Goal: Task Accomplishment & Management: Manage account settings

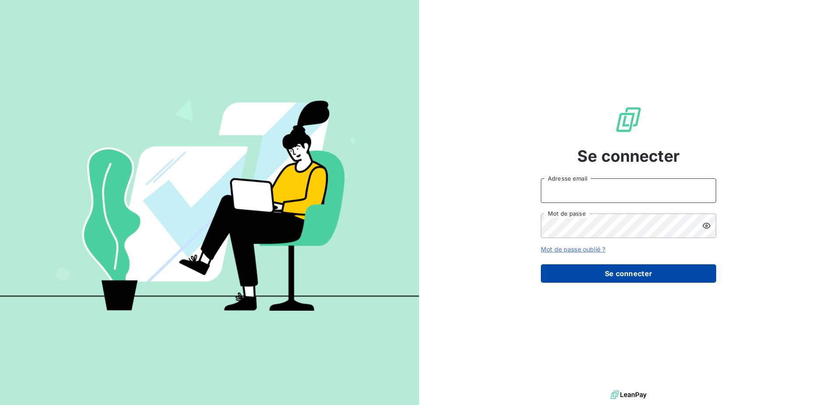
type input "[PERSON_NAME][EMAIL_ADDRESS][DOMAIN_NAME]"
click at [609, 282] on button "Se connecter" at bounding box center [628, 273] width 175 height 18
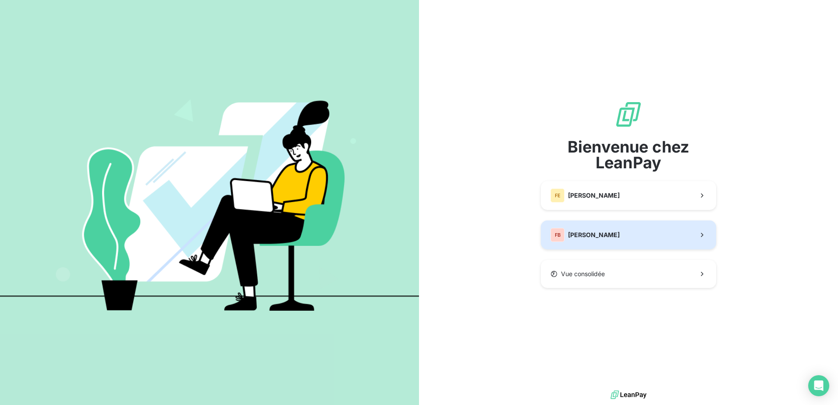
click at [608, 238] on span "[PERSON_NAME]" at bounding box center [594, 235] width 52 height 9
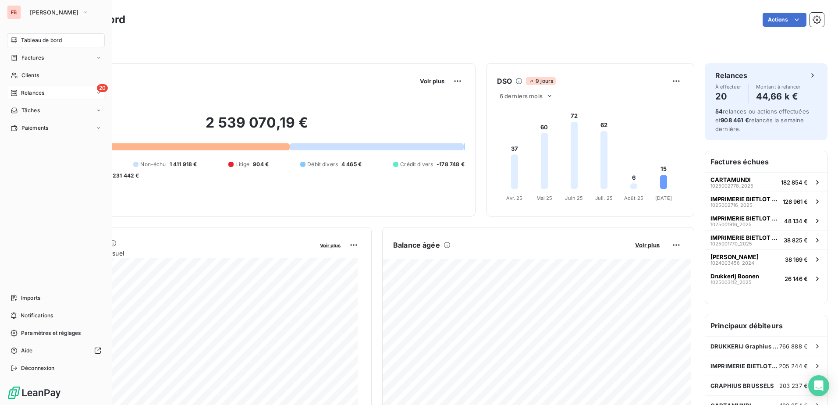
click at [25, 92] on span "Relances" at bounding box center [32, 93] width 23 height 8
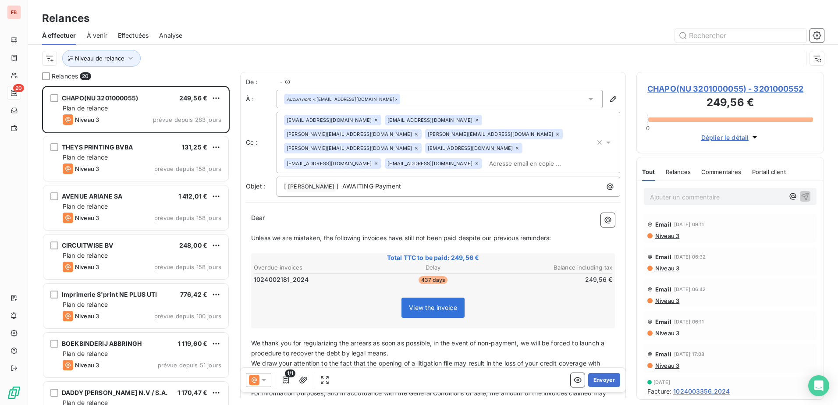
scroll to position [313, 181]
click at [131, 59] on icon "button" at bounding box center [130, 58] width 9 height 9
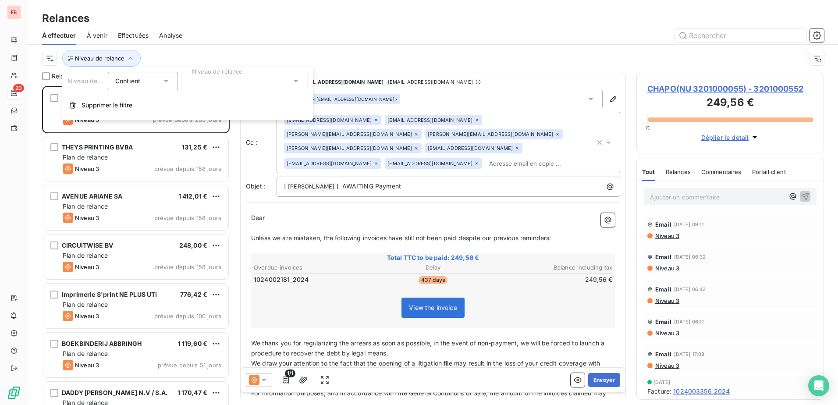
click at [251, 81] on div at bounding box center [244, 81] width 126 height 18
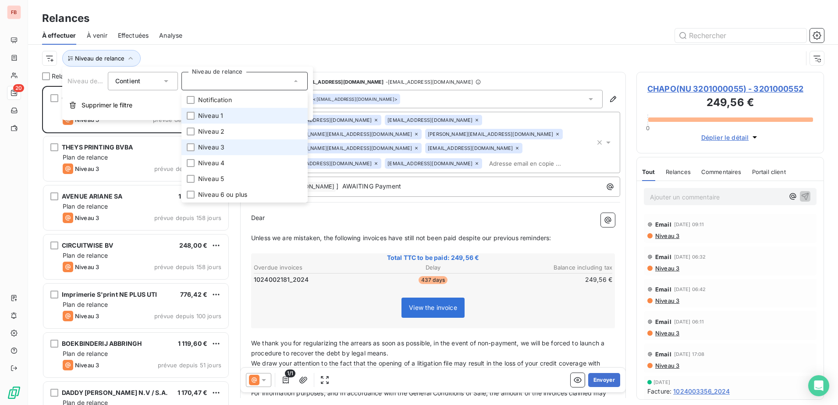
drag, startPoint x: 229, startPoint y: 115, endPoint x: 221, endPoint y: 144, distance: 30.1
click at [229, 115] on li "Niveau 1" at bounding box center [244, 116] width 126 height 16
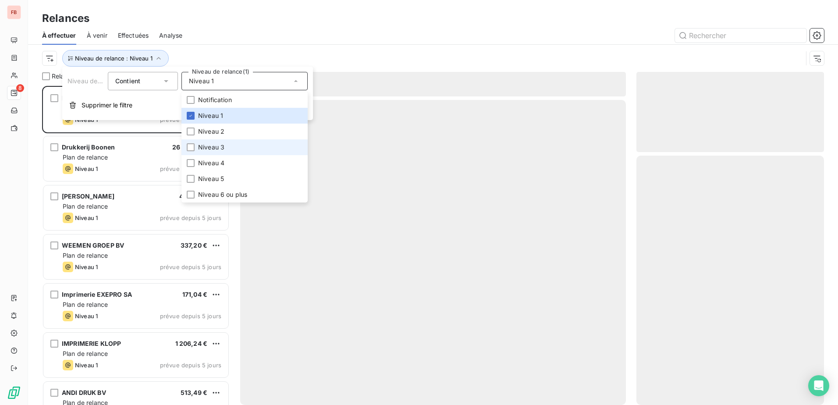
scroll to position [313, 181]
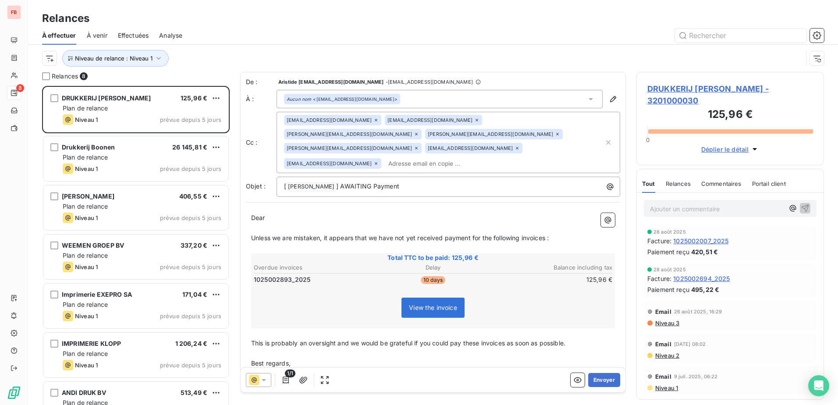
click at [329, 29] on div at bounding box center [508, 35] width 631 height 14
click at [432, 117] on div "[EMAIL_ADDRESS][DOMAIN_NAME]" at bounding box center [433, 120] width 97 height 11
click at [555, 135] on icon at bounding box center [557, 134] width 5 height 5
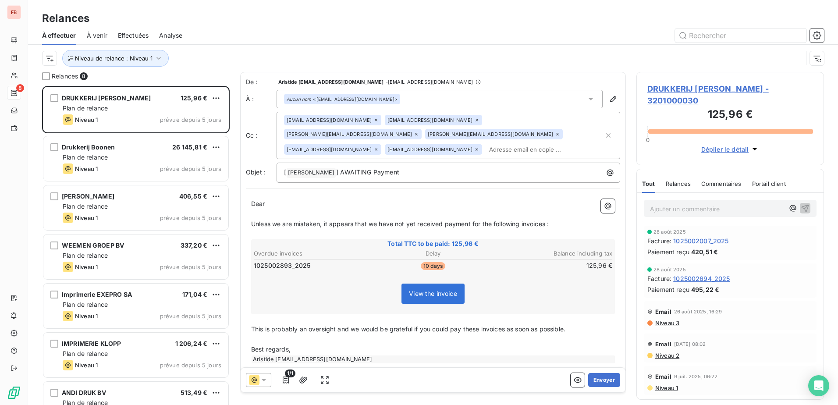
click at [474, 119] on icon at bounding box center [476, 119] width 5 height 5
click at [515, 133] on icon at bounding box center [517, 134] width 5 height 5
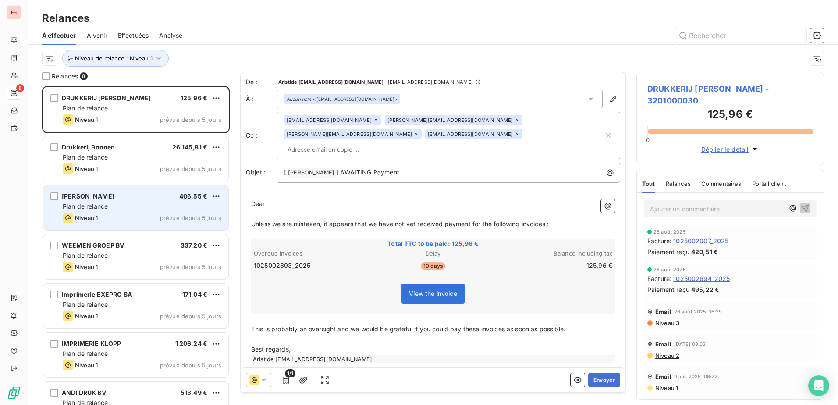
drag, startPoint x: 605, startPoint y: 380, endPoint x: 131, endPoint y: 172, distance: 517.6
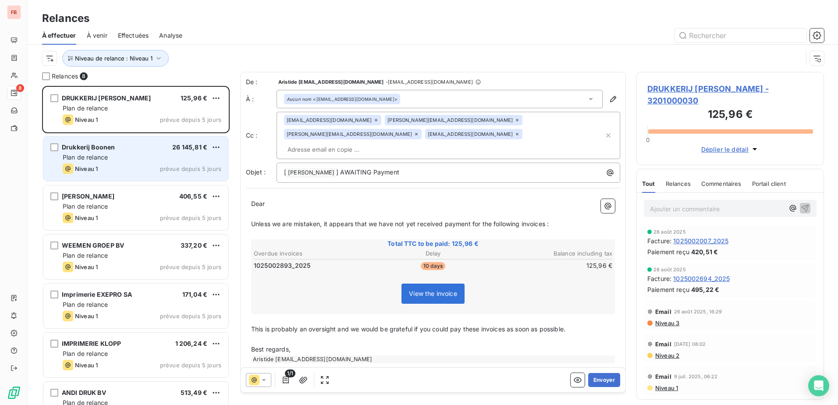
click at [183, 215] on div "Relances 8 DRUKKERIJ [PERSON_NAME] 125,96 € Plan de relance Niveau 1 prévue dep…" at bounding box center [433, 238] width 810 height 333
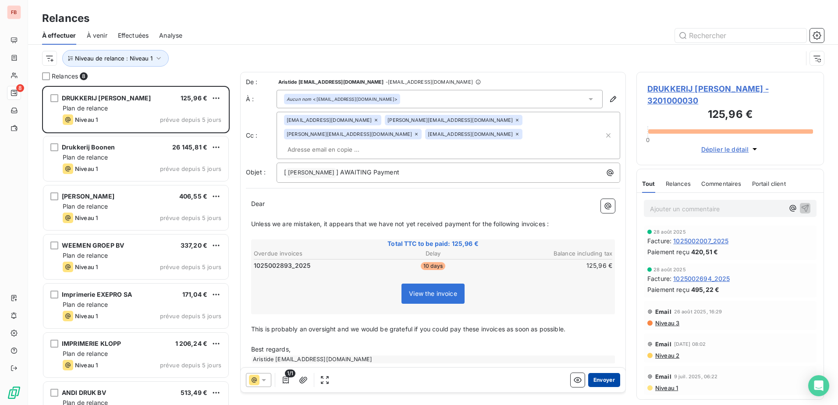
click at [607, 382] on button "Envoyer" at bounding box center [604, 380] width 32 height 14
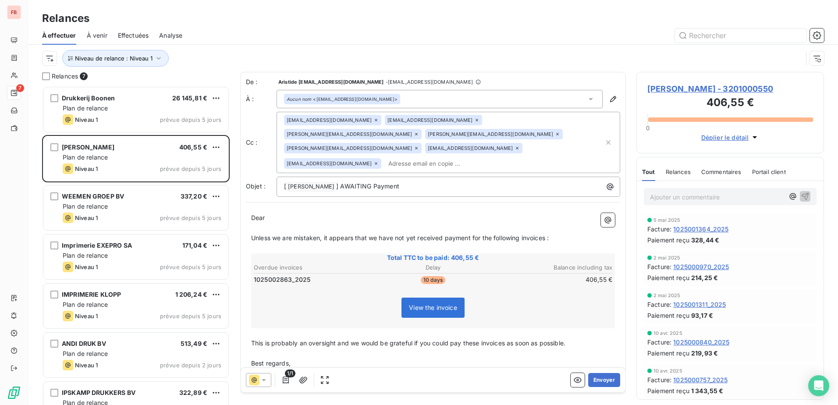
click at [474, 120] on icon at bounding box center [476, 119] width 5 height 5
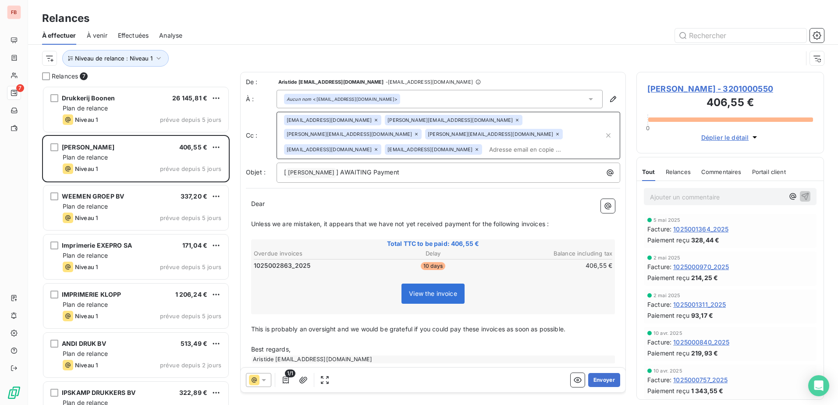
click at [379, 147] on icon at bounding box center [375, 149] width 5 height 5
click at [418, 133] on icon at bounding box center [416, 134] width 3 height 3
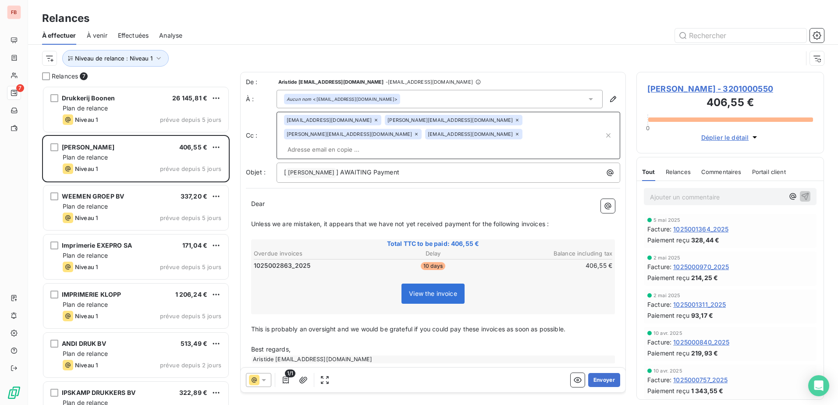
drag, startPoint x: 543, startPoint y: 118, endPoint x: 458, endPoint y: 139, distance: 88.0
click at [419, 132] on icon at bounding box center [416, 134] width 5 height 5
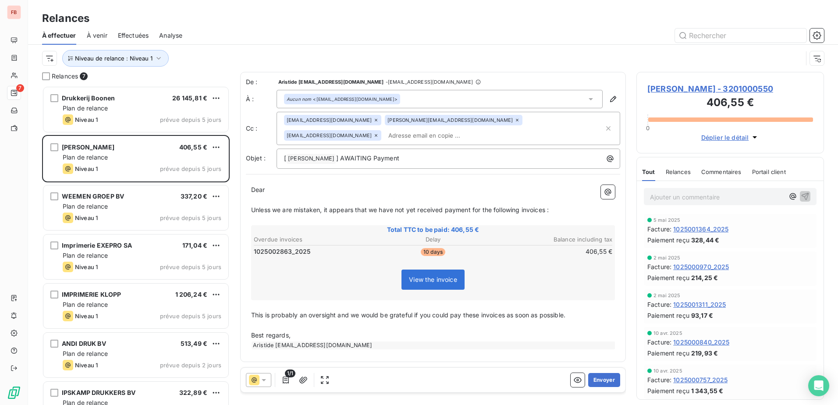
click at [438, 139] on div "[EMAIL_ADDRESS][DOMAIN_NAME] [DOMAIN_NAME][EMAIL_ADDRESS][DOMAIN_NAME] [DOMAIN_…" at bounding box center [444, 128] width 320 height 27
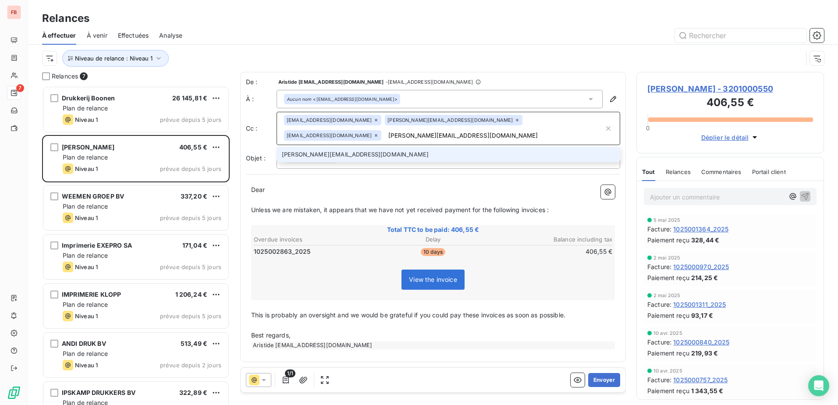
type input "[PERSON_NAME][EMAIL_ADDRESS][DOMAIN_NAME]"
click at [360, 156] on li "[PERSON_NAME][EMAIL_ADDRESS][DOMAIN_NAME]" at bounding box center [449, 154] width 344 height 15
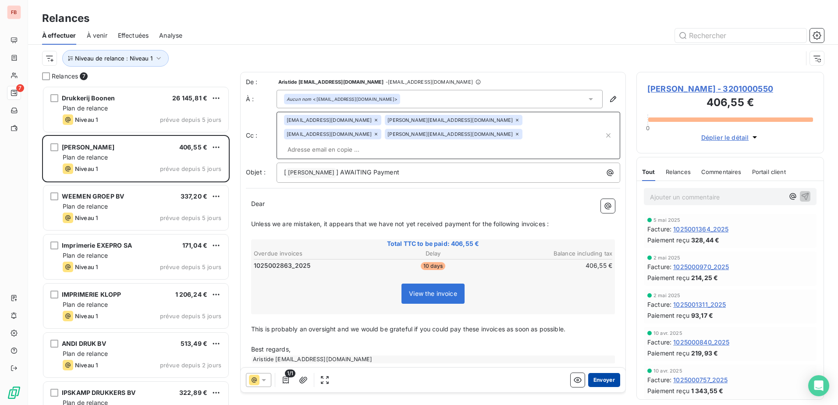
click at [617, 379] on button "Envoyer" at bounding box center [604, 380] width 32 height 14
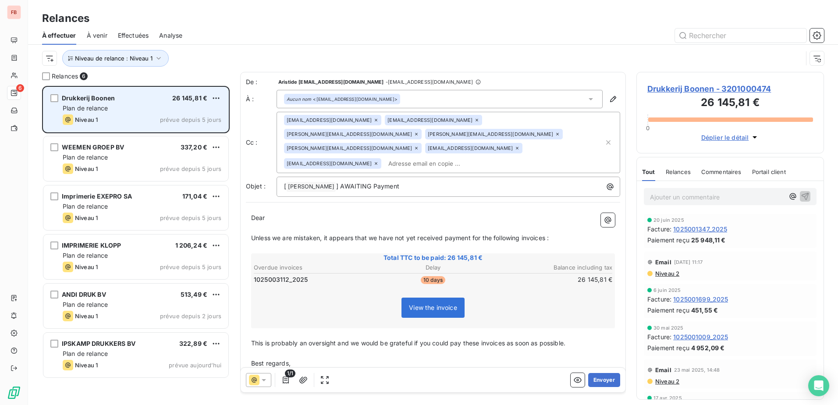
click at [89, 96] on span "Drukkerij Boonen" at bounding box center [88, 97] width 53 height 7
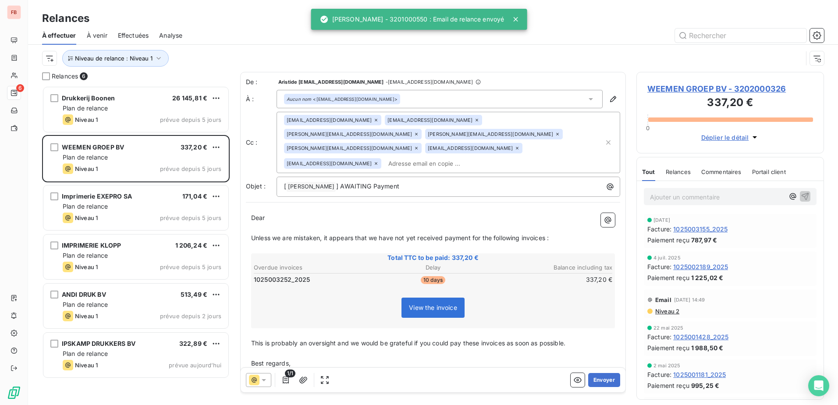
click at [476, 119] on icon at bounding box center [477, 120] width 3 height 3
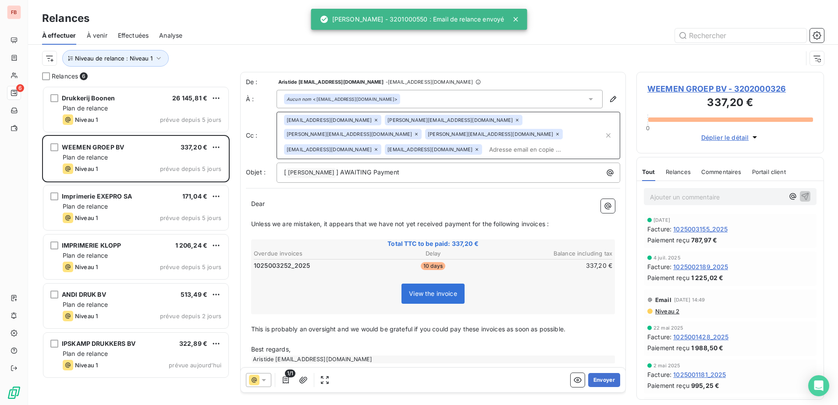
drag, startPoint x: 549, startPoint y: 117, endPoint x: 549, endPoint y: 122, distance: 5.3
click at [422, 129] on div "[PERSON_NAME][EMAIL_ADDRESS][DOMAIN_NAME]" at bounding box center [353, 134] width 138 height 11
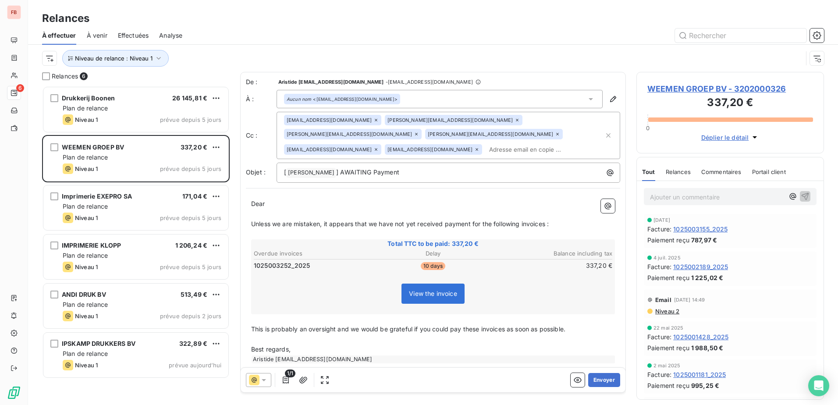
click at [418, 133] on icon at bounding box center [416, 134] width 3 height 3
click at [419, 132] on icon at bounding box center [416, 134] width 5 height 5
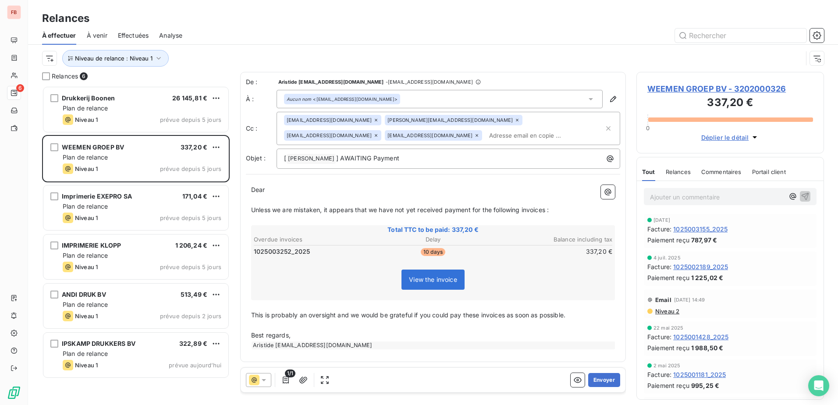
click at [474, 135] on icon at bounding box center [476, 135] width 5 height 5
paste input "[PERSON_NAME][EMAIL_ADDRESS][DOMAIN_NAME]"
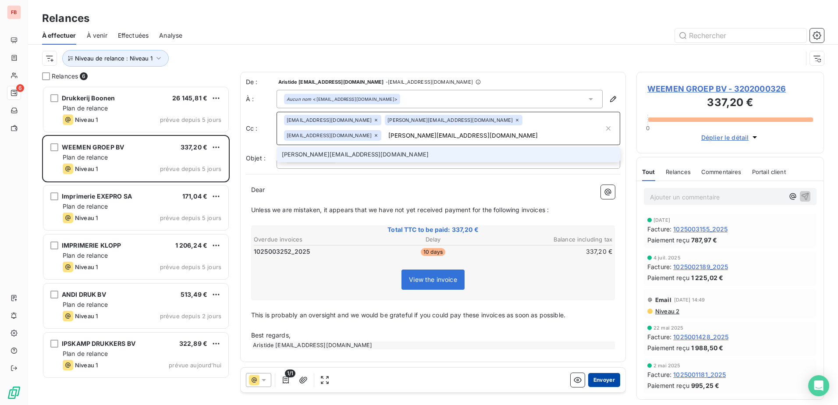
type input "[PERSON_NAME][EMAIL_ADDRESS][DOMAIN_NAME]"
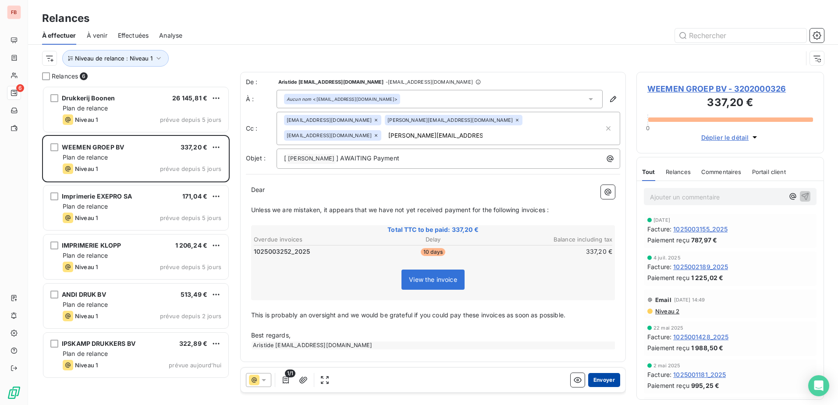
click at [606, 374] on button "Envoyer" at bounding box center [604, 380] width 32 height 14
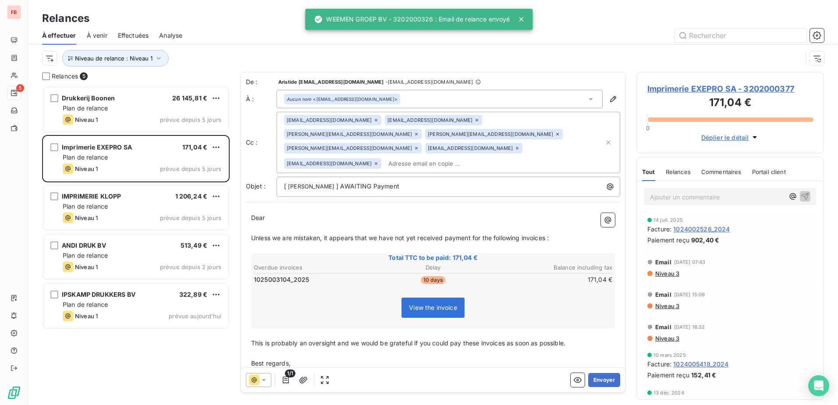
click at [474, 119] on icon at bounding box center [476, 119] width 5 height 5
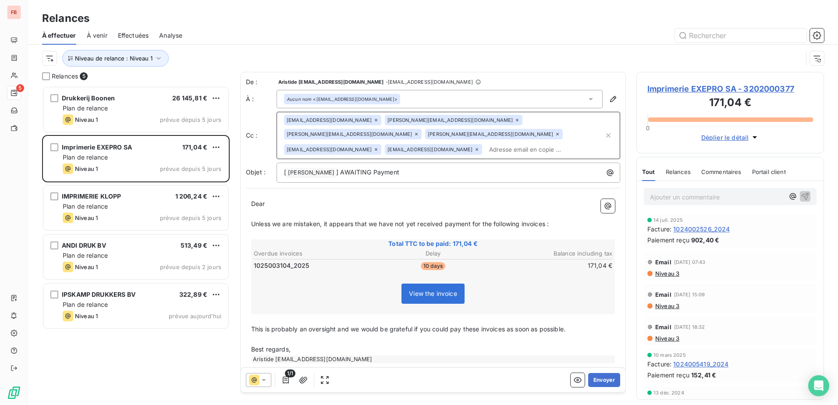
click at [419, 132] on icon at bounding box center [416, 134] width 5 height 5
click at [418, 133] on icon at bounding box center [416, 134] width 3 height 3
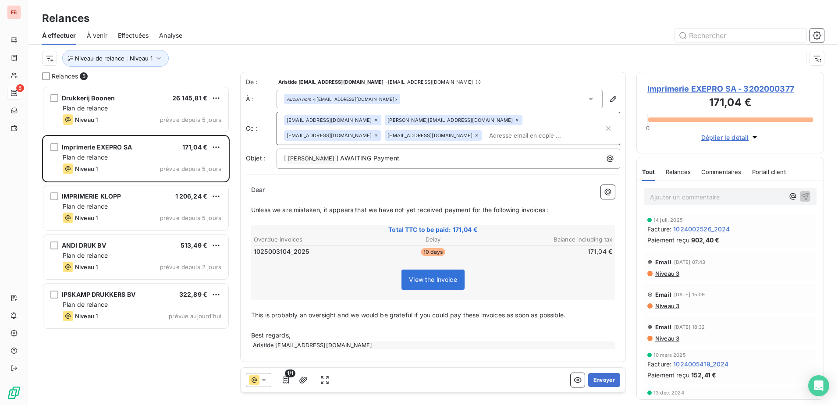
click at [474, 136] on icon at bounding box center [476, 135] width 5 height 5
paste input "[PERSON_NAME][EMAIL_ADDRESS][DOMAIN_NAME]"
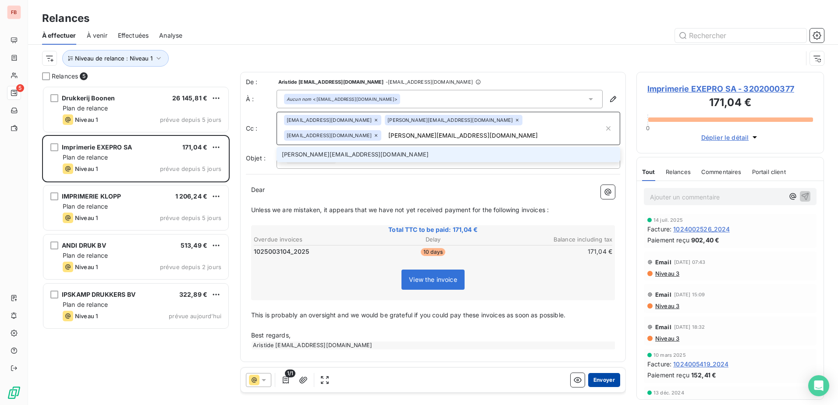
type input "[PERSON_NAME][EMAIL_ADDRESS][DOMAIN_NAME]"
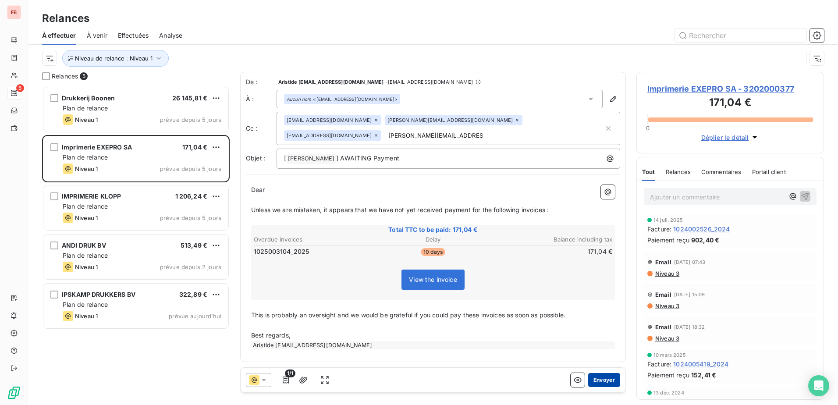
click at [605, 381] on button "Envoyer" at bounding box center [604, 380] width 32 height 14
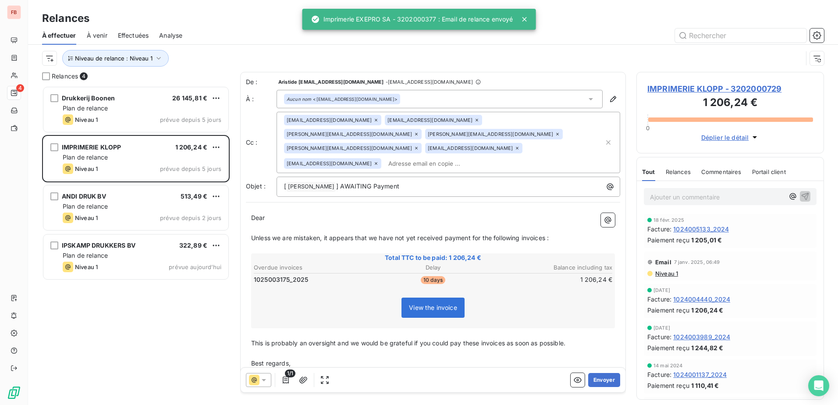
click at [474, 117] on icon at bounding box center [476, 119] width 5 height 5
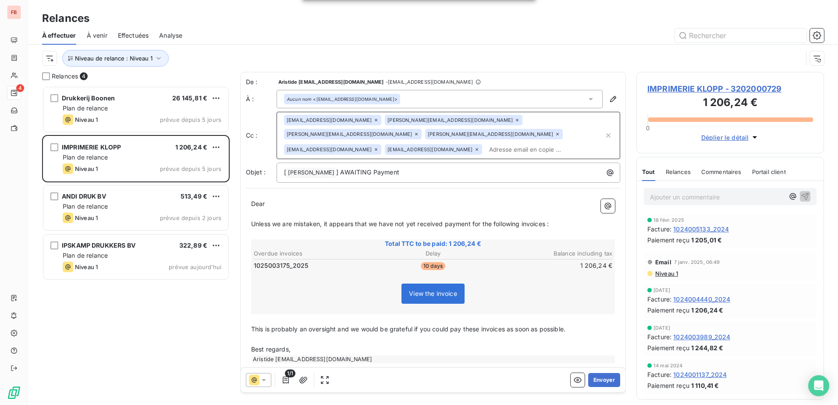
click at [419, 132] on icon at bounding box center [416, 134] width 5 height 5
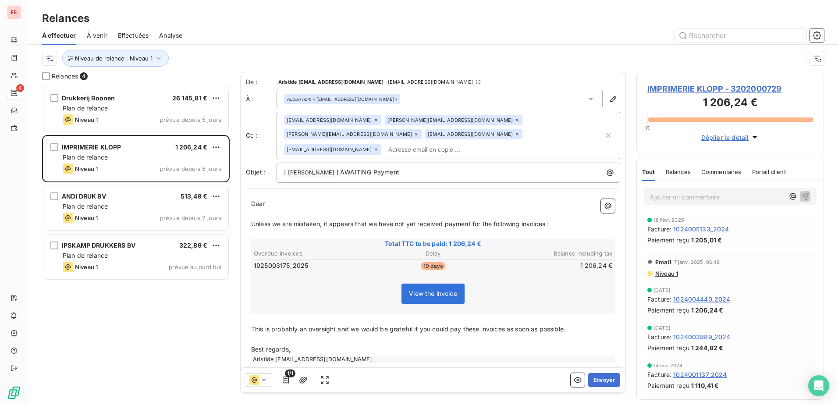
click at [419, 132] on icon at bounding box center [416, 134] width 5 height 5
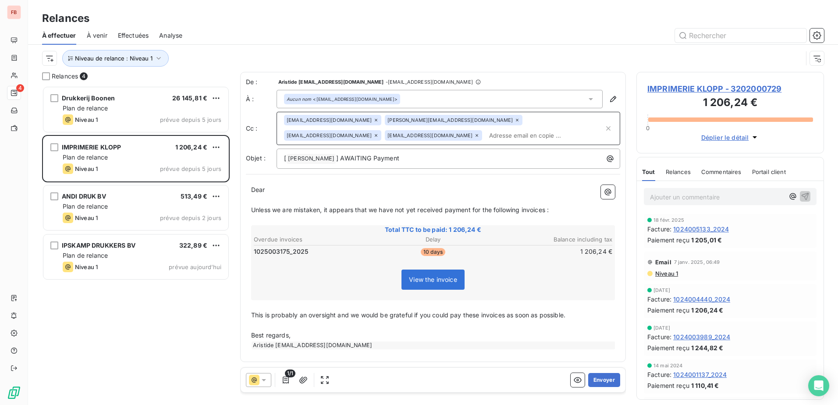
click at [476, 136] on icon at bounding box center [477, 135] width 3 height 3
paste input "[PERSON_NAME][EMAIL_ADDRESS][DOMAIN_NAME]"
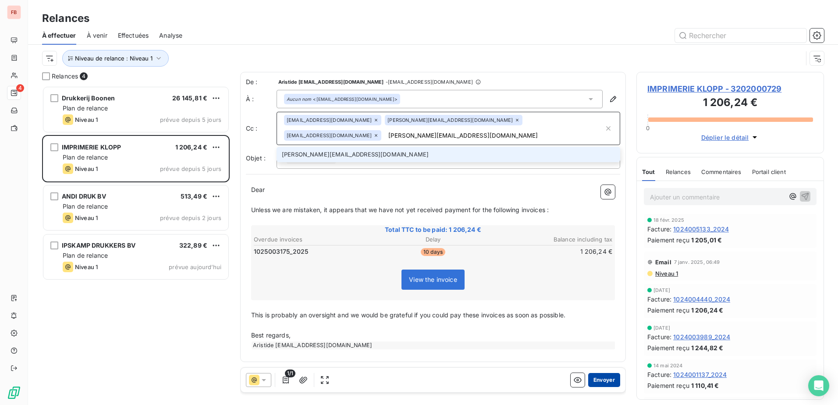
type input "[PERSON_NAME][EMAIL_ADDRESS][DOMAIN_NAME]"
click at [605, 379] on button "Envoyer" at bounding box center [604, 380] width 32 height 14
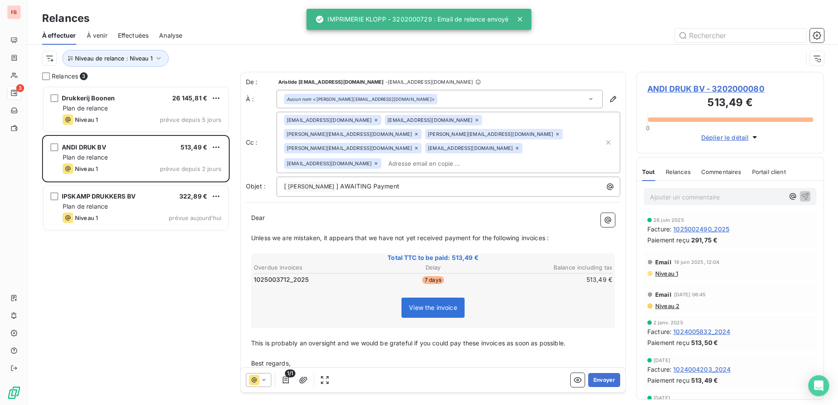
click at [433, 117] on div "[EMAIL_ADDRESS][DOMAIN_NAME]" at bounding box center [433, 120] width 97 height 11
click at [474, 118] on icon at bounding box center [476, 119] width 5 height 5
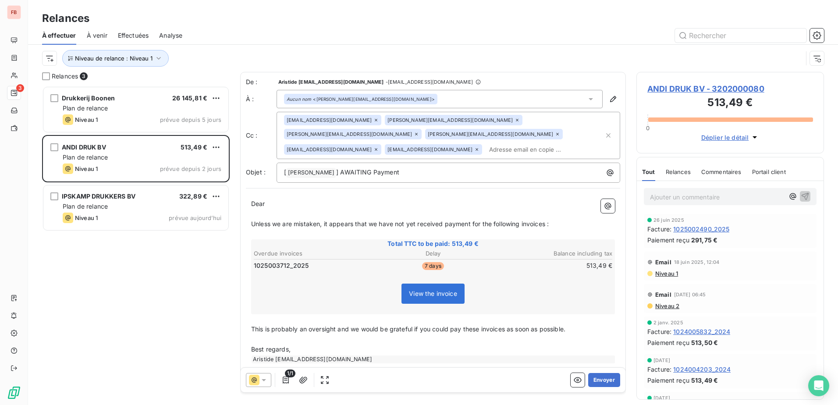
click at [555, 135] on icon at bounding box center [557, 134] width 5 height 5
click at [379, 147] on icon at bounding box center [375, 149] width 5 height 5
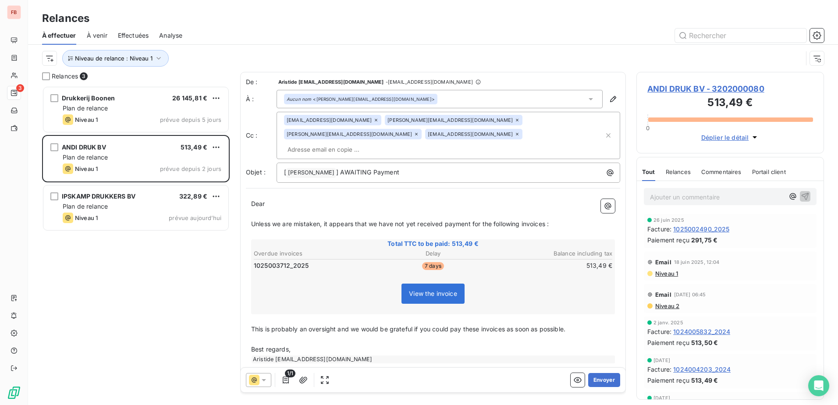
click at [418, 133] on icon at bounding box center [416, 134] width 3 height 3
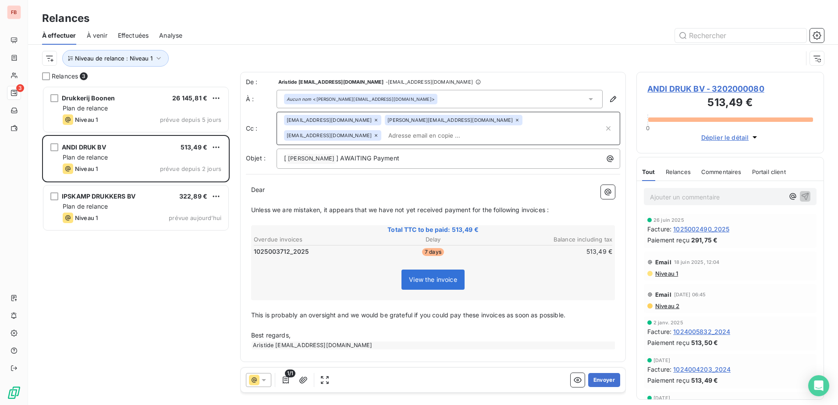
paste input "[PERSON_NAME][EMAIL_ADDRESS][DOMAIN_NAME]"
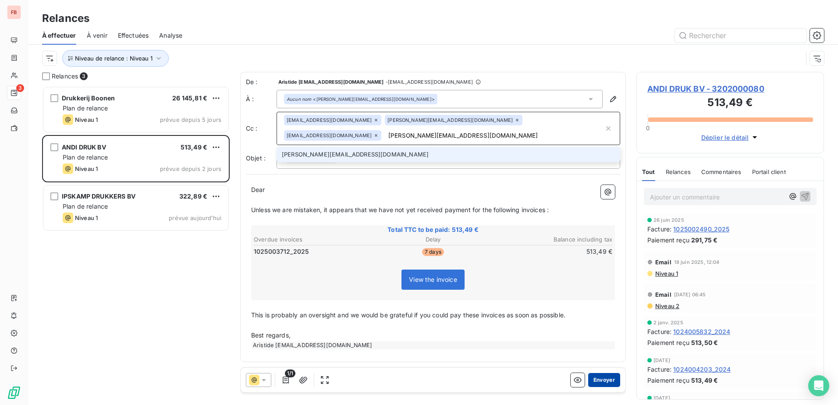
type input "[PERSON_NAME][EMAIL_ADDRESS][DOMAIN_NAME]"
click at [605, 380] on button "Envoyer" at bounding box center [604, 380] width 32 height 14
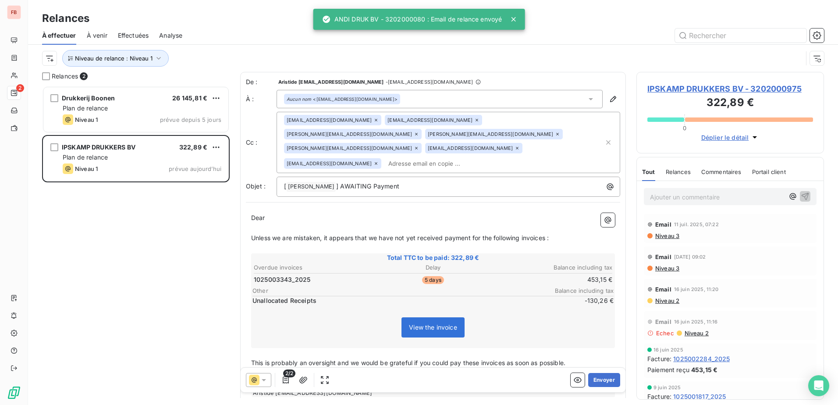
click at [474, 121] on icon at bounding box center [476, 119] width 5 height 5
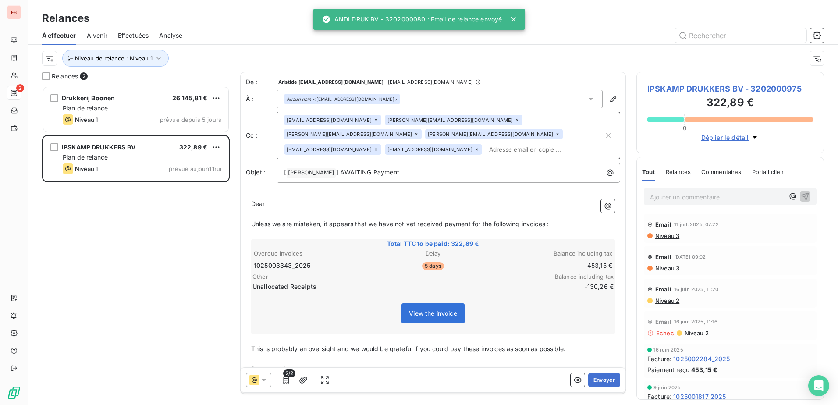
click at [419, 132] on icon at bounding box center [416, 134] width 5 height 5
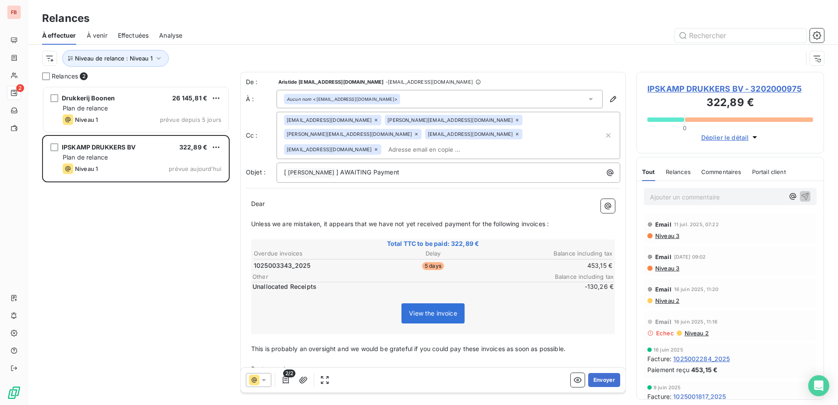
click at [419, 132] on icon at bounding box center [416, 134] width 5 height 5
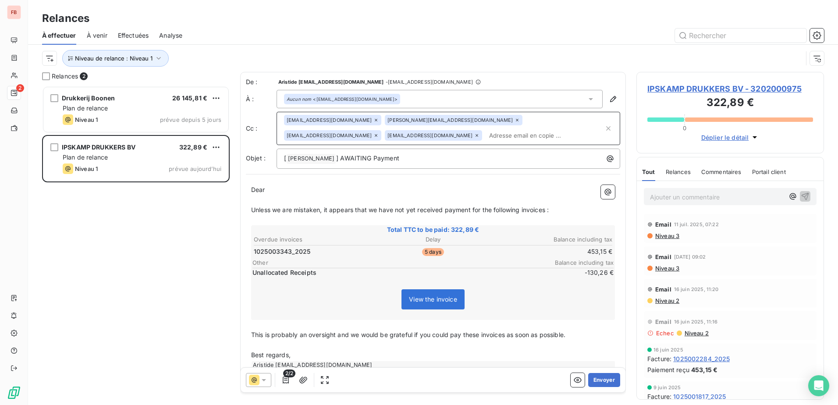
click at [474, 135] on icon at bounding box center [476, 135] width 5 height 5
paste input "[PERSON_NAME][EMAIL_ADDRESS][DOMAIN_NAME]"
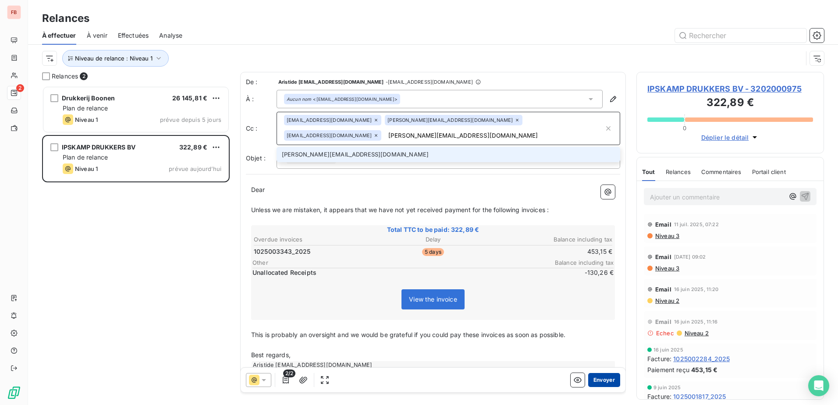
type input "[PERSON_NAME][EMAIL_ADDRESS][DOMAIN_NAME]"
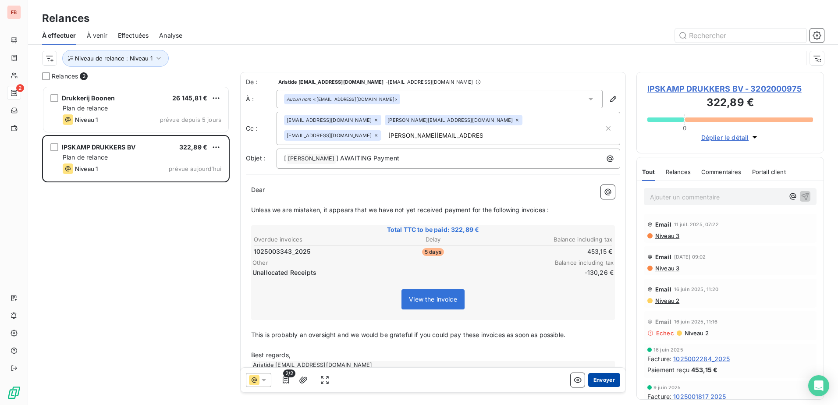
click at [600, 383] on button "Envoyer" at bounding box center [604, 380] width 32 height 14
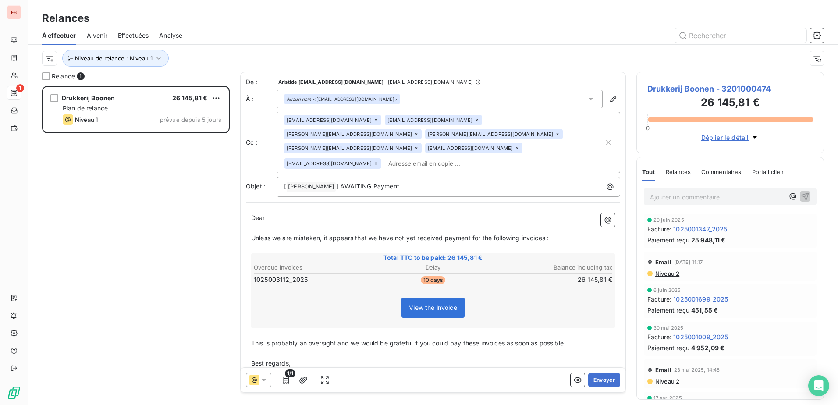
click at [419, 146] on icon at bounding box center [416, 148] width 5 height 5
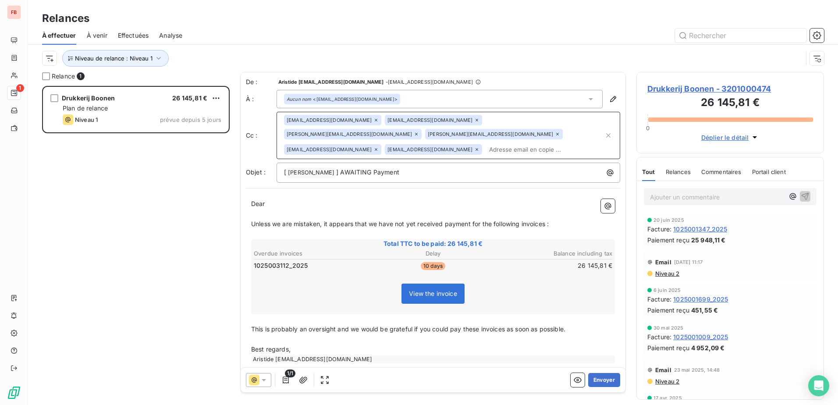
drag, startPoint x: 430, startPoint y: 119, endPoint x: 436, endPoint y: 123, distance: 7.3
click at [474, 119] on icon at bounding box center [476, 119] width 5 height 5
click at [515, 133] on icon at bounding box center [517, 134] width 5 height 5
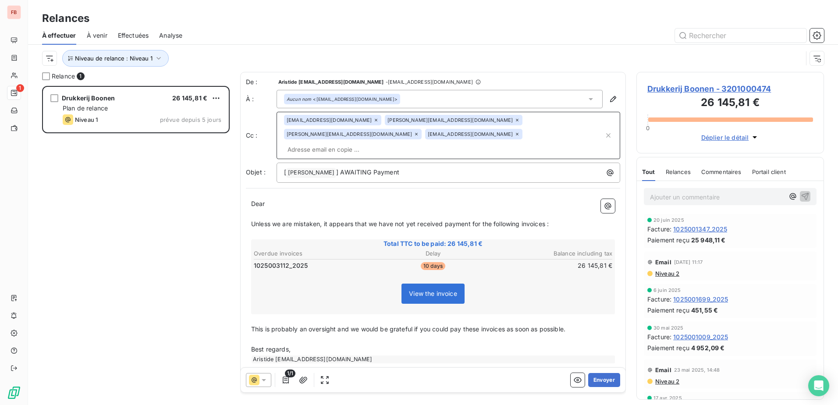
click at [419, 132] on icon at bounding box center [416, 134] width 5 height 5
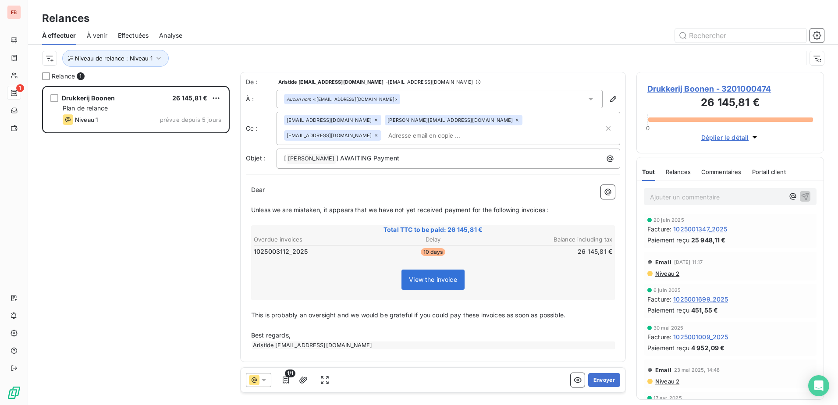
paste input "[PERSON_NAME][EMAIL_ADDRESS][DOMAIN_NAME]"
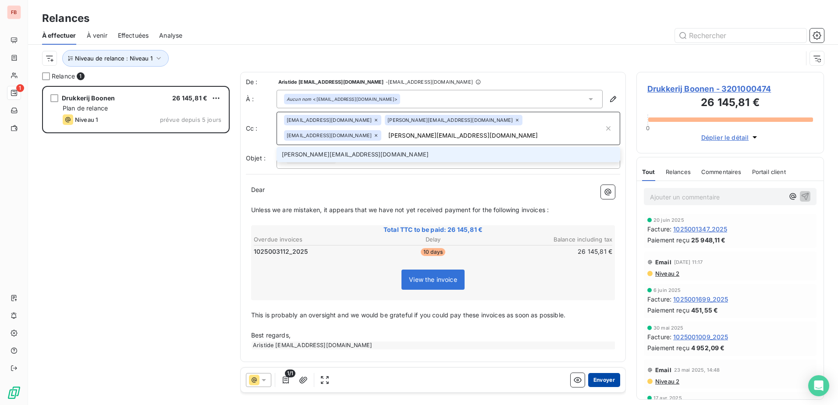
type input "[PERSON_NAME][EMAIL_ADDRESS][DOMAIN_NAME]"
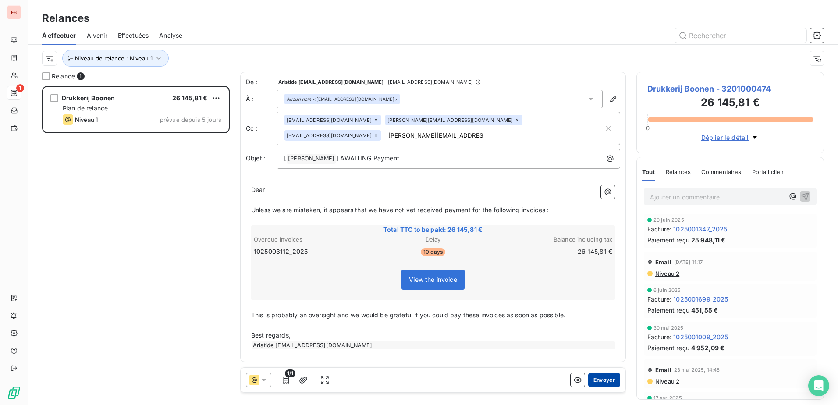
click at [602, 378] on button "Envoyer" at bounding box center [604, 380] width 32 height 14
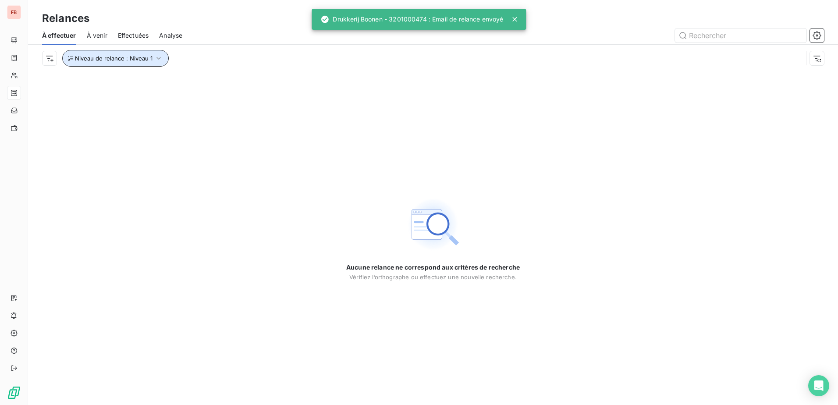
click at [154, 59] on icon "button" at bounding box center [158, 58] width 9 height 9
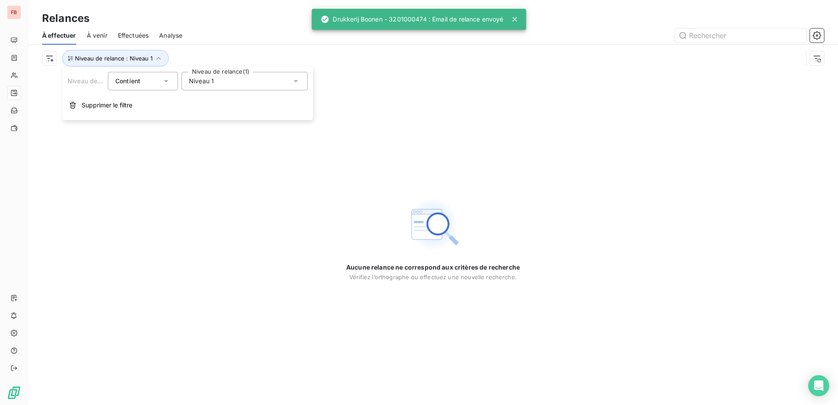
click at [185, 192] on div "Aucune relance ne correspond aux critères de recherche [PERSON_NAME] l’orthogra…" at bounding box center [433, 238] width 810 height 333
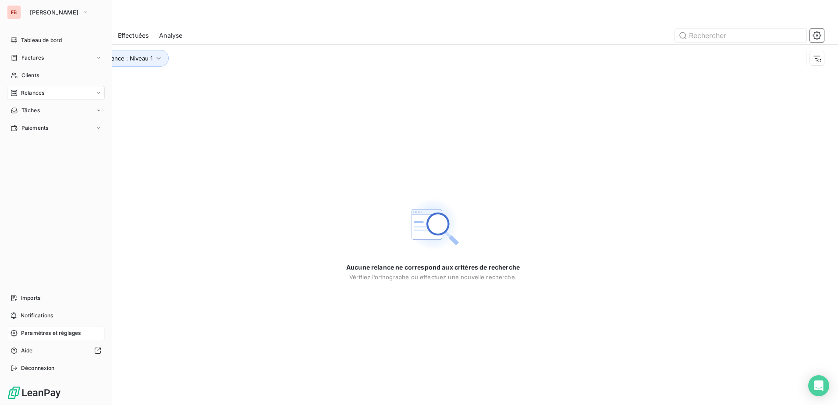
click at [46, 332] on span "Paramètres et réglages" at bounding box center [51, 333] width 60 height 8
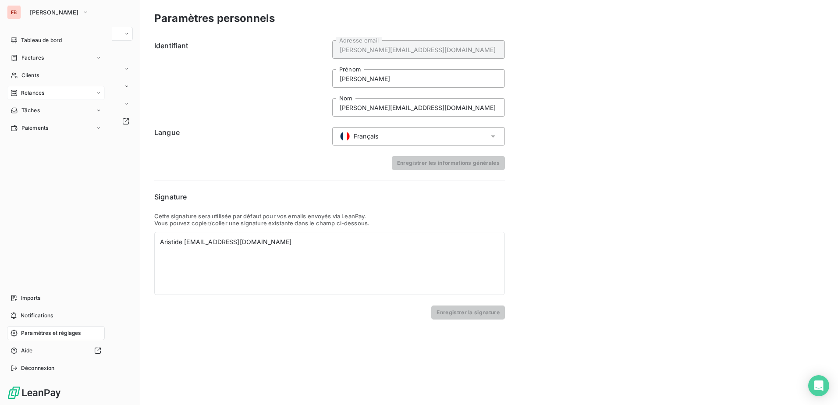
click at [37, 338] on div "Paramètres et réglages" at bounding box center [56, 333] width 98 height 14
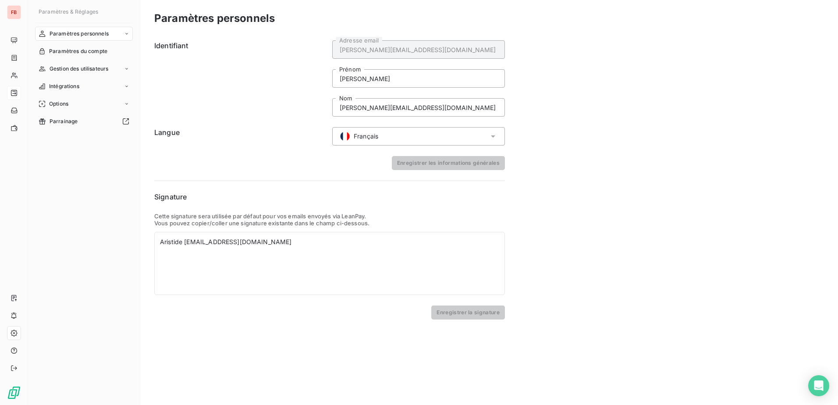
click at [648, 117] on div "Paramètres personnels Identifiant [PERSON_NAME][EMAIL_ADDRESS][DOMAIN_NAME] Adr…" at bounding box center [489, 202] width 698 height 405
click at [184, 239] on div "Aristide [EMAIL_ADDRESS][DOMAIN_NAME]" at bounding box center [329, 242] width 339 height 9
click at [84, 32] on span "Paramètres personnels" at bounding box center [79, 34] width 59 height 8
click at [87, 36] on span "Paramètres personnels" at bounding box center [79, 34] width 59 height 8
click at [91, 71] on span "Gestion des utilisateurs" at bounding box center [79, 69] width 59 height 8
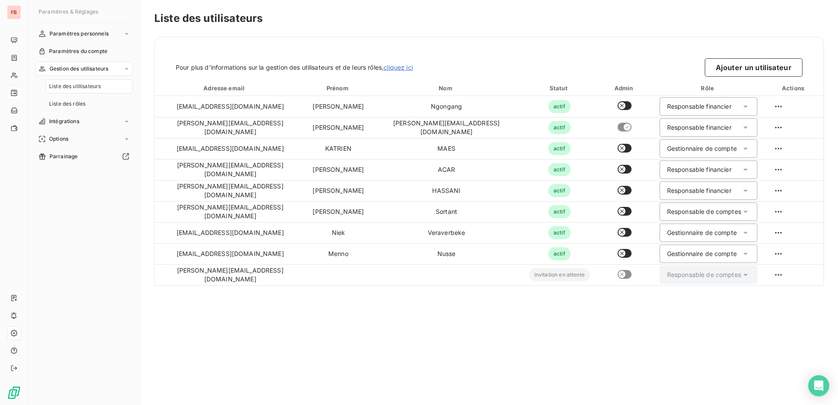
click at [76, 89] on span "Liste des utilisateurs" at bounding box center [75, 86] width 52 height 8
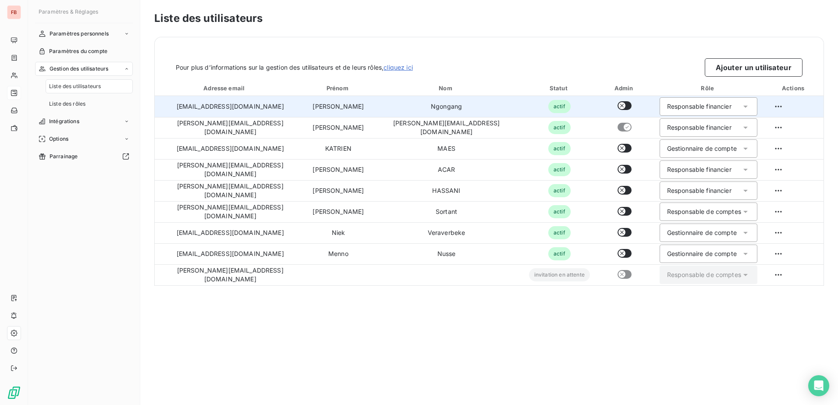
click at [743, 106] on icon at bounding box center [745, 107] width 4 height 2
click at [741, 106] on icon at bounding box center [745, 106] width 9 height 9
click at [774, 103] on html "FB Paramètres & Réglages Paramètres personnels Paramètres du compte Gestion des…" at bounding box center [419, 202] width 838 height 405
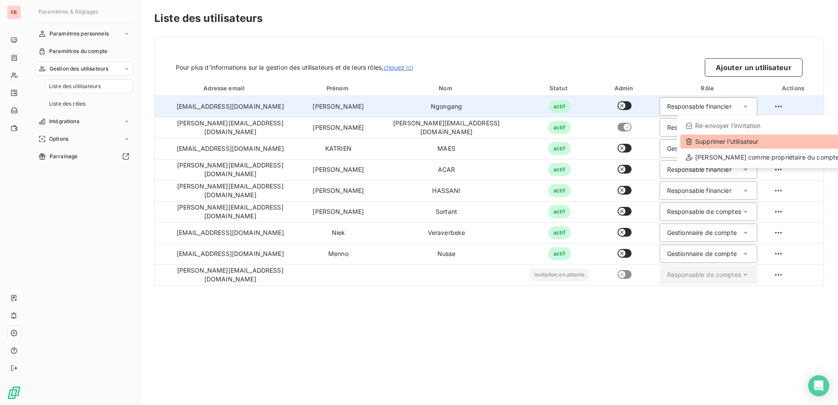
click at [732, 143] on div "Supprimer l’utilisateur" at bounding box center [762, 142] width 164 height 14
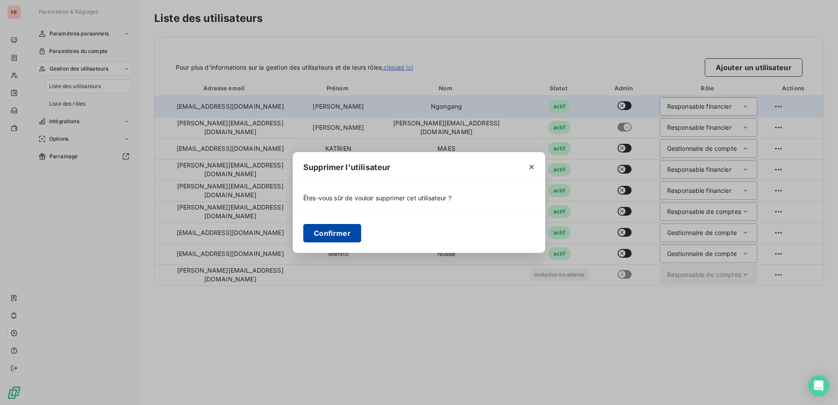
click at [340, 231] on button "Confirmer" at bounding box center [332, 233] width 58 height 18
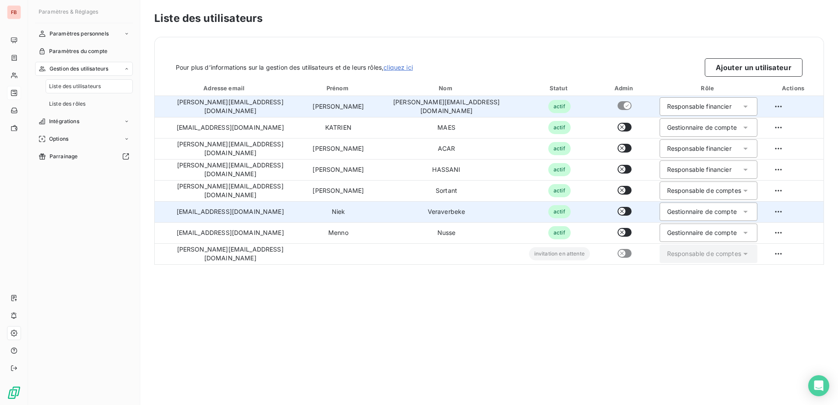
click at [702, 213] on div "Gestionnaire de compte" at bounding box center [702, 211] width 70 height 9
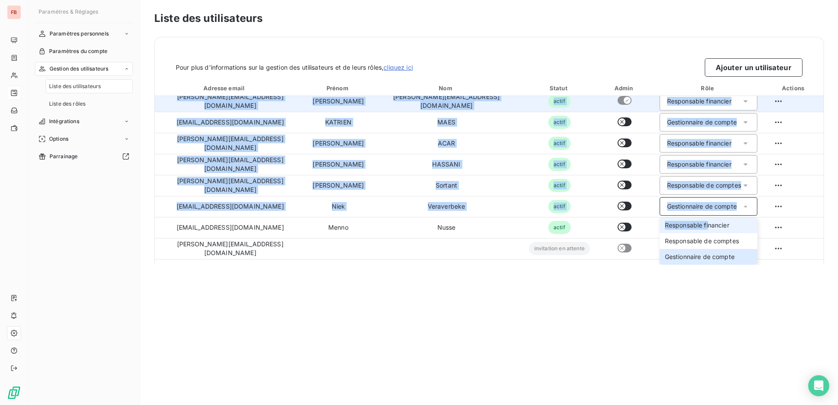
drag, startPoint x: 681, startPoint y: 223, endPoint x: 635, endPoint y: 363, distance: 147.6
click at [635, 363] on div "Liste des utilisateurs Pour plus d’informations sur la gestion des utilisateurs…" at bounding box center [489, 202] width 698 height 405
drag, startPoint x: 635, startPoint y: 363, endPoint x: 546, endPoint y: 284, distance: 119.5
click at [542, 286] on div "Liste des utilisateurs Pour plus d’informations sur la gestion des utilisateurs…" at bounding box center [489, 202] width 698 height 405
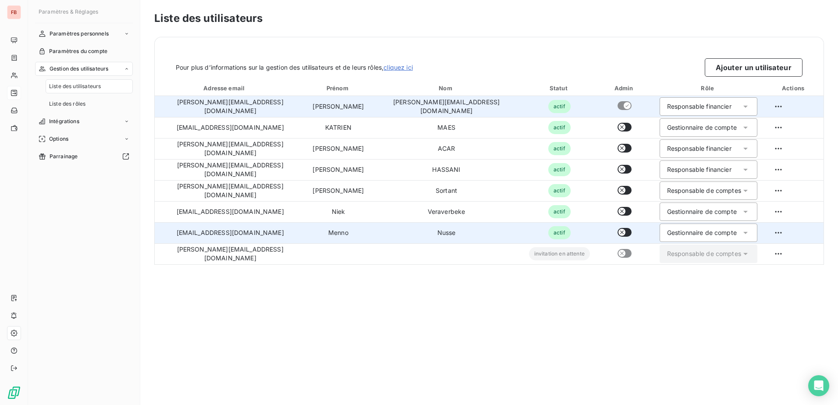
scroll to position [0, 0]
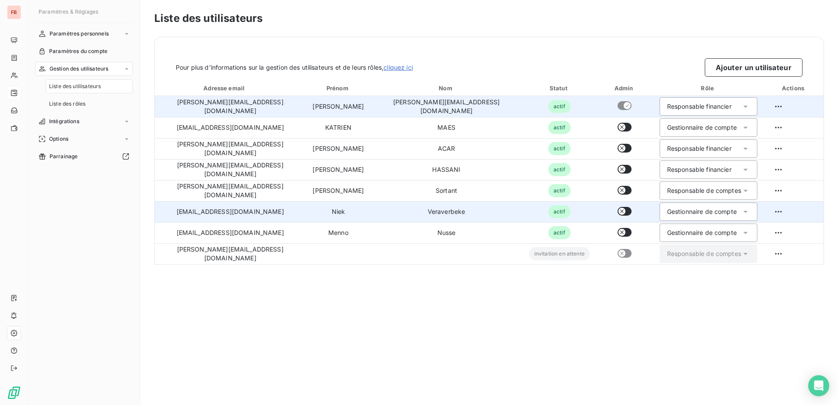
click at [678, 215] on div "Gestionnaire de compte" at bounding box center [702, 211] width 70 height 9
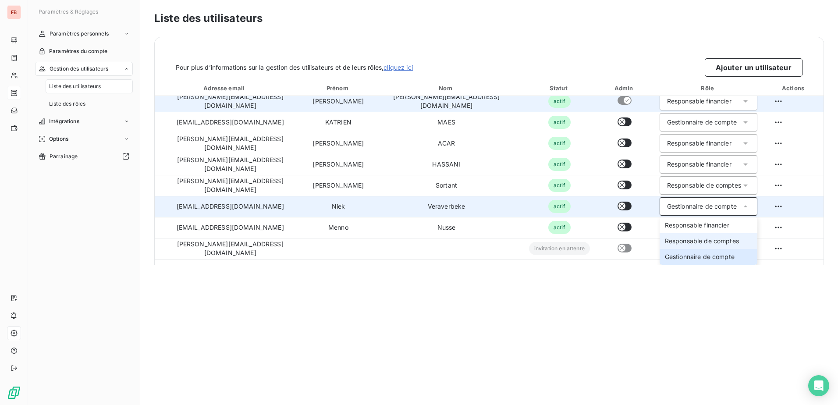
click at [687, 240] on span "Responsable de comptes" at bounding box center [702, 241] width 74 height 9
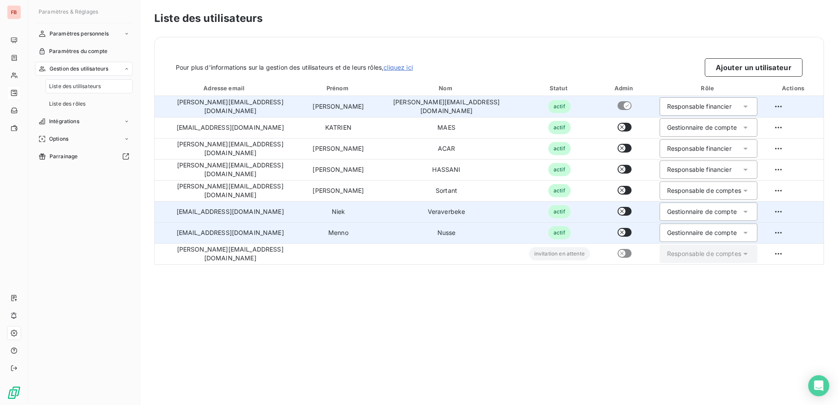
scroll to position [0, 0]
click at [693, 236] on div "Gestionnaire de compte" at bounding box center [702, 232] width 70 height 9
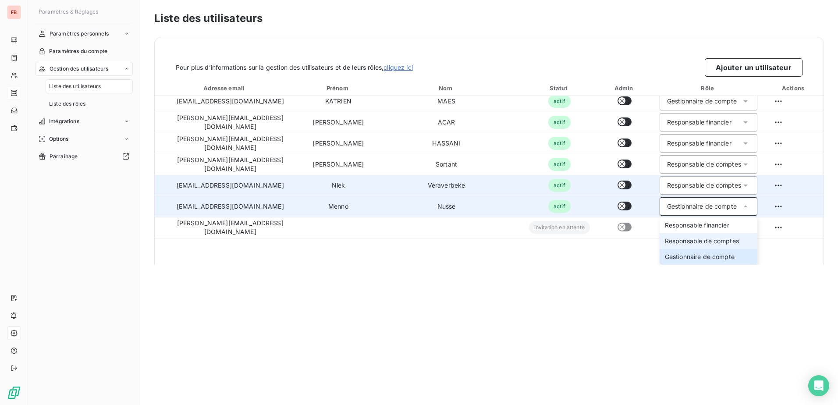
click at [679, 242] on span "Responsable de comptes" at bounding box center [702, 241] width 74 height 9
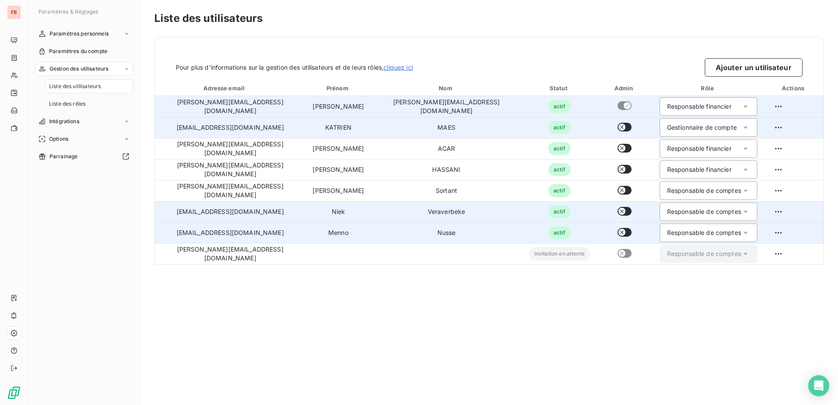
click at [715, 132] on div "Gestionnaire de compte" at bounding box center [709, 127] width 98 height 18
click at [693, 165] on span "Responsable de comptes" at bounding box center [702, 162] width 74 height 9
click at [603, 310] on div "Liste des utilisateurs Pour plus d’informations sur la gestion des utilisateurs…" at bounding box center [489, 202] width 698 height 405
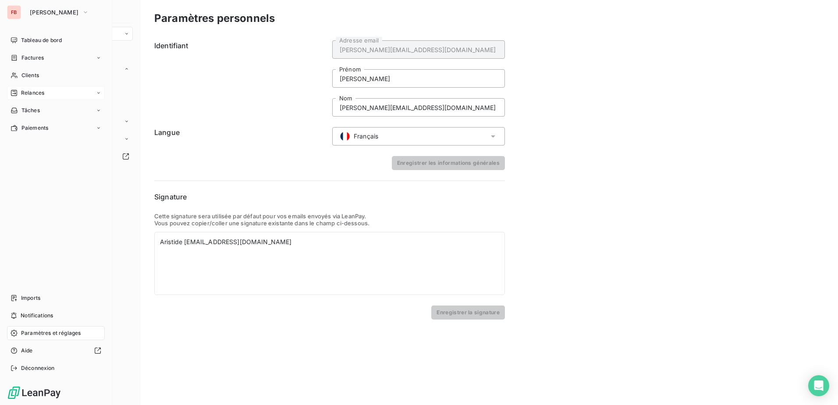
click at [28, 94] on span "Relances" at bounding box center [32, 93] width 23 height 8
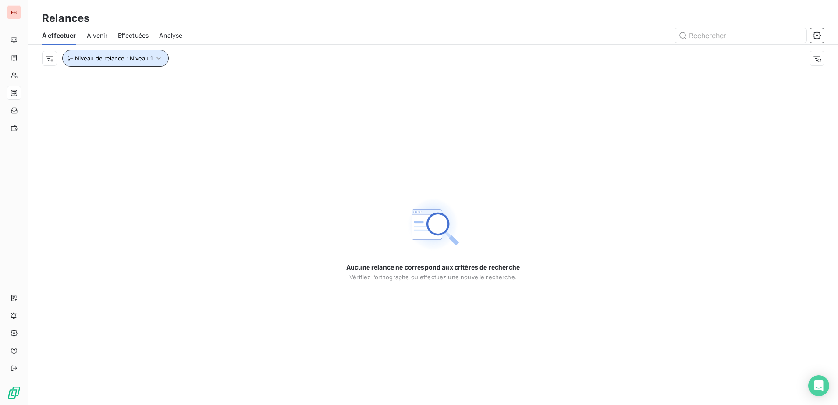
click at [158, 60] on icon "button" at bounding box center [158, 58] width 9 height 9
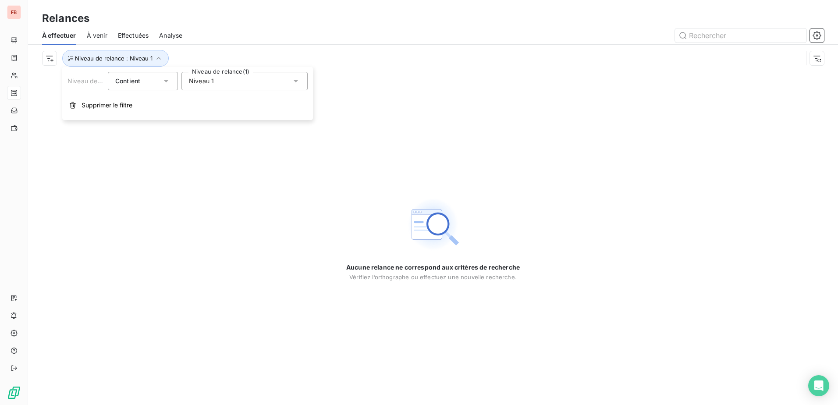
click at [228, 79] on div "Niveau 1" at bounding box center [244, 81] width 126 height 18
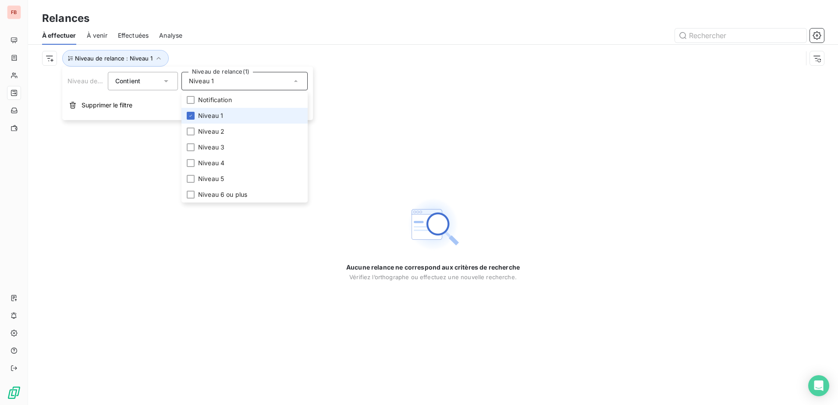
click at [222, 119] on span "Niveau 1" at bounding box center [210, 115] width 25 height 9
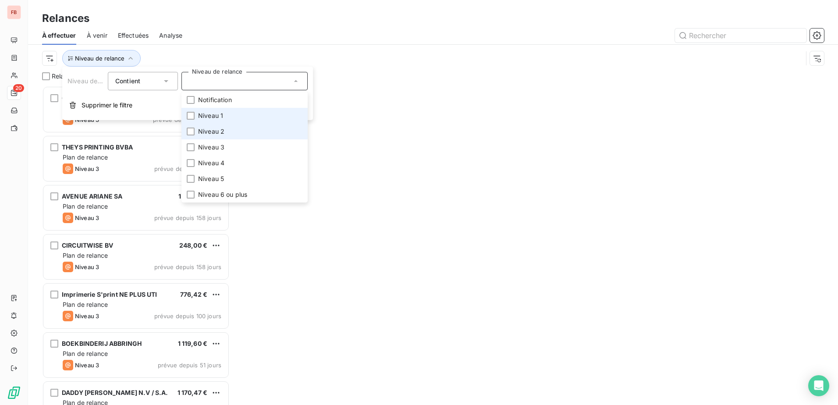
scroll to position [313, 181]
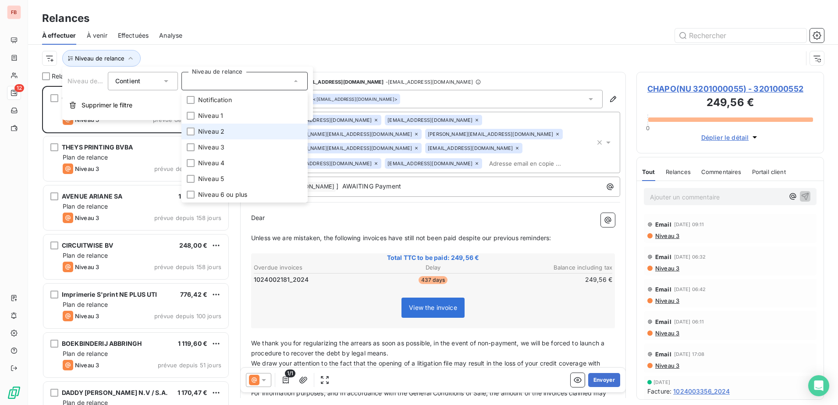
click at [221, 128] on span "Niveau 2" at bounding box center [211, 131] width 26 height 9
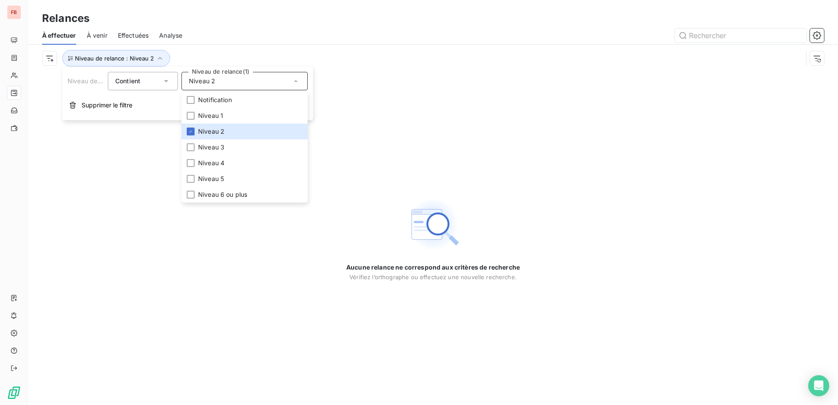
click at [165, 223] on div "Aucune relance ne correspond aux critères de recherche [PERSON_NAME] l’orthogra…" at bounding box center [433, 238] width 810 height 333
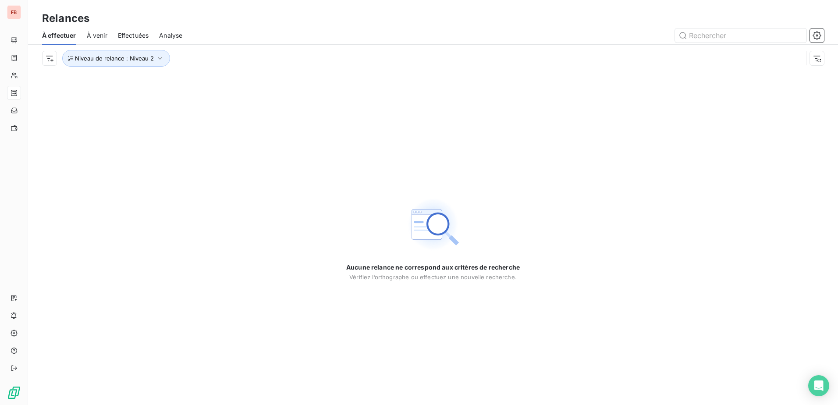
drag, startPoint x: 150, startPoint y: 68, endPoint x: 159, endPoint y: 68, distance: 8.8
click at [152, 68] on div "Niveau de relance : Niveau 2" at bounding box center [433, 58] width 782 height 27
click at [157, 61] on icon "button" at bounding box center [160, 58] width 9 height 9
click at [208, 87] on div "Niveau 2" at bounding box center [244, 81] width 126 height 18
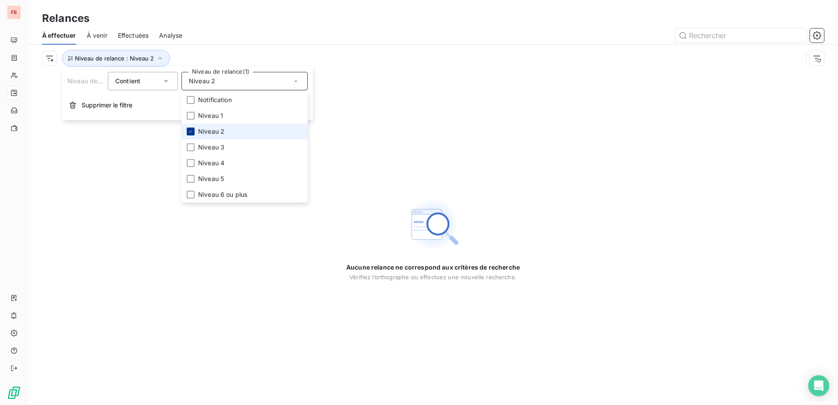
drag, startPoint x: 191, startPoint y: 130, endPoint x: 193, endPoint y: 151, distance: 21.2
click at [191, 131] on icon at bounding box center [190, 131] width 5 height 5
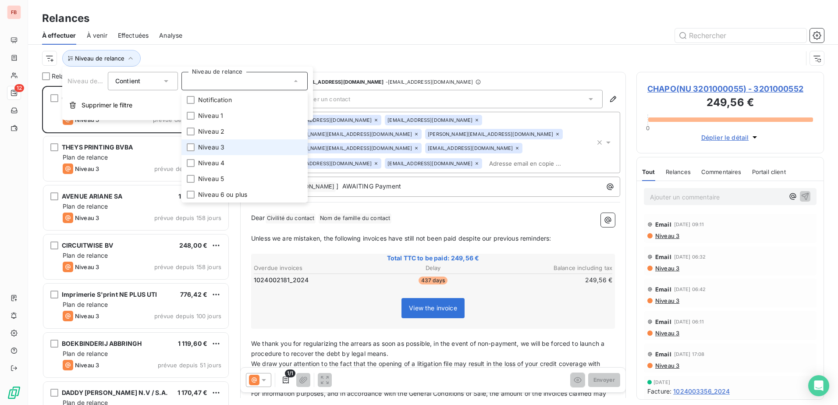
scroll to position [313, 181]
click at [193, 151] on li "Niveau 3" at bounding box center [244, 147] width 126 height 16
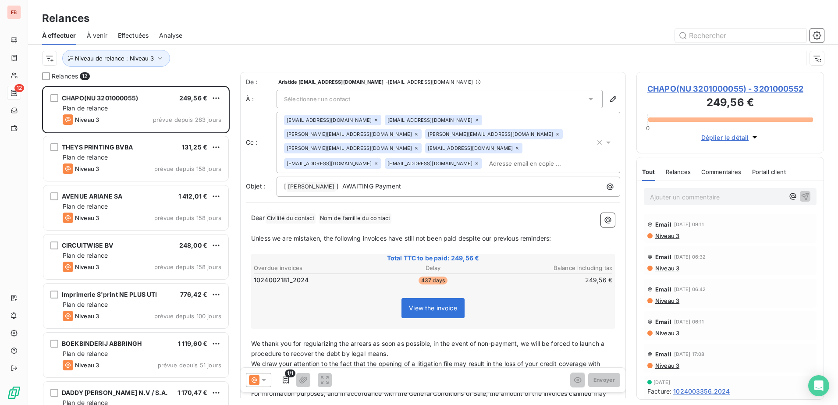
click at [243, 19] on div "Relances" at bounding box center [433, 19] width 810 height 16
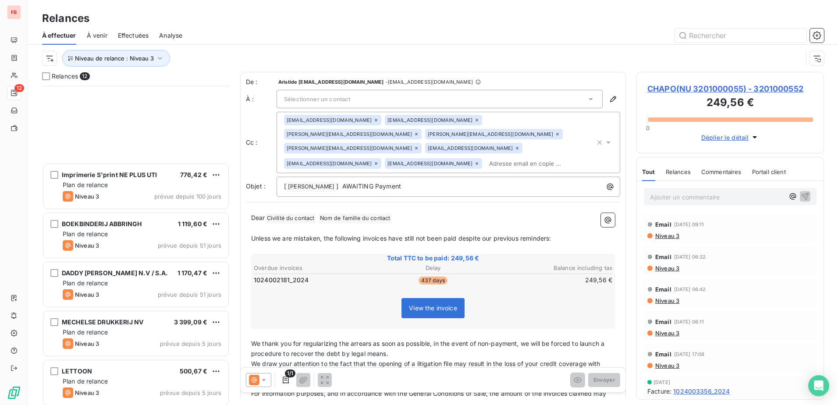
scroll to position [270, 0]
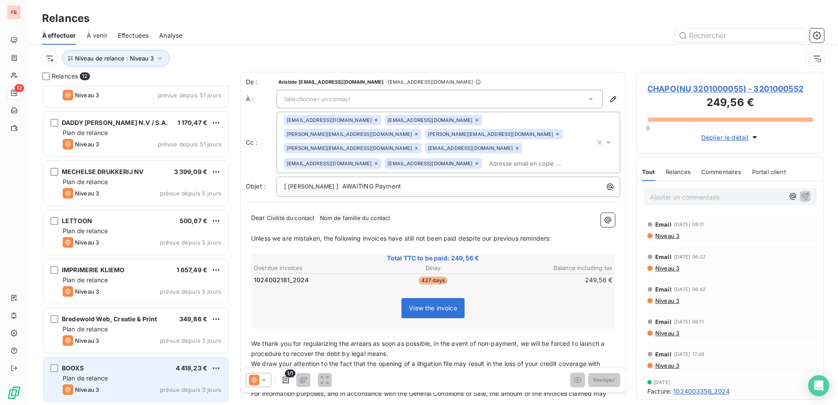
click at [127, 369] on div "BOOXS 4 418,23 €" at bounding box center [142, 368] width 159 height 8
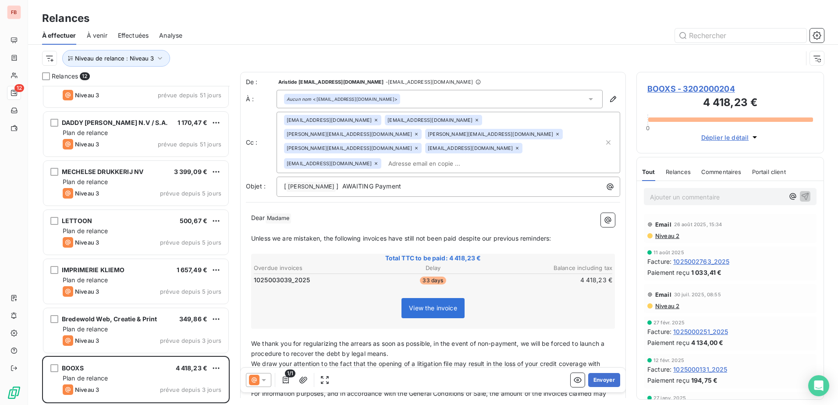
click at [373, 161] on icon at bounding box center [375, 163] width 5 height 5
click at [419, 146] on icon at bounding box center [416, 148] width 5 height 5
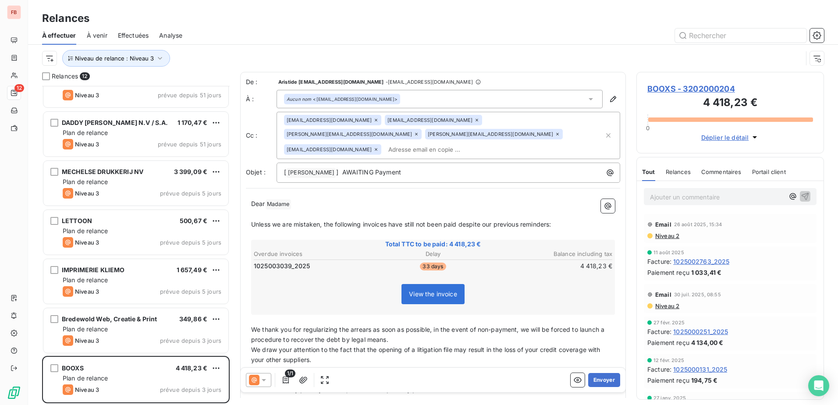
click at [474, 120] on icon at bounding box center [476, 119] width 5 height 5
click at [418, 133] on icon at bounding box center [416, 134] width 3 height 3
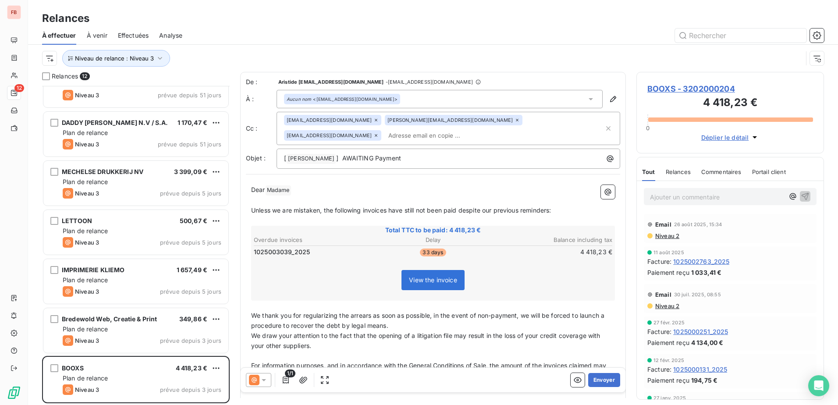
paste input "[PERSON_NAME][EMAIL_ADDRESS][DOMAIN_NAME]"
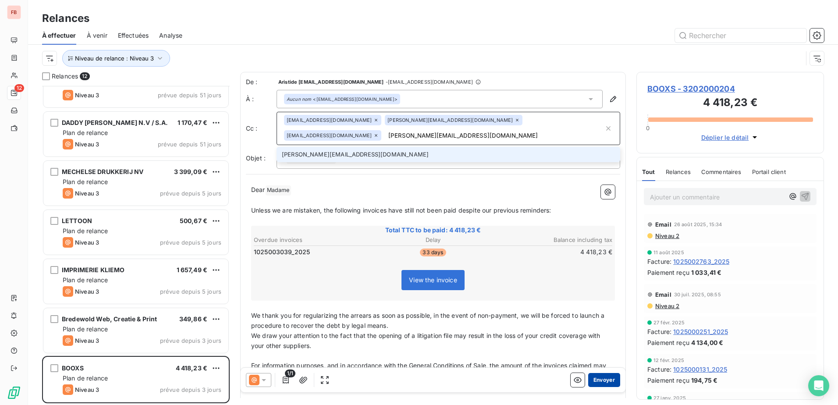
type input "[PERSON_NAME][EMAIL_ADDRESS][DOMAIN_NAME]"
click at [596, 380] on button "Envoyer" at bounding box center [604, 380] width 32 height 14
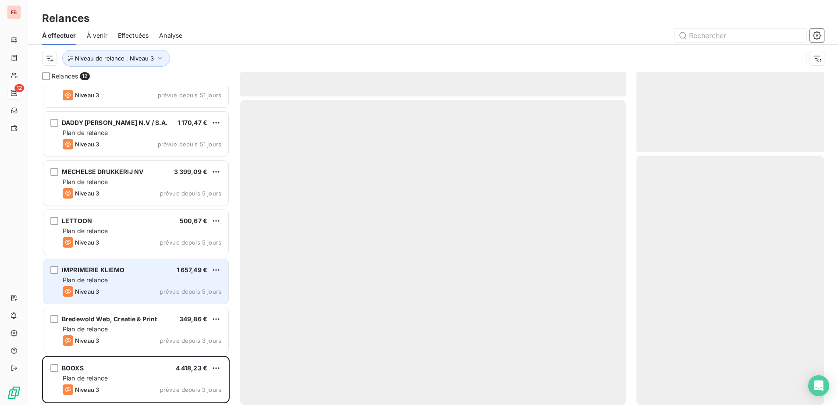
scroll to position [221, 0]
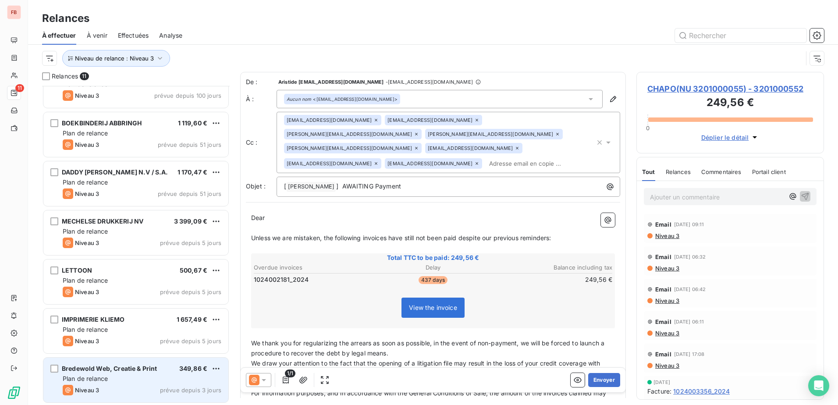
click at [132, 368] on span "Bredewold Web, Creatie & Print" at bounding box center [110, 368] width 96 height 7
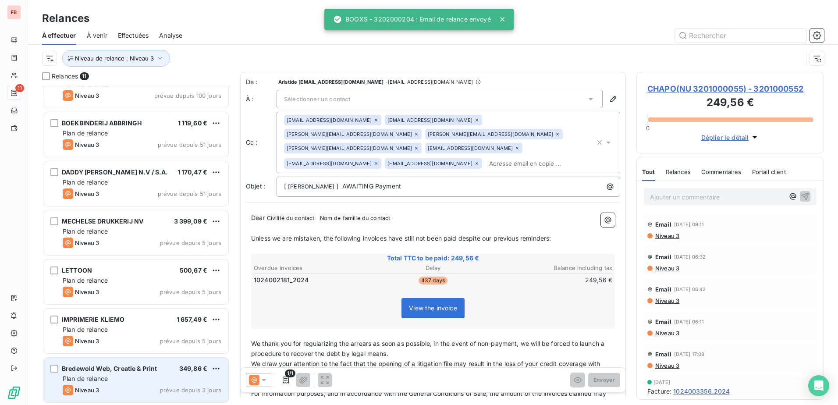
scroll to position [221, 0]
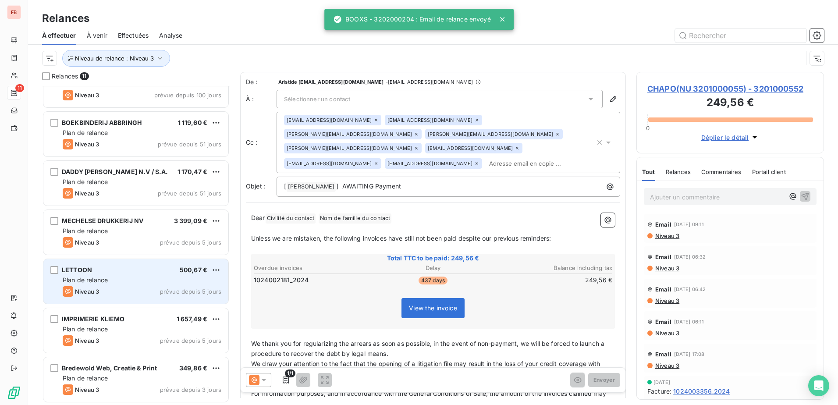
click at [142, 287] on div "Niveau 3 prévue depuis 5 jours" at bounding box center [142, 291] width 159 height 11
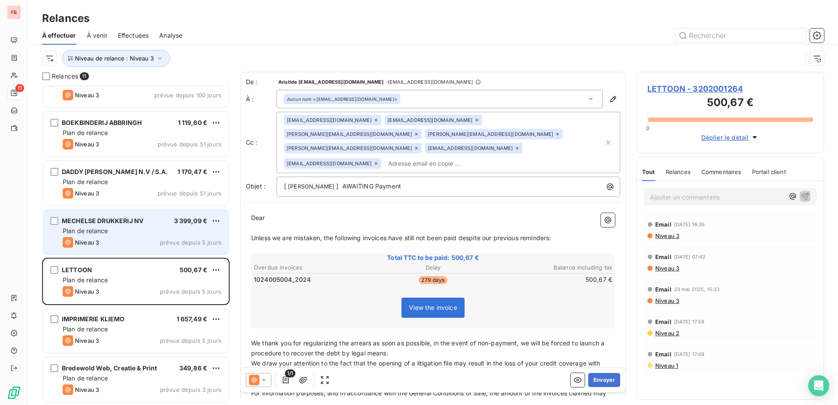
click at [144, 235] on div "Plan de relance" at bounding box center [142, 231] width 159 height 9
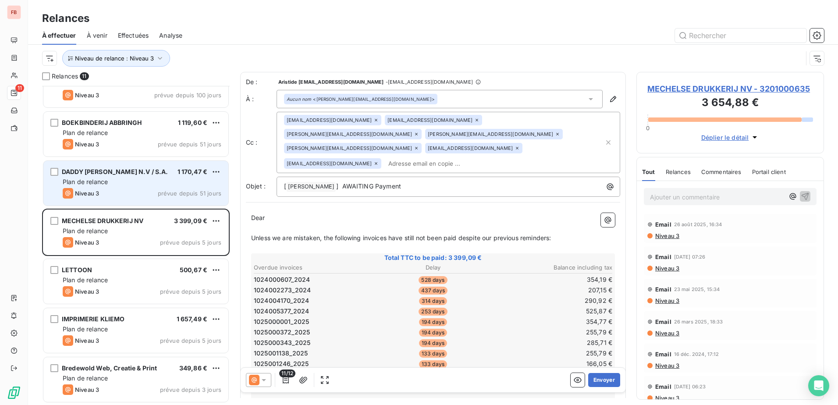
click at [157, 184] on div "Plan de relance" at bounding box center [142, 182] width 159 height 9
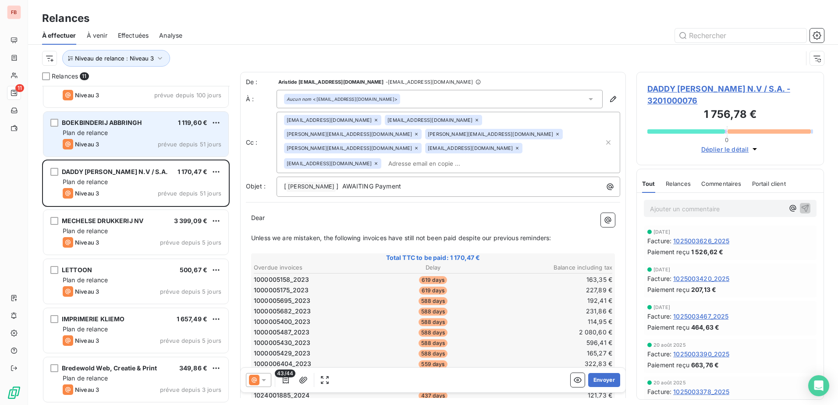
click at [127, 153] on div "BOEKBINDERIJ ABBRINGH 1 119,60 € Plan de relance Niveau 3 prévue depuis 51 jours" at bounding box center [135, 134] width 185 height 45
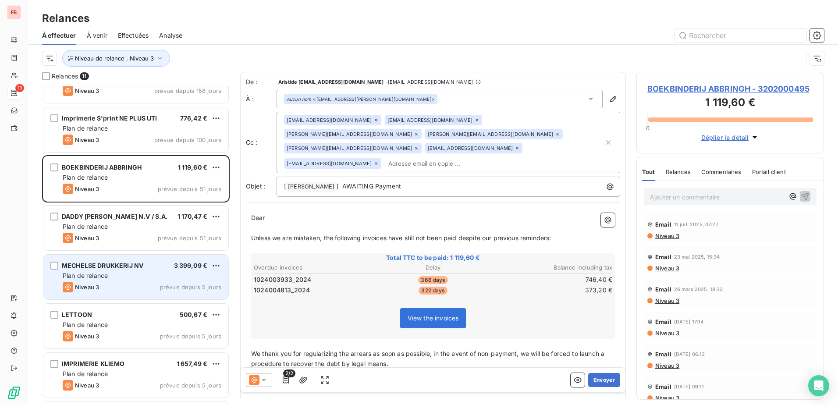
scroll to position [134, 0]
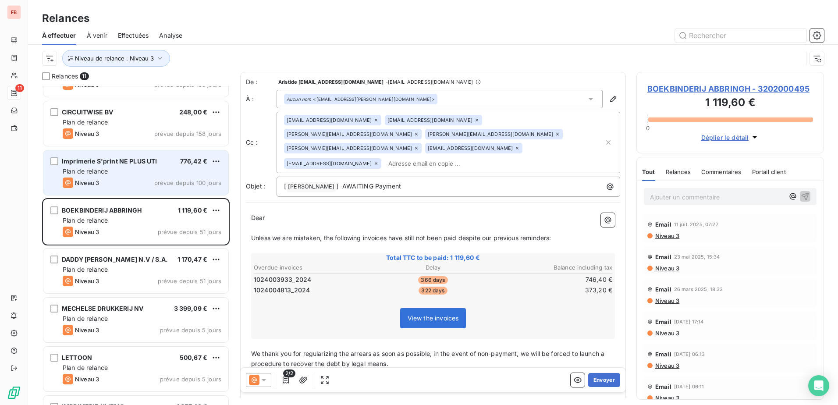
drag, startPoint x: 123, startPoint y: 181, endPoint x: 124, endPoint y: 170, distance: 11.4
click at [123, 180] on div "Niveau 3 prévue depuis 100 jours" at bounding box center [142, 183] width 159 height 11
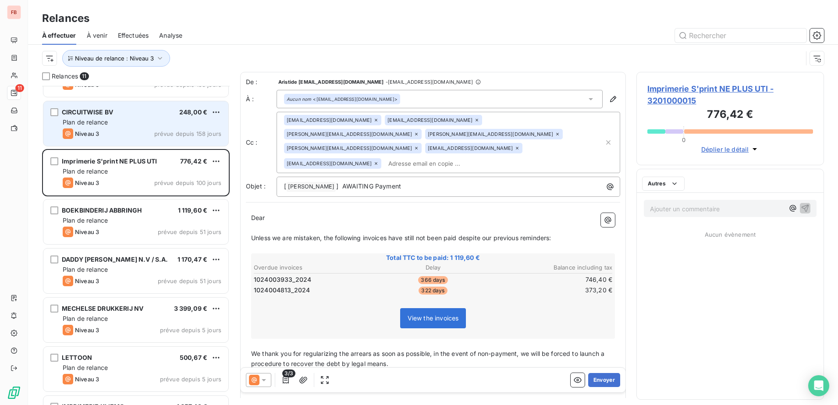
click at [134, 132] on div "Niveau 3 prévue depuis 158 jours" at bounding box center [142, 133] width 159 height 11
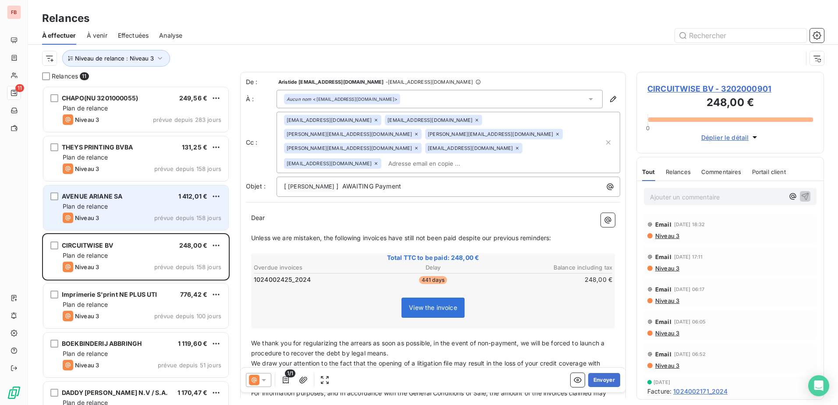
click at [145, 214] on div "Niveau 3 prévue depuis 158 jours" at bounding box center [142, 218] width 159 height 11
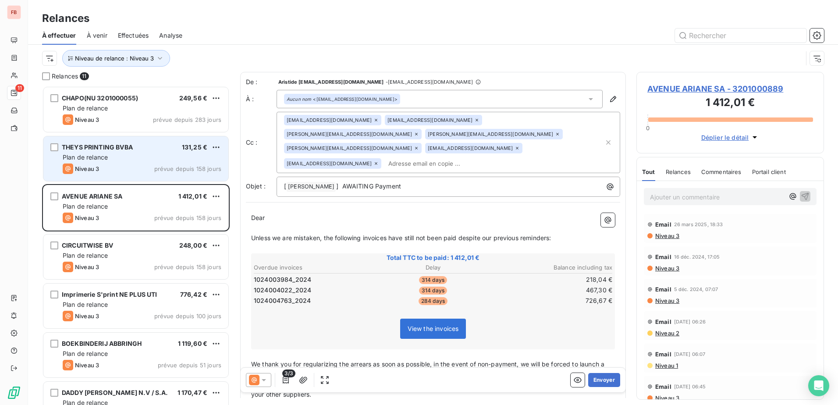
click at [144, 171] on div "Niveau 3 prévue depuis 158 jours" at bounding box center [142, 169] width 159 height 11
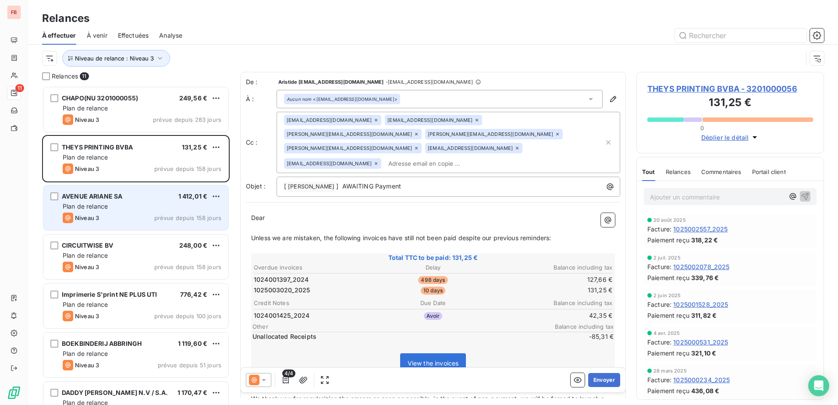
click at [142, 217] on div "Niveau 3 prévue depuis 158 jours" at bounding box center [142, 218] width 159 height 11
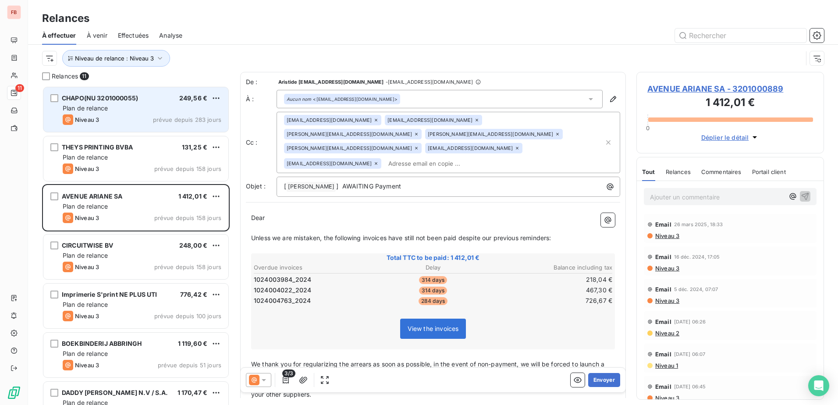
click at [127, 98] on span "CHAPO(NU 3201000055)" at bounding box center [100, 97] width 76 height 7
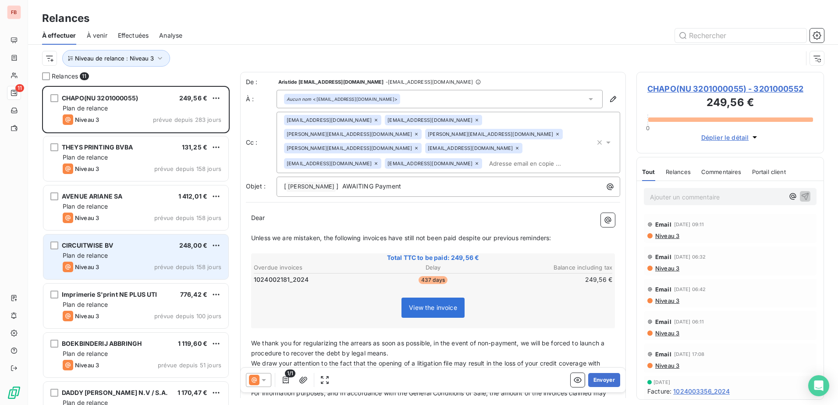
click at [124, 252] on div "Plan de relance" at bounding box center [142, 255] width 159 height 9
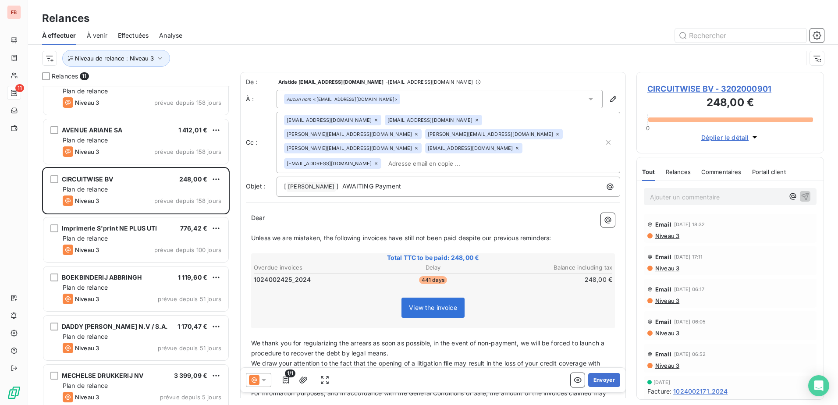
scroll to position [88, 0]
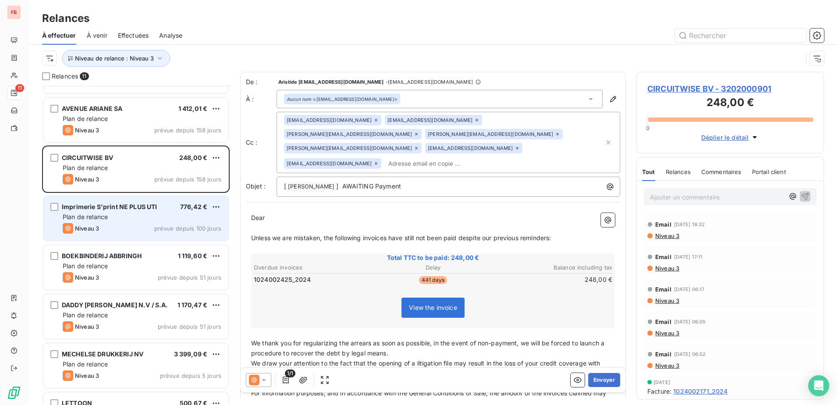
click at [121, 222] on div "Imprimerie S'print NE PLUS UTI 776,42 € Plan de relance Niveau 3 prévue depuis …" at bounding box center [135, 218] width 185 height 45
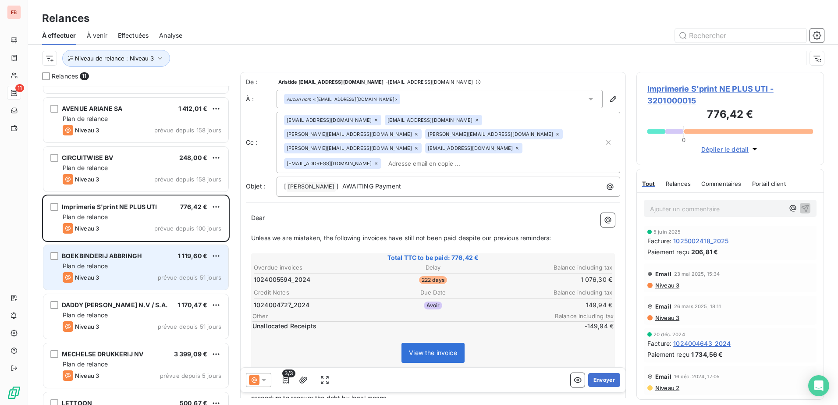
click at [117, 272] on div "BOEKBINDERIJ ABBRINGH 1 119,60 € Plan de relance Niveau 3 prévue depuis 51 jours" at bounding box center [135, 267] width 185 height 45
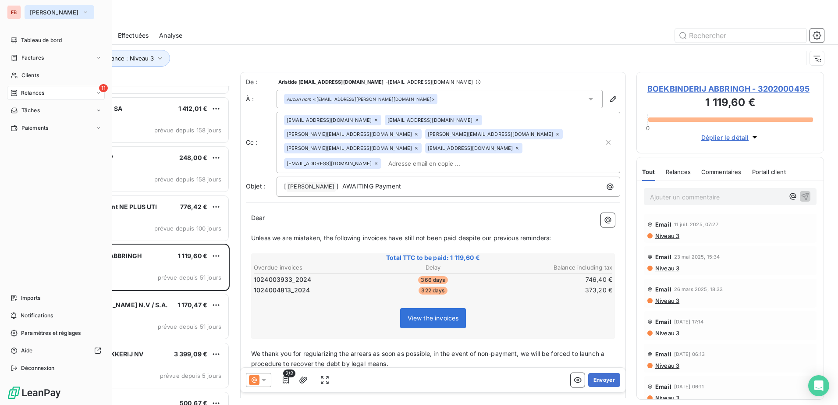
click at [51, 13] on span "[PERSON_NAME]" at bounding box center [54, 12] width 49 height 7
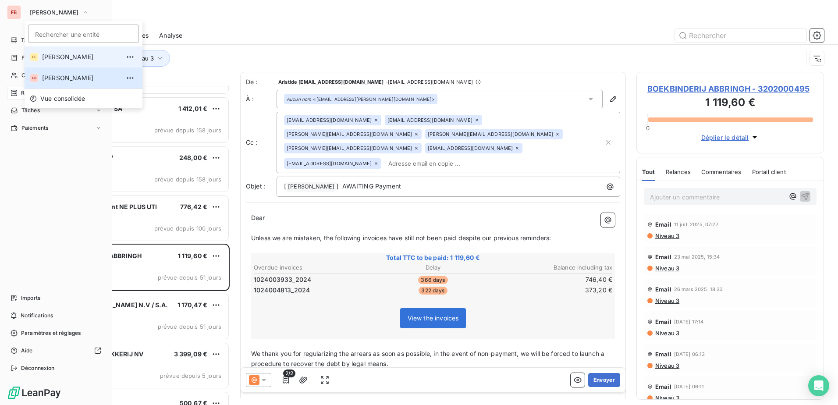
click at [69, 57] on span "[PERSON_NAME]" at bounding box center [81, 57] width 78 height 9
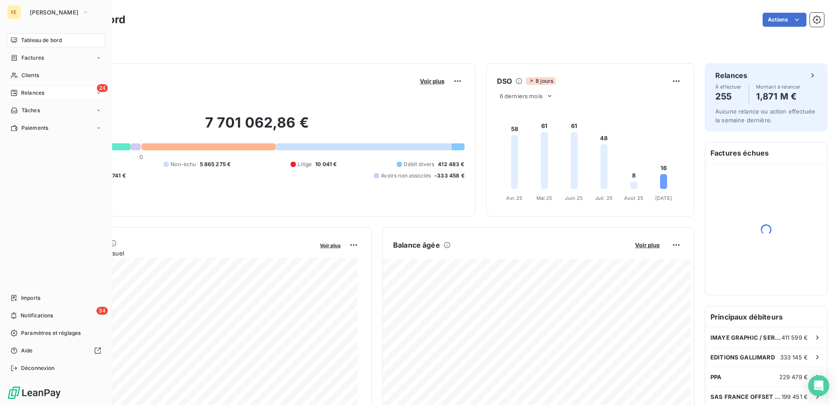
click at [45, 89] on div "24 Relances" at bounding box center [56, 93] width 98 height 14
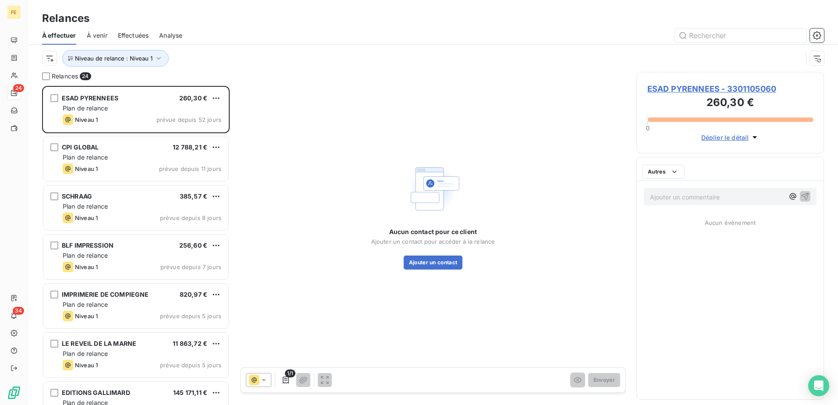
scroll to position [313, 181]
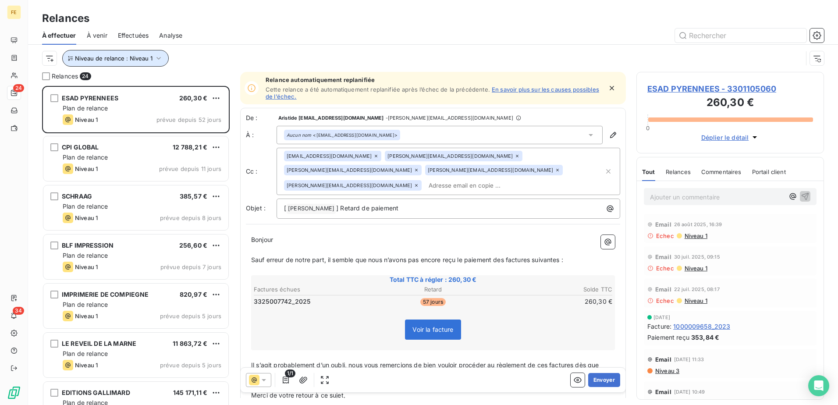
click at [162, 54] on button "Niveau de relance : Niveau 1" at bounding box center [115, 58] width 107 height 17
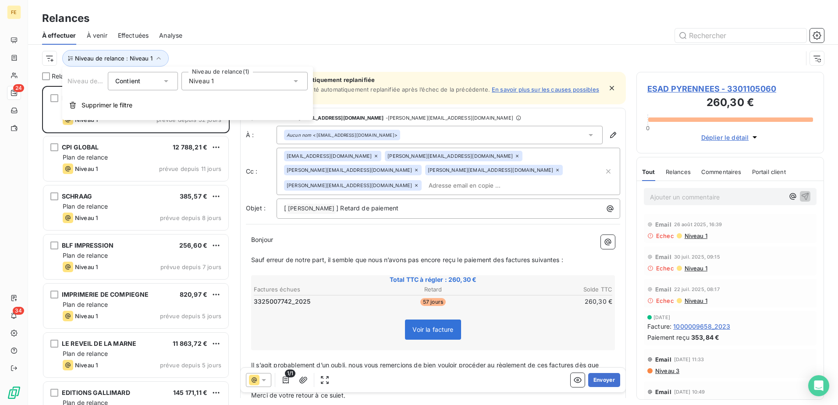
click at [192, 83] on span "Niveau 1" at bounding box center [201, 81] width 25 height 9
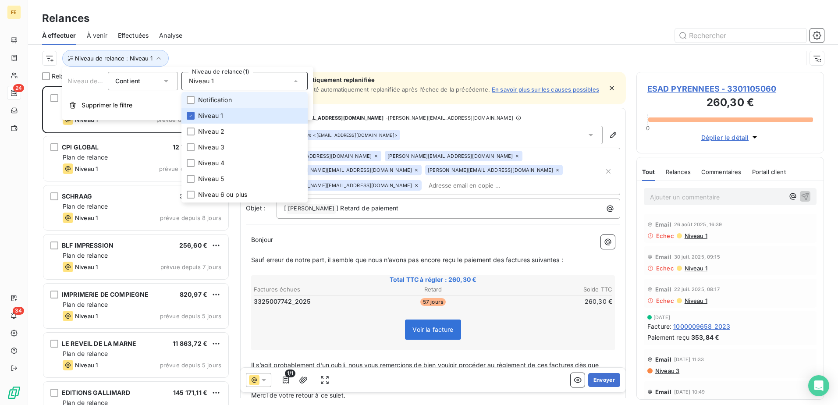
click at [223, 98] on span "Notification" at bounding box center [215, 100] width 34 height 9
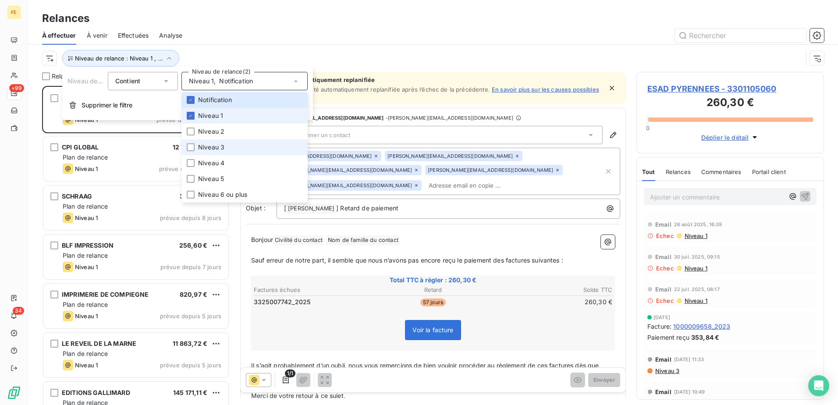
drag, startPoint x: 203, startPoint y: 114, endPoint x: 273, endPoint y: 143, distance: 75.9
click at [203, 114] on span "Niveau 1" at bounding box center [210, 115] width 25 height 9
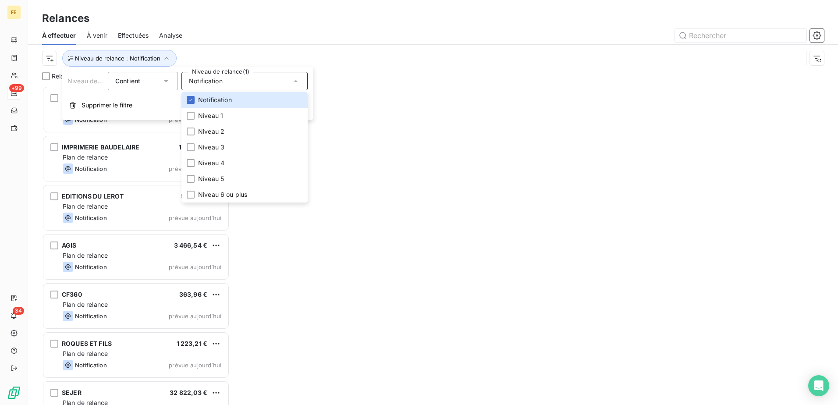
scroll to position [313, 181]
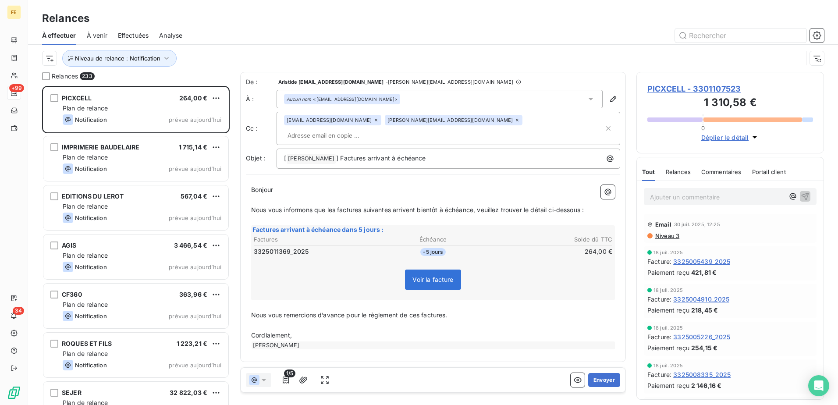
click at [339, 35] on div at bounding box center [508, 35] width 631 height 14
click at [47, 79] on div at bounding box center [46, 76] width 8 height 8
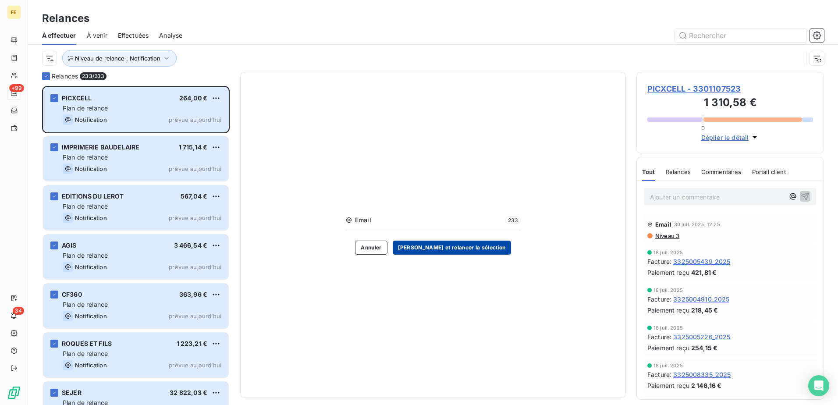
click at [464, 253] on button "[PERSON_NAME] et relancer la sélection" at bounding box center [452, 248] width 118 height 14
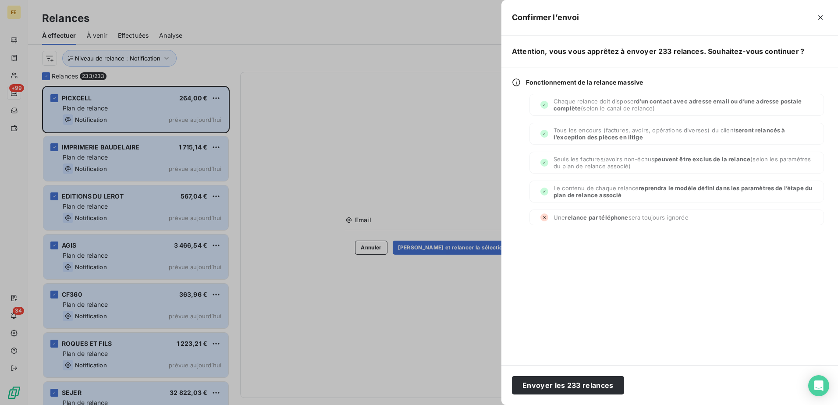
click at [427, 336] on div at bounding box center [419, 202] width 838 height 405
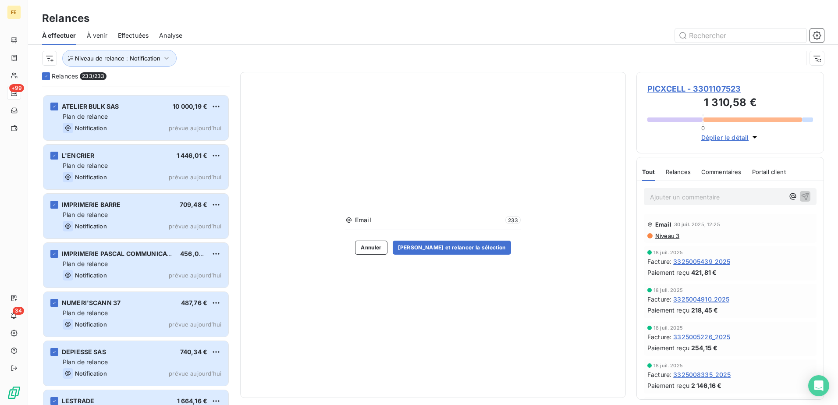
scroll to position [3639, 0]
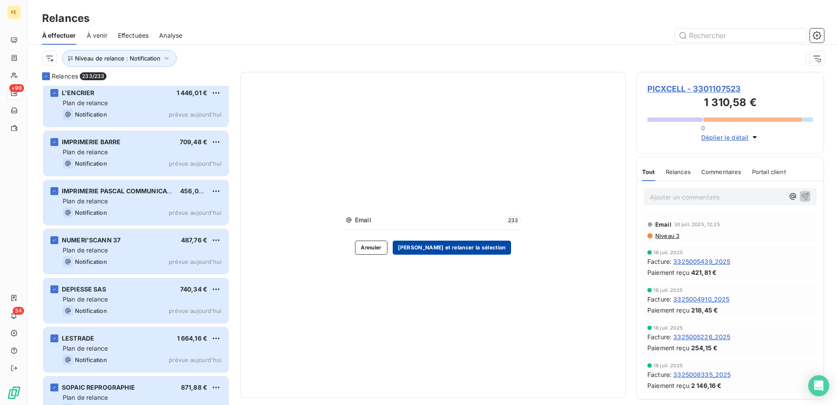
click at [467, 249] on button "[PERSON_NAME] et relancer la sélection" at bounding box center [452, 248] width 118 height 14
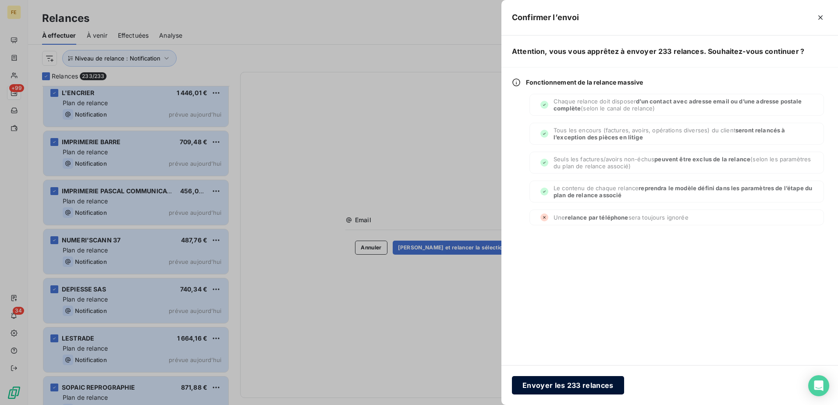
click at [567, 386] on button "Envoyer les 233 relances" at bounding box center [568, 385] width 112 height 18
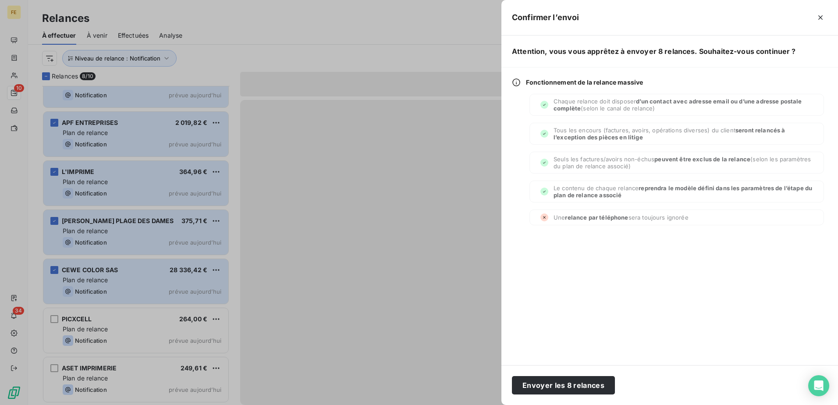
scroll to position [313, 181]
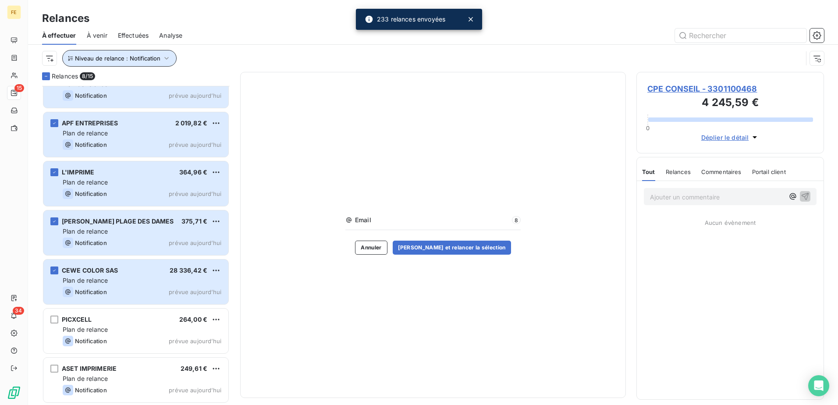
click at [121, 65] on button "Niveau de relance : Notification" at bounding box center [119, 58] width 114 height 17
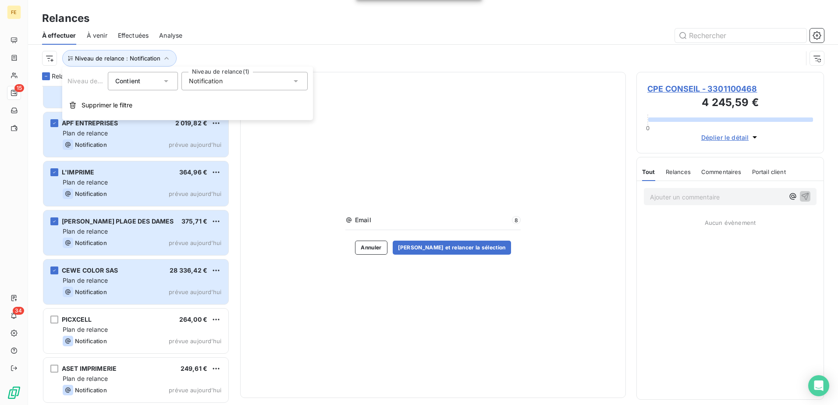
click at [235, 84] on div "Notification" at bounding box center [244, 81] width 126 height 18
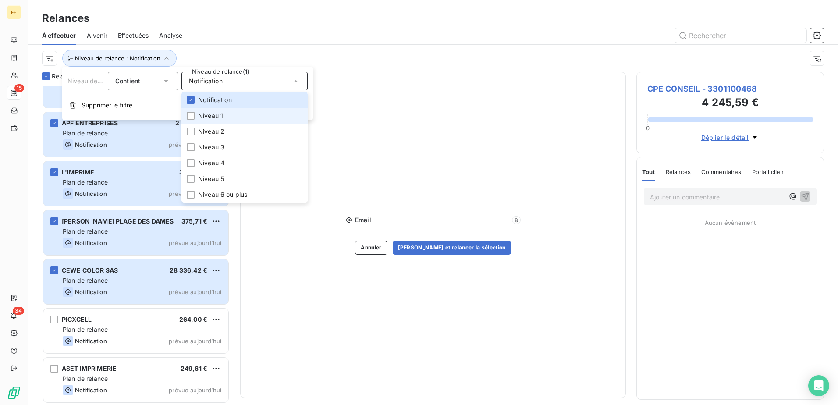
click at [220, 115] on span "Niveau 1" at bounding box center [210, 115] width 25 height 9
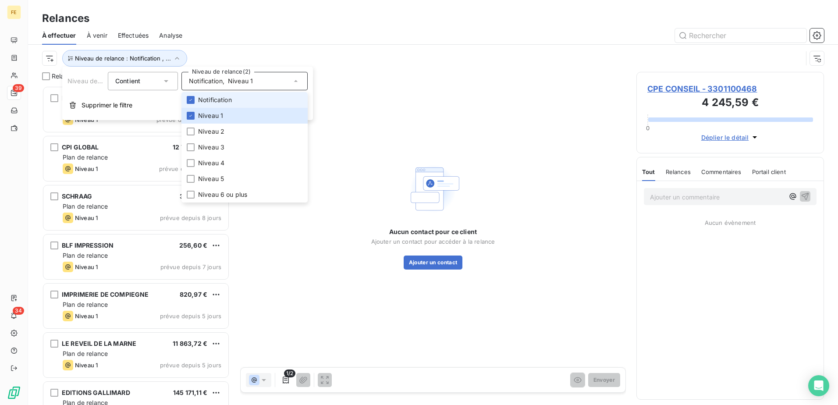
drag, startPoint x: 220, startPoint y: 100, endPoint x: 221, endPoint y: 105, distance: 4.4
click at [221, 101] on span "Notification" at bounding box center [215, 100] width 34 height 9
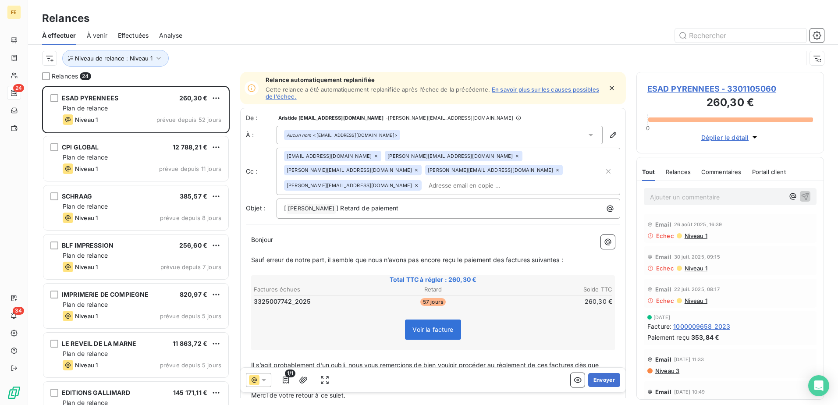
click at [398, 39] on div at bounding box center [508, 35] width 631 height 14
click at [46, 75] on div at bounding box center [46, 76] width 8 height 8
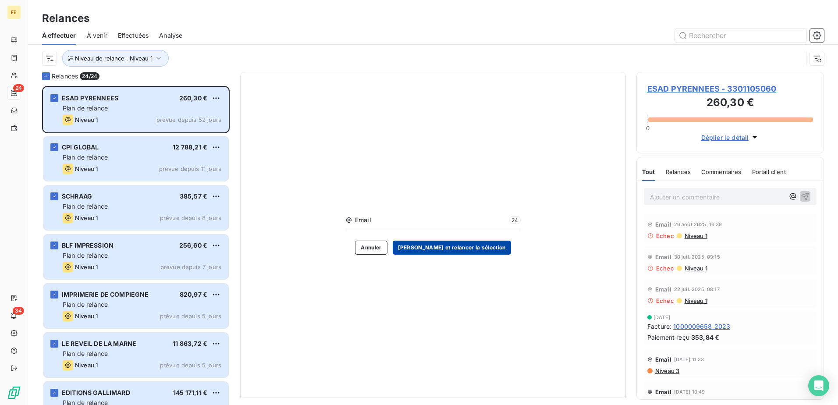
click at [462, 244] on button "[PERSON_NAME] et relancer la sélection" at bounding box center [452, 248] width 118 height 14
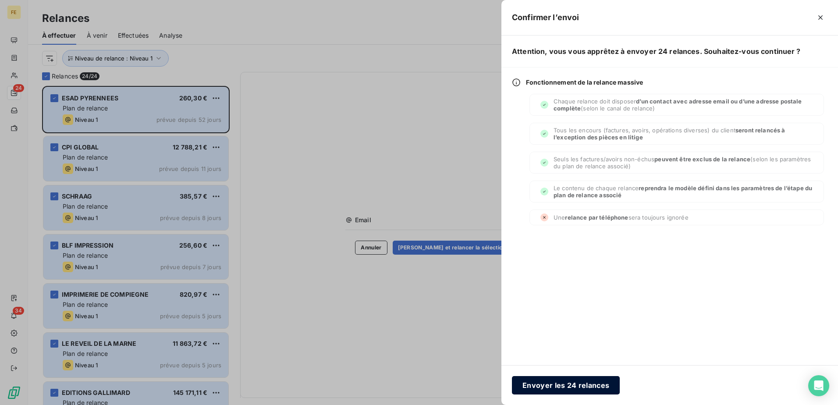
click at [571, 383] on button "Envoyer les 24 relances" at bounding box center [566, 385] width 108 height 18
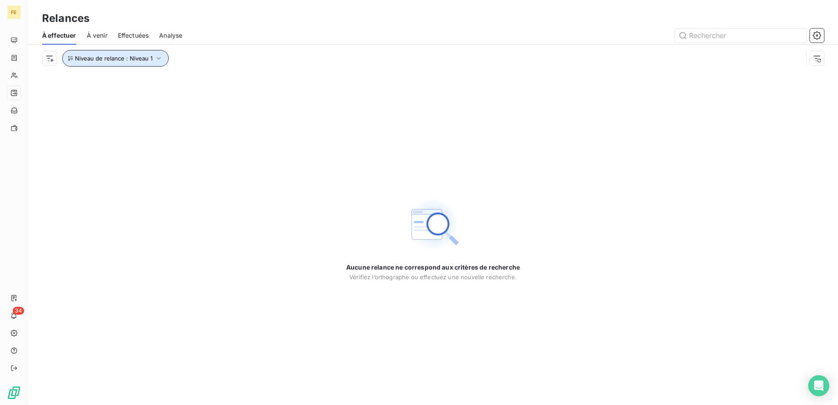
click at [118, 58] on span "Niveau de relance : Niveau 1" at bounding box center [114, 58] width 78 height 7
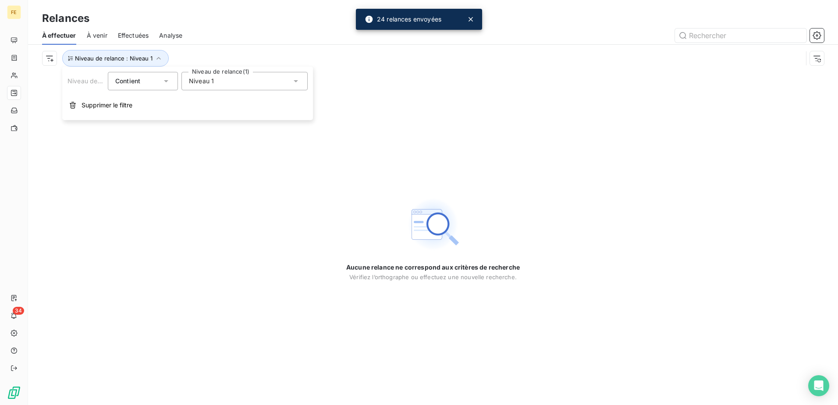
click at [230, 82] on div "Niveau 1" at bounding box center [244, 81] width 126 height 18
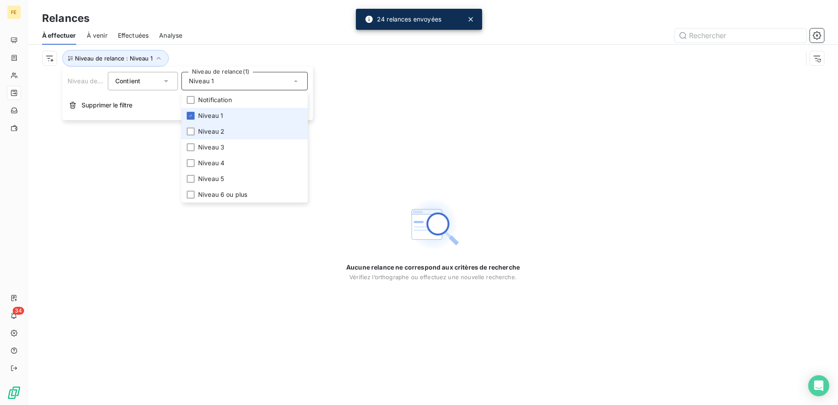
drag, startPoint x: 205, startPoint y: 113, endPoint x: 204, endPoint y: 136, distance: 23.3
click at [205, 114] on span "Niveau 1" at bounding box center [210, 115] width 25 height 9
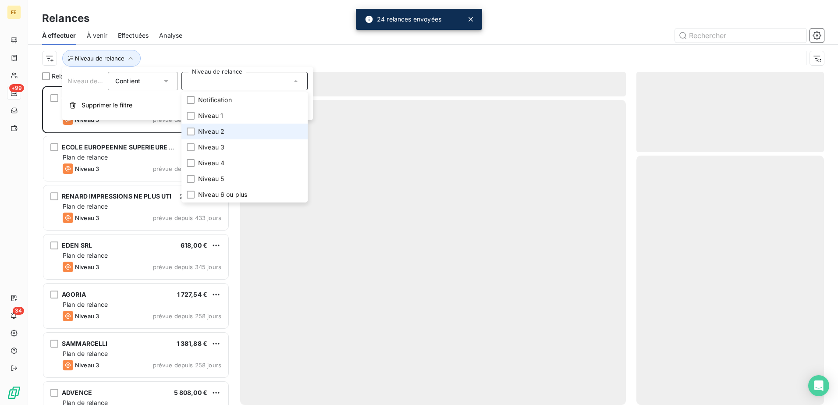
drag, startPoint x: 203, startPoint y: 129, endPoint x: 211, endPoint y: 138, distance: 12.1
click at [203, 129] on span "Niveau 2" at bounding box center [211, 131] width 26 height 9
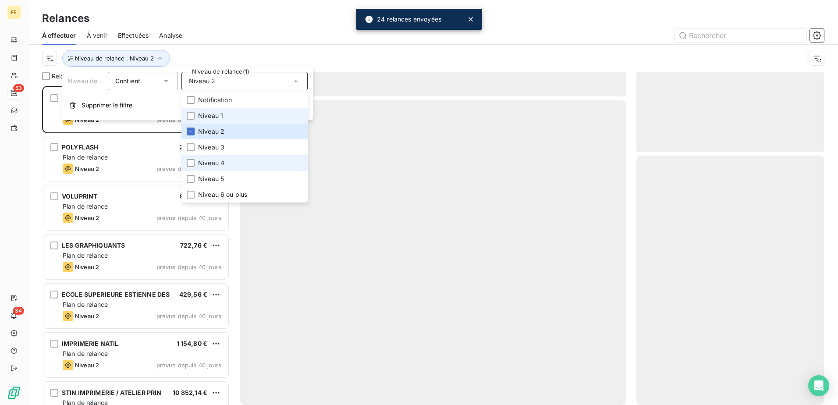
scroll to position [313, 181]
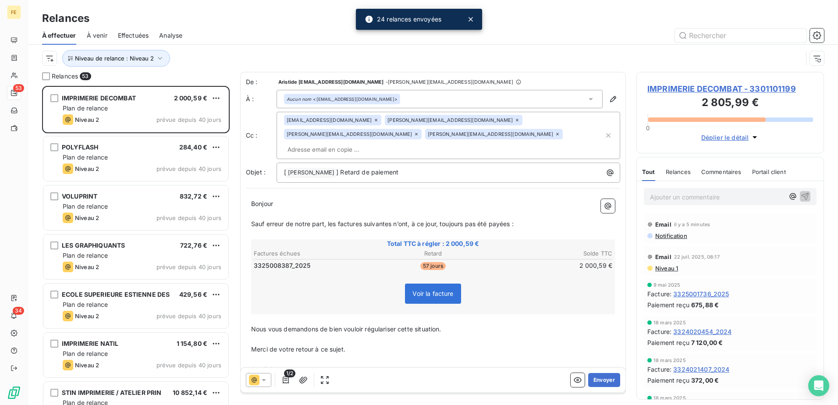
click at [280, 26] on div "Relances À effectuer À venir Effectuées Analyse Niveau de relance : Niveau 2" at bounding box center [433, 36] width 810 height 72
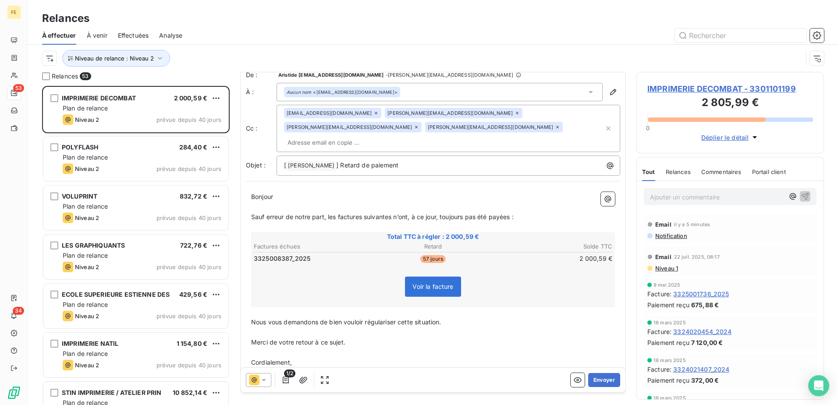
scroll to position [18, 0]
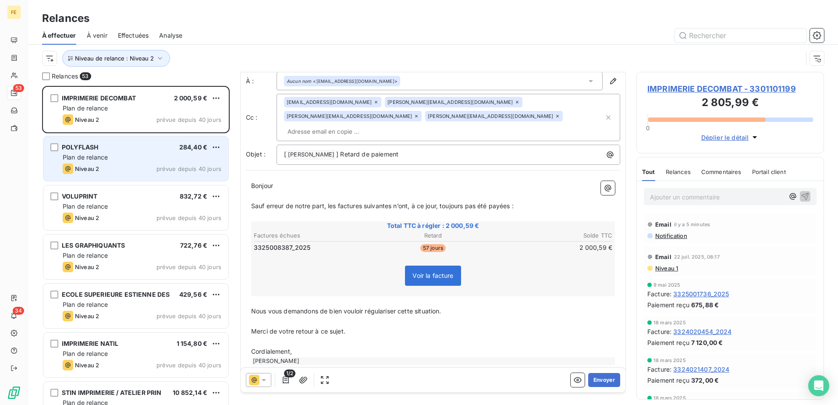
click at [101, 165] on div "Niveau 2 prévue depuis 40 jours" at bounding box center [142, 169] width 159 height 11
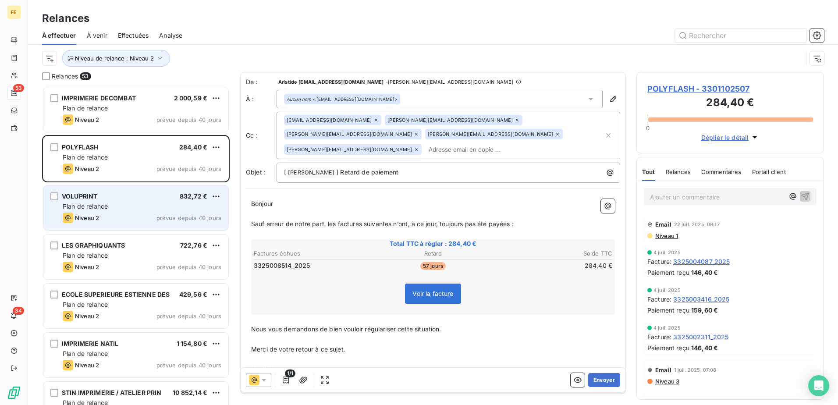
click at [118, 217] on div "Niveau 2 prévue depuis 40 jours" at bounding box center [142, 218] width 159 height 11
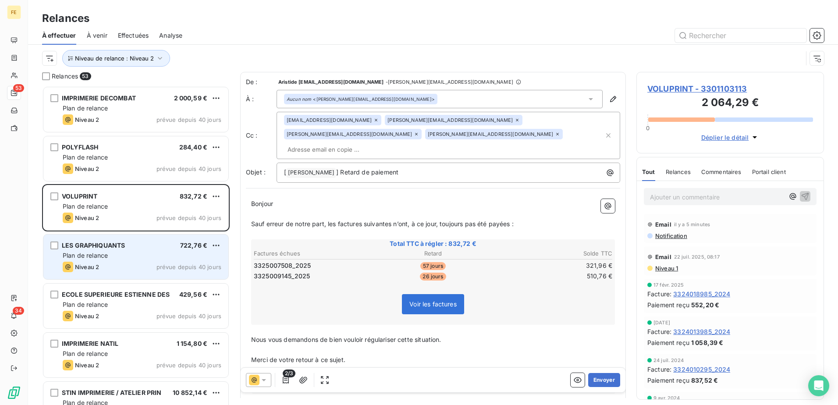
click at [120, 264] on div "Niveau 2 prévue depuis 40 jours" at bounding box center [142, 267] width 159 height 11
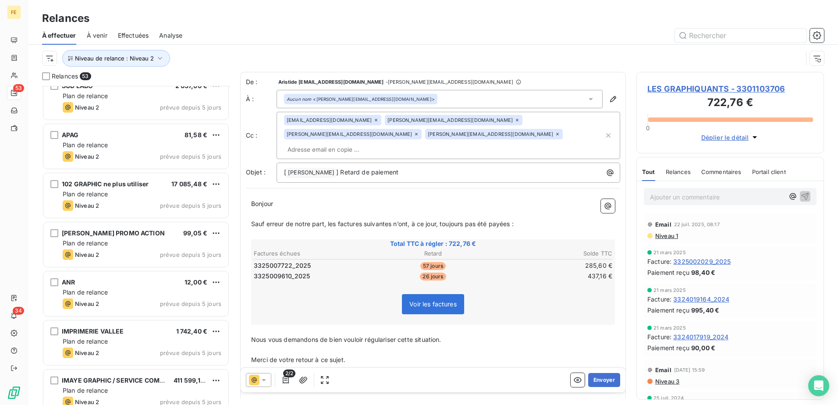
scroll to position [2017, 0]
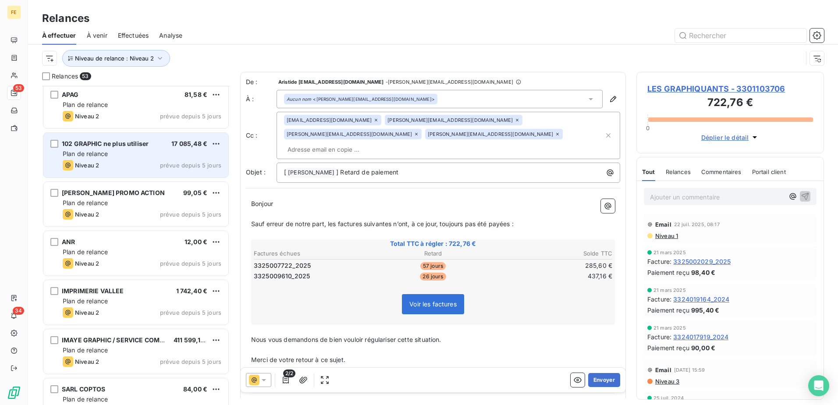
click at [142, 155] on div "Plan de relance" at bounding box center [142, 153] width 159 height 9
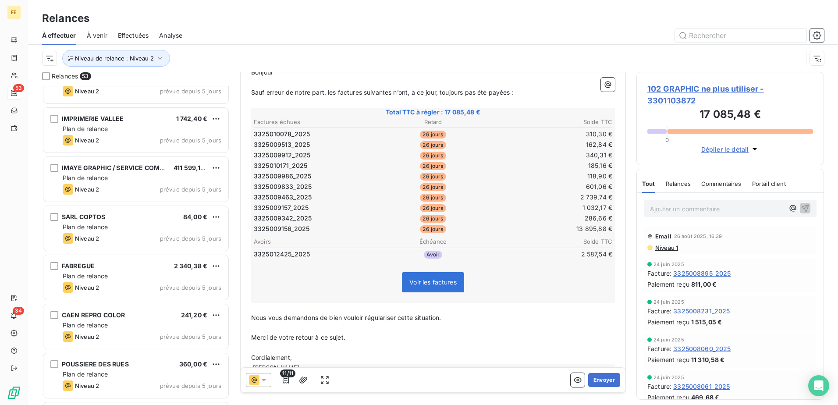
scroll to position [2192, 0]
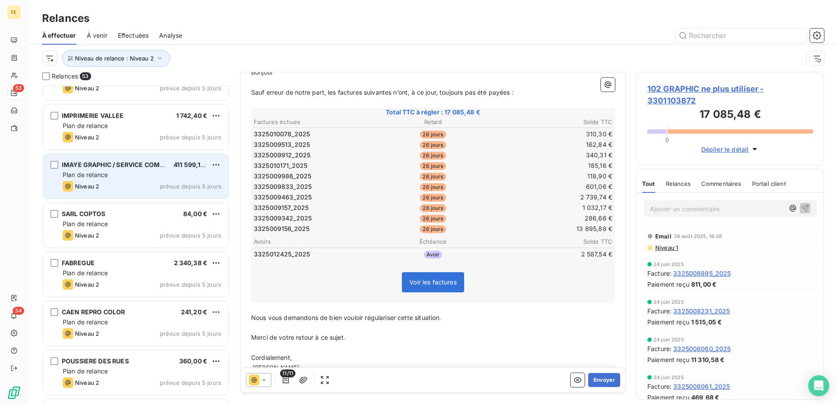
click at [143, 185] on div "Niveau 2 prévue depuis 5 jours" at bounding box center [142, 186] width 159 height 11
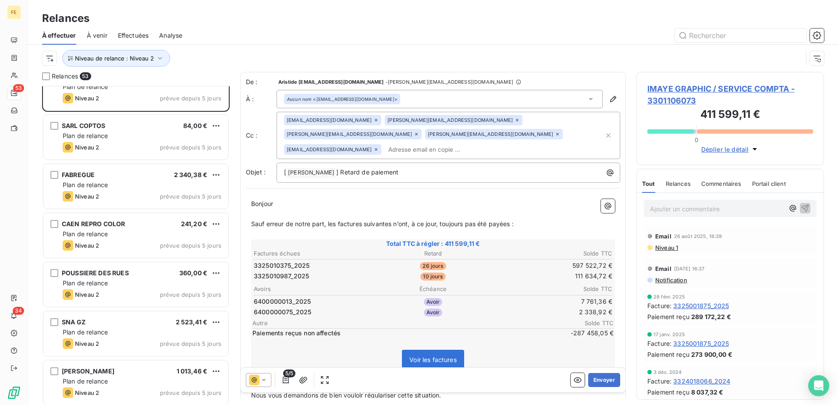
scroll to position [2283, 0]
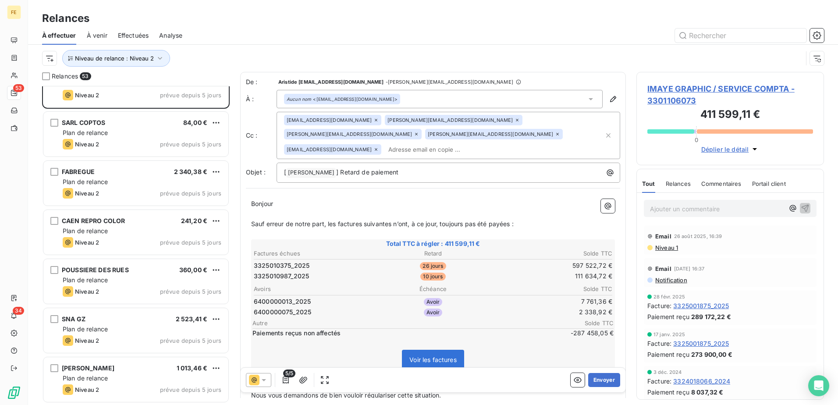
click at [516, 119] on icon at bounding box center [517, 120] width 3 height 3
click at [400, 143] on input "text" at bounding box center [444, 149] width 320 height 13
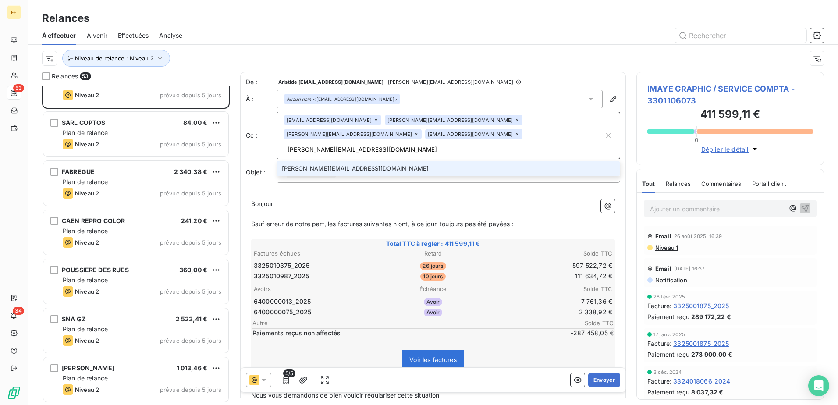
type input "[PERSON_NAME][EMAIL_ADDRESS][DOMAIN_NAME]"
click at [306, 161] on li "[PERSON_NAME][EMAIL_ADDRESS][DOMAIN_NAME]" at bounding box center [449, 168] width 344 height 15
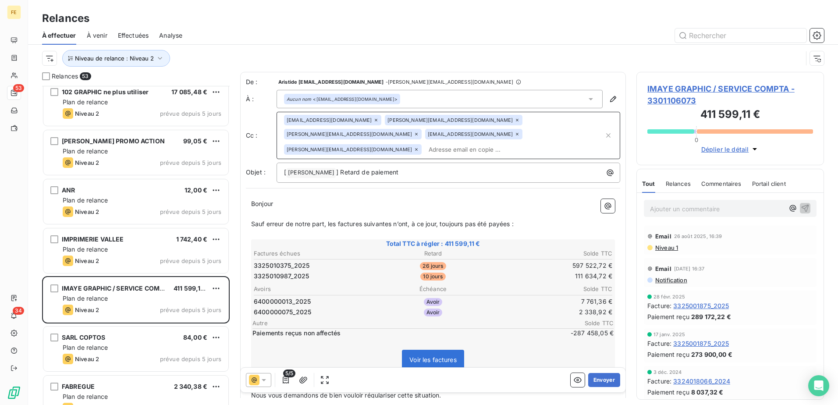
scroll to position [1977, 0]
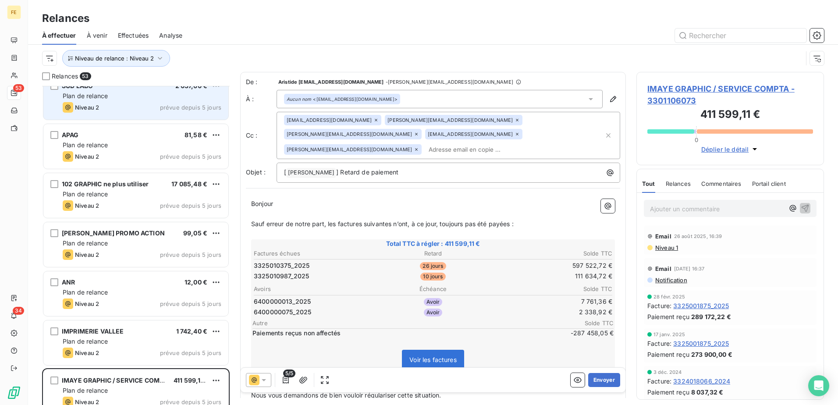
drag, startPoint x: 48, startPoint y: 74, endPoint x: 61, endPoint y: 116, distance: 44.1
click at [48, 75] on div at bounding box center [46, 76] width 8 height 8
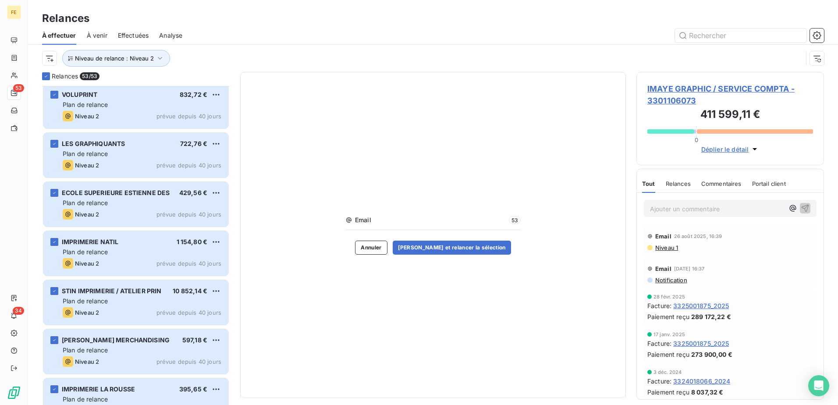
scroll to position [0, 0]
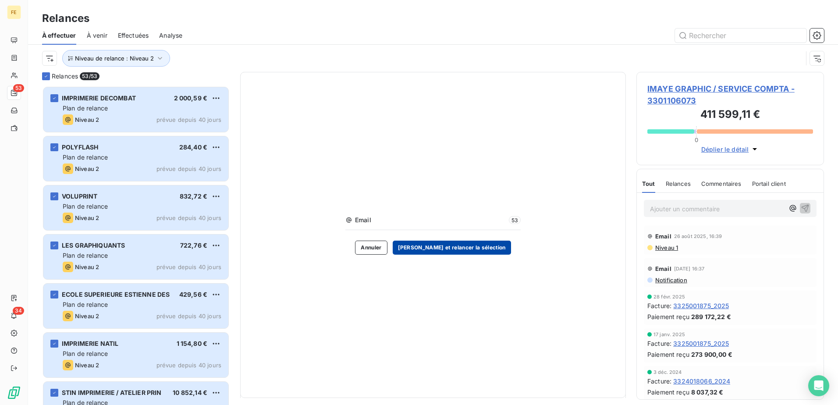
click at [457, 246] on button "[PERSON_NAME] et relancer la sélection" at bounding box center [452, 248] width 118 height 14
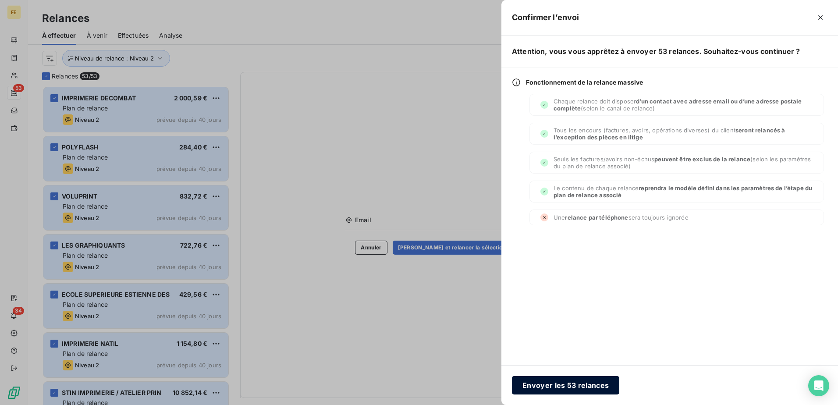
click at [574, 388] on button "Envoyer les 53 relances" at bounding box center [565, 385] width 107 height 18
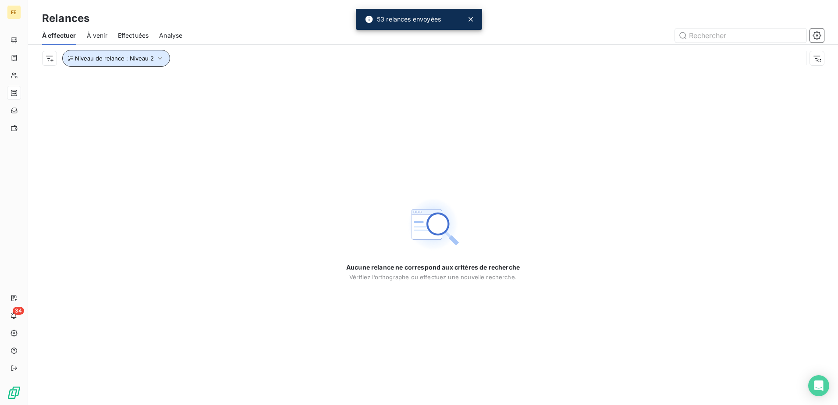
click at [158, 60] on icon "button" at bounding box center [160, 58] width 9 height 9
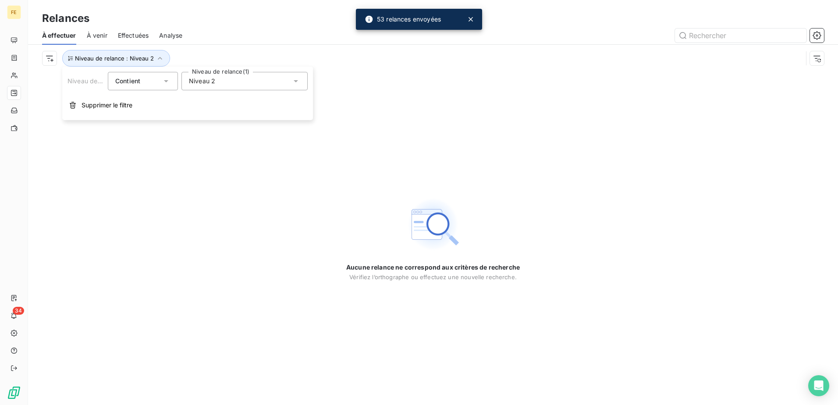
click at [224, 84] on div "Niveau 2" at bounding box center [244, 81] width 126 height 18
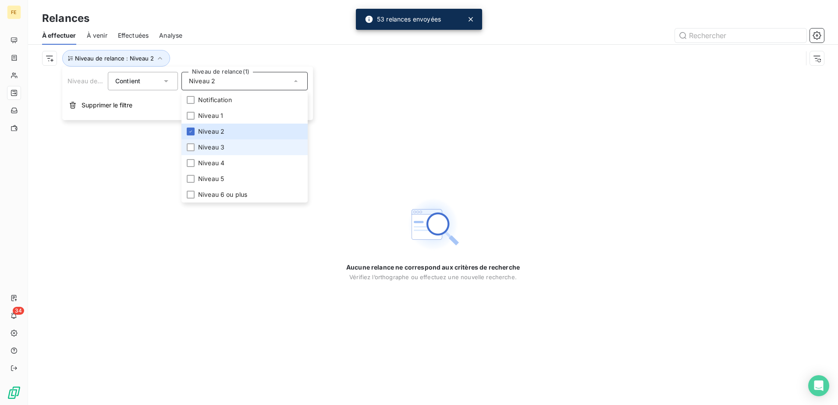
click at [217, 143] on li "Niveau 3" at bounding box center [244, 147] width 126 height 16
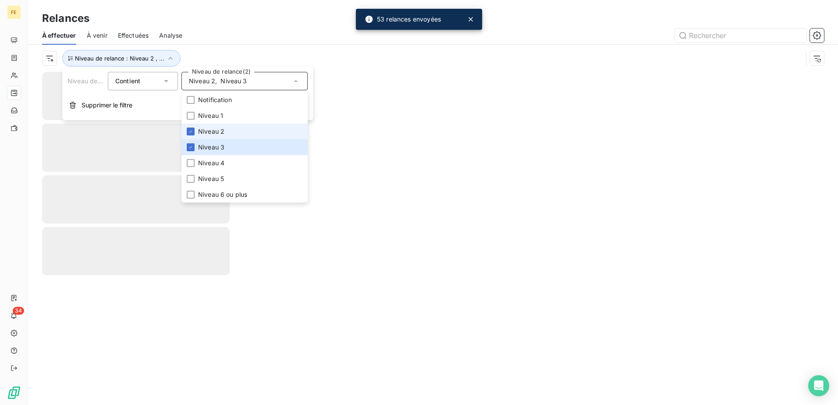
drag, startPoint x: 214, startPoint y: 129, endPoint x: 208, endPoint y: 132, distance: 6.9
click at [214, 129] on span "Niveau 2" at bounding box center [211, 131] width 26 height 9
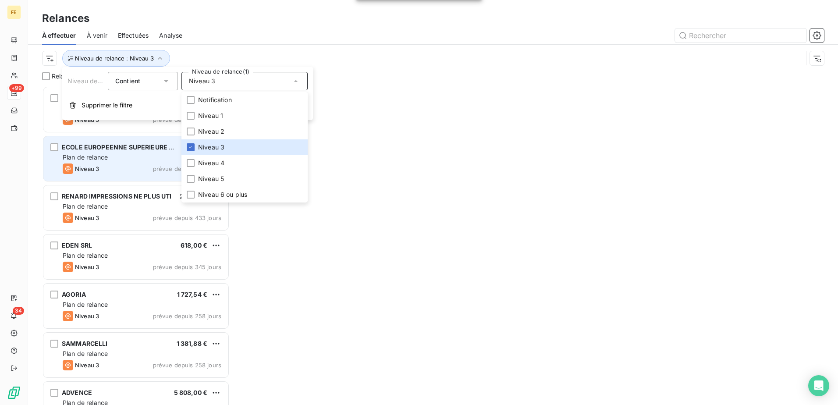
scroll to position [313, 181]
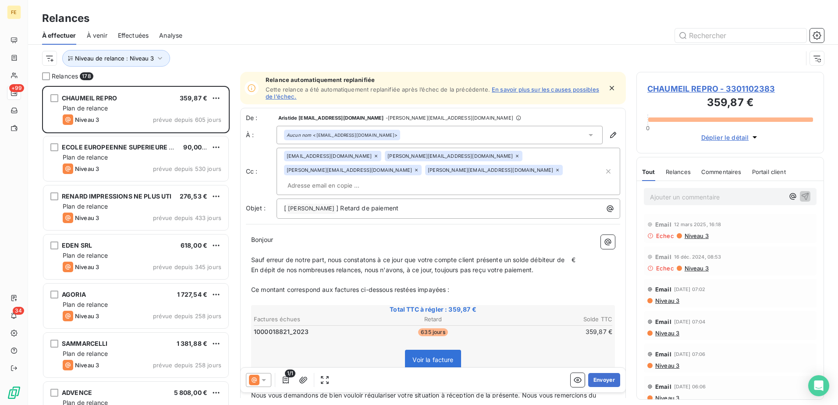
click at [257, 29] on div at bounding box center [508, 35] width 631 height 14
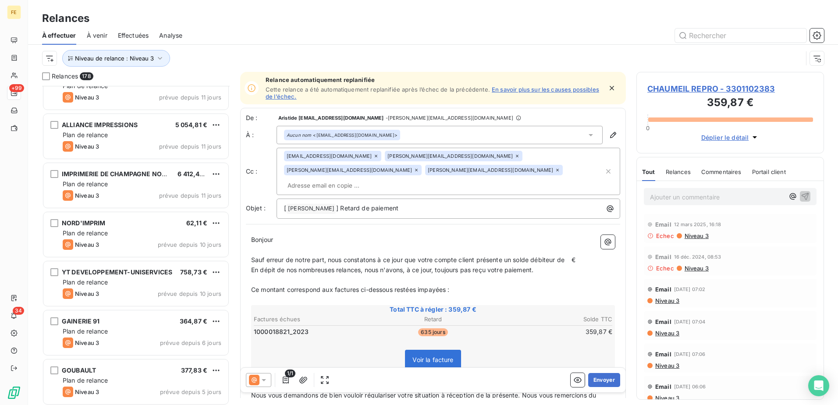
scroll to position [8421, 0]
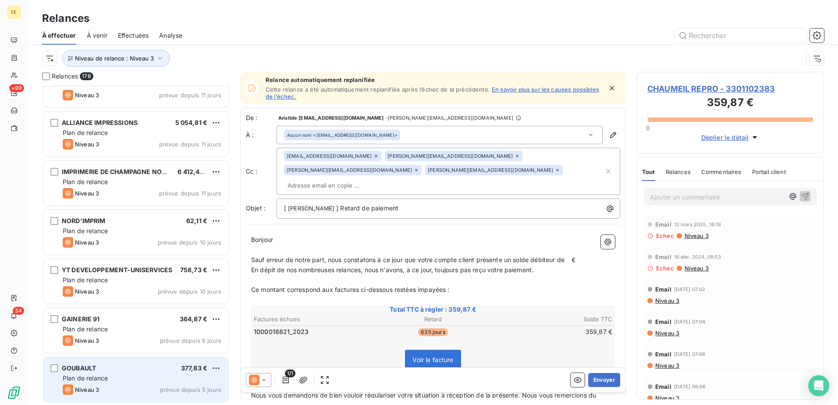
click at [141, 366] on div "GOUBAULT 377,83 €" at bounding box center [142, 368] width 159 height 8
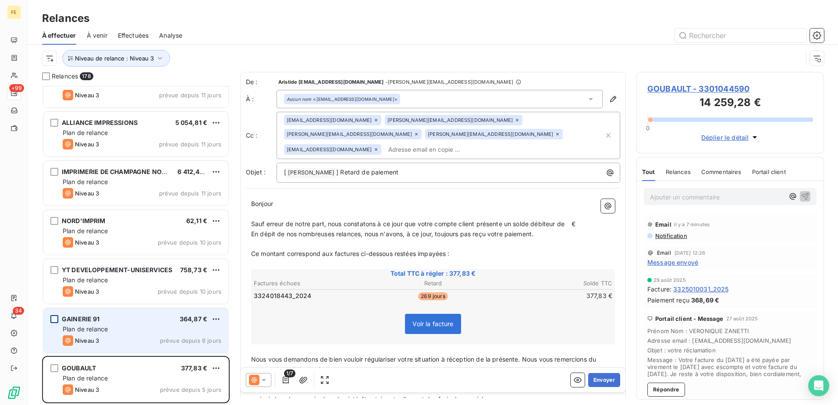
click at [57, 322] on div "grid" at bounding box center [54, 319] width 8 height 8
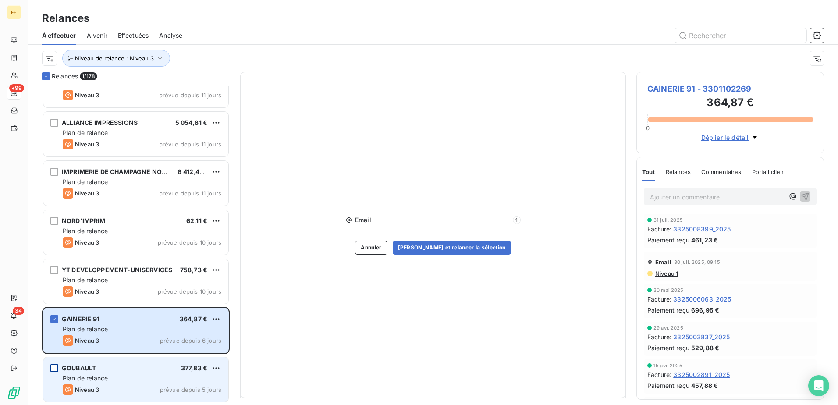
click at [55, 370] on div "grid" at bounding box center [54, 368] width 8 height 8
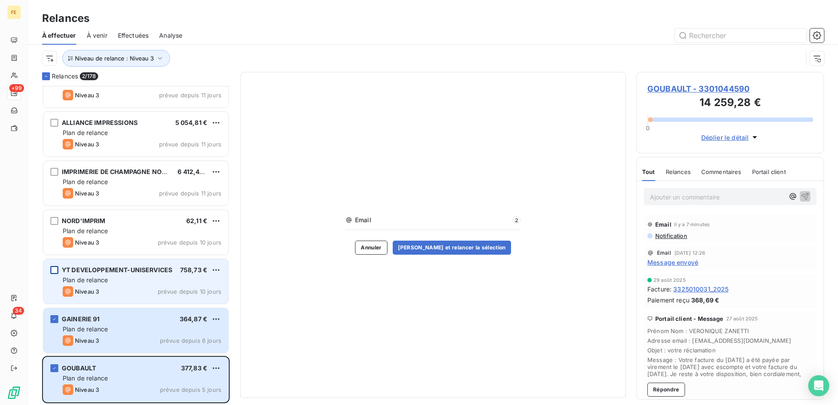
click at [57, 273] on div "grid" at bounding box center [54, 270] width 8 height 8
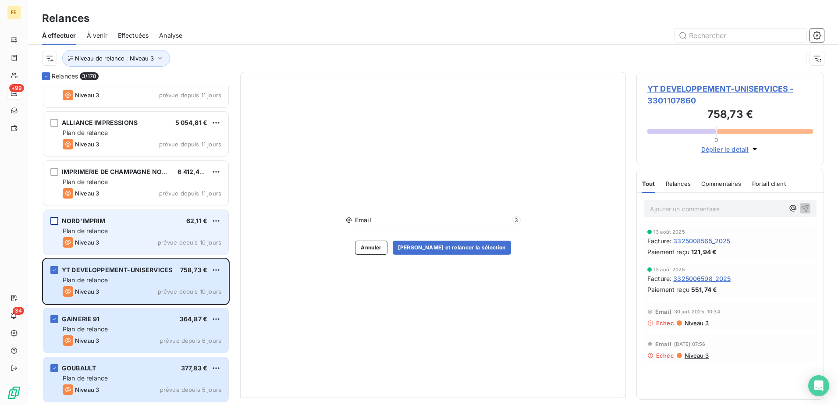
click at [54, 221] on div "grid" at bounding box center [54, 221] width 8 height 8
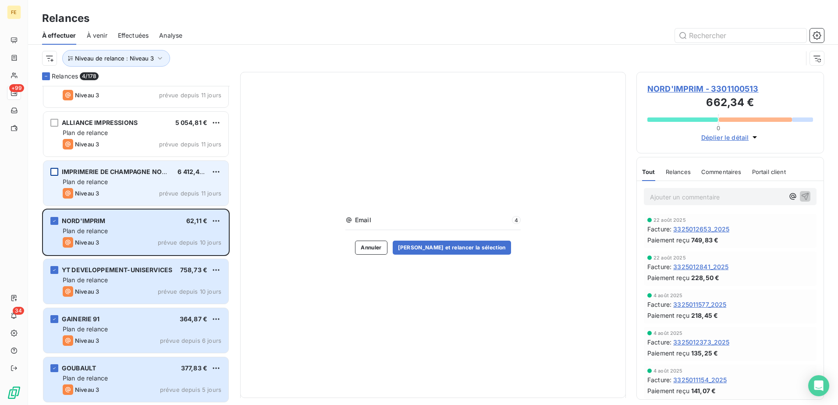
click at [55, 173] on div "grid" at bounding box center [54, 172] width 8 height 8
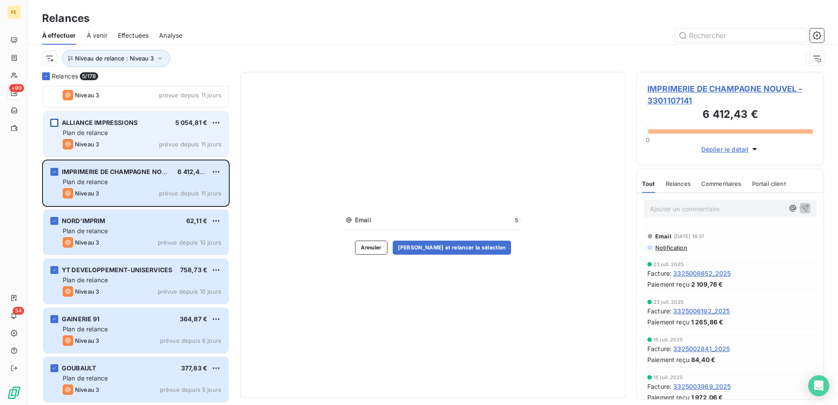
click at [56, 120] on div "grid" at bounding box center [54, 123] width 8 height 8
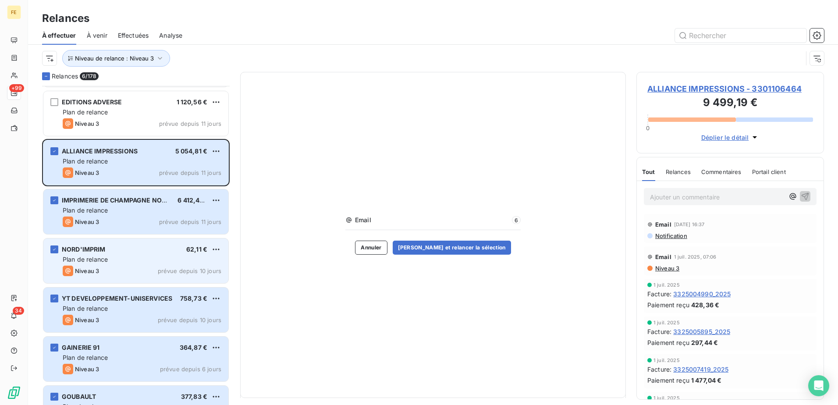
scroll to position [8377, 0]
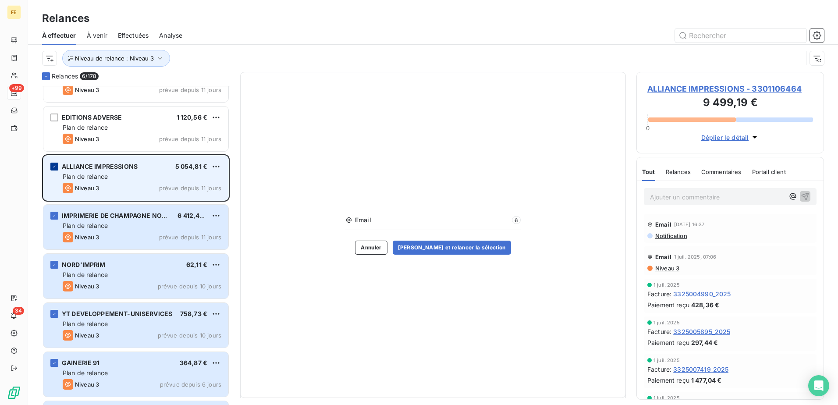
click at [54, 166] on icon "grid" at bounding box center [54, 166] width 5 height 5
click at [471, 245] on button "[PERSON_NAME] et relancer la sélection" at bounding box center [452, 248] width 118 height 14
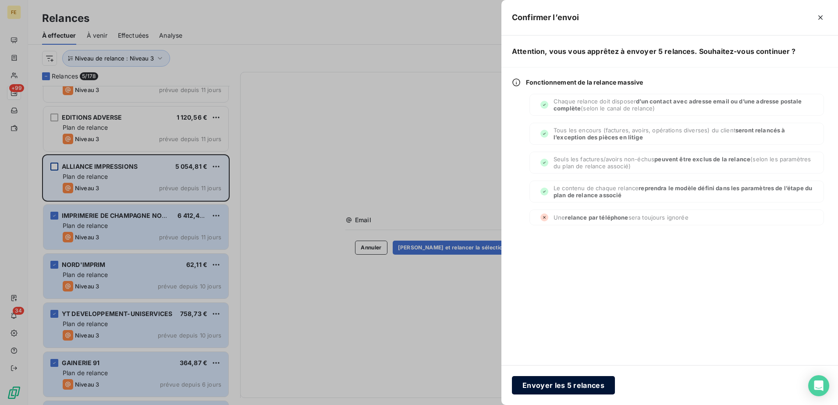
click at [528, 388] on button "Envoyer les 5 relances" at bounding box center [563, 385] width 103 height 18
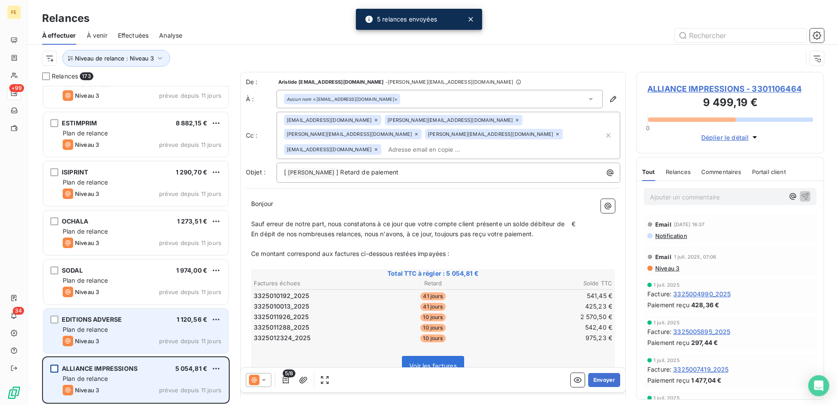
scroll to position [8175, 0]
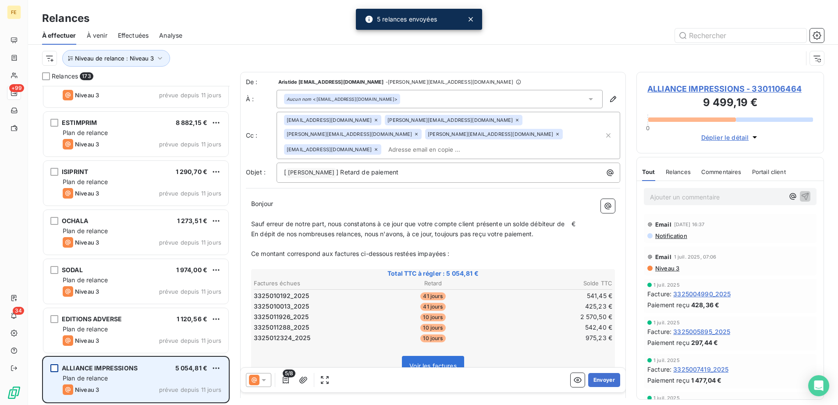
click at [141, 368] on div "ALLIANCE IMPRESSIONS 5 054,81 €" at bounding box center [142, 368] width 159 height 8
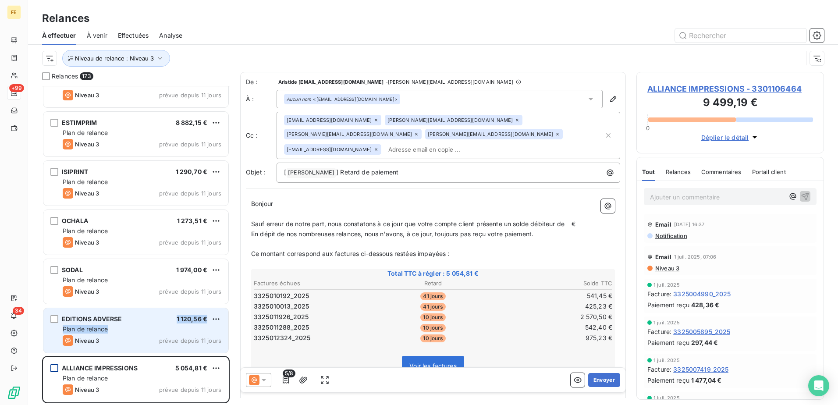
click at [125, 324] on div "EDITIONS ADVERSE 1 120,56 € Plan de relance Niveau 3 prévue depuis 11 jours" at bounding box center [135, 330] width 185 height 45
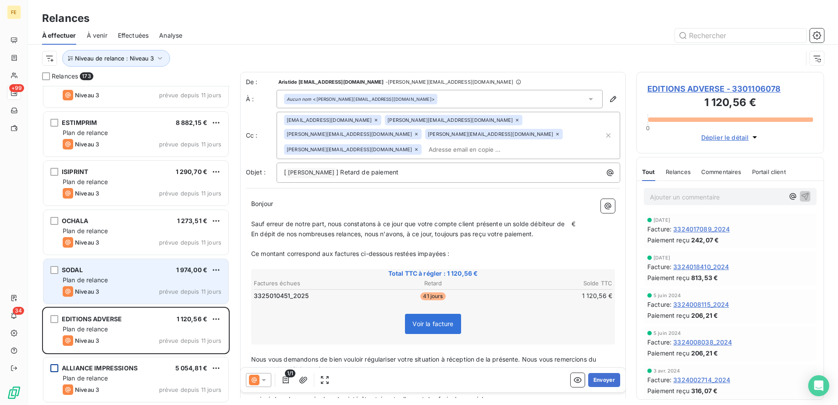
drag, startPoint x: 125, startPoint y: 324, endPoint x: 114, endPoint y: 276, distance: 48.6
click at [114, 276] on div "Plan de relance" at bounding box center [142, 280] width 159 height 9
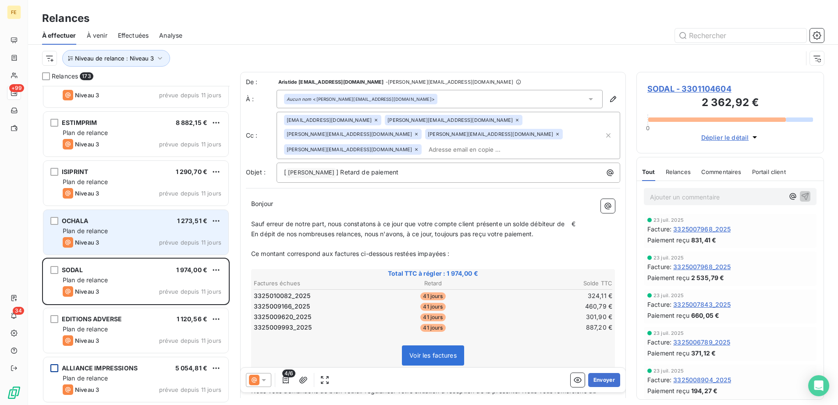
click at [128, 221] on div "OCHALA 1 273,51 €" at bounding box center [142, 221] width 159 height 8
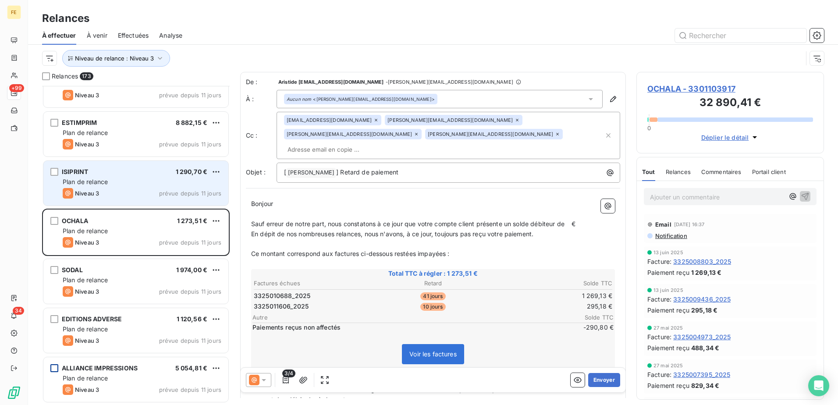
click at [127, 167] on div "ISIPRINT 1 290,70 € Plan de relance Niveau 3 prévue depuis 11 jours" at bounding box center [135, 183] width 185 height 45
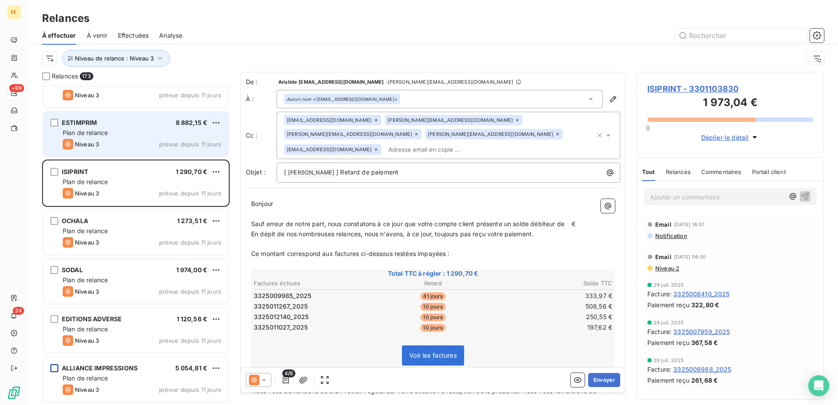
click at [143, 124] on div "ESTIMPRIM 8 882,15 €" at bounding box center [142, 123] width 159 height 8
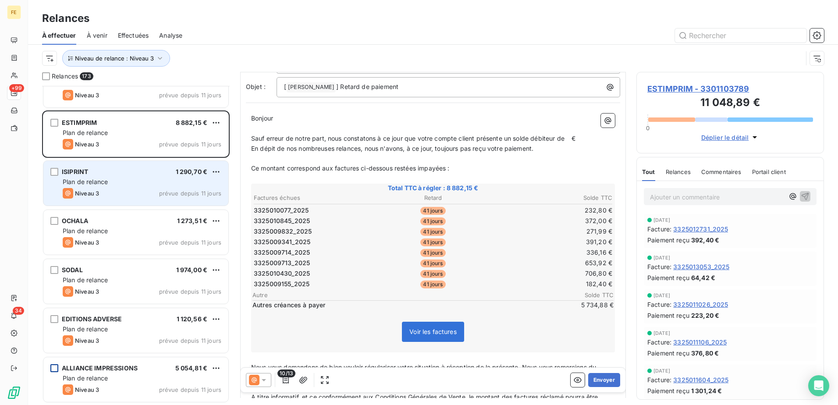
scroll to position [182, 0]
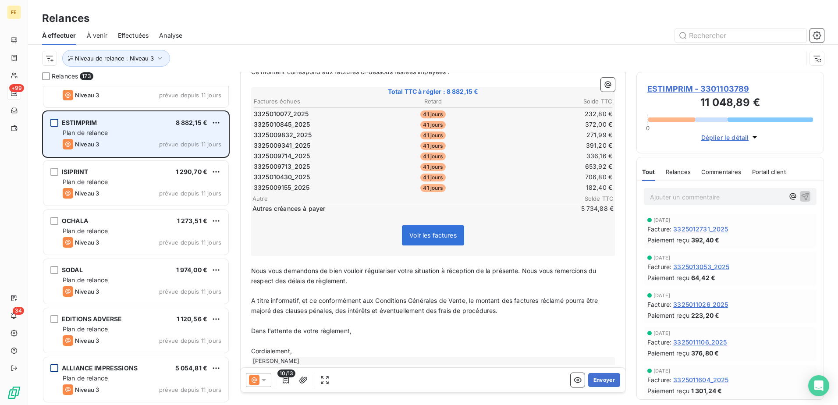
click at [57, 119] on div "grid" at bounding box center [54, 123] width 8 height 8
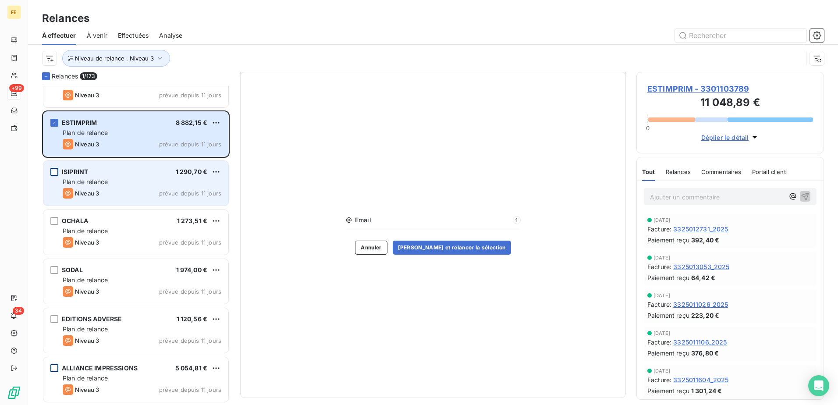
click at [54, 173] on div "grid" at bounding box center [54, 172] width 8 height 8
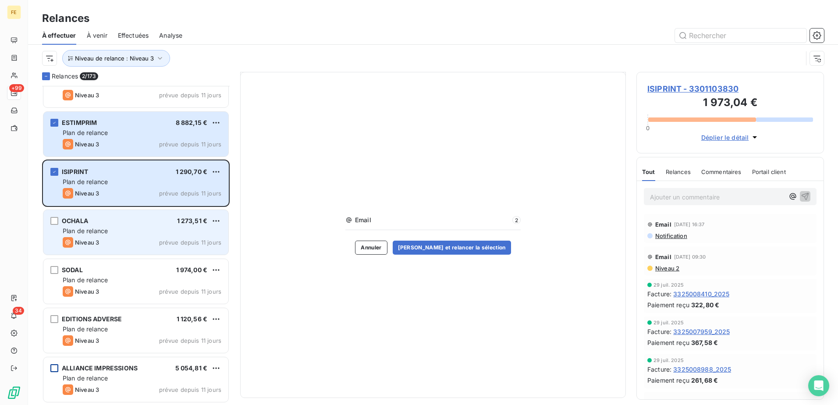
drag, startPoint x: 51, startPoint y: 223, endPoint x: 54, endPoint y: 245, distance: 21.7
click at [51, 223] on div "grid" at bounding box center [54, 221] width 8 height 8
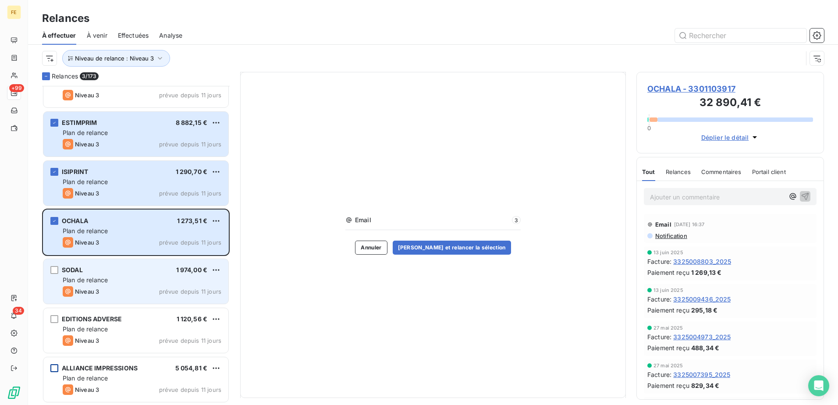
click at [58, 272] on div "SODAL 1 974,00 € Plan de relance Niveau 3 prévue depuis 11 jours" at bounding box center [135, 281] width 185 height 45
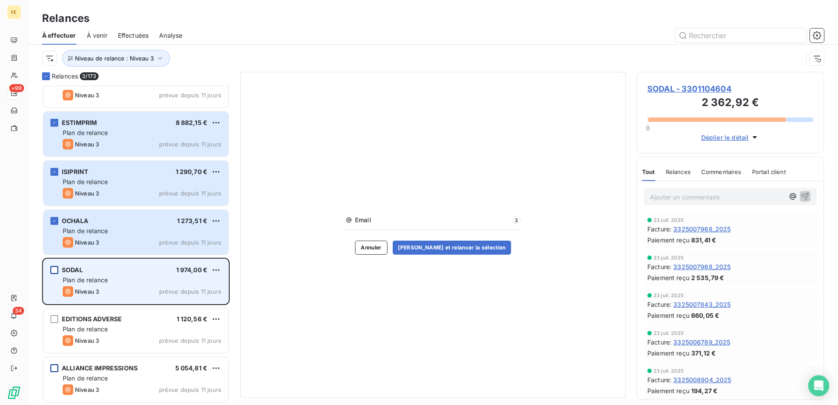
click at [56, 270] on div "grid" at bounding box center [54, 270] width 8 height 8
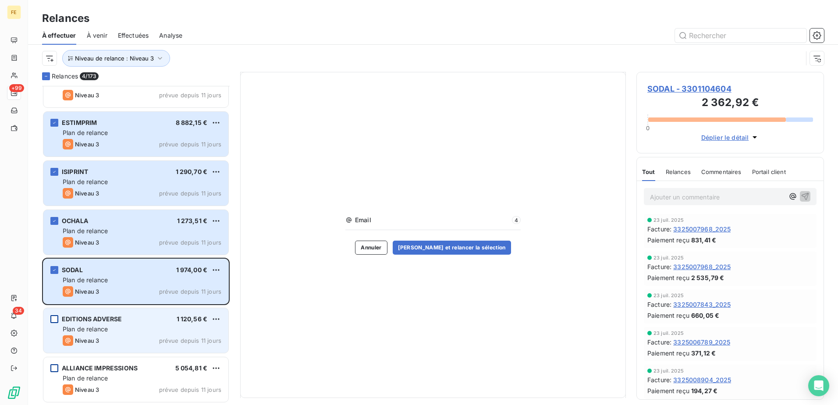
click at [55, 319] on div "grid" at bounding box center [54, 319] width 8 height 8
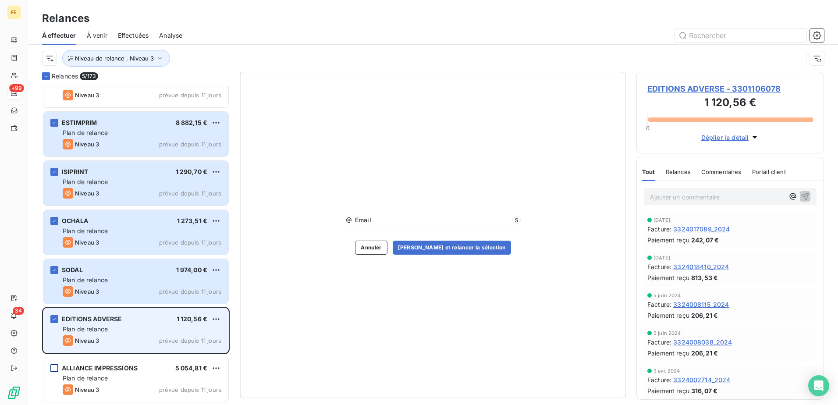
scroll to position [26, 0]
drag, startPoint x: 51, startPoint y: 367, endPoint x: 100, endPoint y: 346, distance: 53.6
click at [51, 368] on div "grid" at bounding box center [54, 368] width 8 height 8
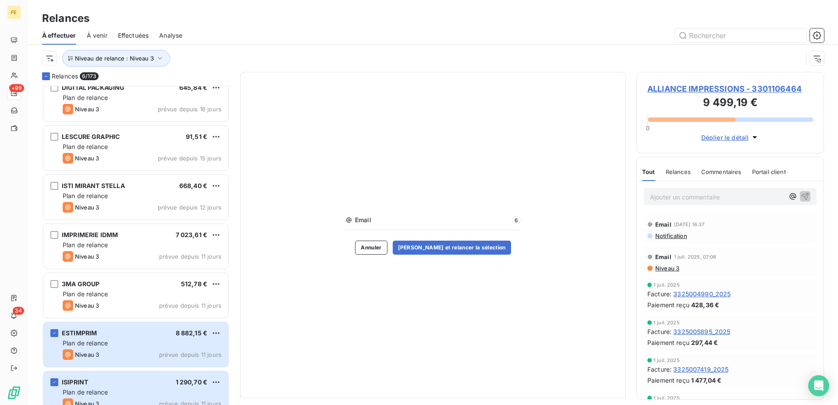
scroll to position [8044, 0]
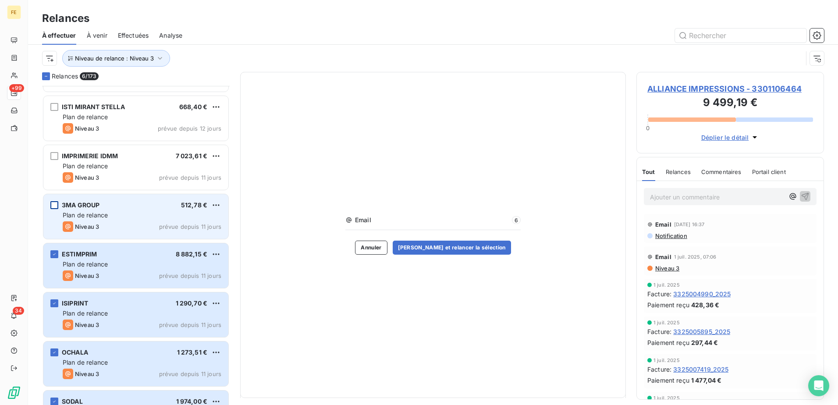
click at [55, 207] on div "grid" at bounding box center [54, 205] width 8 height 8
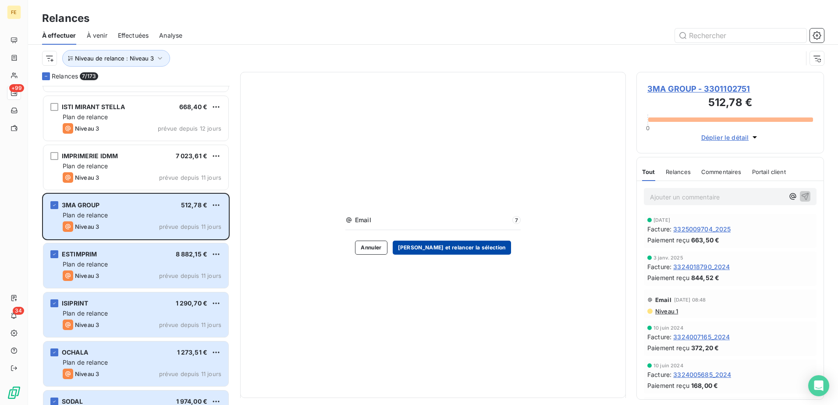
click at [473, 249] on button "[PERSON_NAME] et relancer la sélection" at bounding box center [452, 248] width 118 height 14
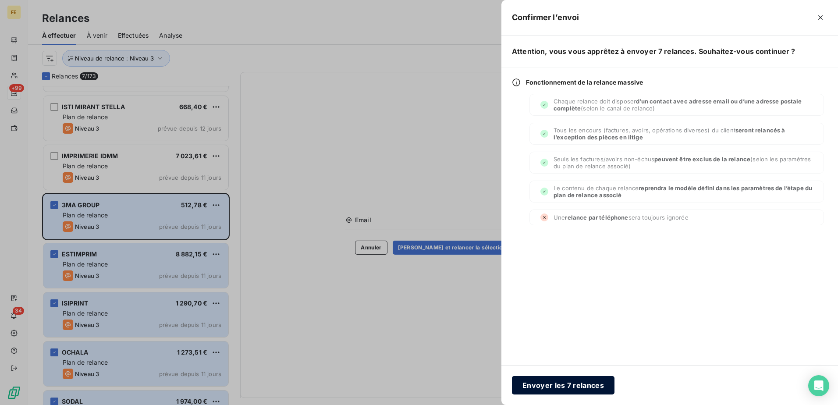
click at [582, 388] on button "Envoyer les 7 relances" at bounding box center [563, 385] width 103 height 18
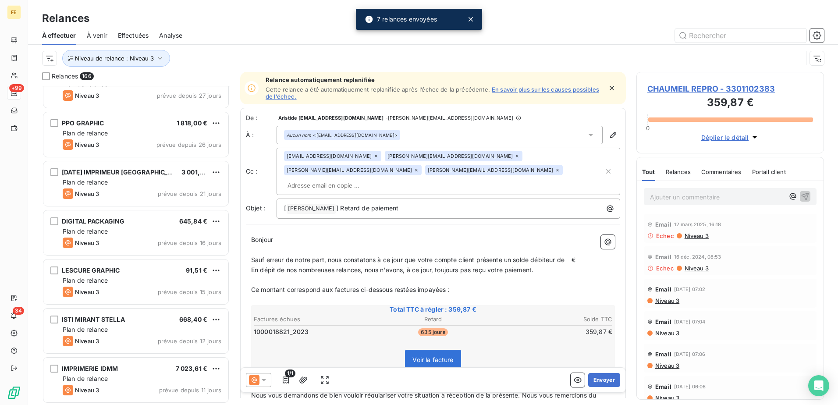
scroll to position [7832, 0]
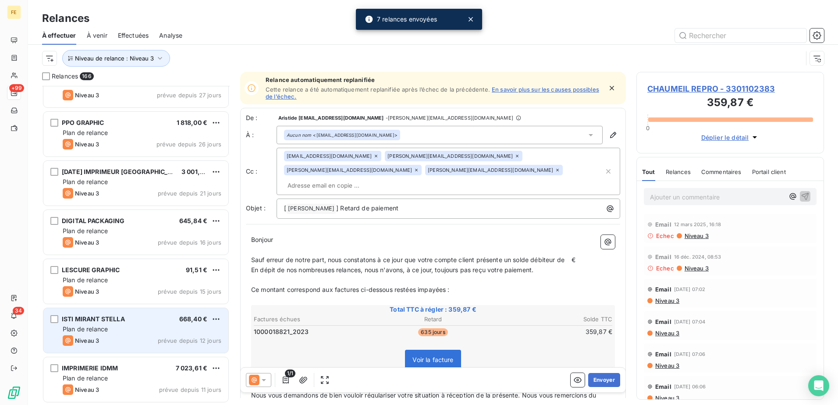
click at [137, 331] on div "Plan de relance" at bounding box center [142, 329] width 159 height 9
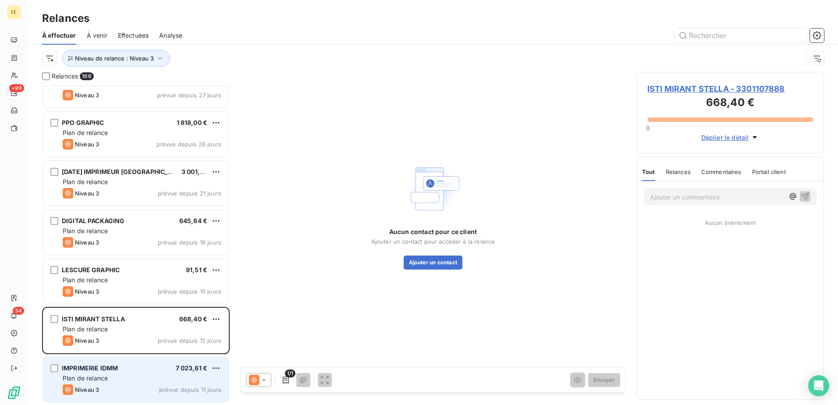
click at [136, 383] on div "IMPRIMERIE IDMM 7 023,61 € Plan de relance Niveau 3 prévue depuis 11 jours" at bounding box center [135, 379] width 185 height 45
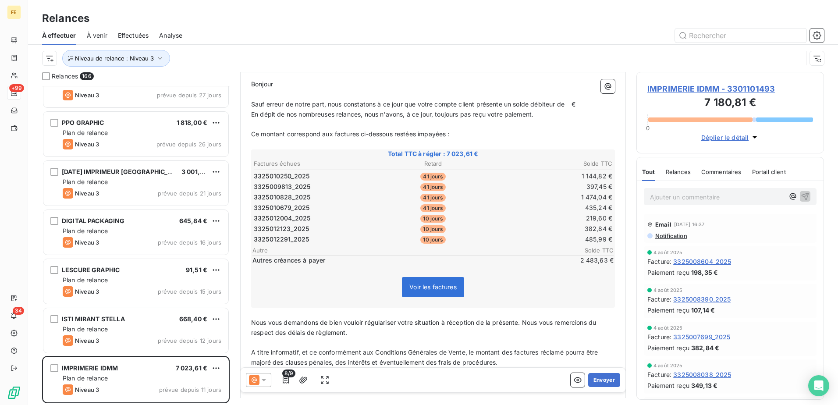
scroll to position [132, 0]
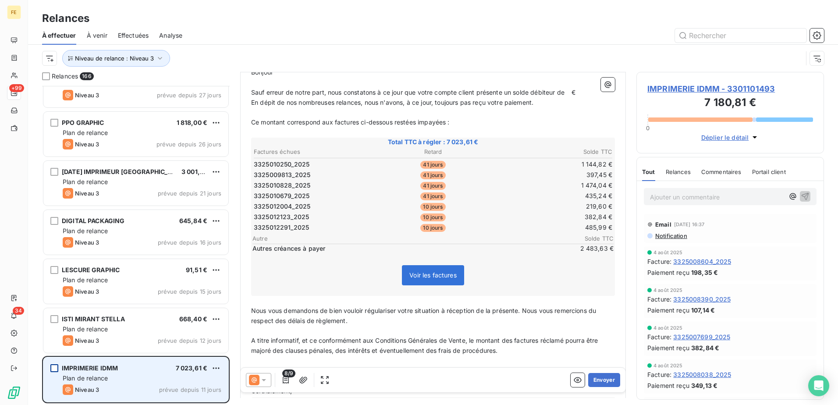
click at [53, 369] on div "grid" at bounding box center [54, 368] width 8 height 8
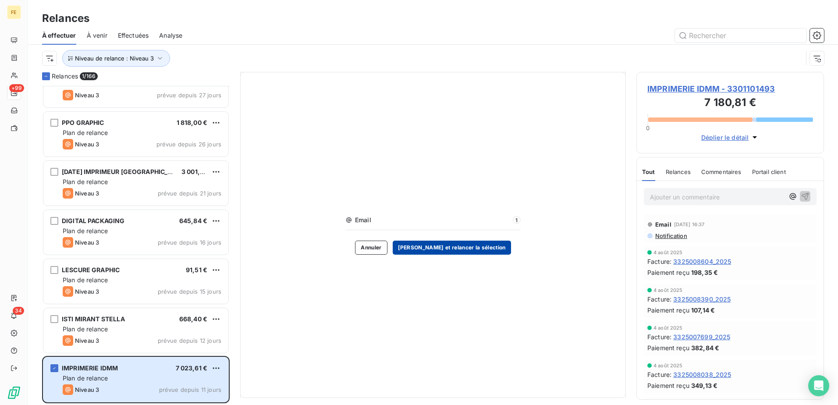
click at [458, 248] on button "[PERSON_NAME] et relancer la sélection" at bounding box center [452, 248] width 118 height 14
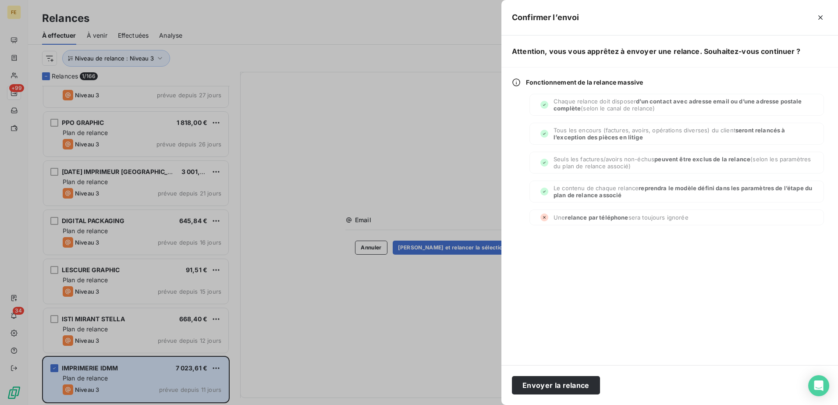
drag, startPoint x: 565, startPoint y: 384, endPoint x: 173, endPoint y: 358, distance: 393.2
click at [563, 384] on button "Envoyer la relance" at bounding box center [556, 385] width 88 height 18
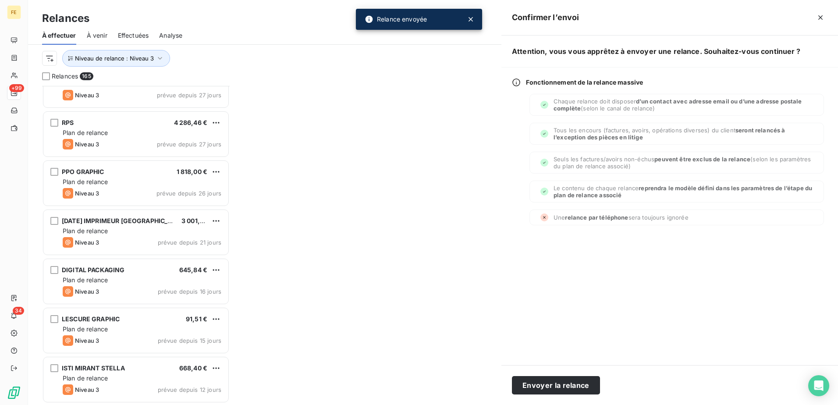
scroll to position [7782, 0]
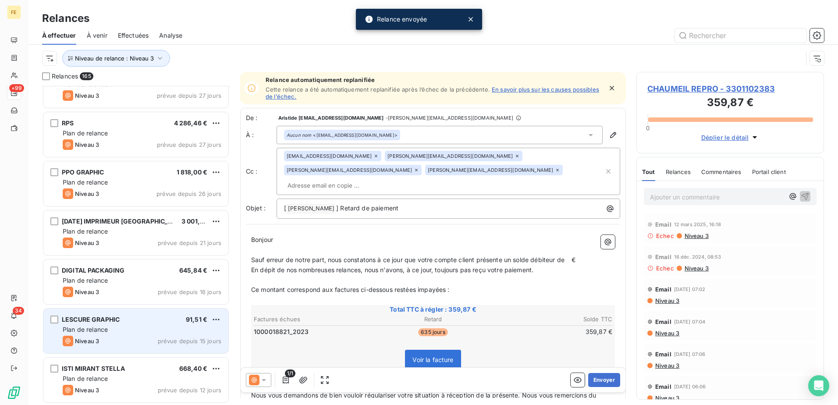
click at [118, 333] on div "Plan de relance" at bounding box center [142, 329] width 159 height 9
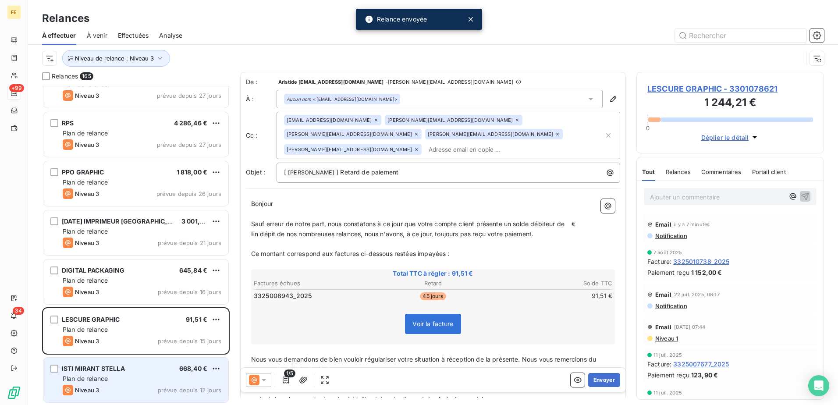
click at [132, 380] on div "Plan de relance" at bounding box center [142, 378] width 159 height 9
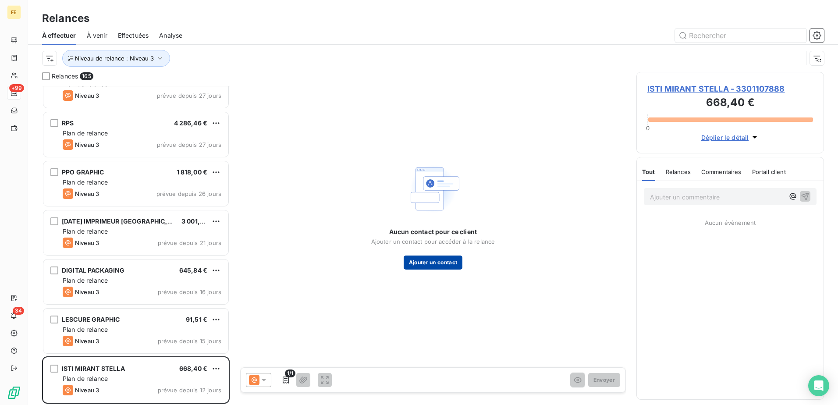
click at [437, 266] on button "Ajouter un contact" at bounding box center [433, 263] width 59 height 14
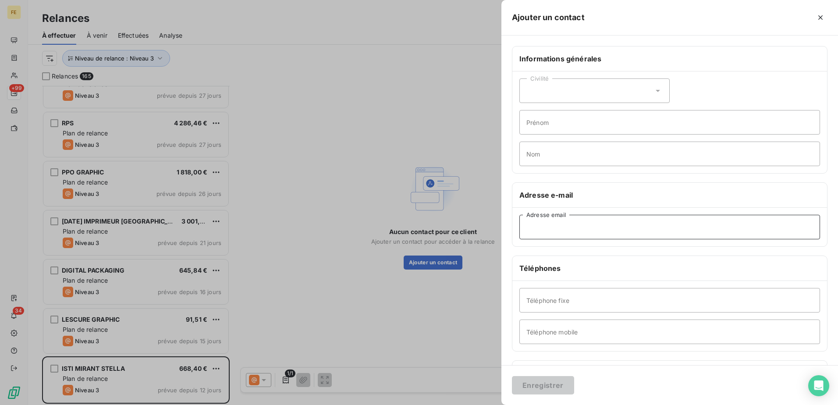
click at [577, 227] on input "Adresse email" at bounding box center [669, 227] width 301 height 25
paste input "[EMAIL_ADDRESS][PERSON_NAME][DOMAIN_NAME]"
type input "[EMAIL_ADDRESS][PERSON_NAME][DOMAIN_NAME]"
click at [555, 389] on button "Enregistrer" at bounding box center [543, 385] width 62 height 18
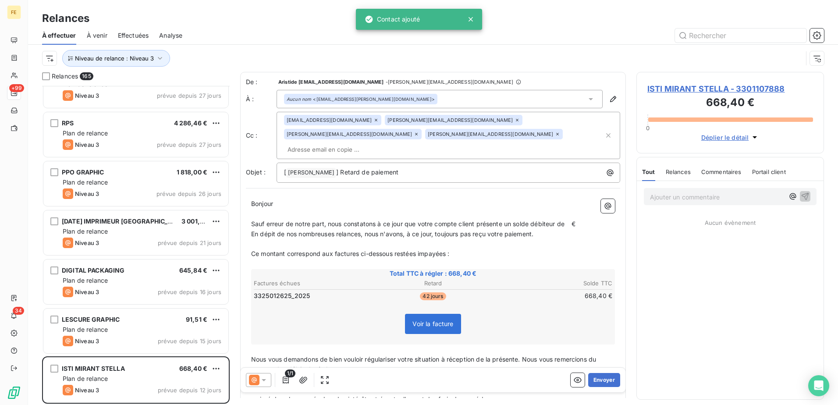
drag, startPoint x: 704, startPoint y: 92, endPoint x: 589, endPoint y: 92, distance: 115.3
click at [705, 92] on span "ISTI MIRANT STELLA - 3301107888" at bounding box center [730, 89] width 166 height 12
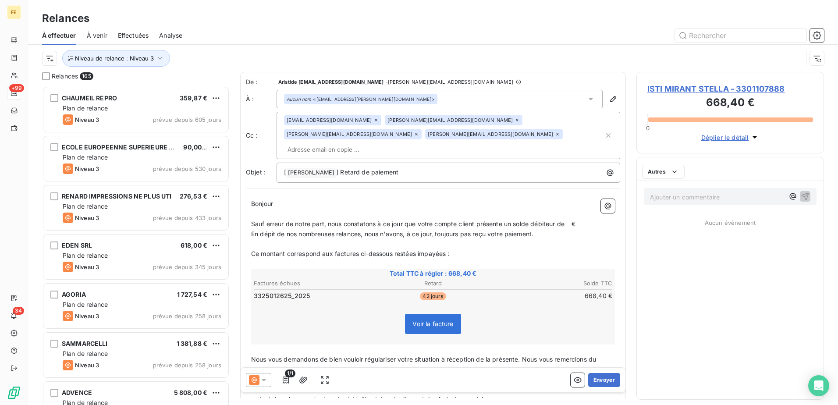
scroll to position [313, 181]
drag, startPoint x: 736, startPoint y: 85, endPoint x: 728, endPoint y: 90, distance: 9.9
click at [735, 85] on span "ISTI MIRANT STELLA - 3301107888" at bounding box center [730, 89] width 166 height 12
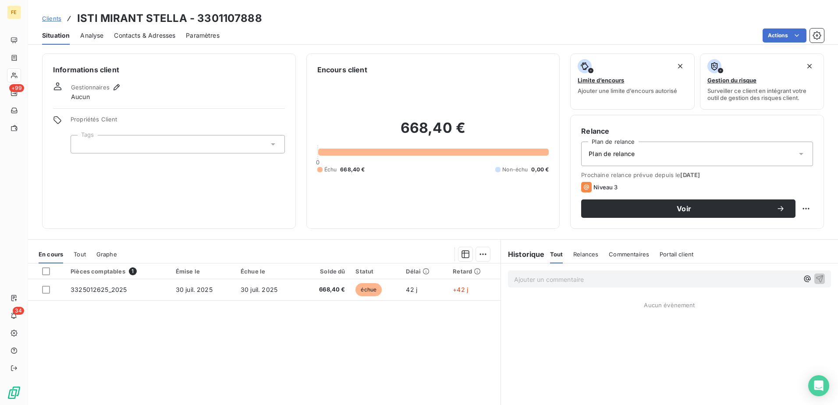
click at [110, 89] on div "Gestionnaires" at bounding box center [96, 87] width 51 height 11
click at [114, 89] on icon "button" at bounding box center [116, 87] width 9 height 9
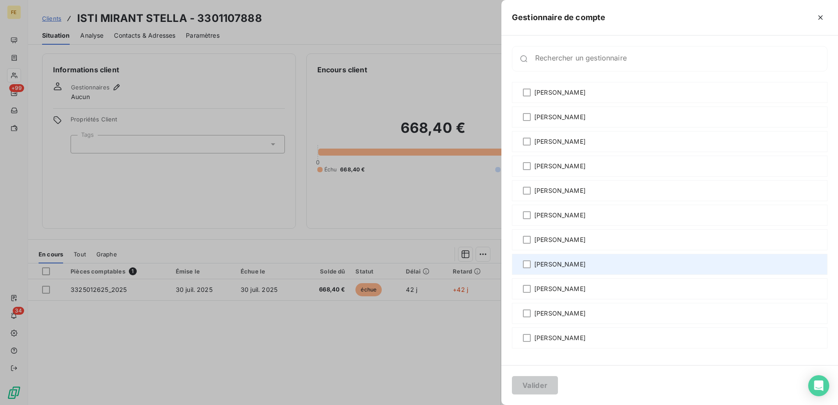
click at [574, 269] on div "[PERSON_NAME]" at bounding box center [670, 264] width 316 height 21
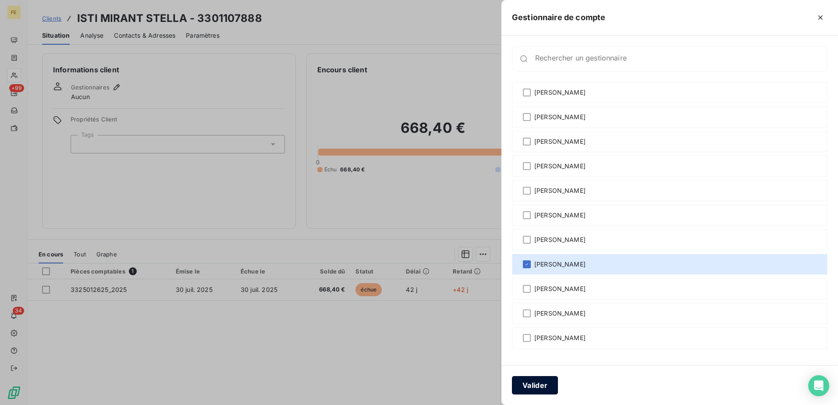
click at [535, 393] on button "Valider" at bounding box center [535, 385] width 46 height 18
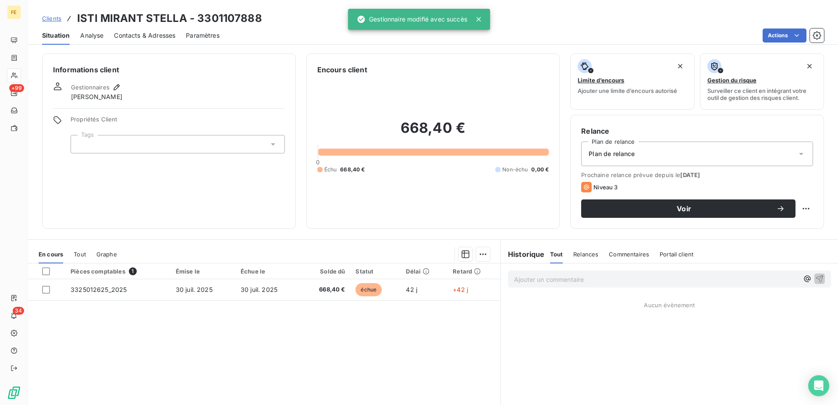
click at [530, 379] on div at bounding box center [419, 202] width 838 height 405
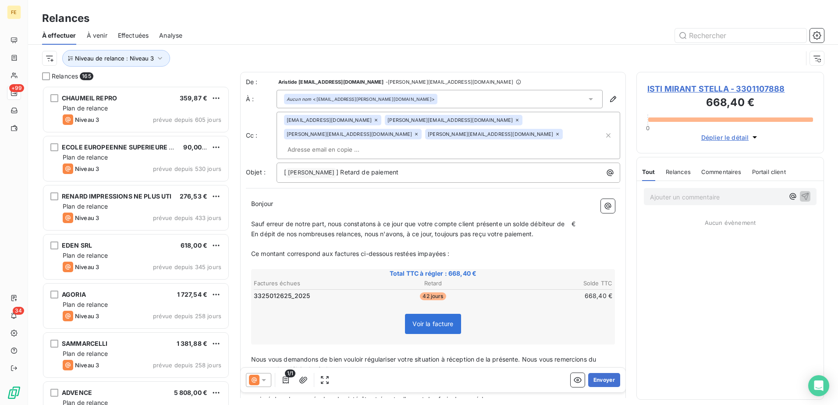
scroll to position [313, 181]
click at [607, 377] on button "Envoyer" at bounding box center [604, 380] width 32 height 14
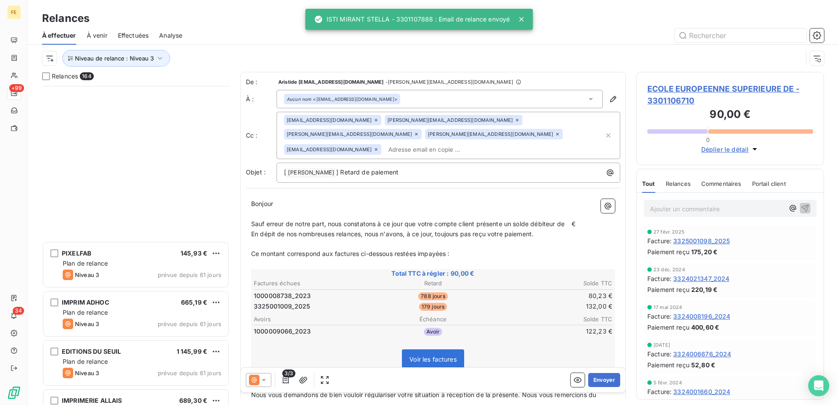
scroll to position [3157, 0]
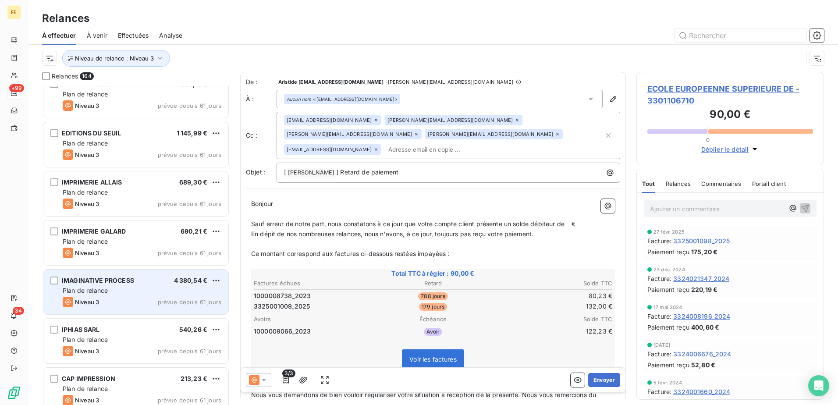
click at [116, 289] on div "Plan de relance" at bounding box center [142, 290] width 159 height 9
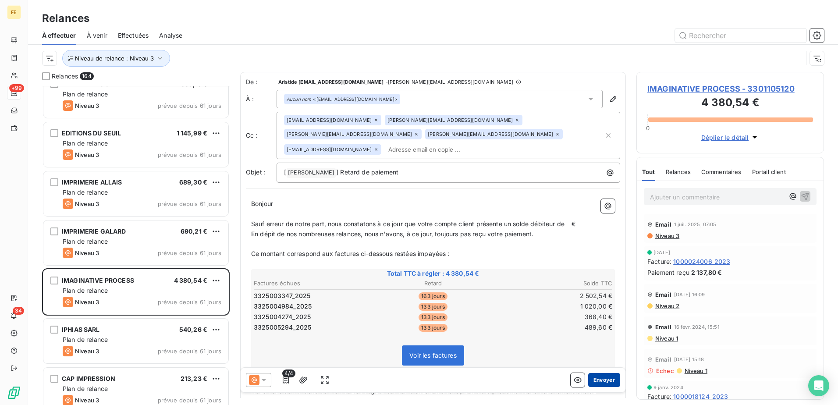
click at [602, 378] on button "Envoyer" at bounding box center [604, 380] width 32 height 14
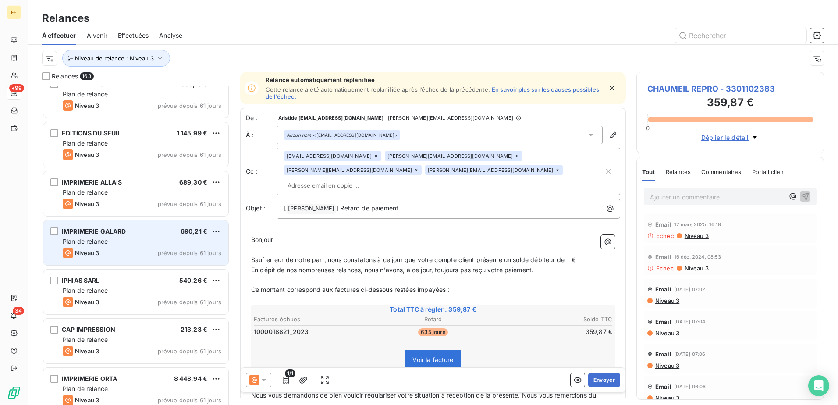
click at [154, 252] on div "Niveau 3 prévue depuis 61 jours" at bounding box center [142, 253] width 159 height 11
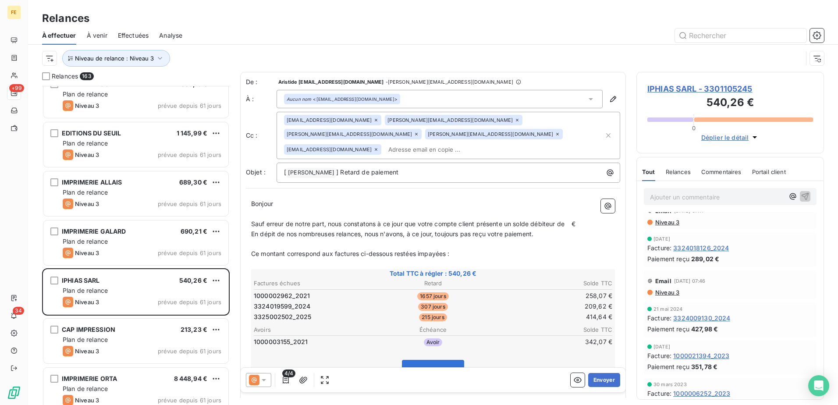
scroll to position [205, 0]
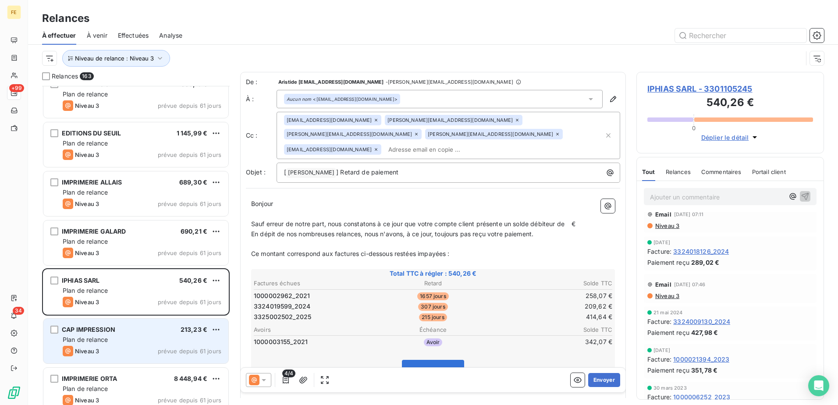
click at [123, 334] on div "CAP IMPRESSION 213,23 € Plan de relance Niveau 3 prévue depuis 61 jours" at bounding box center [135, 341] width 185 height 45
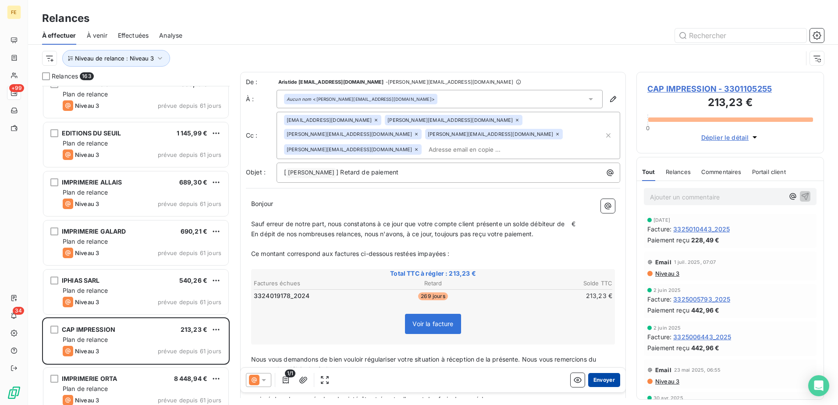
click at [598, 377] on button "Envoyer" at bounding box center [604, 380] width 32 height 14
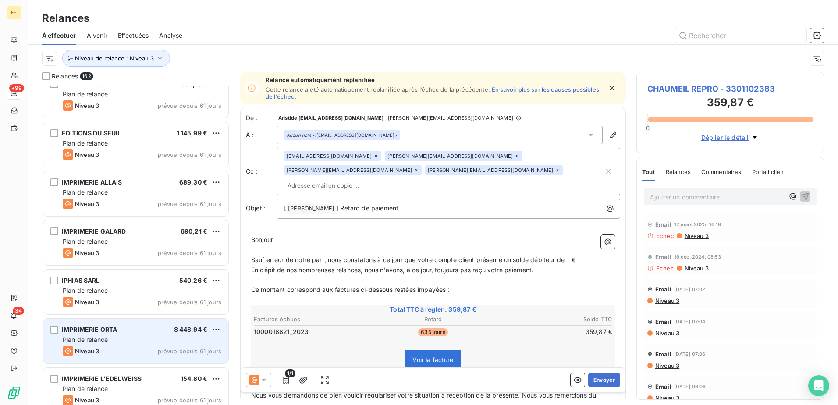
click at [150, 345] on div "IMPRIMERIE ORTA 8 448,94 € Plan de relance Niveau 3 prévue depuis 61 jours" at bounding box center [135, 341] width 185 height 45
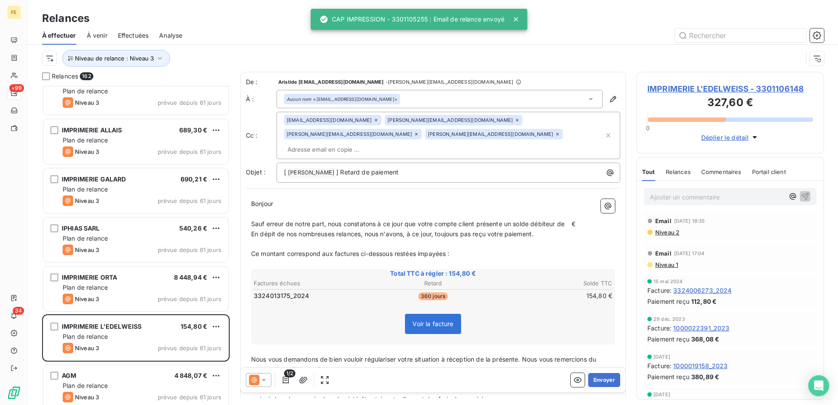
scroll to position [3288, 0]
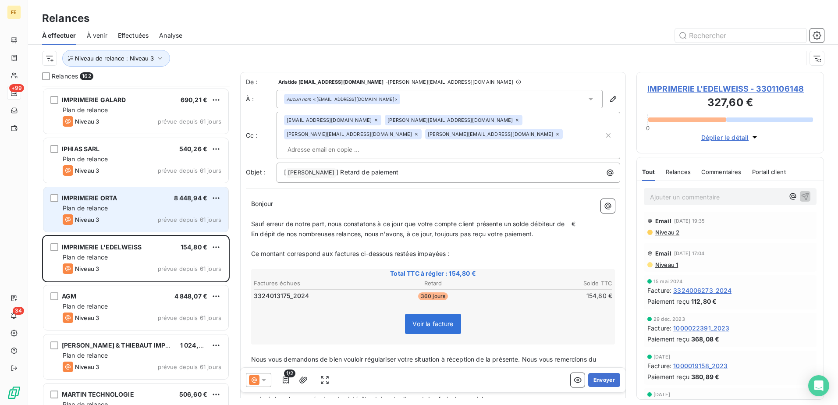
click at [146, 226] on div "IMPRIMERIE ORTA 8 448,94 € Plan de relance Niveau 3 prévue depuis 61 jours" at bounding box center [135, 209] width 185 height 45
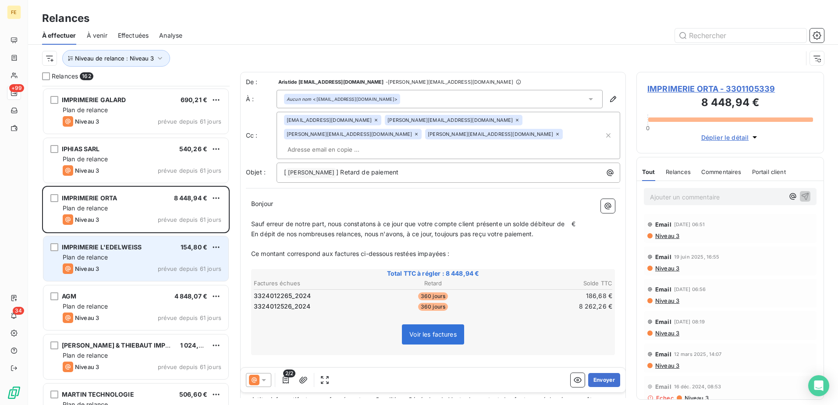
click at [146, 260] on div "Plan de relance" at bounding box center [142, 257] width 159 height 9
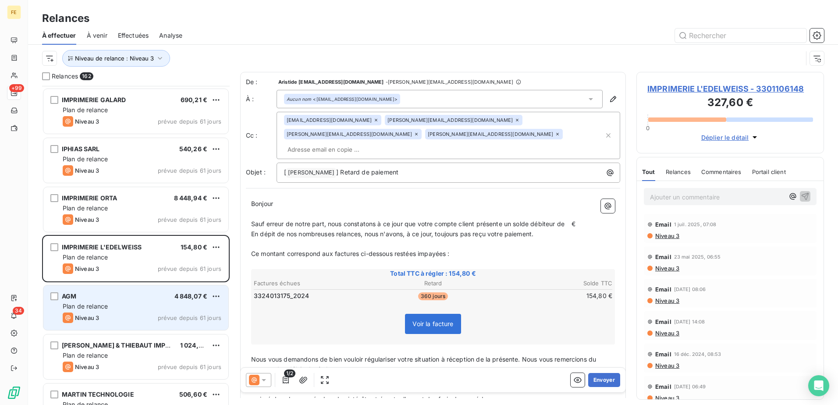
click at [131, 316] on div "Niveau 3 prévue depuis 61 jours" at bounding box center [142, 318] width 159 height 11
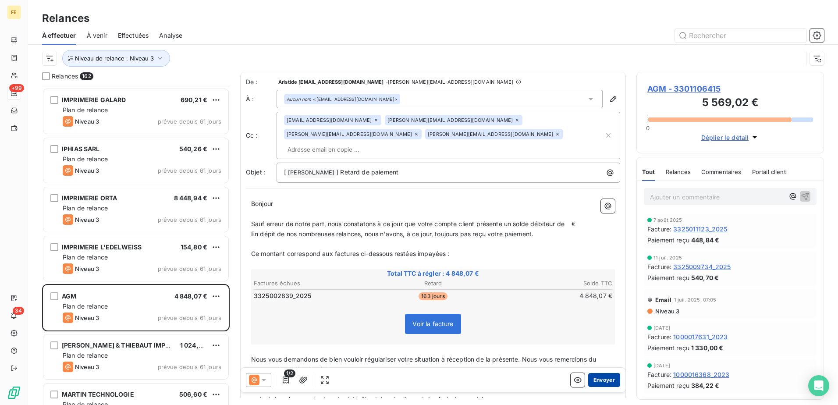
click at [606, 377] on button "Envoyer" at bounding box center [604, 380] width 32 height 14
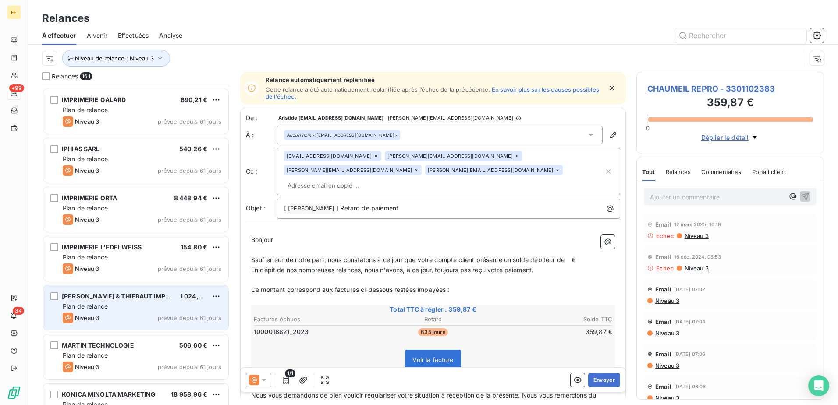
click at [141, 302] on div "[PERSON_NAME] & THIEBAUT IMPRIMEURS 1 024,24 € Plan de relance Niveau 3 prévue …" at bounding box center [135, 307] width 185 height 45
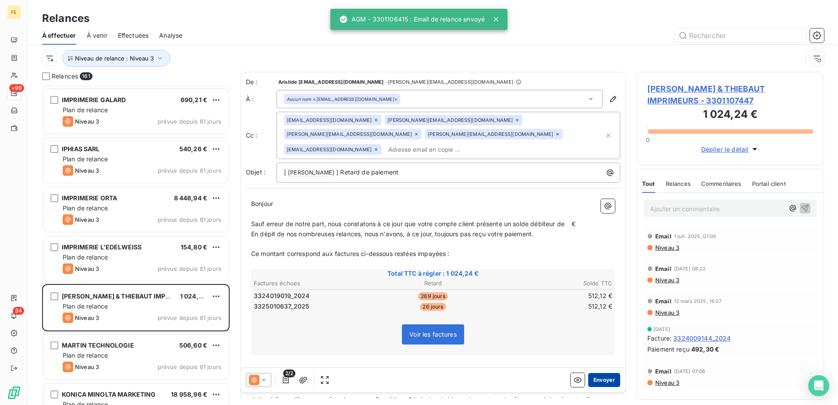
click at [603, 383] on button "Envoyer" at bounding box center [604, 380] width 32 height 14
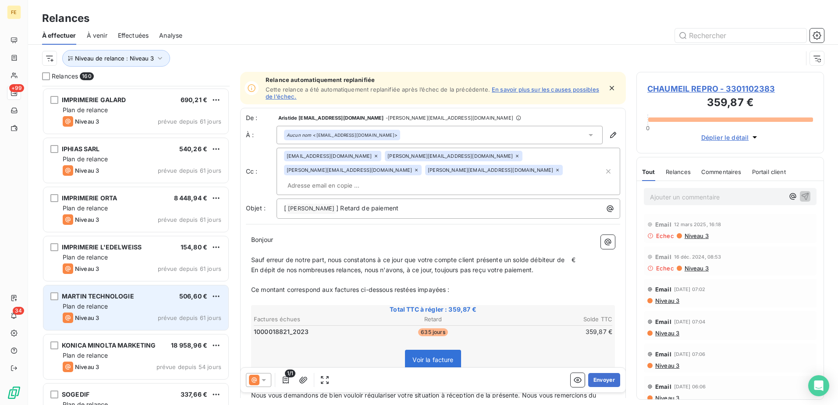
click at [119, 308] on div "Plan de relance" at bounding box center [142, 306] width 159 height 9
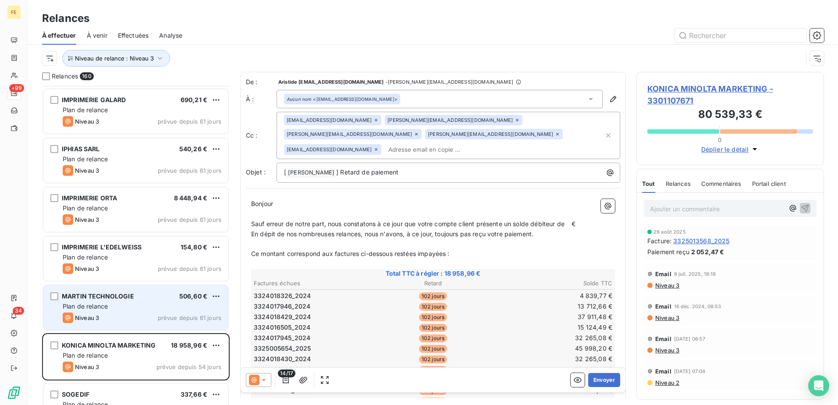
click at [106, 317] on div "Niveau 3 prévue depuis 61 jours" at bounding box center [142, 318] width 159 height 11
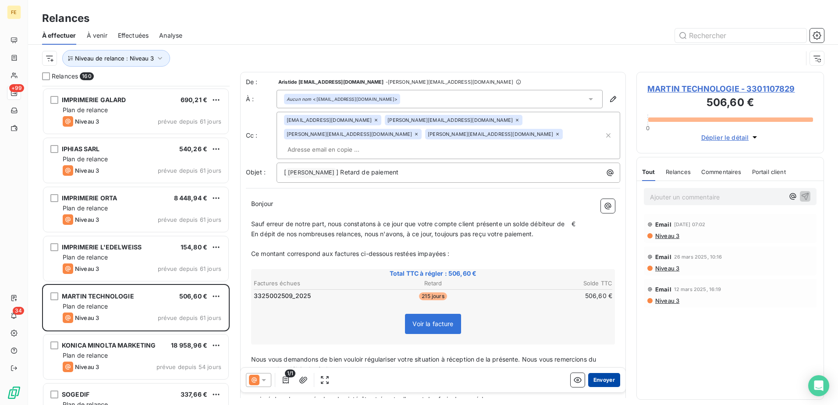
click at [597, 378] on button "Envoyer" at bounding box center [604, 380] width 32 height 14
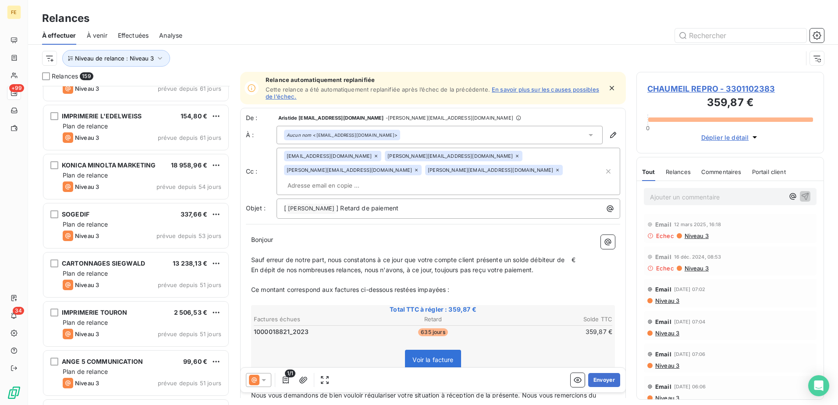
scroll to position [3420, 0]
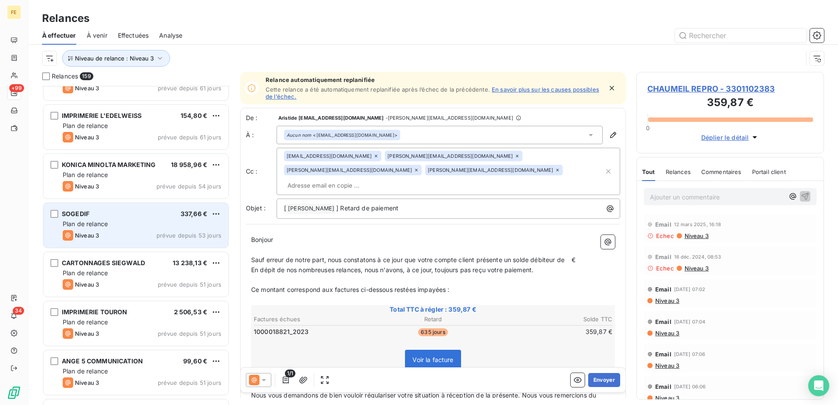
click at [128, 230] on div "Niveau 3 prévue depuis 53 jours" at bounding box center [142, 235] width 159 height 11
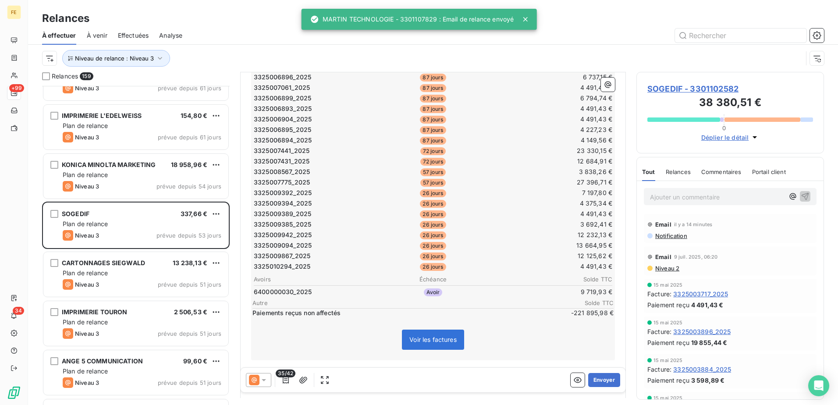
scroll to position [450, 0]
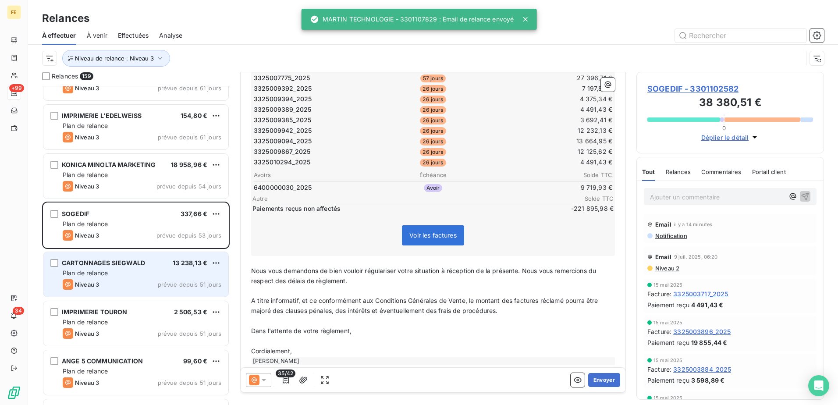
click at [134, 286] on div "Niveau 3 prévue depuis 51 jours" at bounding box center [142, 284] width 159 height 11
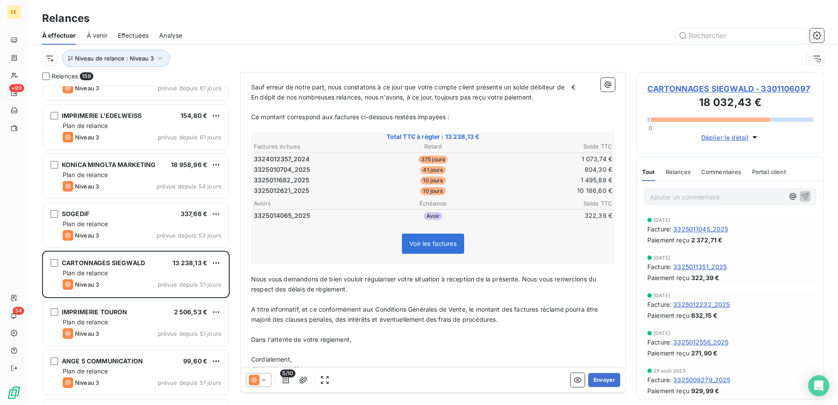
scroll to position [146, 0]
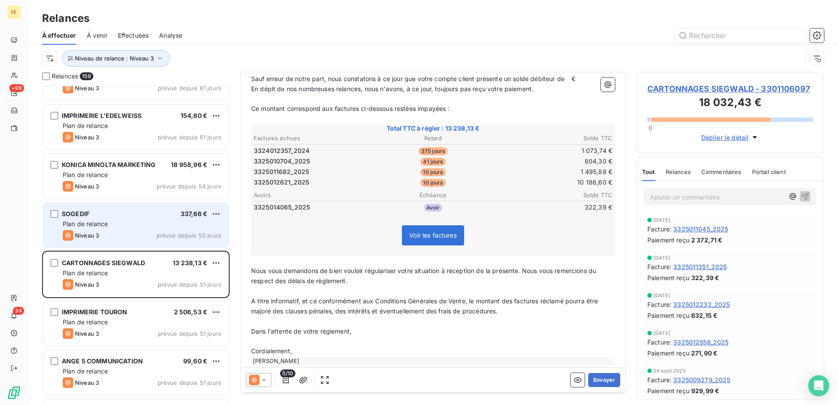
click at [147, 217] on div "SOGEDIF 337,66 €" at bounding box center [142, 214] width 159 height 8
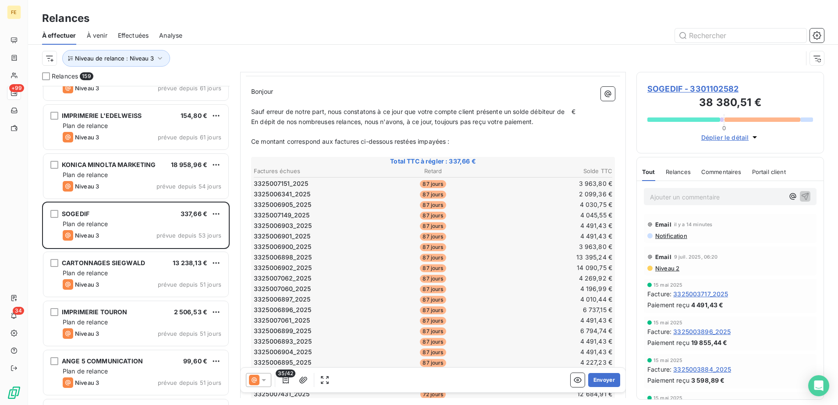
scroll to position [99, 0]
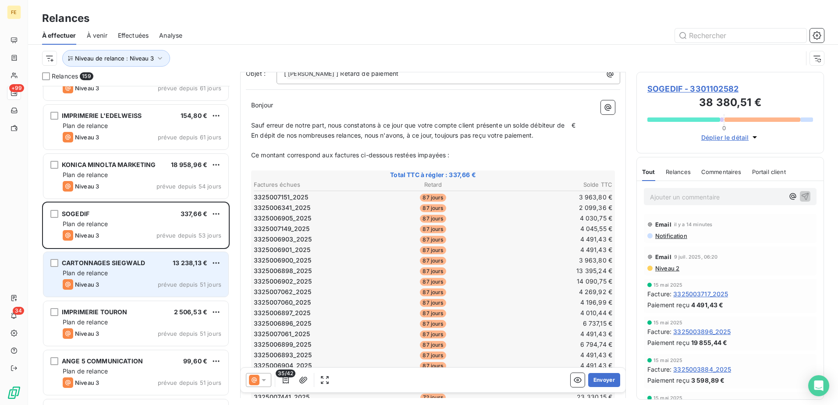
drag, startPoint x: 126, startPoint y: 272, endPoint x: 175, endPoint y: 266, distance: 49.4
click at [128, 272] on div "Plan de relance" at bounding box center [142, 273] width 159 height 9
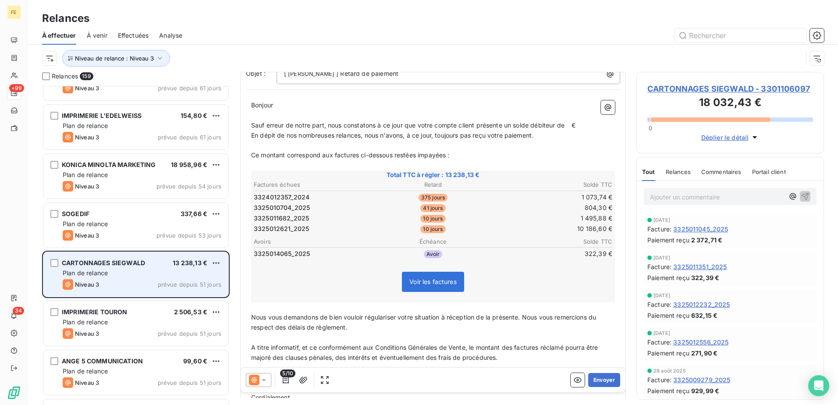
scroll to position [68, 0]
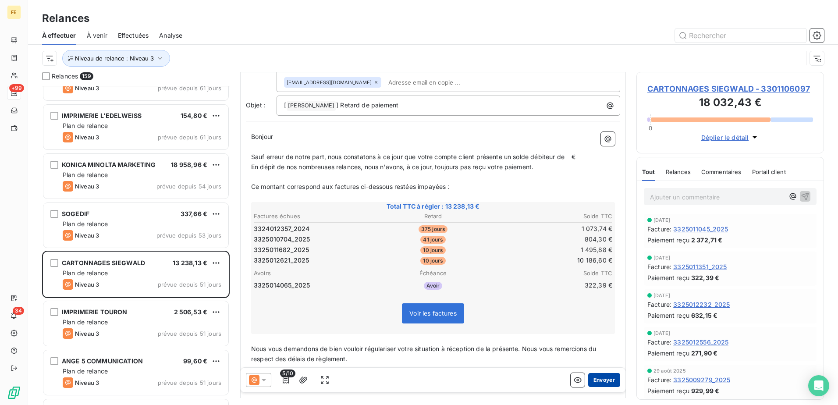
click at [603, 378] on button "Envoyer" at bounding box center [604, 380] width 32 height 14
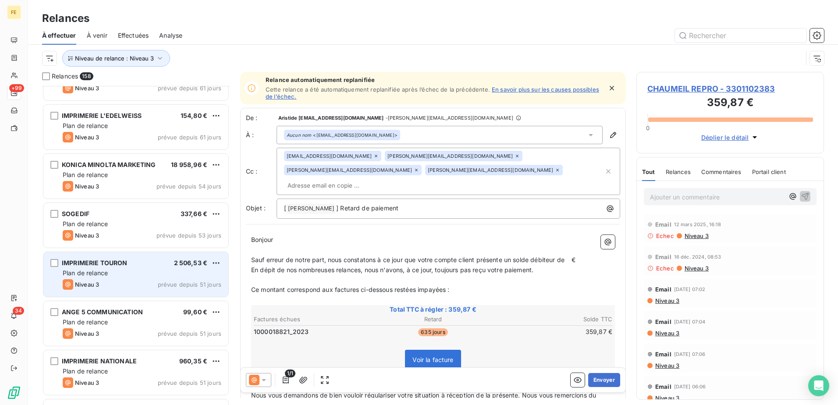
click at [138, 277] on div "IMPRIMERIE TOURON 2 506,53 € Plan de relance Niveau 3 prévue depuis 51 jours" at bounding box center [135, 274] width 185 height 45
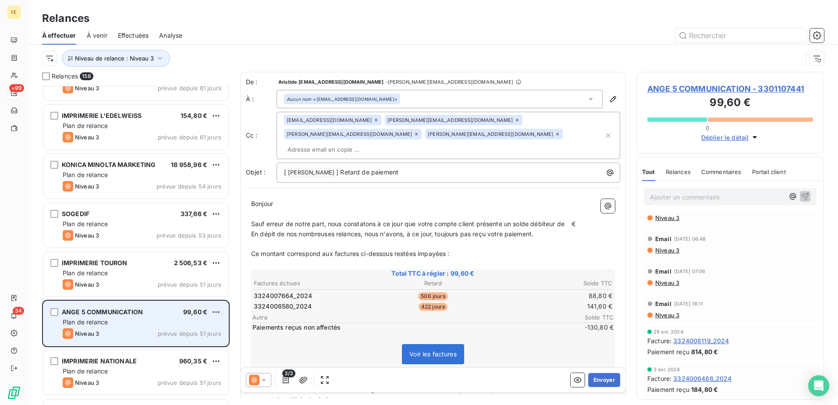
scroll to position [3464, 0]
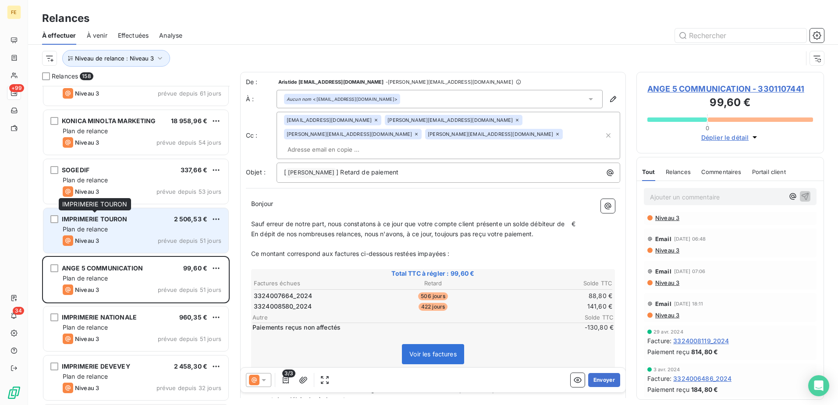
click at [106, 223] on div "IMPRIMERIE TOURON" at bounding box center [95, 219] width 66 height 9
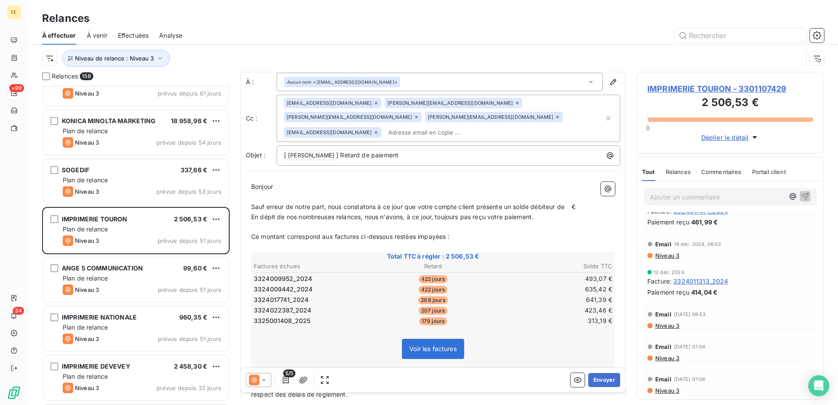
scroll to position [44, 0]
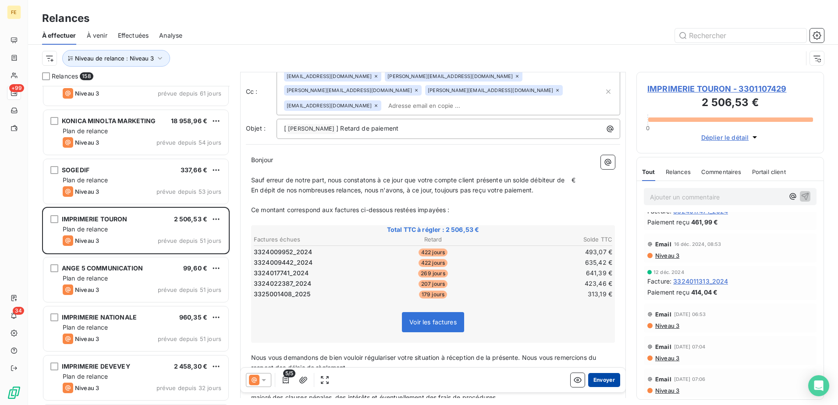
click at [606, 376] on button "Envoyer" at bounding box center [604, 380] width 32 height 14
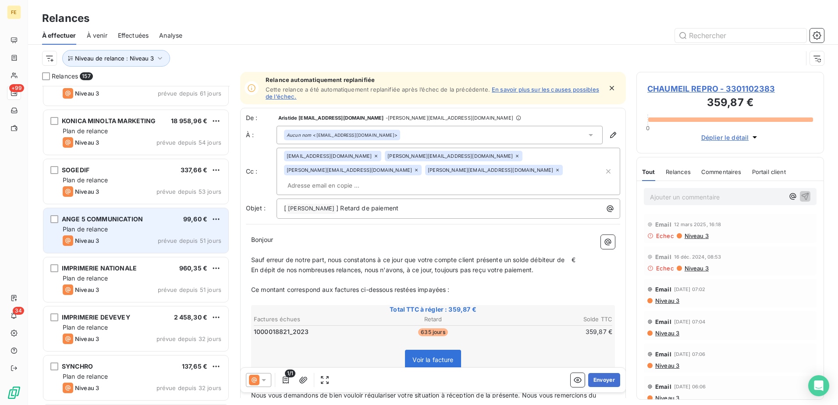
click at [154, 229] on div "Plan de relance" at bounding box center [142, 229] width 159 height 9
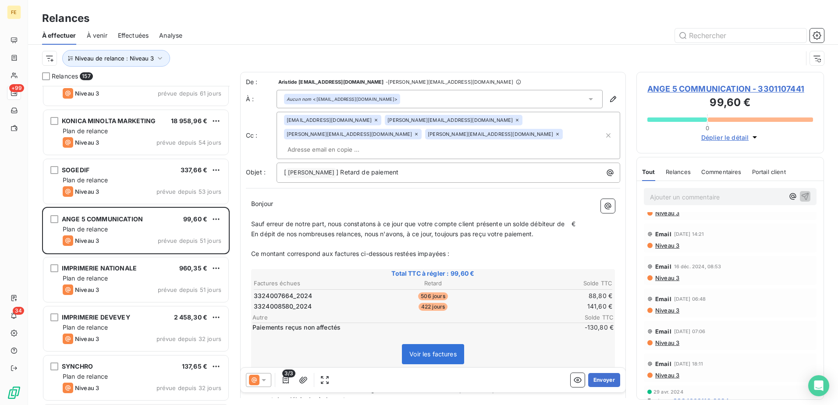
scroll to position [115, 0]
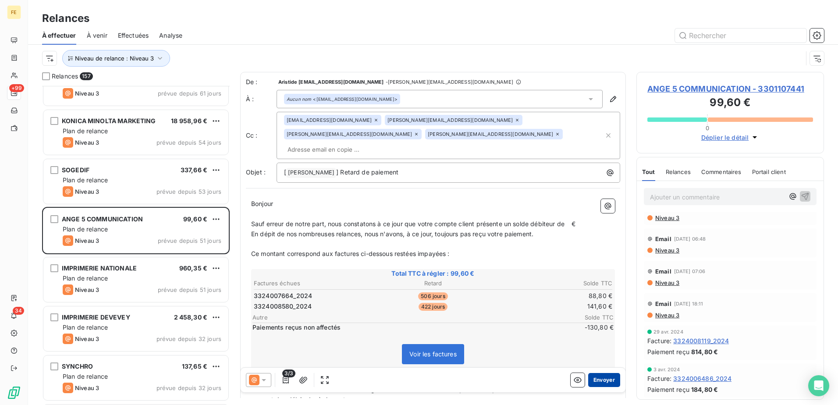
click at [607, 375] on button "Envoyer" at bounding box center [604, 380] width 32 height 14
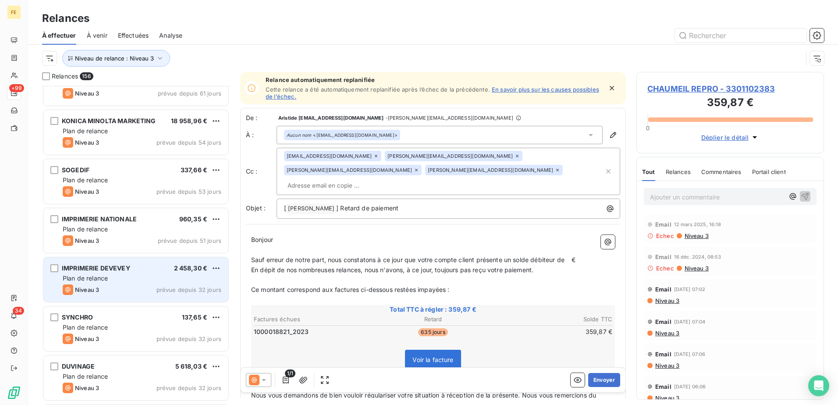
click at [161, 284] on div "IMPRIMERIE DEVEVEY 2 458,30 € Plan de relance Niveau 3 prévue depuis 32 jours" at bounding box center [135, 279] width 185 height 45
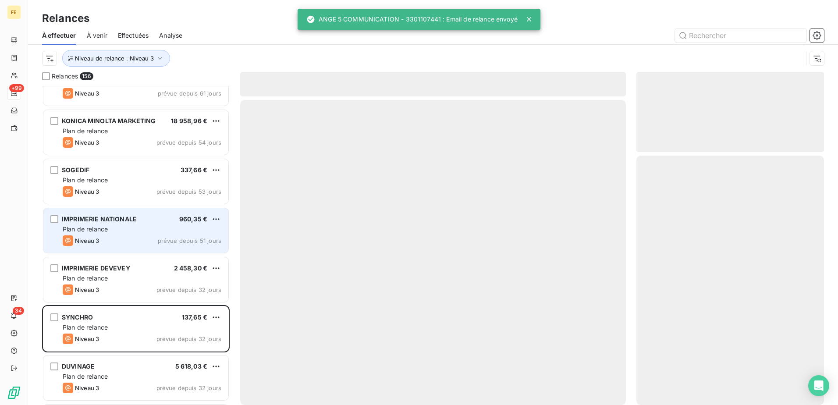
click at [160, 236] on div "Niveau 3 prévue depuis 51 jours" at bounding box center [142, 240] width 159 height 11
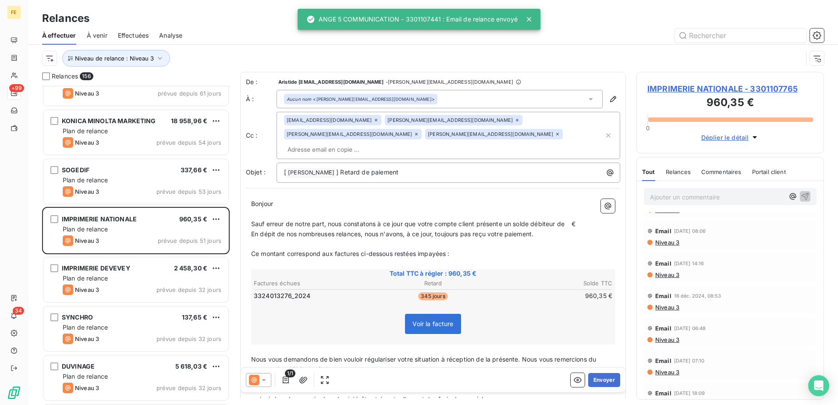
scroll to position [40, 0]
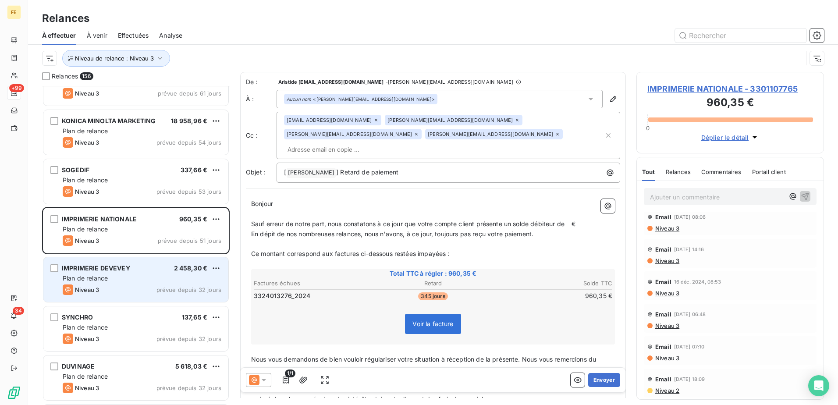
click at [149, 286] on div "Niveau 3 prévue depuis 32 jours" at bounding box center [142, 290] width 159 height 11
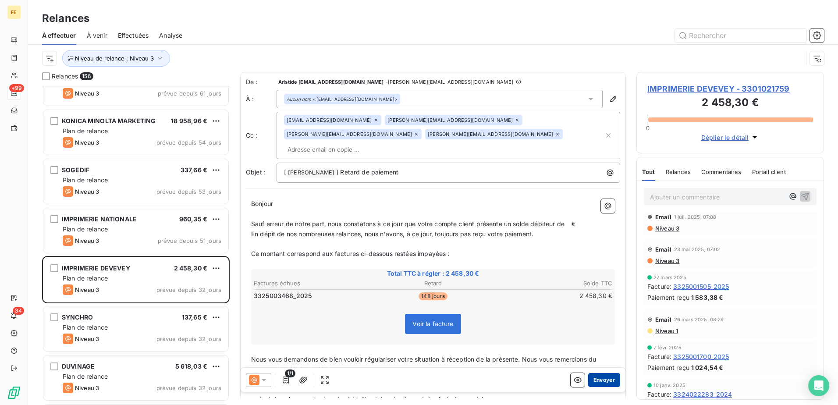
click at [598, 377] on button "Envoyer" at bounding box center [604, 380] width 32 height 14
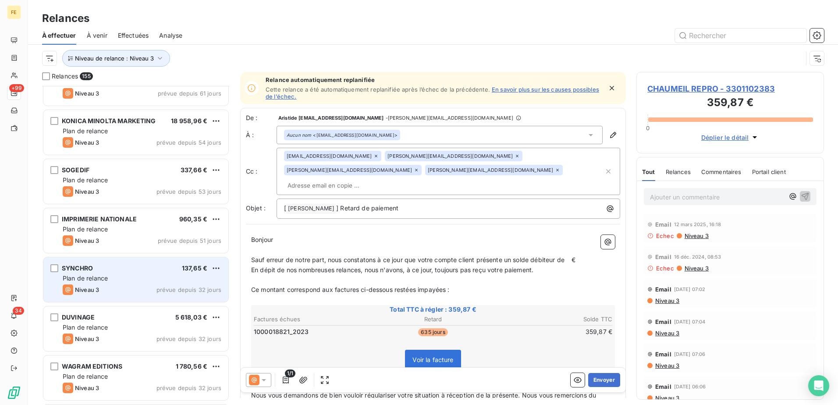
click at [153, 285] on div "Niveau 3 prévue depuis 32 jours" at bounding box center [142, 290] width 159 height 11
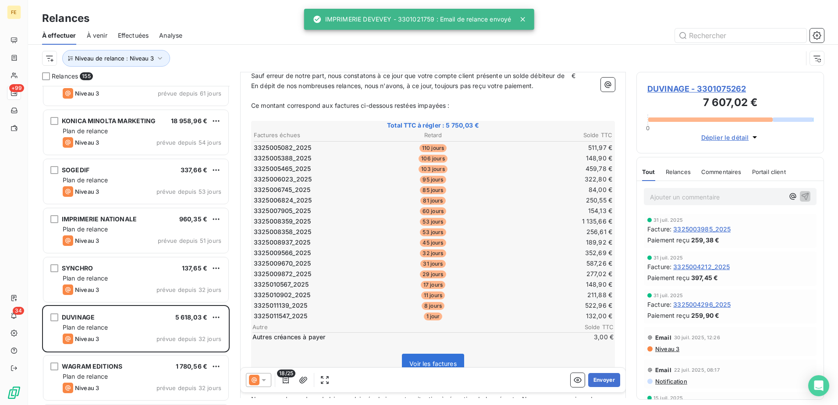
scroll to position [176, 0]
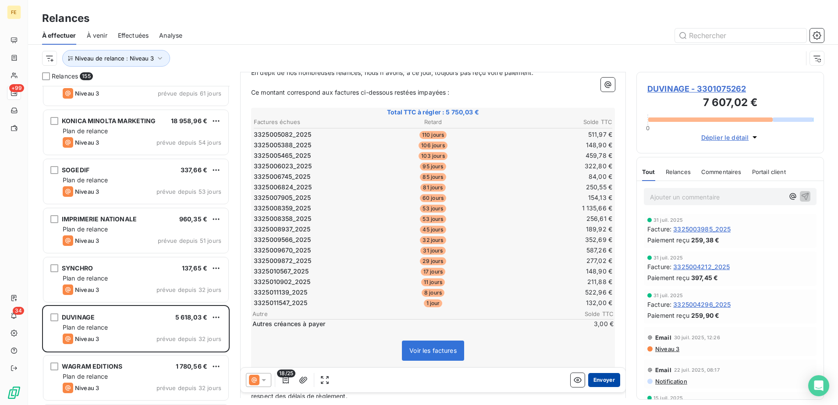
click at [597, 386] on button "Envoyer" at bounding box center [604, 380] width 32 height 14
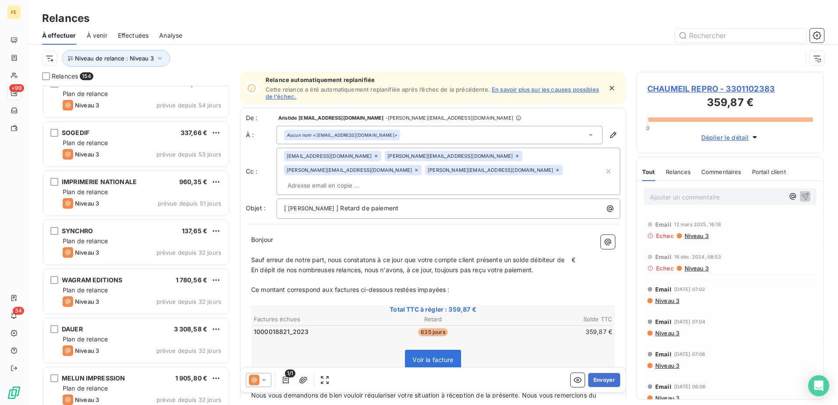
scroll to position [3551, 0]
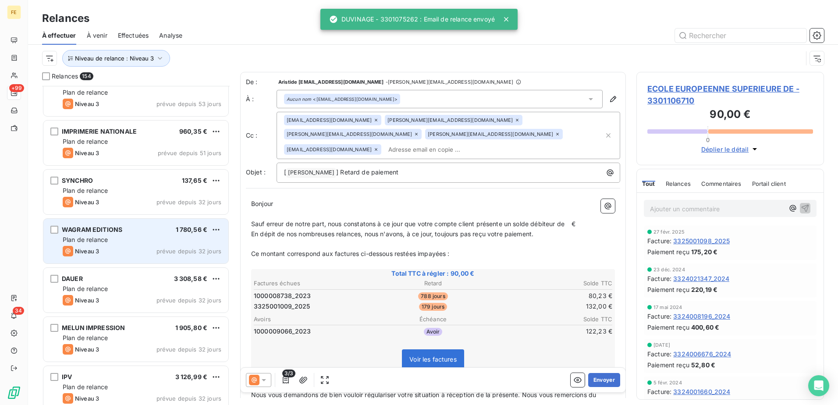
click at [140, 246] on div "Niveau 3 prévue depuis 32 jours" at bounding box center [142, 251] width 159 height 11
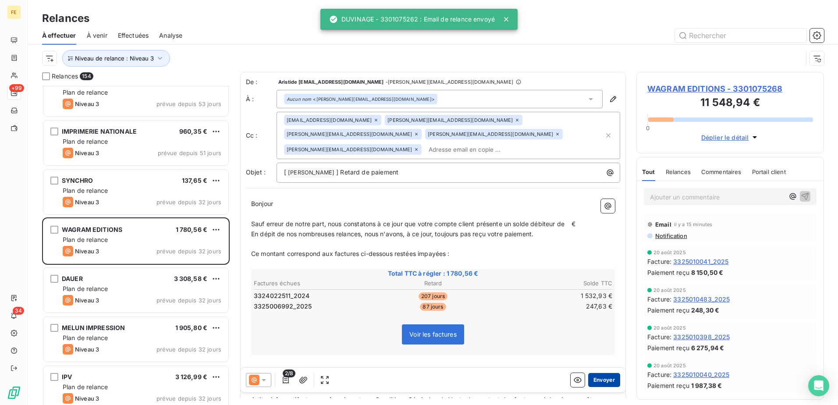
click at [607, 378] on button "Envoyer" at bounding box center [604, 380] width 32 height 14
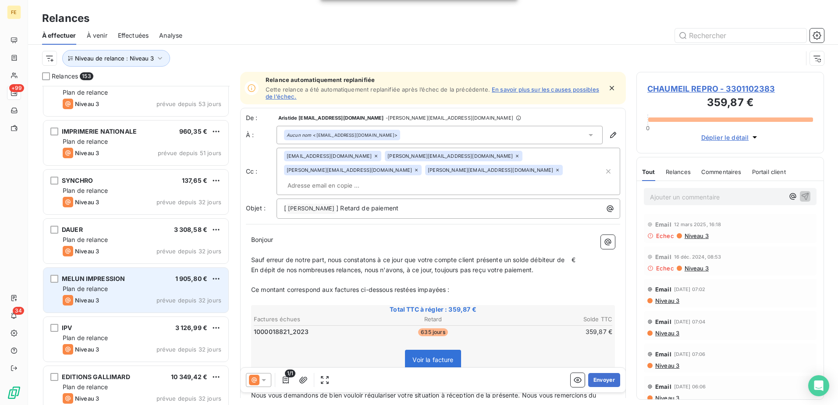
click at [134, 297] on div "Niveau 3 prévue depuis 32 jours" at bounding box center [142, 300] width 159 height 11
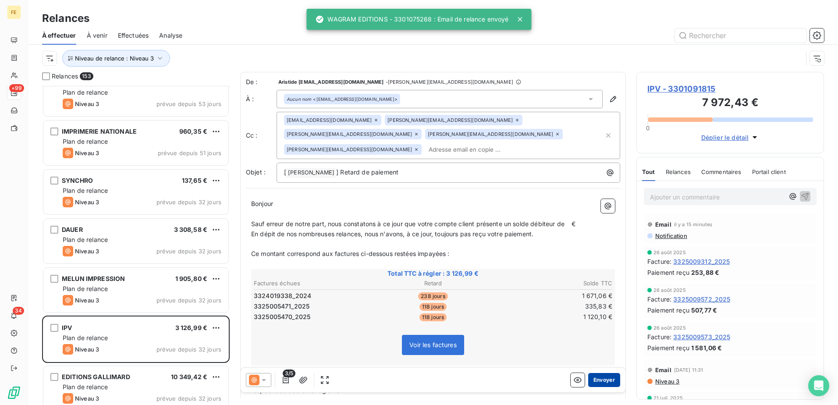
click at [606, 381] on button "Envoyer" at bounding box center [604, 380] width 32 height 14
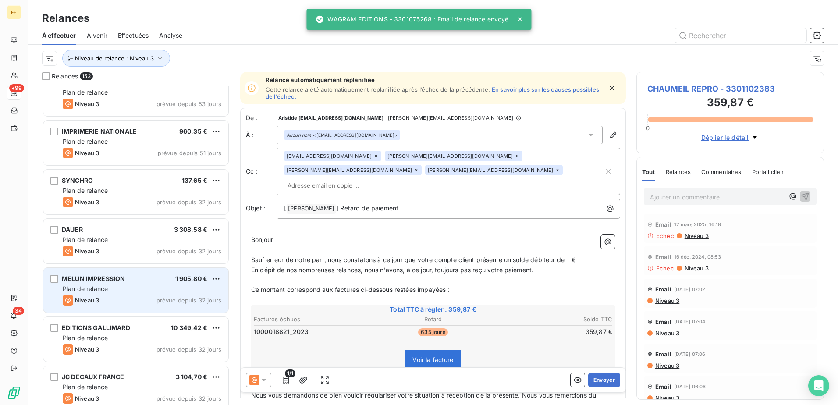
click at [138, 281] on div "MELUN IMPRESSION 1 905,80 €" at bounding box center [142, 279] width 159 height 8
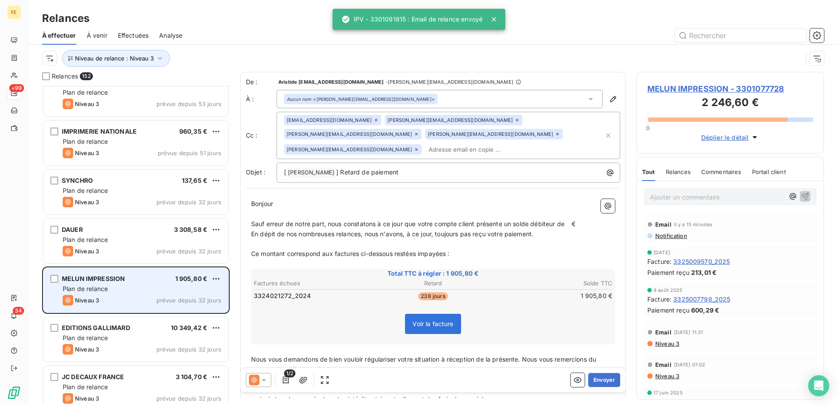
drag, startPoint x: 604, startPoint y: 380, endPoint x: 166, endPoint y: 309, distance: 443.6
click at [604, 380] on button "Envoyer" at bounding box center [604, 380] width 32 height 14
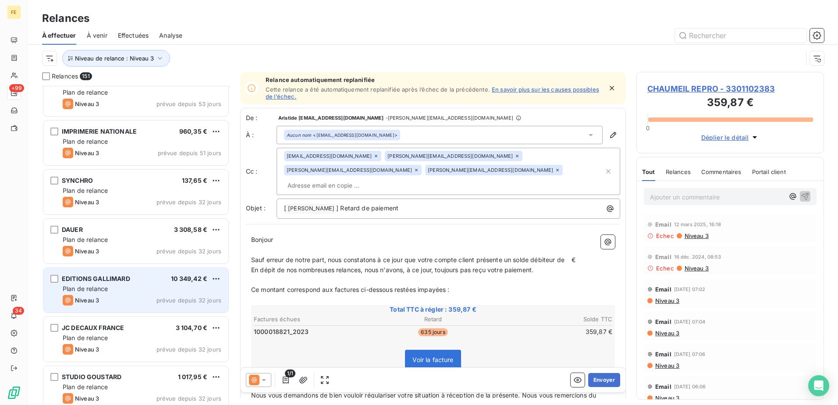
click at [137, 292] on div "Plan de relance" at bounding box center [142, 289] width 159 height 9
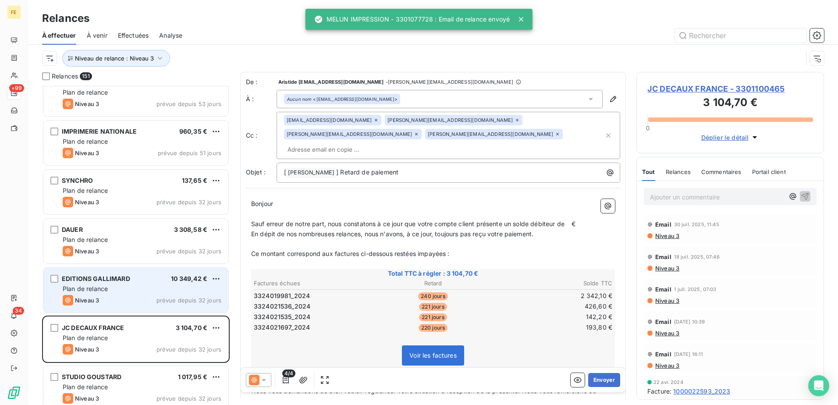
click at [117, 301] on div "Niveau 3 prévue depuis 32 jours" at bounding box center [142, 300] width 159 height 11
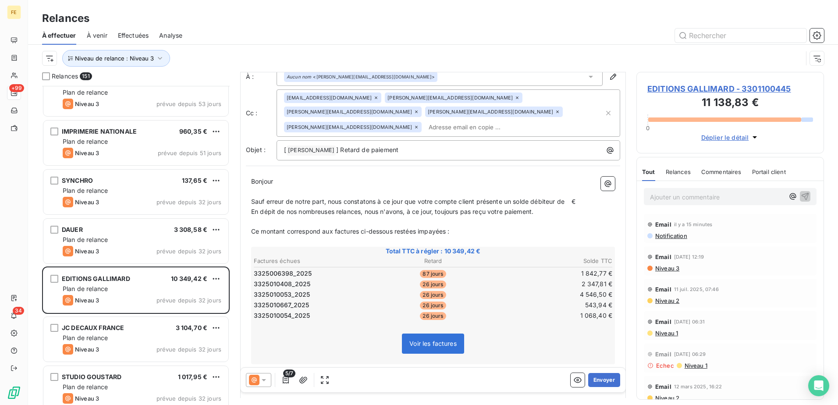
scroll to position [44, 0]
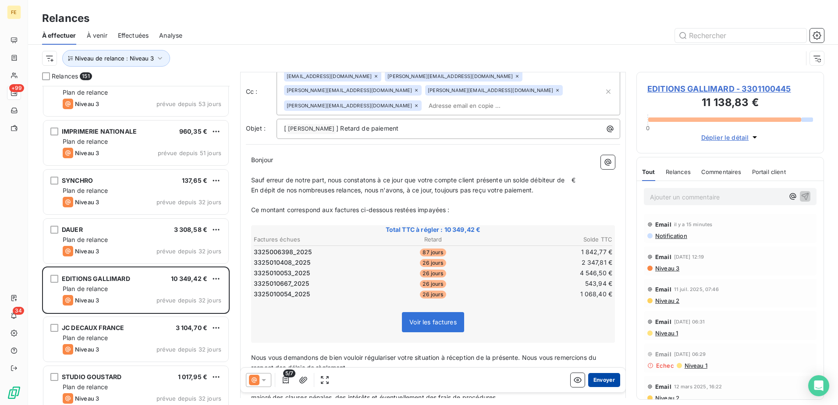
click at [603, 384] on button "Envoyer" at bounding box center [604, 380] width 32 height 14
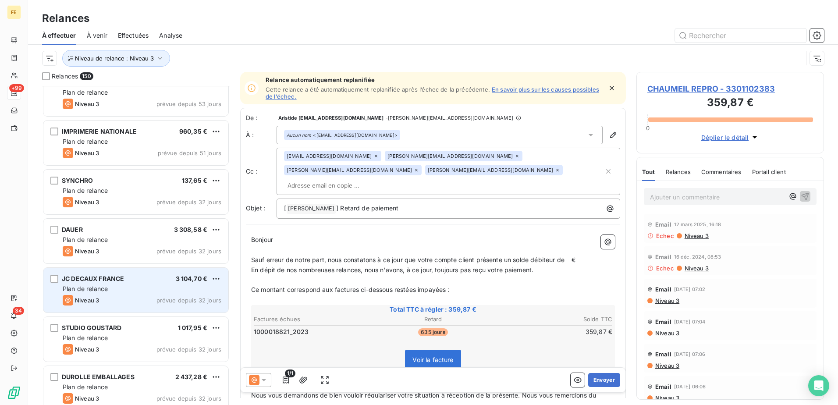
click at [154, 298] on div "Niveau 3 prévue depuis 32 jours" at bounding box center [142, 300] width 159 height 11
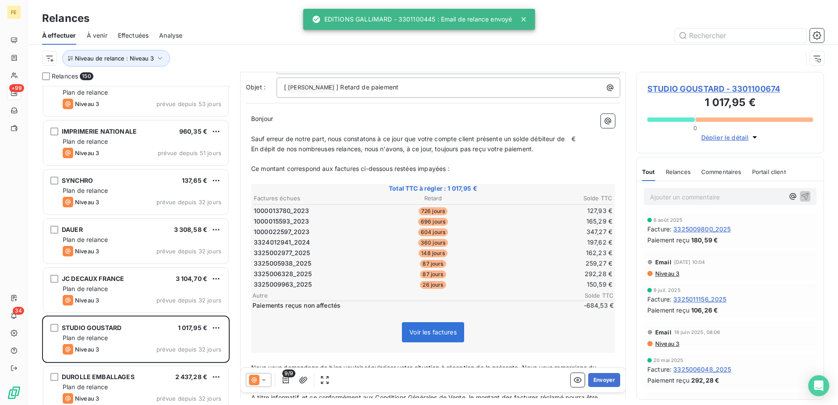
scroll to position [88, 0]
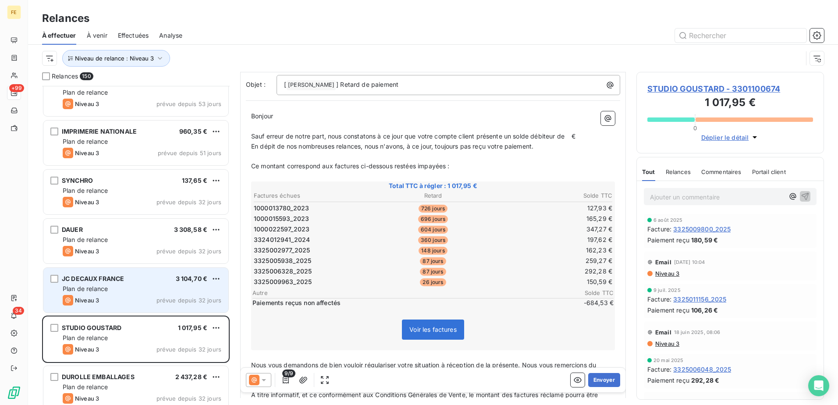
click at [159, 293] on div "JC DECAUX FRANCE 3 104,70 € Plan de relance Niveau 3 prévue depuis 32 jours" at bounding box center [135, 290] width 185 height 45
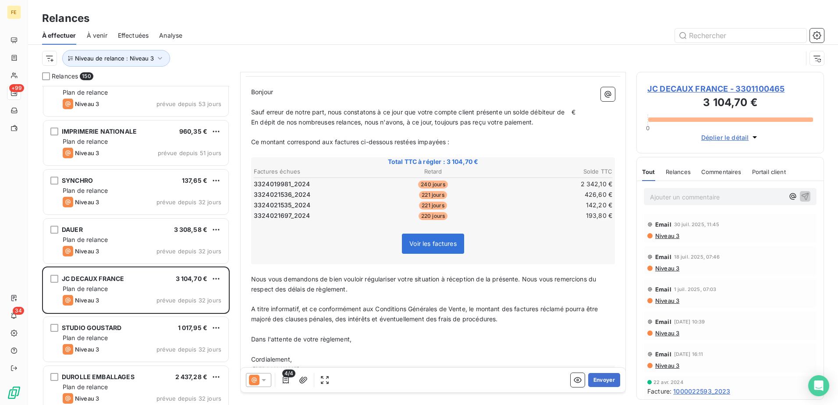
scroll to position [121, 0]
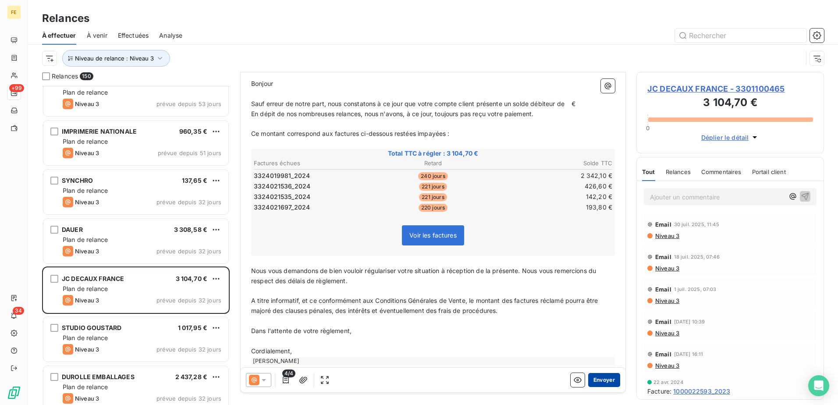
click at [609, 373] on button "Envoyer" at bounding box center [604, 380] width 32 height 14
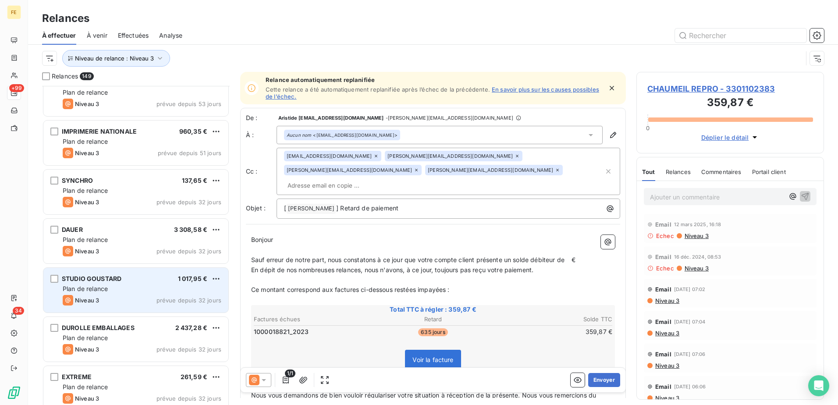
click at [126, 306] on div "STUDIO GOUSTARD 1 017,95 € Plan de relance Niveau 3 prévue depuis 32 jours" at bounding box center [135, 290] width 185 height 45
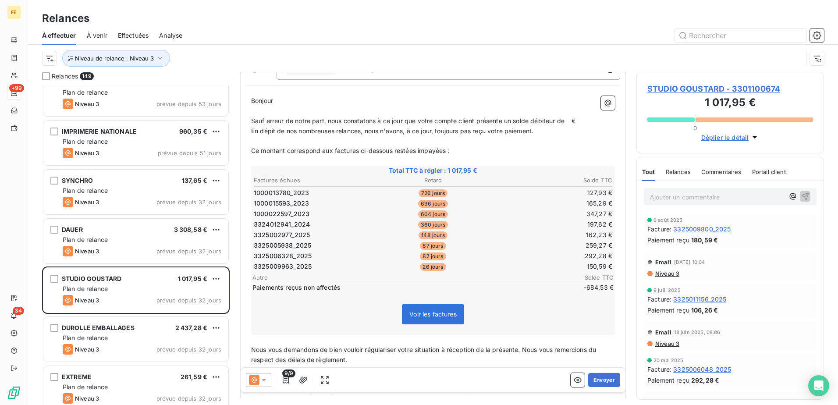
scroll to position [88, 0]
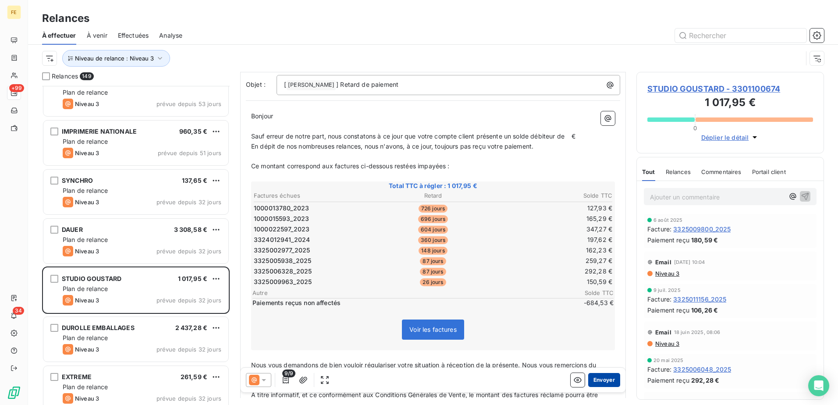
click at [605, 379] on button "Envoyer" at bounding box center [604, 380] width 32 height 14
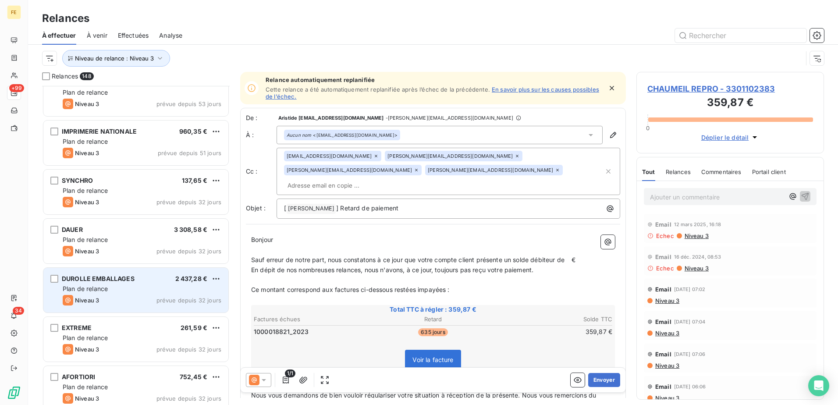
click at [141, 297] on div "Niveau 3 prévue depuis 32 jours" at bounding box center [142, 300] width 159 height 11
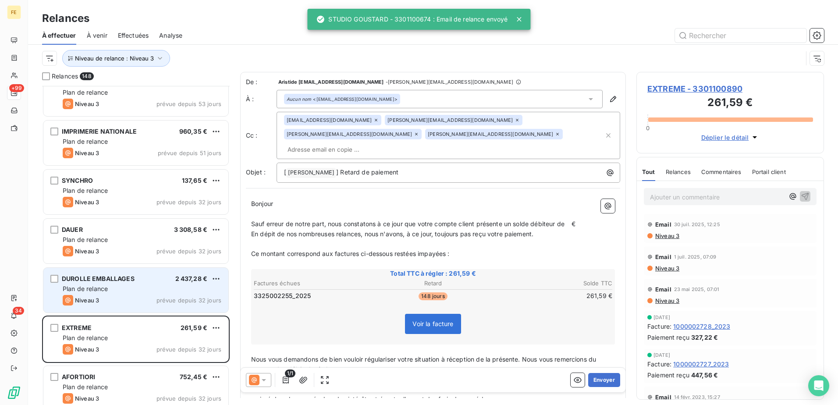
click at [160, 299] on span "prévue depuis 32 jours" at bounding box center [189, 300] width 65 height 7
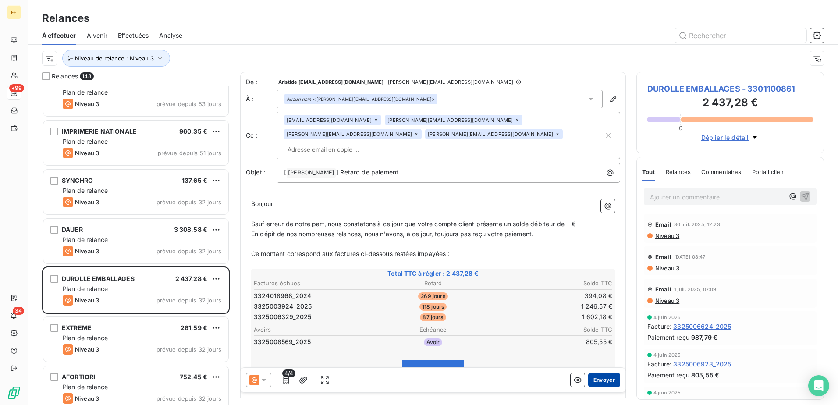
click at [601, 377] on button "Envoyer" at bounding box center [604, 380] width 32 height 14
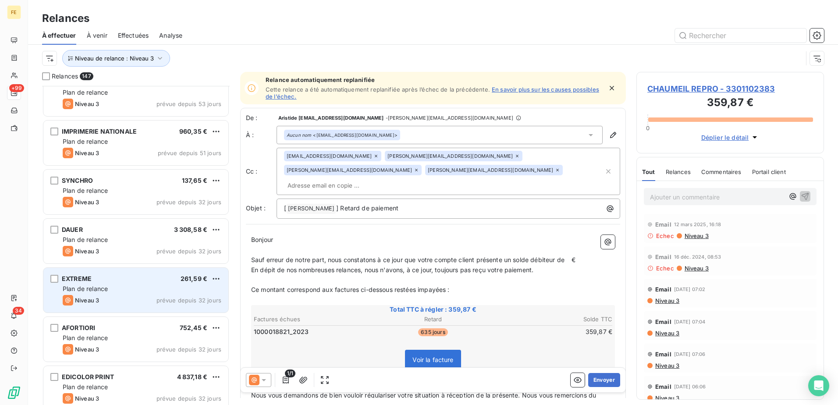
click at [123, 292] on div "Plan de relance" at bounding box center [142, 289] width 159 height 9
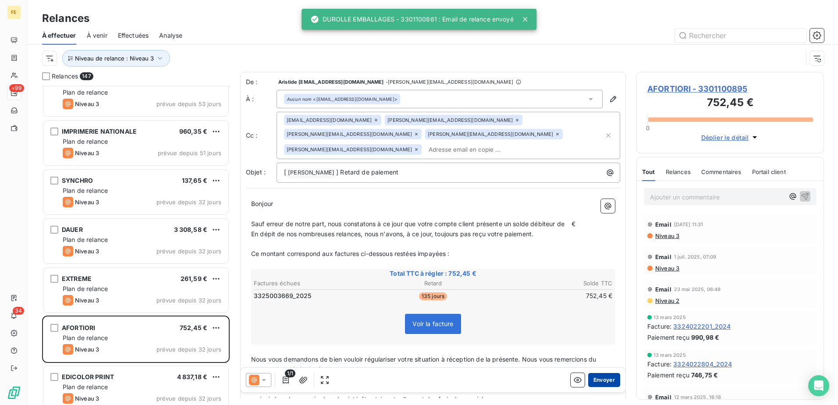
click at [601, 381] on button "Envoyer" at bounding box center [604, 380] width 32 height 14
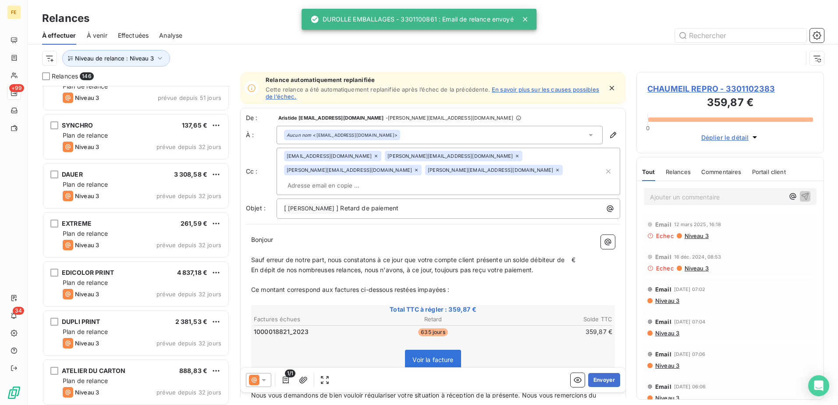
scroll to position [3639, 0]
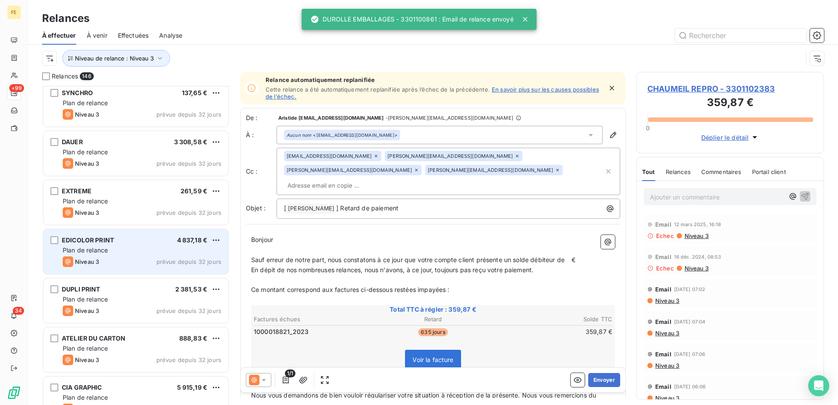
click at [154, 246] on div "Plan de relance" at bounding box center [142, 250] width 159 height 9
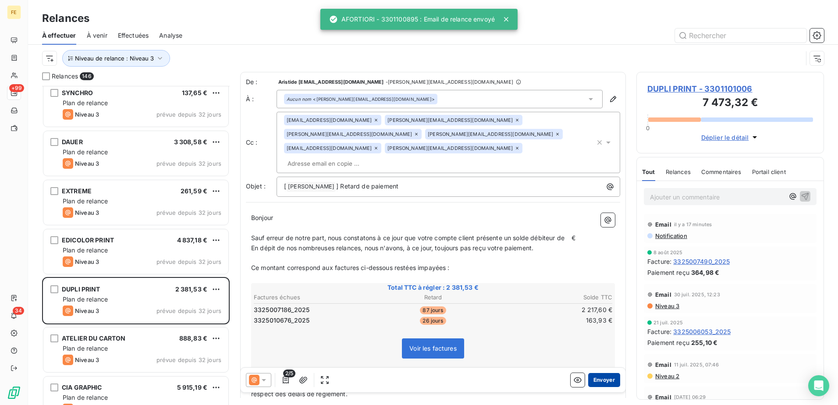
click at [610, 377] on button "Envoyer" at bounding box center [604, 380] width 32 height 14
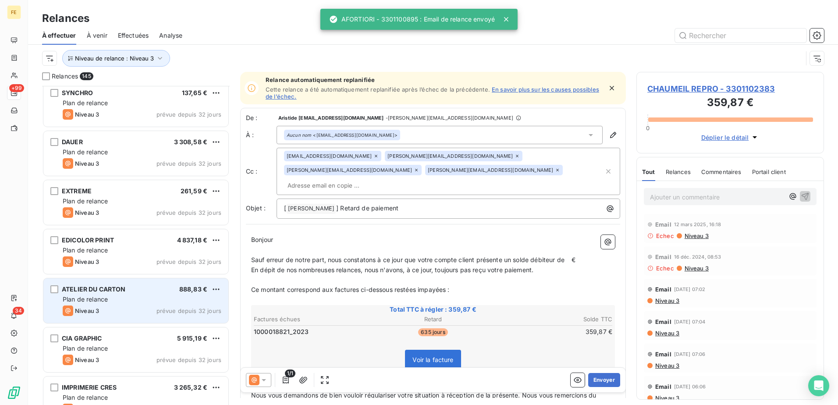
click at [156, 300] on div "Plan de relance" at bounding box center [142, 299] width 159 height 9
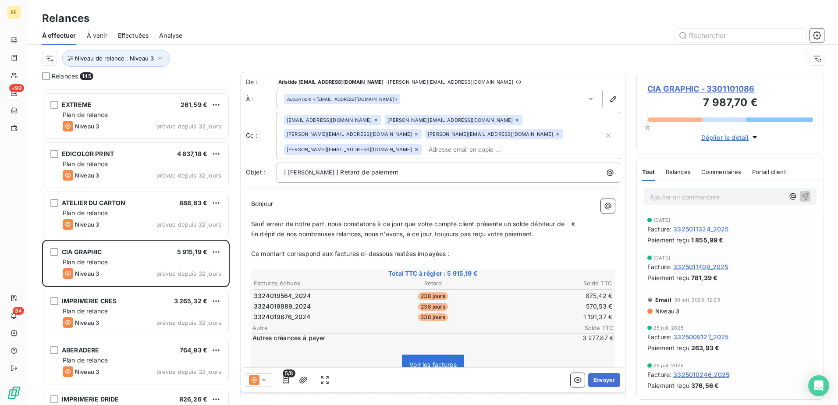
scroll to position [3727, 0]
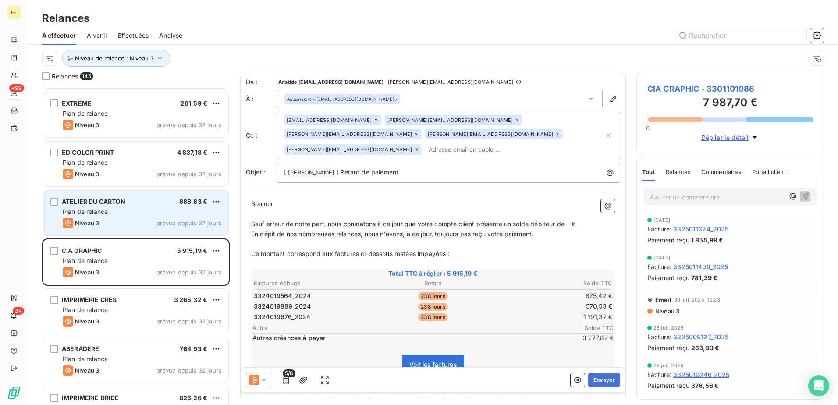
click at [117, 217] on div "ATELIER DU CARTON 888,83 € Plan de relance Niveau 3 prévue depuis 32 jours" at bounding box center [135, 213] width 185 height 45
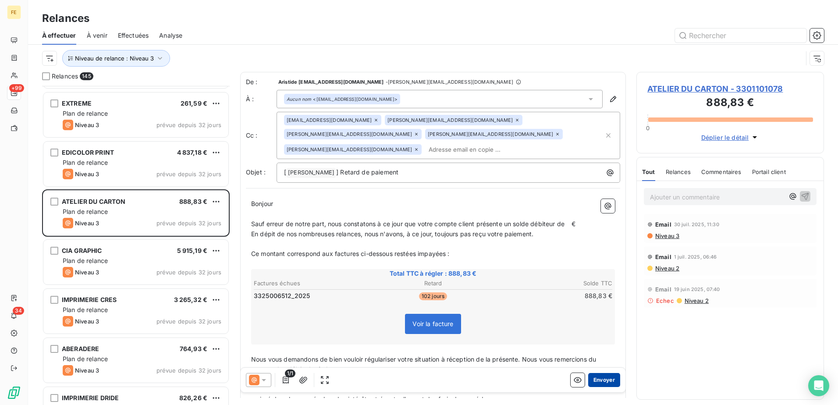
click at [598, 381] on button "Envoyer" at bounding box center [604, 380] width 32 height 14
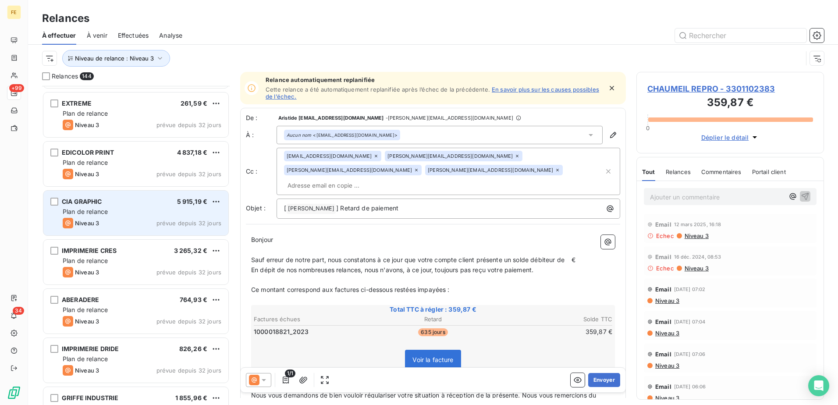
click at [146, 209] on div "Plan de relance" at bounding box center [142, 211] width 159 height 9
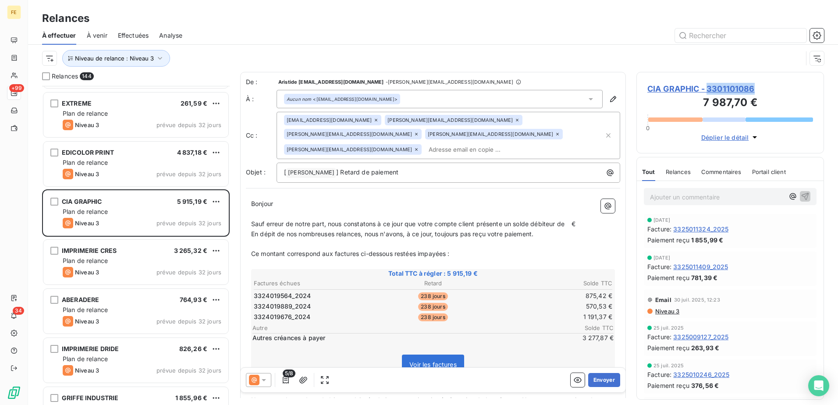
drag, startPoint x: 765, startPoint y: 88, endPoint x: 707, endPoint y: 94, distance: 58.6
click at [707, 94] on span "CIA GRAPHIC - 3301101086" at bounding box center [730, 89] width 166 height 12
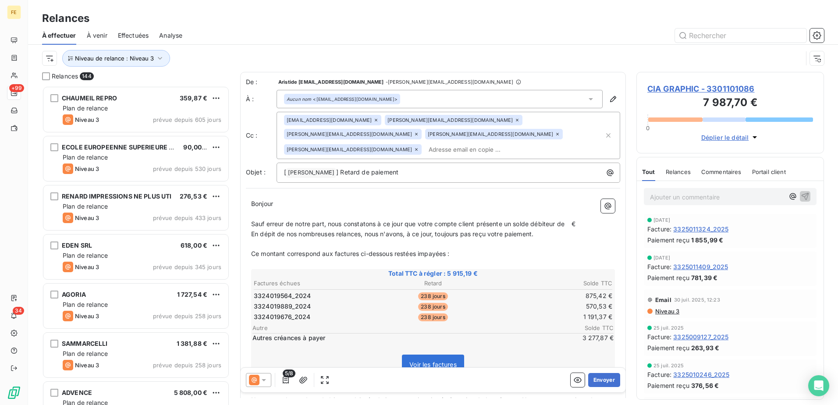
scroll to position [313, 181]
click at [594, 376] on button "Envoyer" at bounding box center [604, 380] width 32 height 14
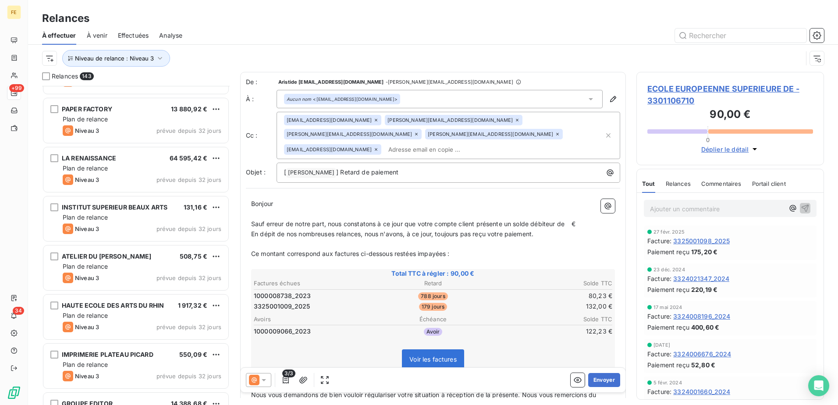
scroll to position [5042, 0]
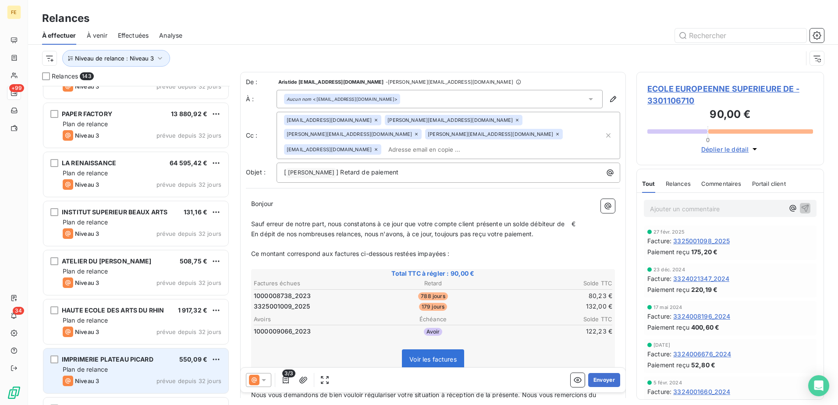
click at [131, 368] on div "Plan de relance" at bounding box center [142, 369] width 159 height 9
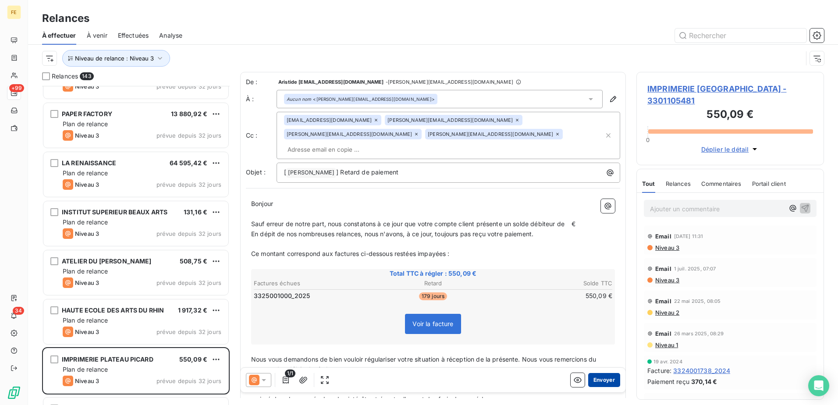
click at [598, 380] on button "Envoyer" at bounding box center [604, 380] width 32 height 14
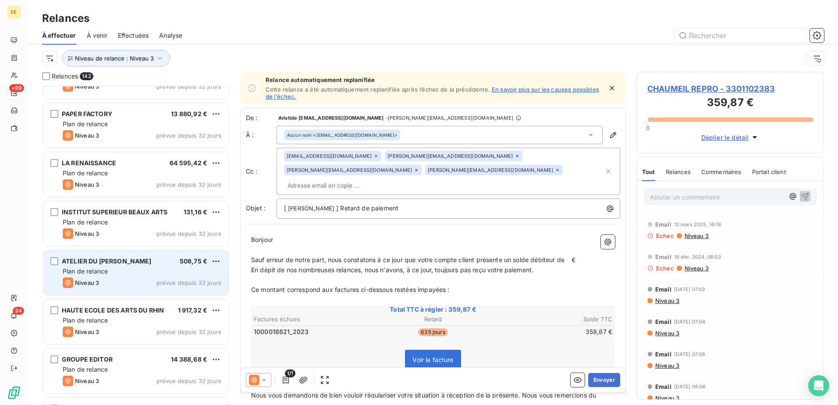
click at [151, 278] on div "Niveau 3 prévue depuis 32 jours" at bounding box center [142, 282] width 159 height 11
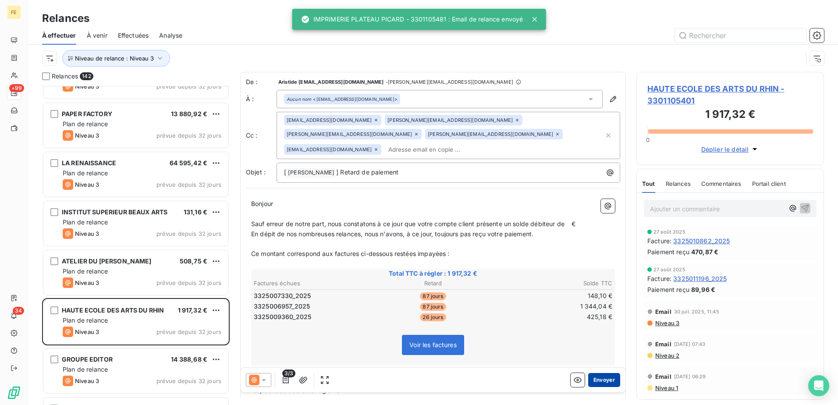
click at [598, 379] on button "Envoyer" at bounding box center [604, 380] width 32 height 14
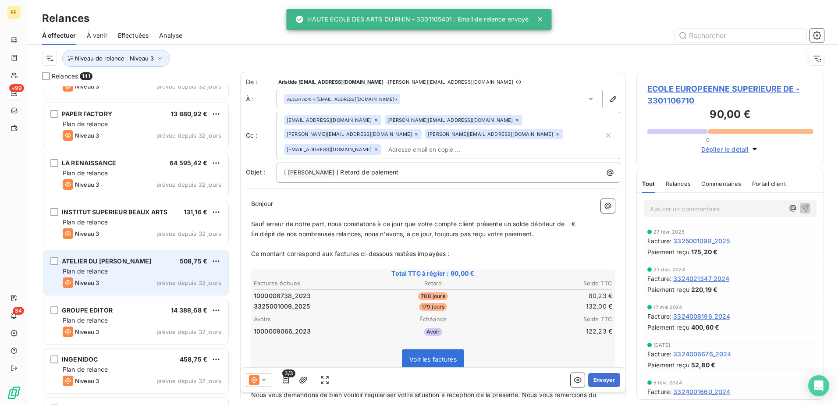
click at [144, 264] on div "ATELIER DU HANNETON 508,75 €" at bounding box center [142, 261] width 159 height 8
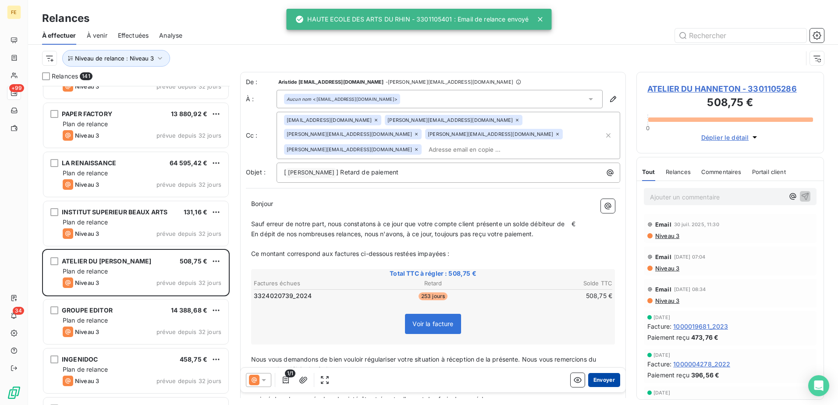
click at [589, 381] on button "Envoyer" at bounding box center [604, 380] width 32 height 14
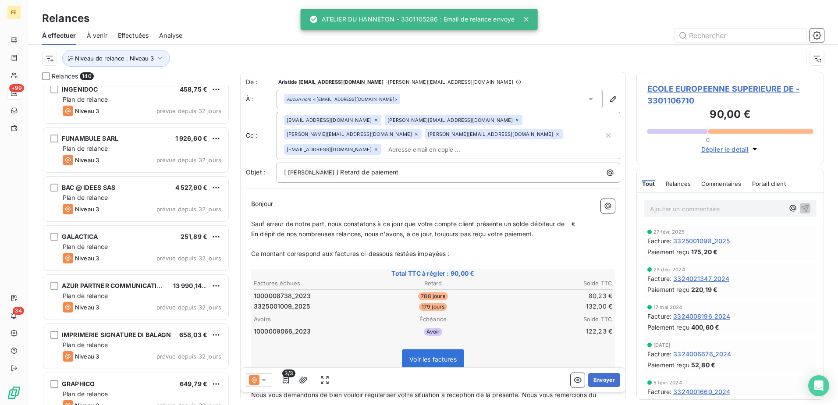
scroll to position [5305, 0]
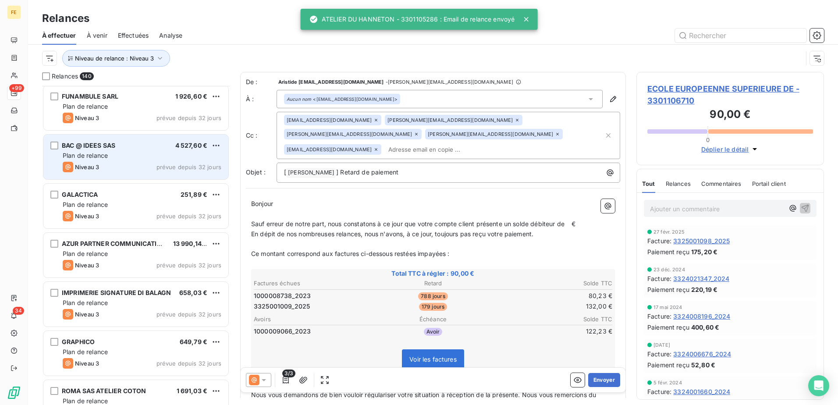
click at [103, 162] on div "Niveau 3 prévue depuis 32 jours" at bounding box center [142, 167] width 159 height 11
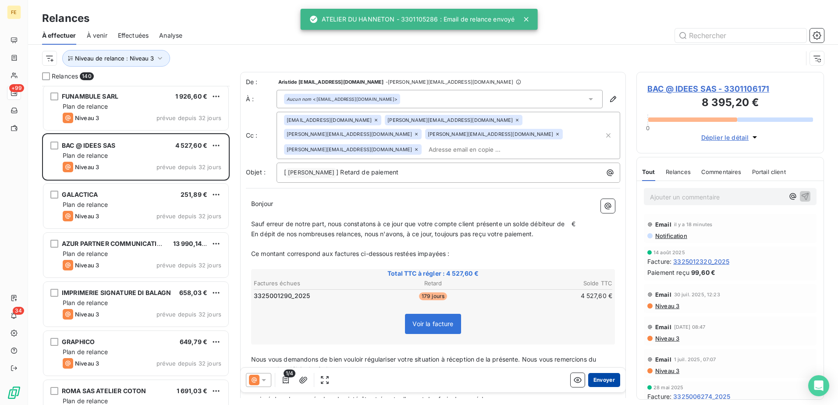
click at [604, 381] on button "Envoyer" at bounding box center [604, 380] width 32 height 14
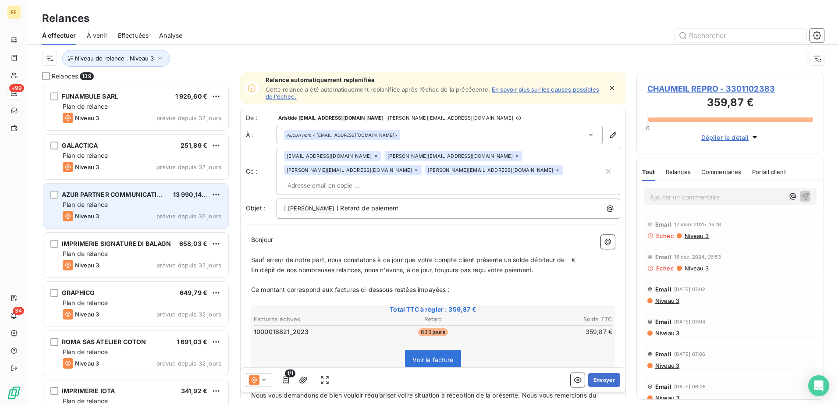
click at [162, 211] on div "Niveau 3 prévue depuis 32 jours" at bounding box center [142, 216] width 159 height 11
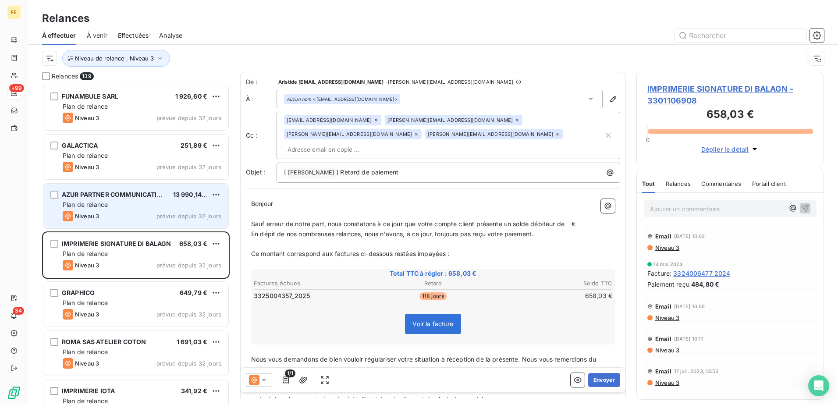
click at [129, 207] on div "Plan de relance" at bounding box center [142, 204] width 159 height 9
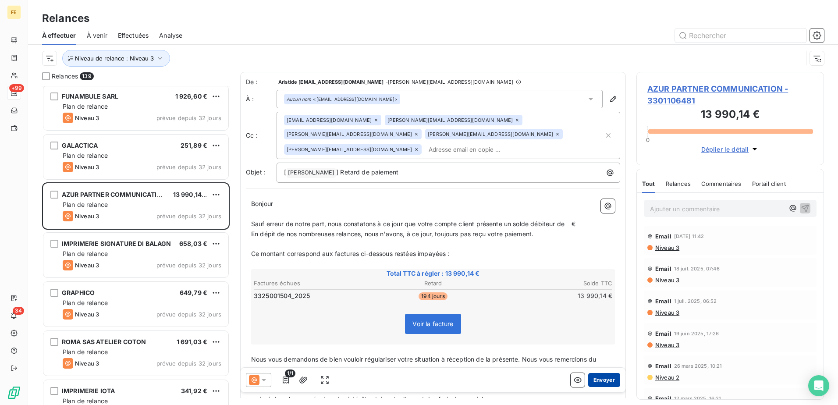
click at [599, 384] on button "Envoyer" at bounding box center [604, 380] width 32 height 14
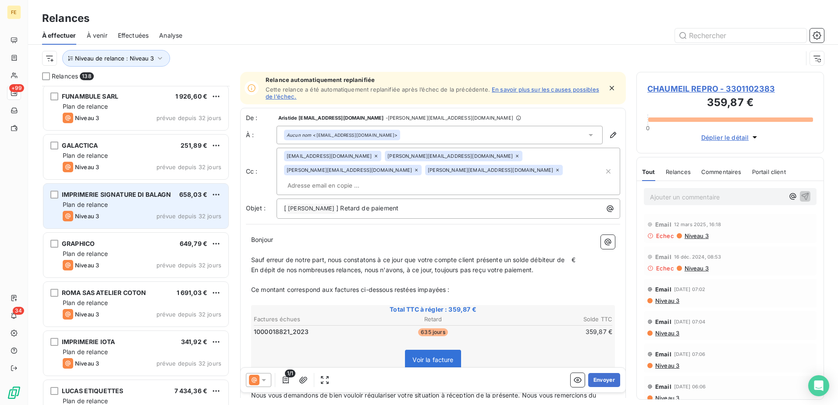
click at [146, 217] on div "Niveau 3 prévue depuis 32 jours" at bounding box center [142, 216] width 159 height 11
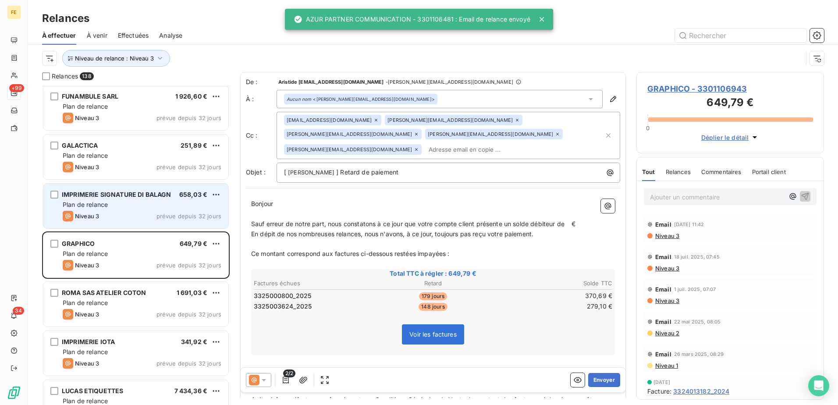
click at [168, 212] on div "Niveau 3 prévue depuis 32 jours" at bounding box center [142, 216] width 159 height 11
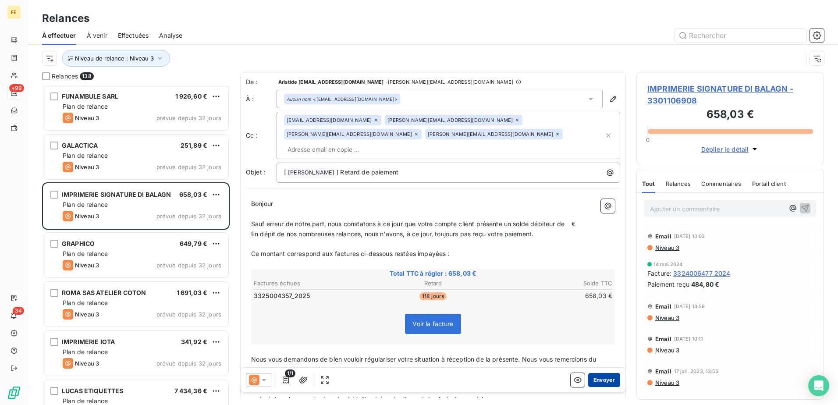
click at [605, 377] on button "Envoyer" at bounding box center [604, 380] width 32 height 14
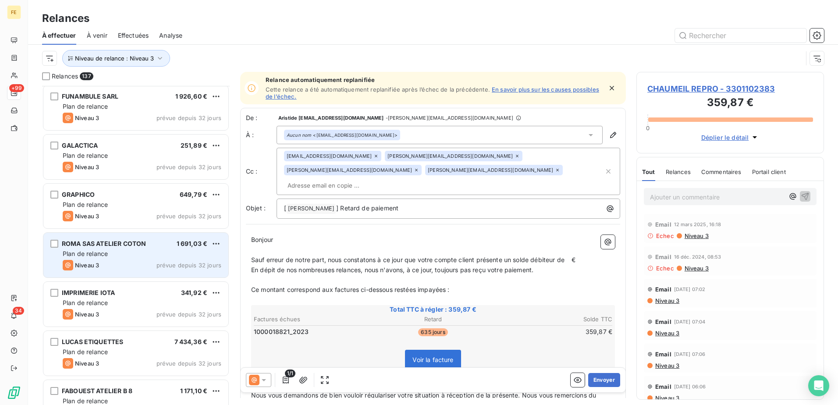
click at [121, 245] on span "ROMA SAS ATELIER COTON" at bounding box center [104, 243] width 84 height 7
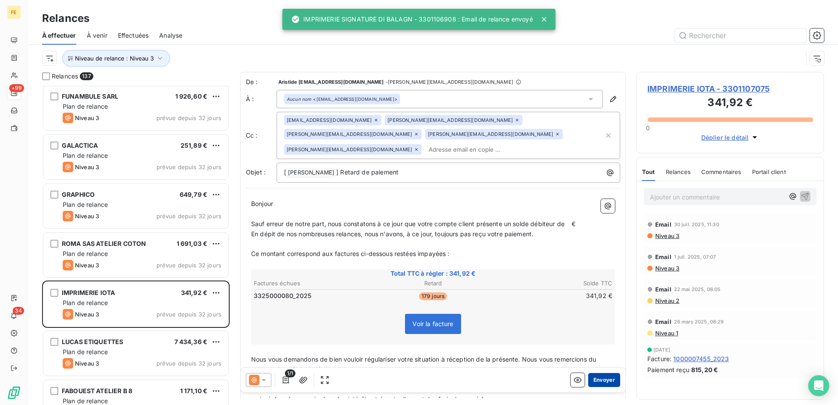
click at [601, 380] on button "Envoyer" at bounding box center [604, 380] width 32 height 14
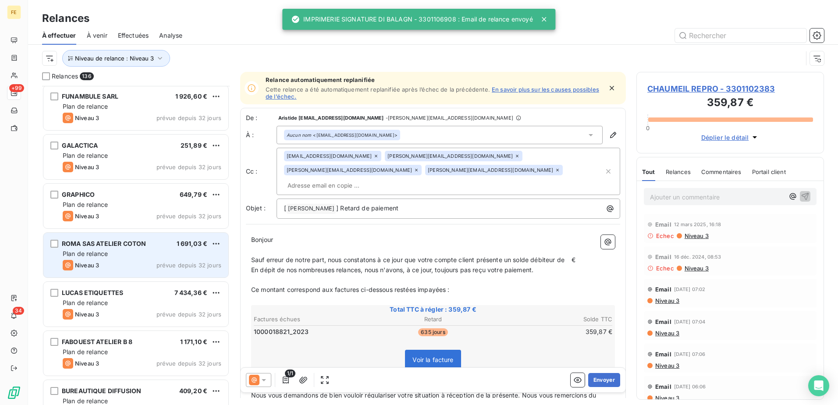
click at [127, 262] on div "Niveau 3 prévue depuis 32 jours" at bounding box center [142, 265] width 159 height 11
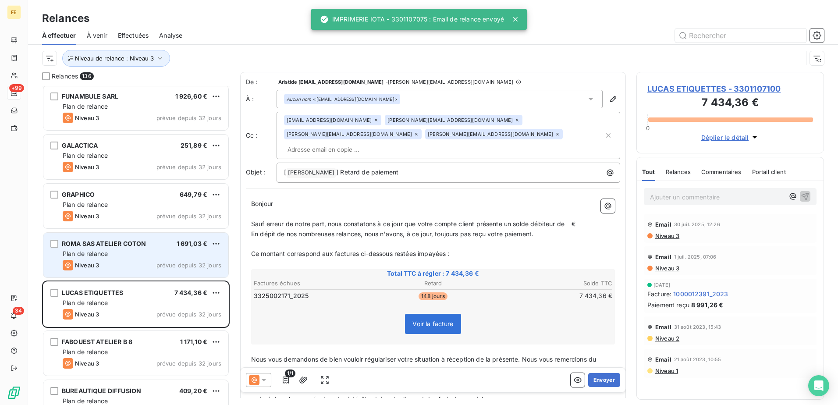
drag, startPoint x: 152, startPoint y: 249, endPoint x: 147, endPoint y: 273, distance: 23.6
click at [152, 249] on div "Plan de relance" at bounding box center [142, 253] width 159 height 9
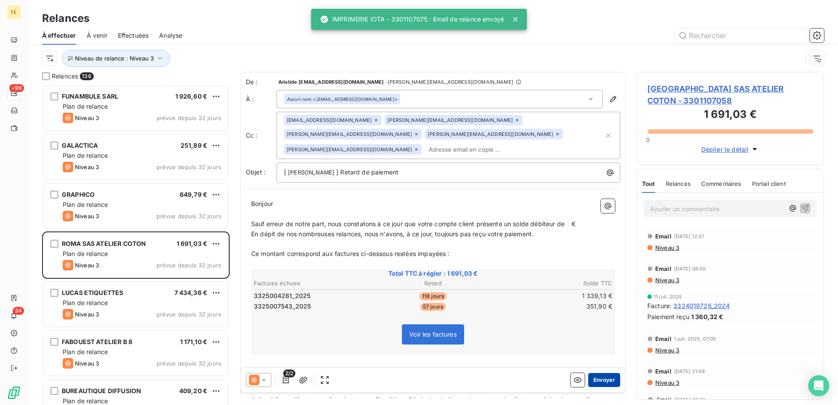
click at [600, 377] on button "Envoyer" at bounding box center [604, 380] width 32 height 14
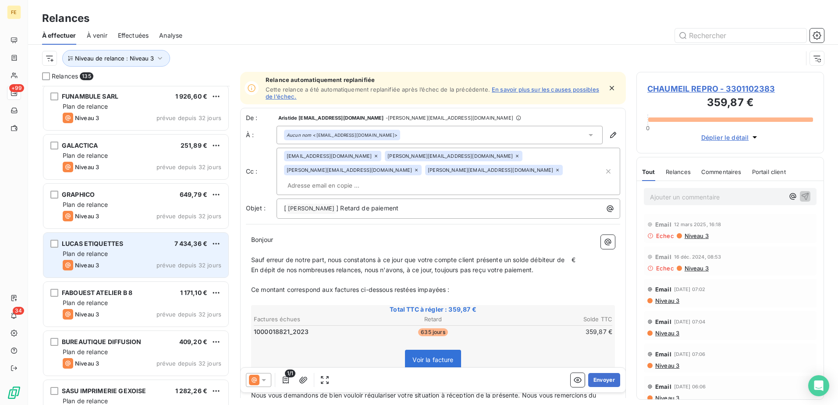
drag, startPoint x: 143, startPoint y: 256, endPoint x: 228, endPoint y: 264, distance: 85.5
click at [143, 256] on div "Plan de relance" at bounding box center [142, 253] width 159 height 9
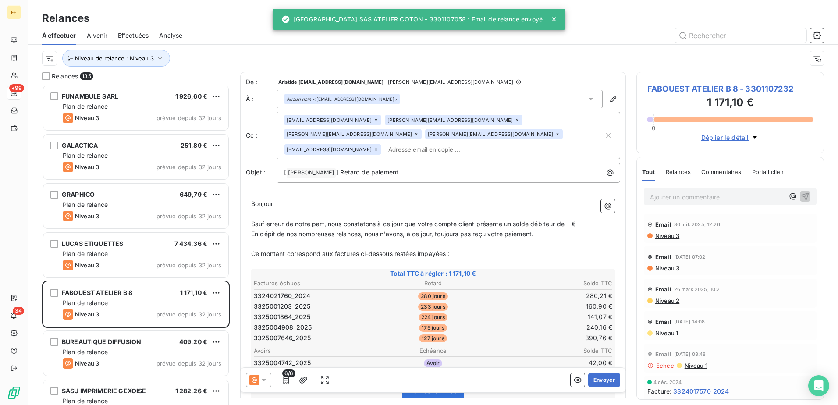
scroll to position [44, 0]
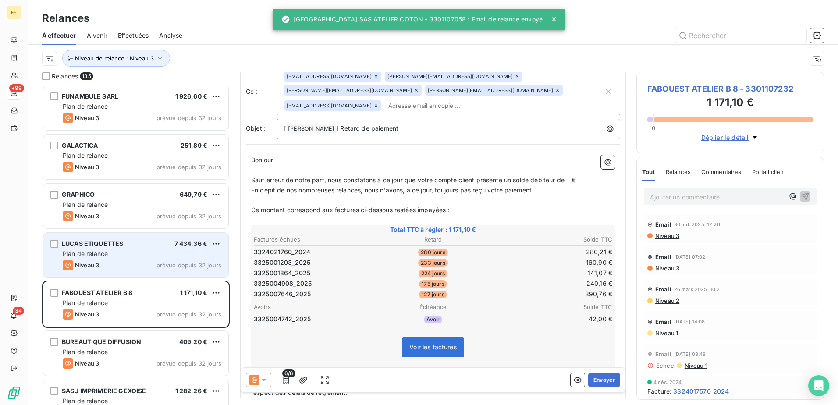
drag, startPoint x: 100, startPoint y: 261, endPoint x: 221, endPoint y: 285, distance: 123.6
click at [100, 261] on div "Niveau 3 prévue depuis 32 jours" at bounding box center [142, 265] width 159 height 11
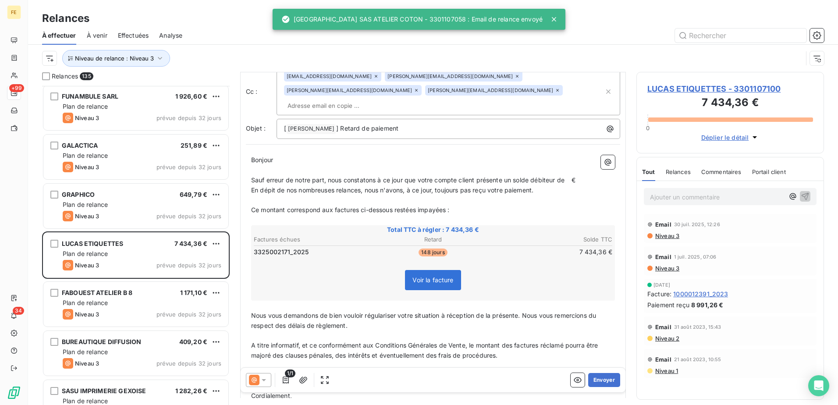
scroll to position [13, 0]
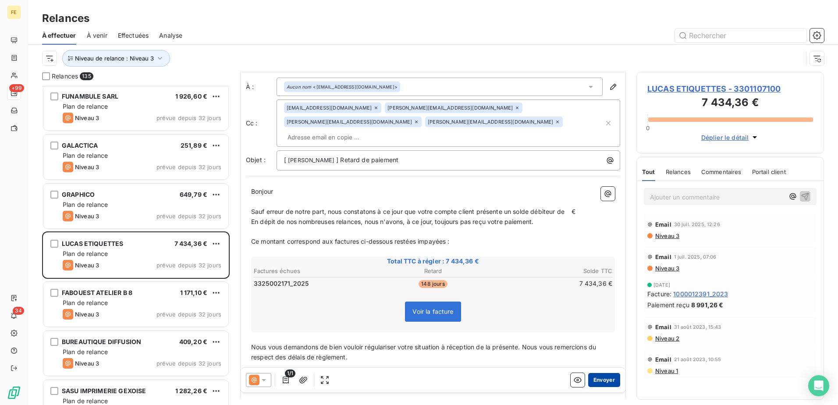
click at [602, 378] on button "Envoyer" at bounding box center [604, 380] width 32 height 14
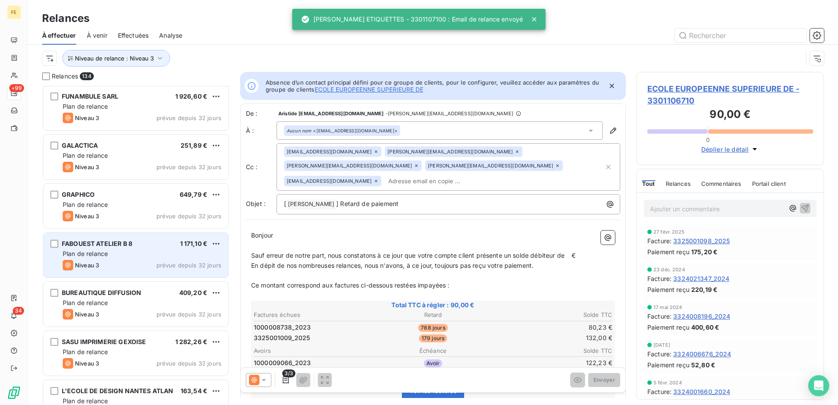
click at [148, 243] on div "FABOUEST ATELIER B 8 1 171,10 €" at bounding box center [142, 244] width 159 height 8
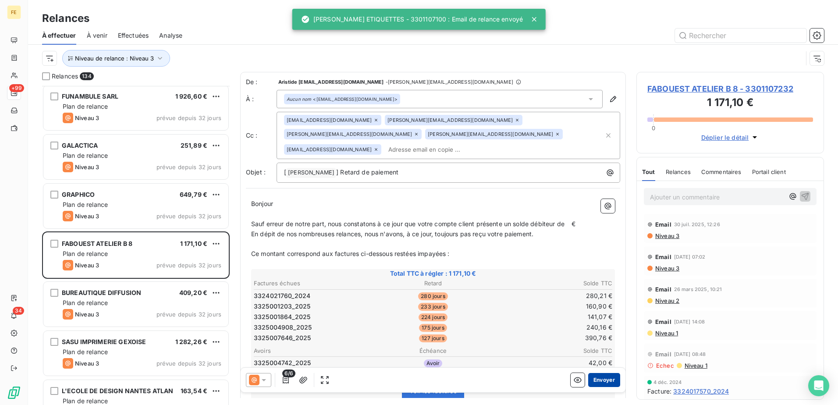
click at [601, 376] on button "Envoyer" at bounding box center [604, 380] width 32 height 14
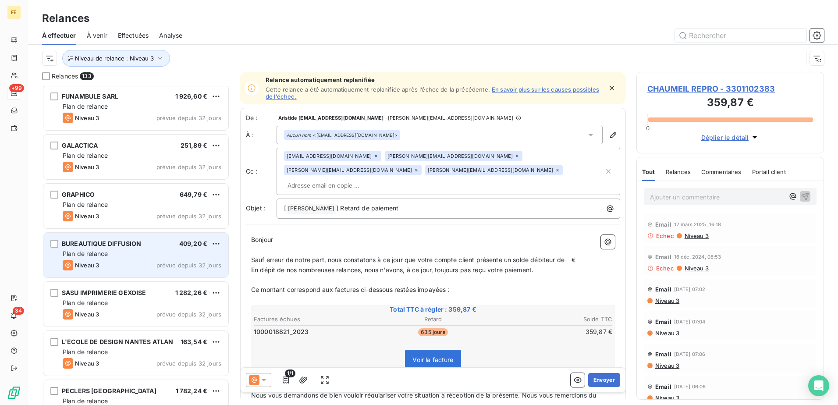
click at [128, 256] on div "Plan de relance" at bounding box center [142, 253] width 159 height 9
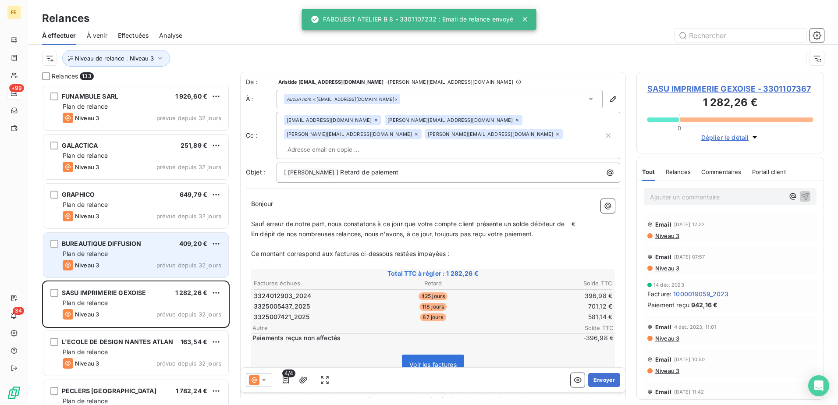
click at [115, 257] on div "Plan de relance" at bounding box center [142, 253] width 159 height 9
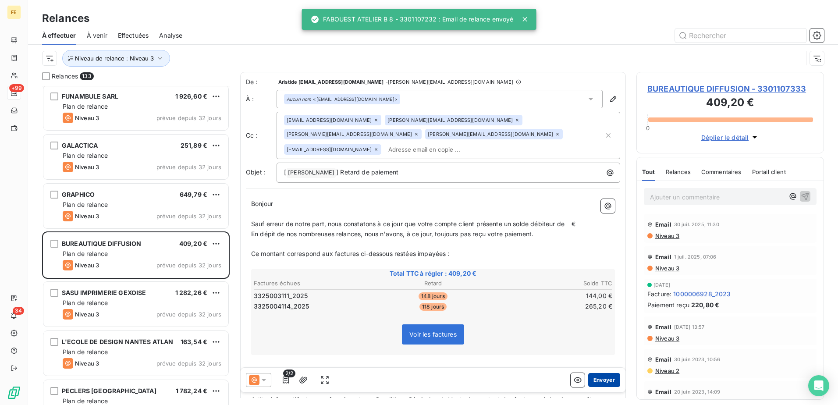
click at [598, 381] on button "Envoyer" at bounding box center [604, 380] width 32 height 14
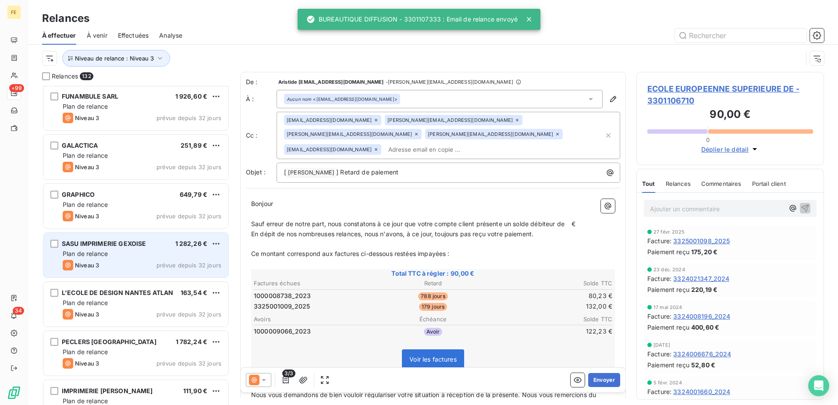
click at [133, 268] on div "Niveau 3 prévue depuis 32 jours" at bounding box center [142, 265] width 159 height 11
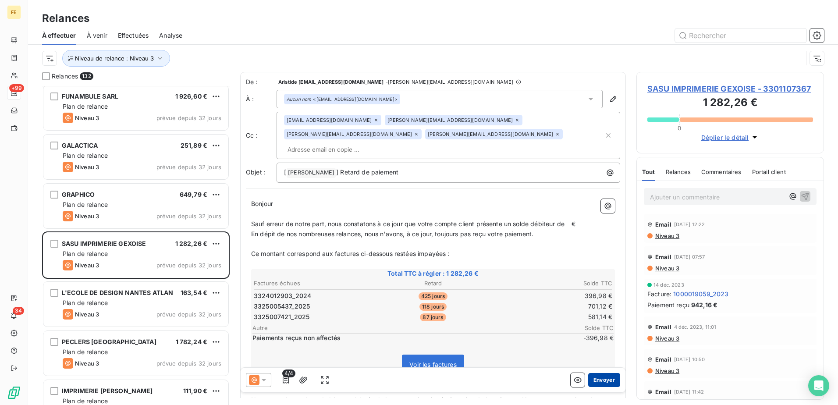
click at [591, 379] on button "Envoyer" at bounding box center [604, 380] width 32 height 14
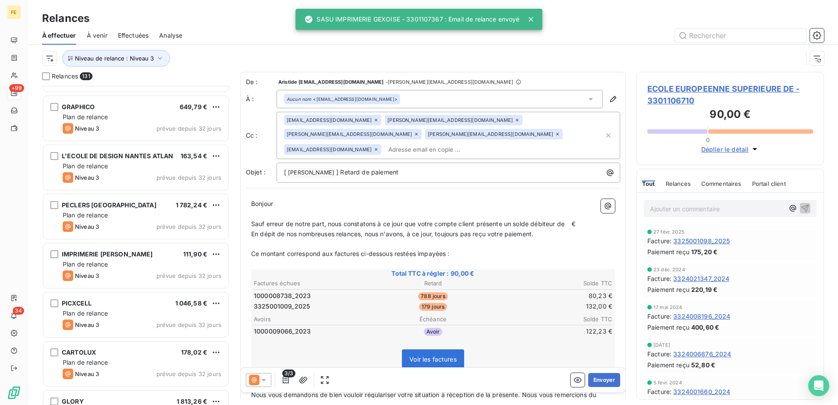
click at [121, 203] on div "FUNAMBULE SARL 1 926,60 € Plan de relance Niveau 3 prévue depuis 32 jours GALAC…" at bounding box center [136, 245] width 188 height 319
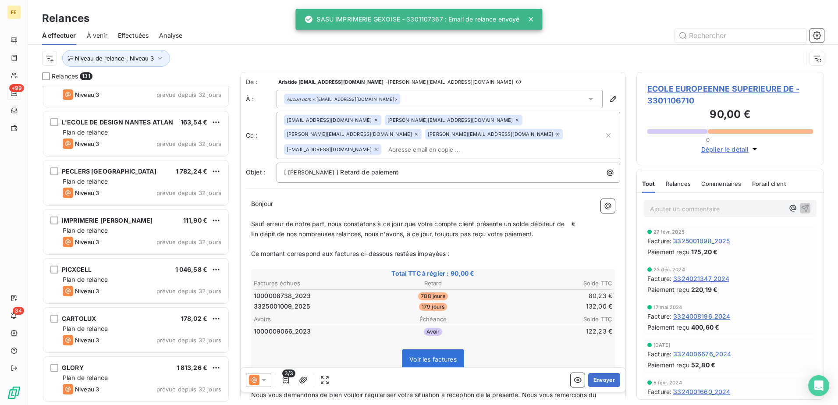
scroll to position [5436, 0]
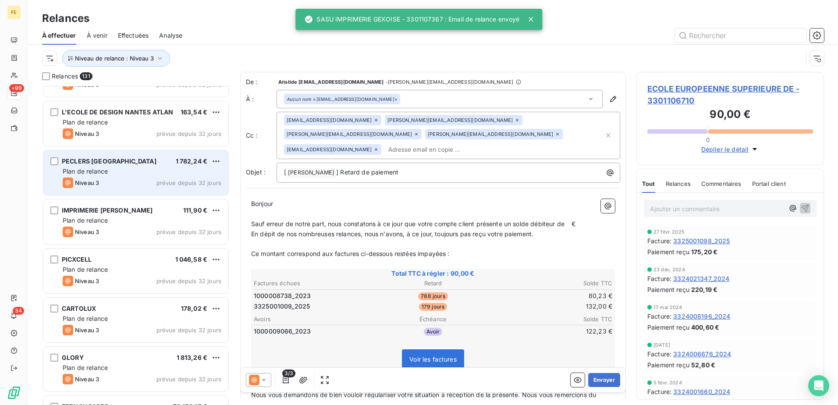
click at [128, 173] on div "Plan de relance" at bounding box center [142, 171] width 159 height 9
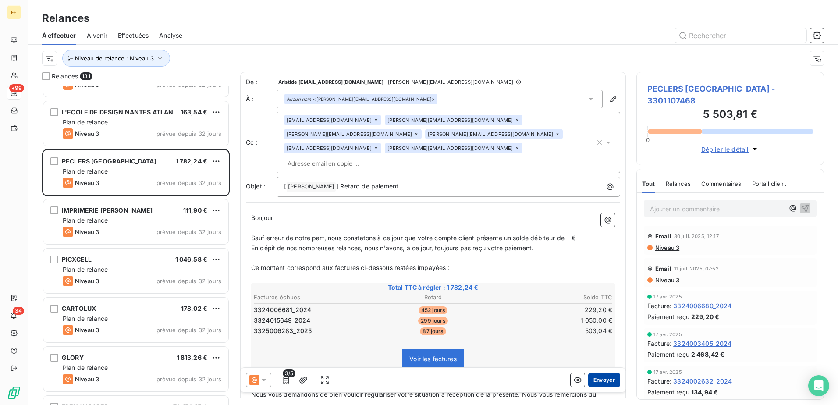
click at [602, 378] on button "Envoyer" at bounding box center [604, 380] width 32 height 14
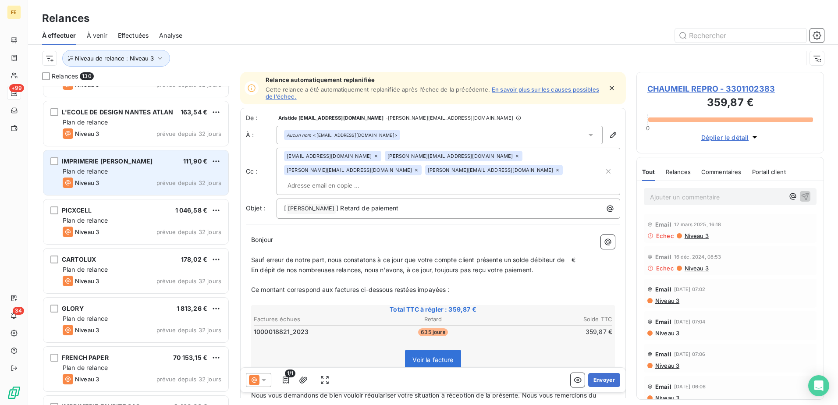
click at [124, 176] on div "IMPRIMERIE CLEMENT 111,90 € Plan de relance Niveau 3 prévue depuis 32 jours" at bounding box center [135, 172] width 185 height 45
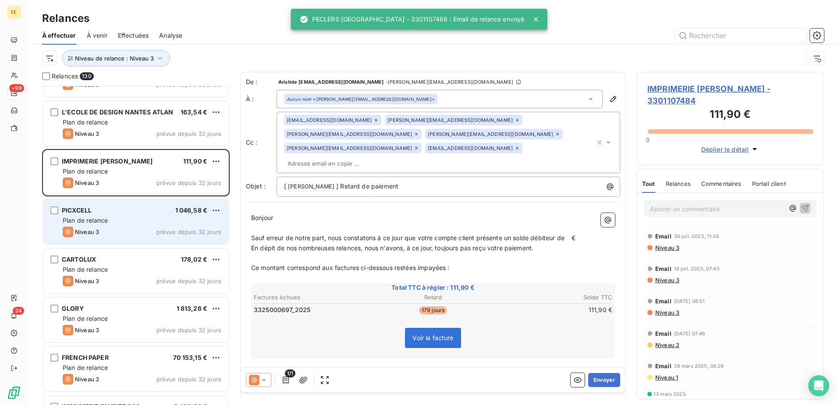
click at [169, 213] on div "PICXCELL 1 046,58 €" at bounding box center [142, 210] width 159 height 8
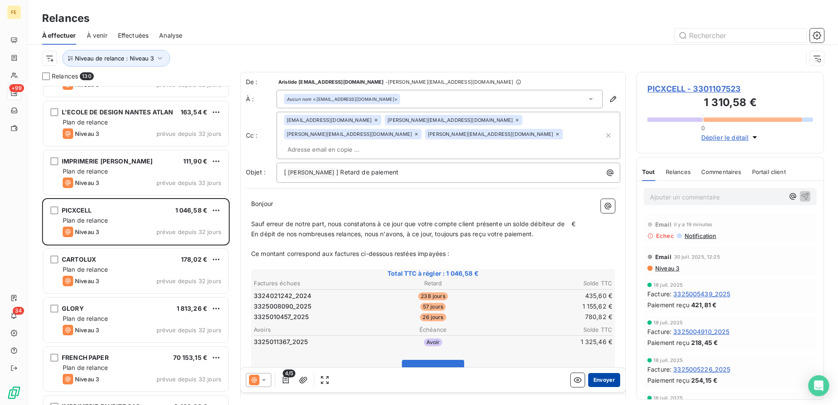
click at [604, 382] on button "Envoyer" at bounding box center [604, 380] width 32 height 14
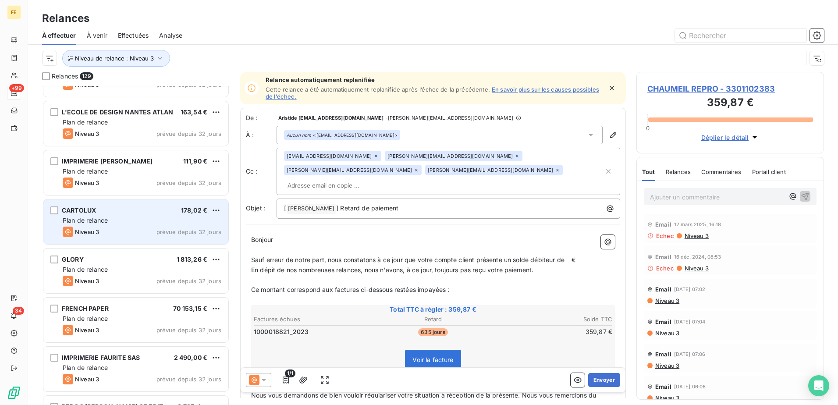
click at [164, 242] on div "CARTOLUX 178,02 € Plan de relance Niveau 3 prévue depuis 32 jours" at bounding box center [135, 221] width 185 height 45
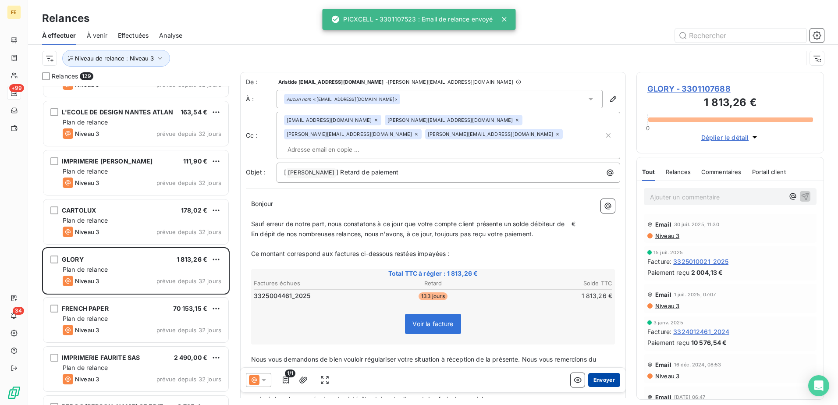
click at [599, 378] on button "Envoyer" at bounding box center [604, 380] width 32 height 14
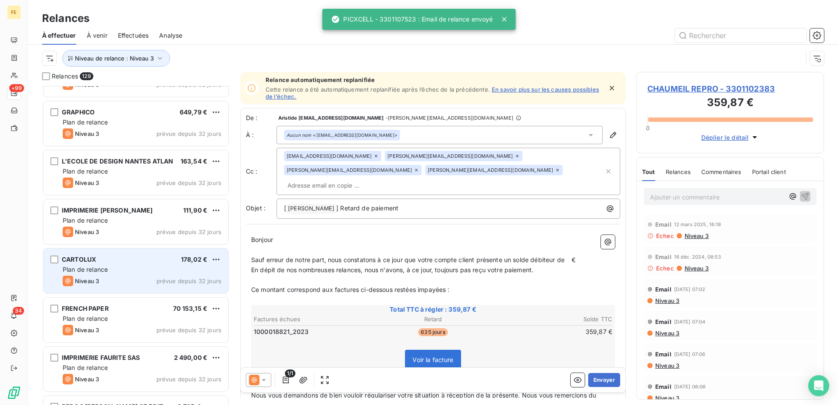
click at [136, 263] on div "CARTOLUX 178,02 € Plan de relance Niveau 3 prévue depuis 32 jours" at bounding box center [135, 271] width 185 height 45
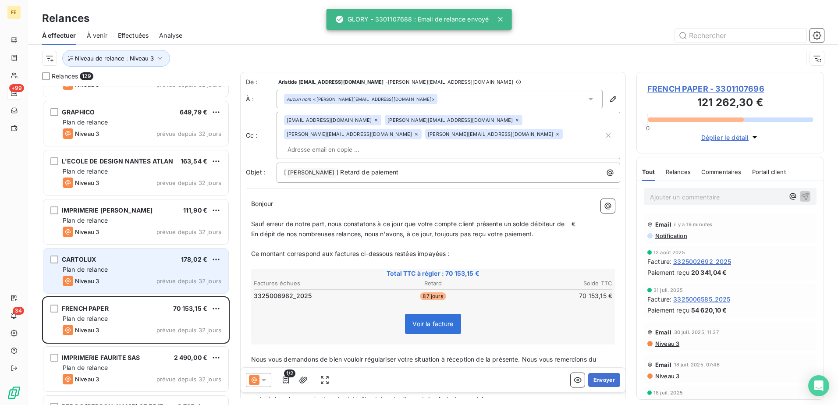
drag, startPoint x: 55, startPoint y: 279, endPoint x: 120, endPoint y: 287, distance: 65.4
click at [56, 279] on div "CARTOLUX 178,02 € Plan de relance Niveau 3 prévue depuis 32 jours" at bounding box center [135, 271] width 185 height 45
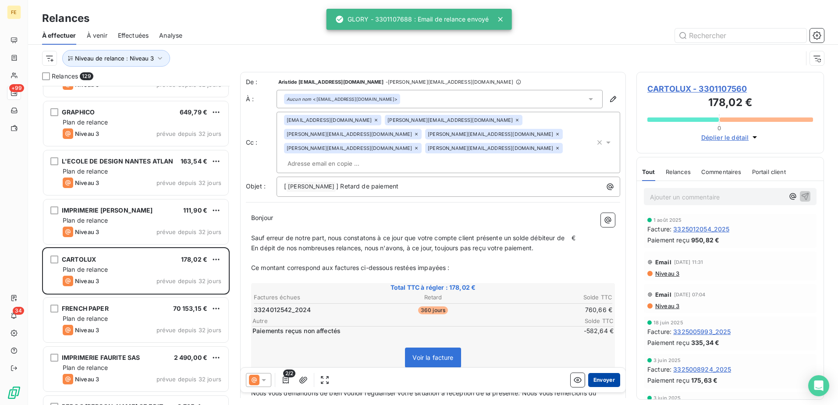
click at [597, 375] on button "Envoyer" at bounding box center [604, 380] width 32 height 14
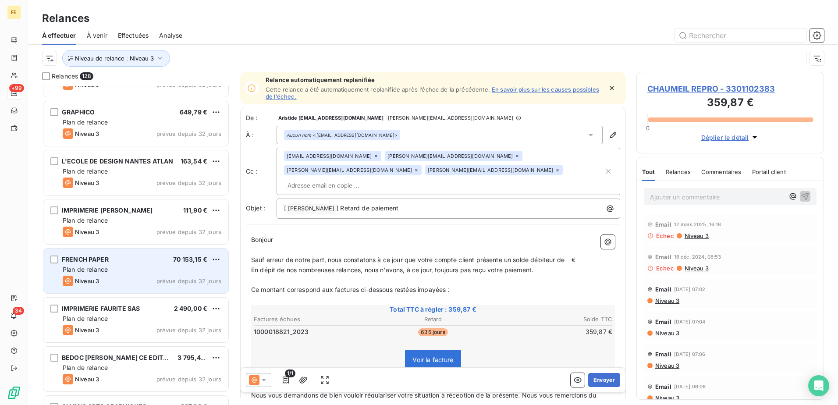
click at [148, 266] on div "Plan de relance" at bounding box center [142, 269] width 159 height 9
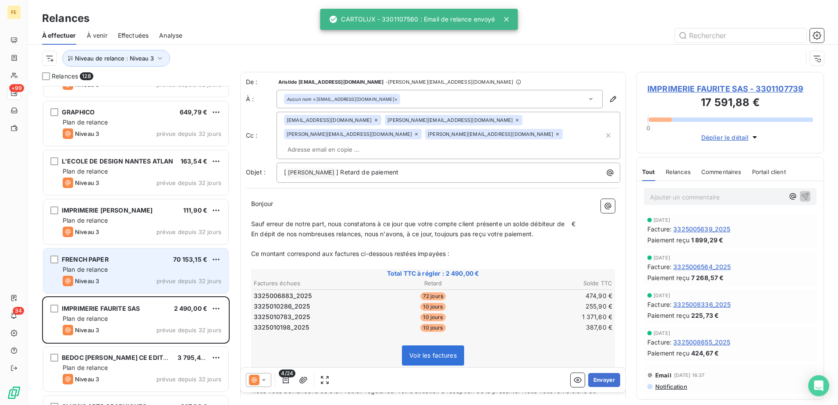
click at [117, 260] on div "FRENCH PAPER 70 153,15 €" at bounding box center [142, 260] width 159 height 8
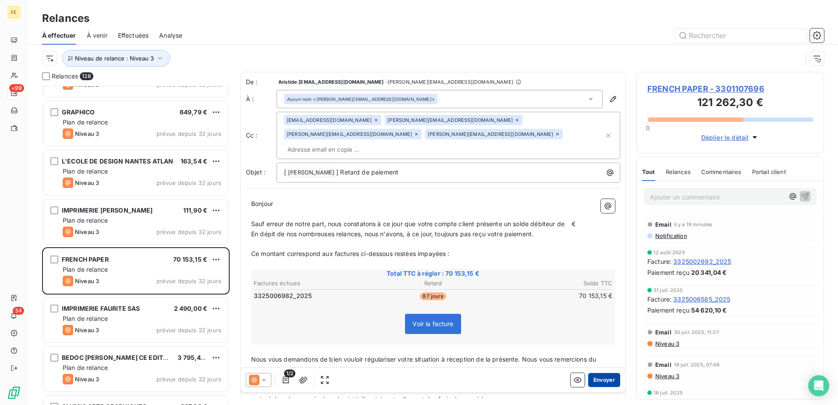
click at [603, 377] on button "Envoyer" at bounding box center [604, 380] width 32 height 14
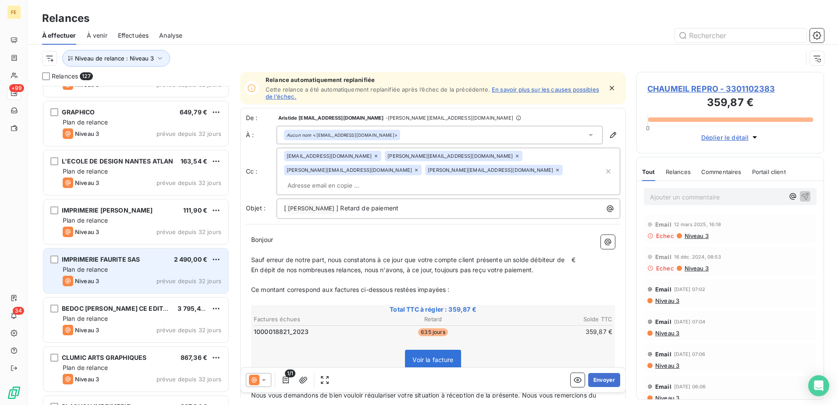
click at [166, 280] on span "prévue depuis 32 jours" at bounding box center [189, 280] width 65 height 7
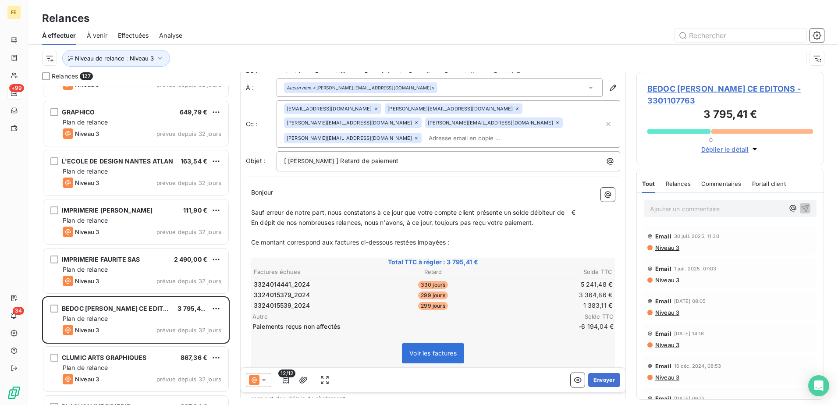
scroll to position [44, 0]
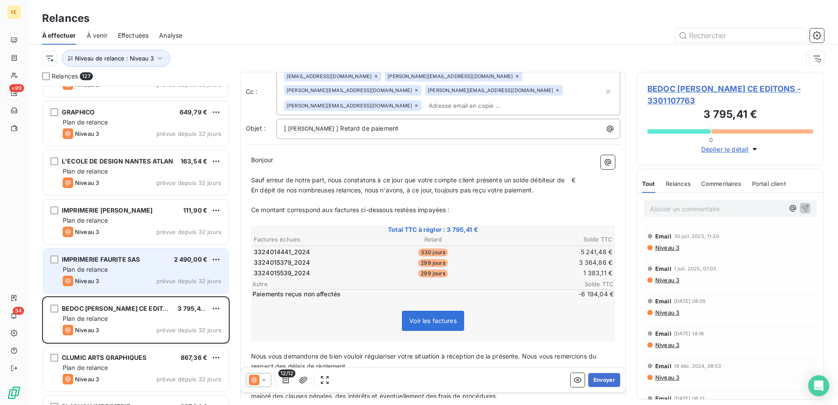
click at [94, 268] on span "Plan de relance" at bounding box center [85, 269] width 45 height 7
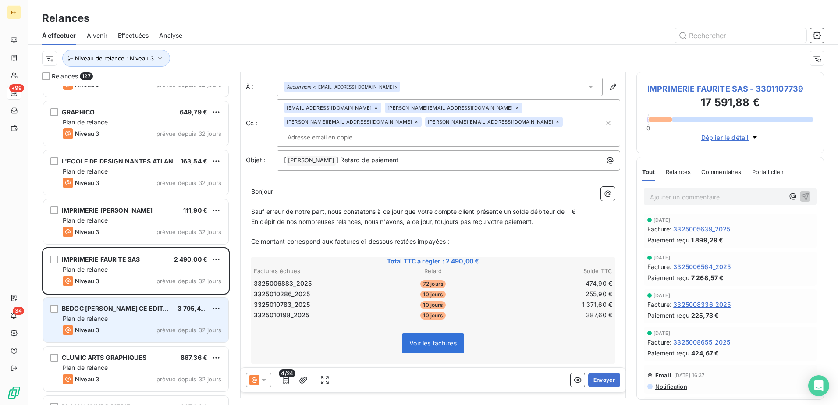
click at [150, 323] on div "BEDOC [PERSON_NAME] CE EDITONS 3 795,41 € Plan de relance Niveau 3 prévue depui…" at bounding box center [135, 320] width 185 height 45
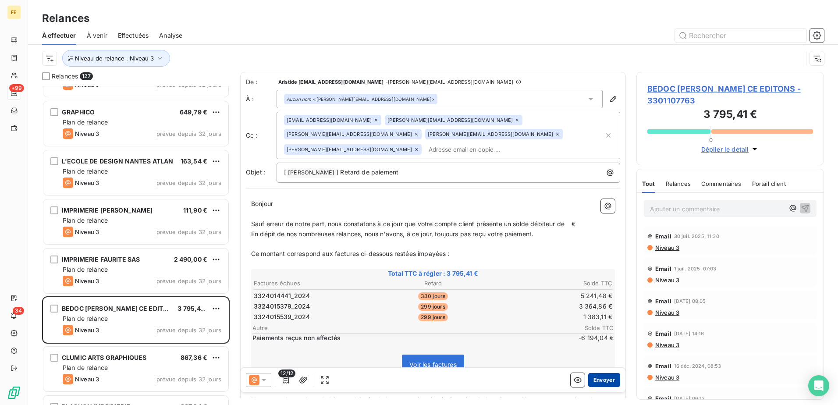
click at [599, 386] on button "Envoyer" at bounding box center [604, 380] width 32 height 14
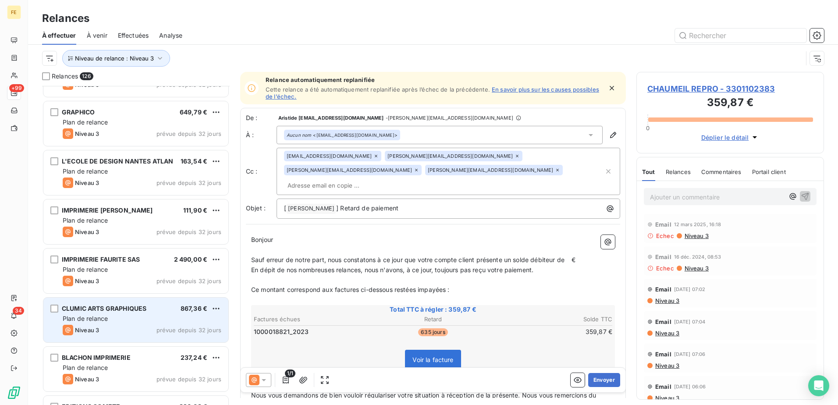
click at [132, 311] on span "CLUMIC ARTS GRAPHIQUES" at bounding box center [104, 308] width 85 height 7
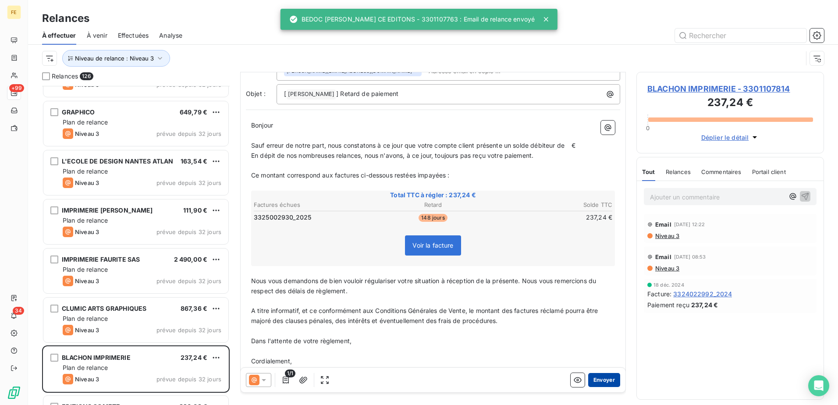
scroll to position [88, 0]
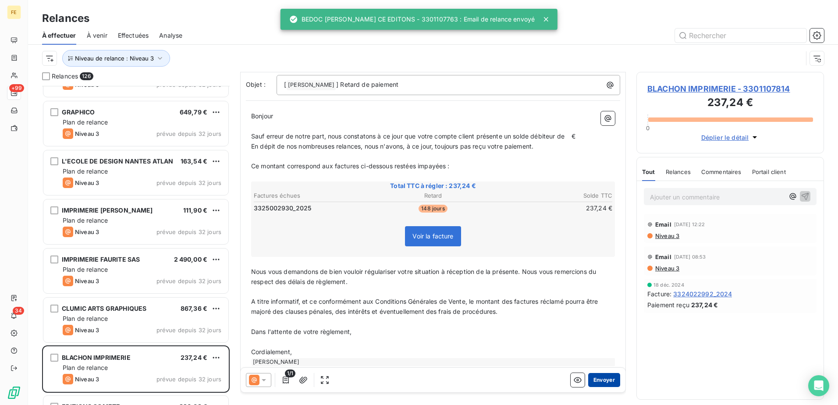
click at [605, 384] on button "Envoyer" at bounding box center [604, 380] width 32 height 14
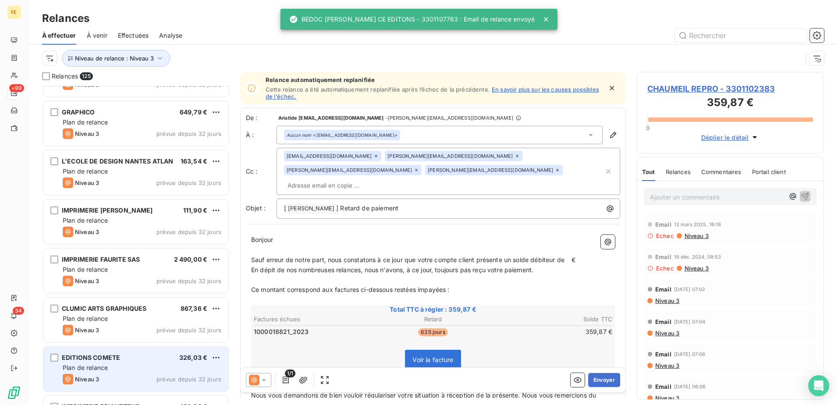
click at [146, 367] on div "Plan de relance" at bounding box center [142, 367] width 159 height 9
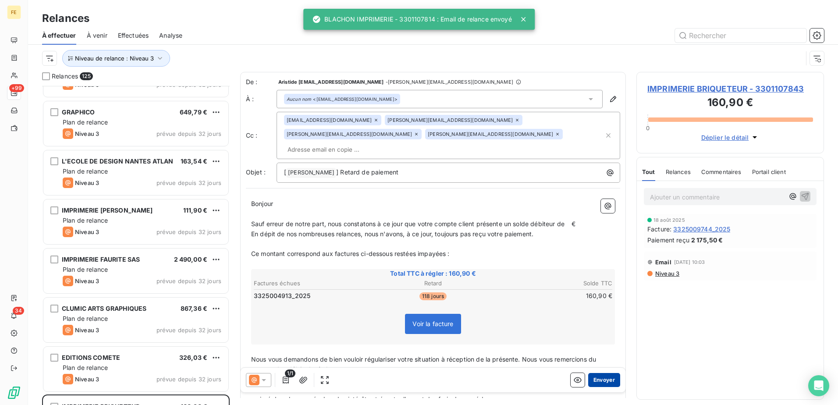
click at [598, 384] on button "Envoyer" at bounding box center [604, 380] width 32 height 14
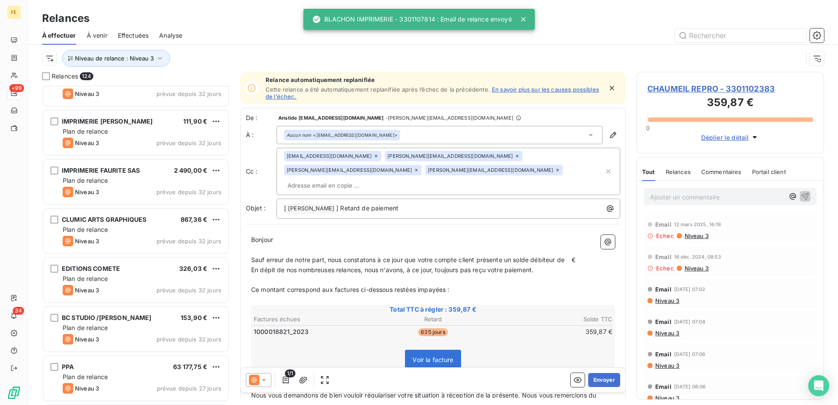
scroll to position [5612, 0]
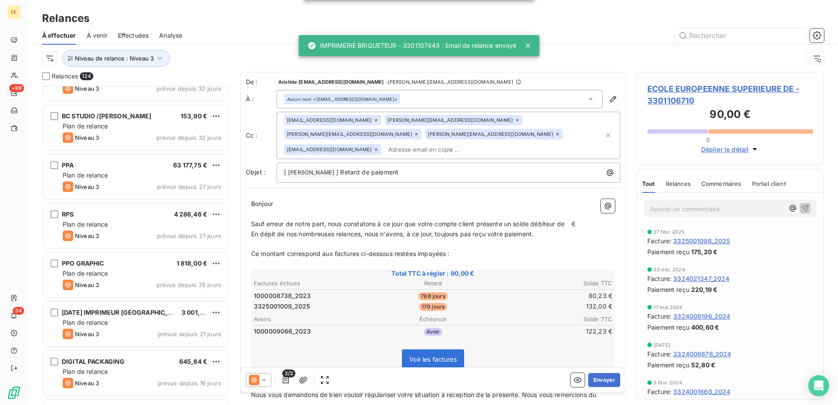
scroll to position [5769, 0]
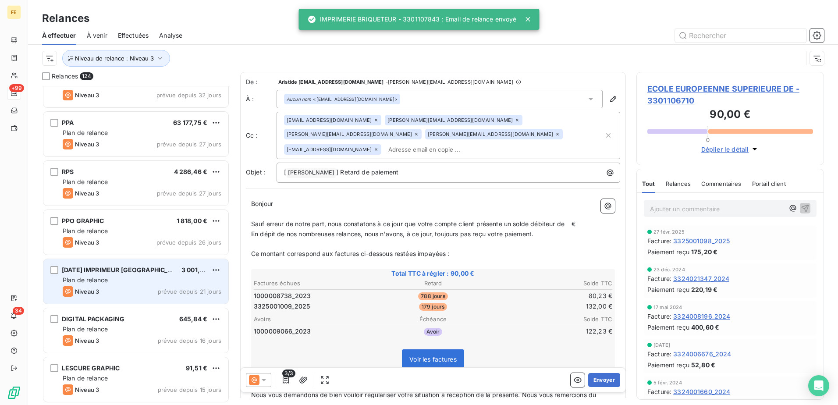
click at [124, 285] on div "[DATE] IMPRIMEUR [GEOGRAPHIC_DATA] 1889 3 001,64 € Plan de relance Niveau 3 pré…" at bounding box center [135, 281] width 185 height 45
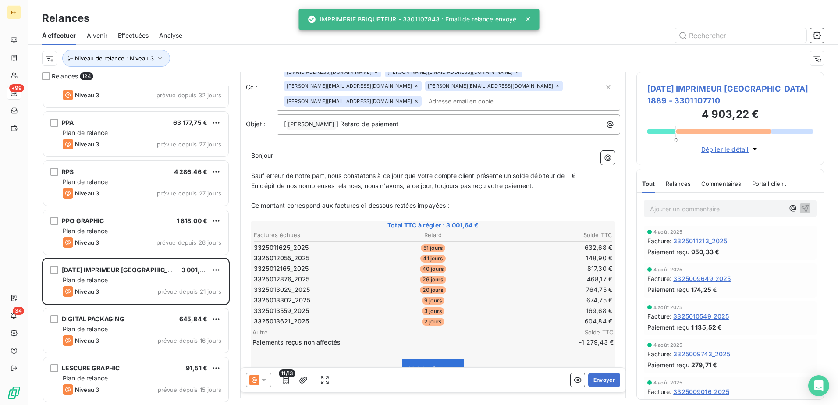
scroll to position [176, 0]
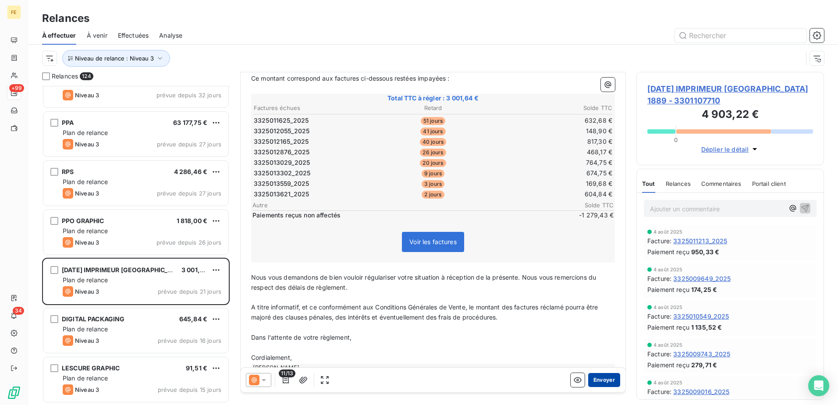
click at [612, 383] on button "Envoyer" at bounding box center [604, 380] width 32 height 14
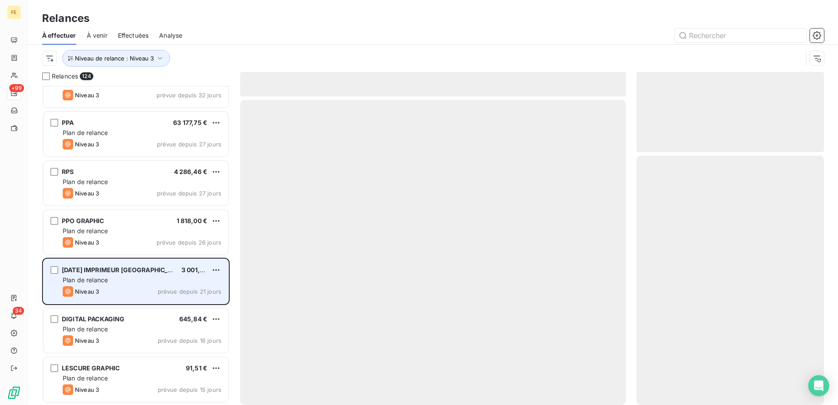
scroll to position [5720, 0]
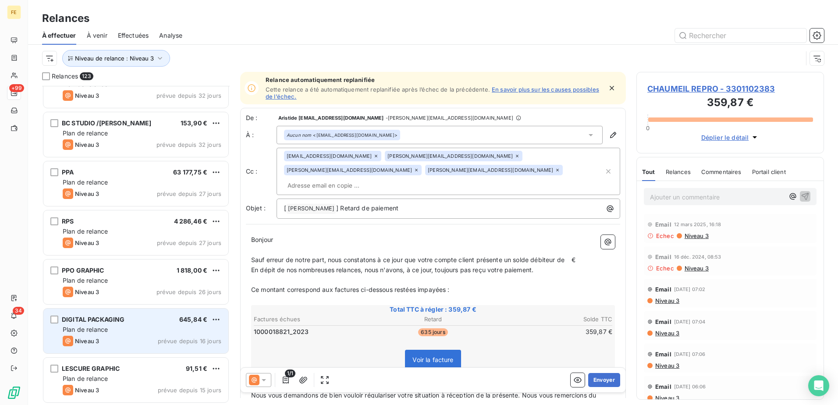
click at [137, 337] on div "Niveau 3 prévue depuis 16 jours" at bounding box center [142, 341] width 159 height 11
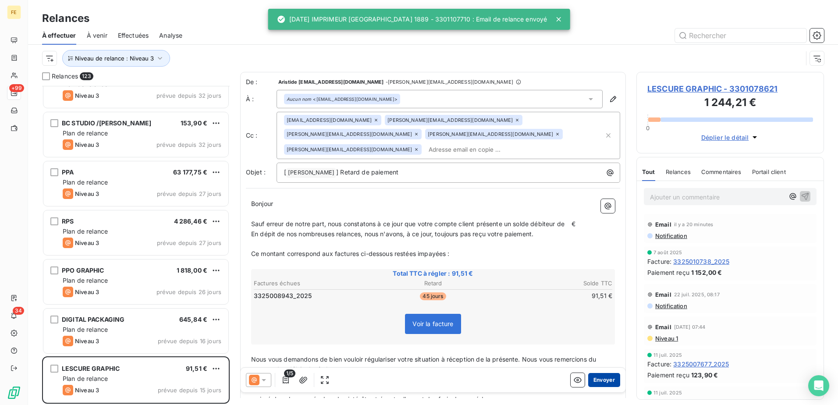
click at [603, 379] on button "Envoyer" at bounding box center [604, 380] width 32 height 14
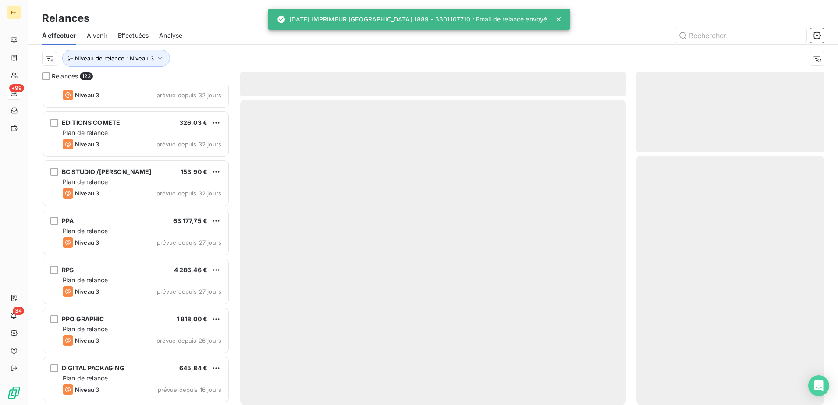
scroll to position [5671, 0]
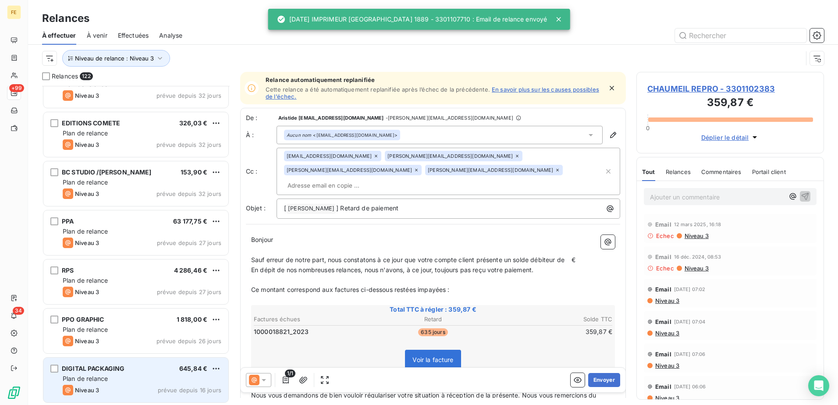
click at [117, 382] on div "Plan de relance" at bounding box center [142, 378] width 159 height 9
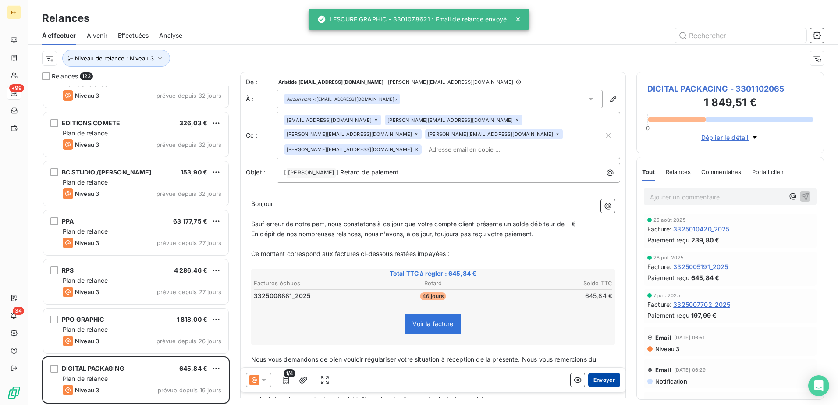
click at [600, 381] on button "Envoyer" at bounding box center [604, 380] width 32 height 14
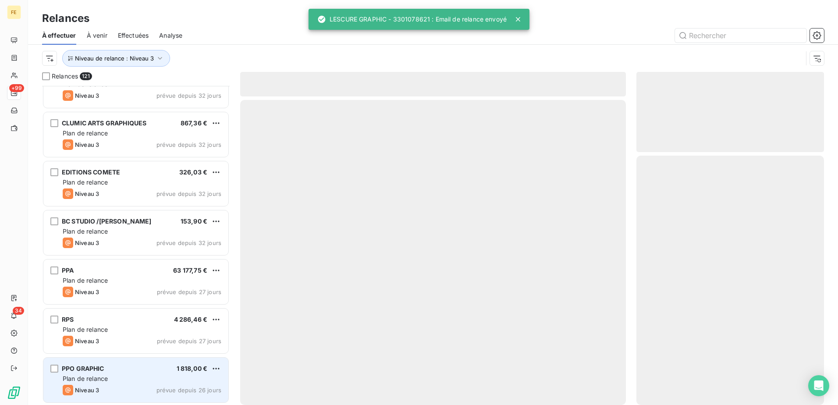
scroll to position [5622, 0]
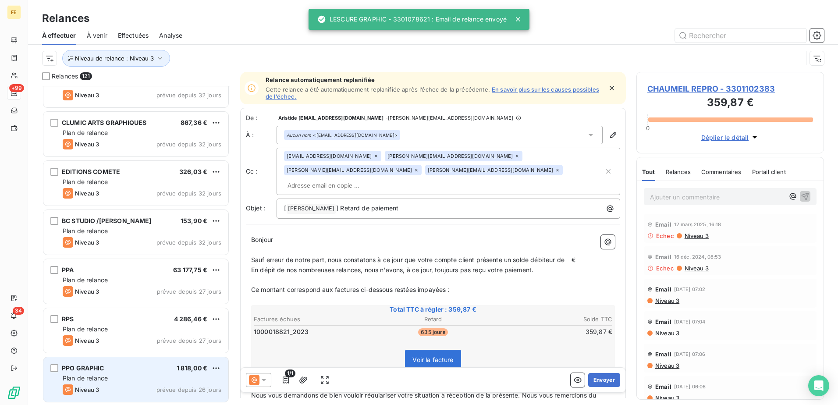
click at [135, 370] on div "PPO GRAPHIC 1 818,00 €" at bounding box center [142, 368] width 159 height 8
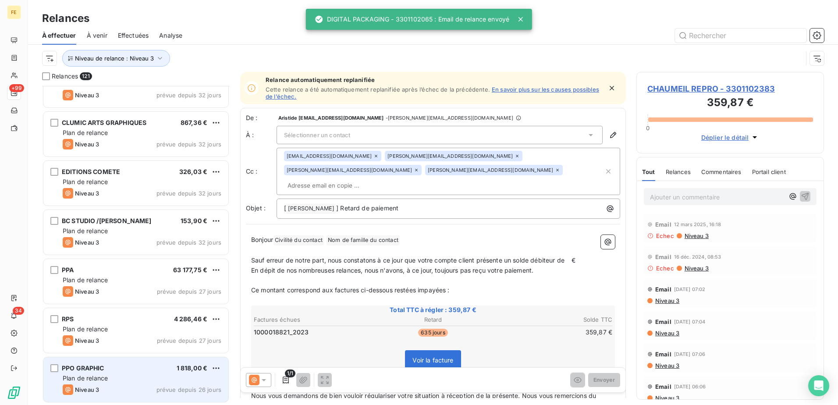
click at [94, 372] on div "PPO GRAPHIC" at bounding box center [83, 368] width 43 height 9
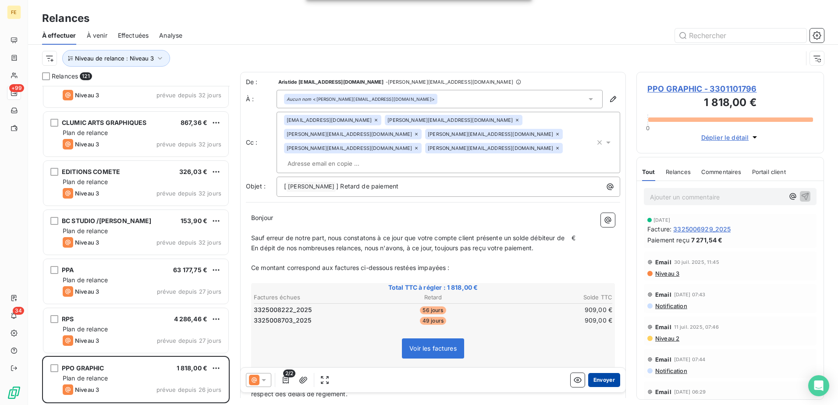
click at [602, 379] on button "Envoyer" at bounding box center [604, 380] width 32 height 14
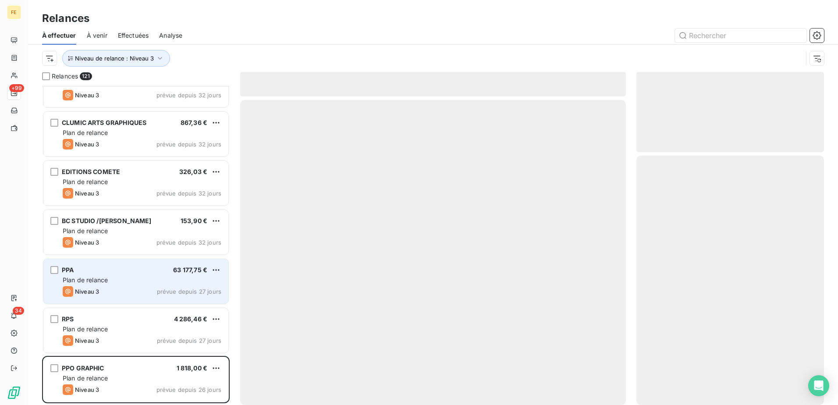
scroll to position [5573, 0]
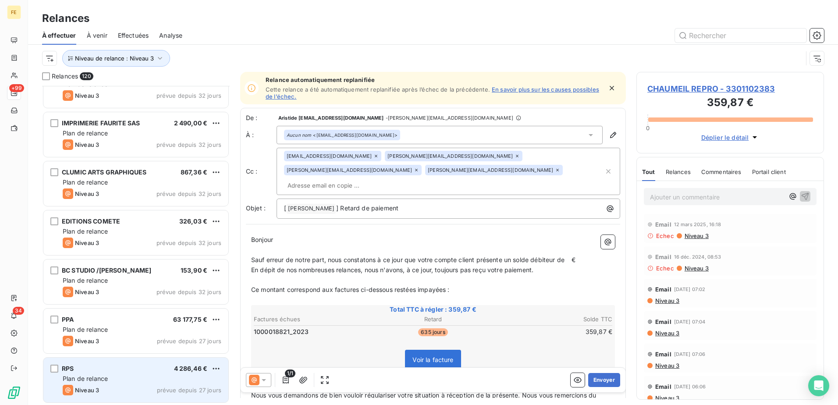
click at [132, 380] on div "Plan de relance" at bounding box center [142, 378] width 159 height 9
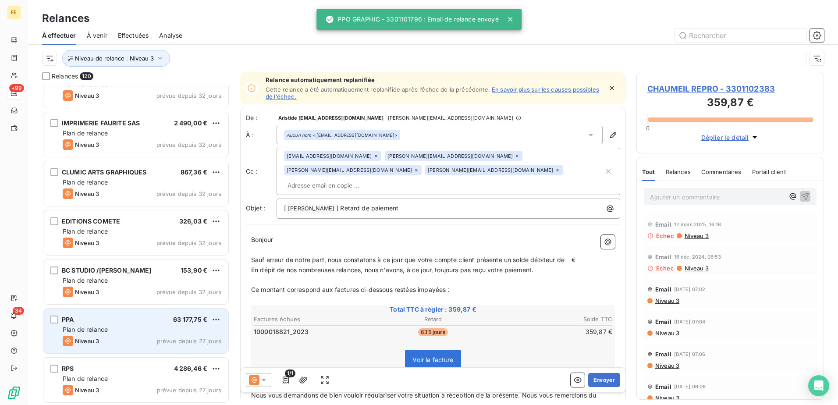
scroll to position [5573, 0]
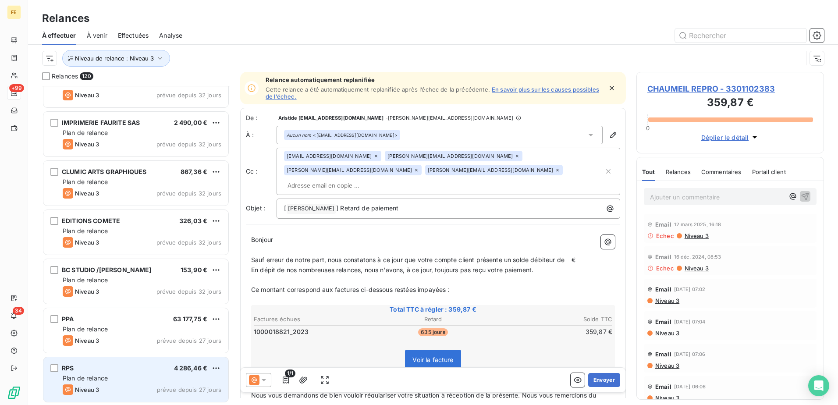
click at [135, 371] on div "RPS 4 286,46 €" at bounding box center [142, 368] width 159 height 8
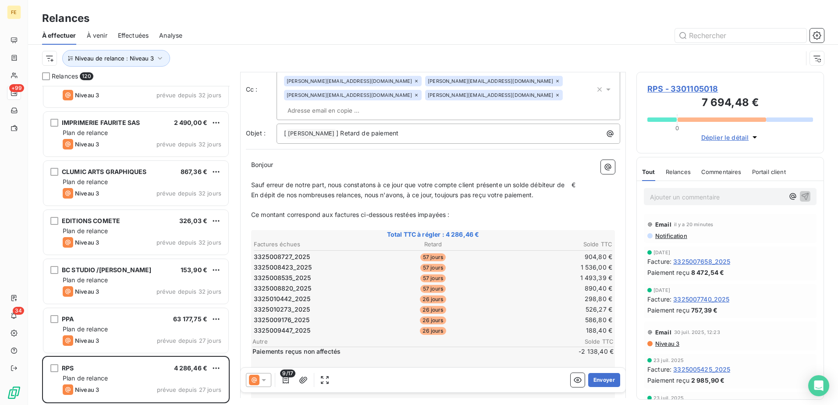
scroll to position [176, 0]
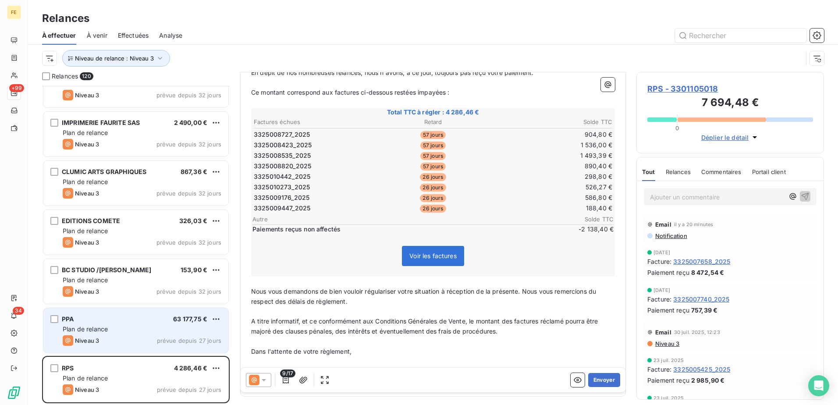
click at [133, 334] on div "PPA 63 177,75 € Plan de relance Niveau 3 prévue depuis 27 jours" at bounding box center [135, 330] width 185 height 45
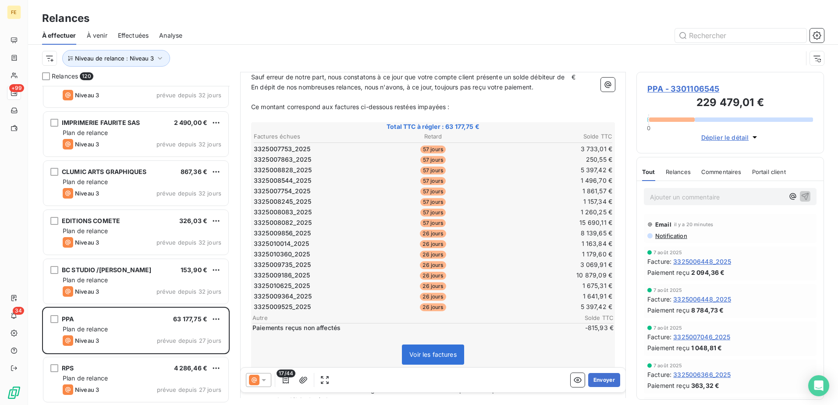
scroll to position [267, 0]
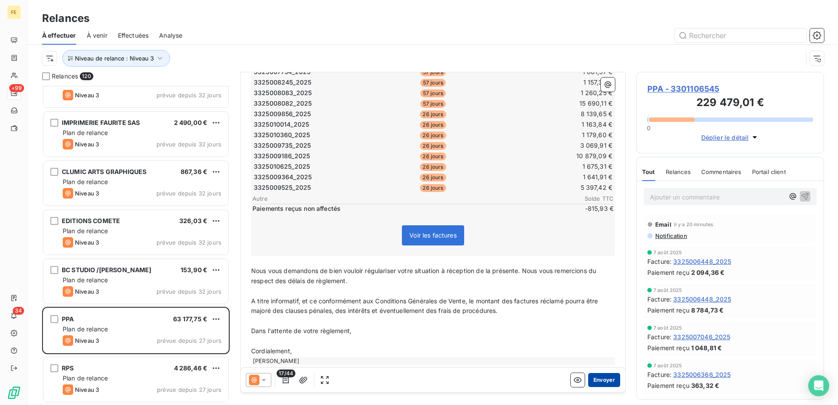
click at [598, 378] on button "Envoyer" at bounding box center [604, 380] width 32 height 14
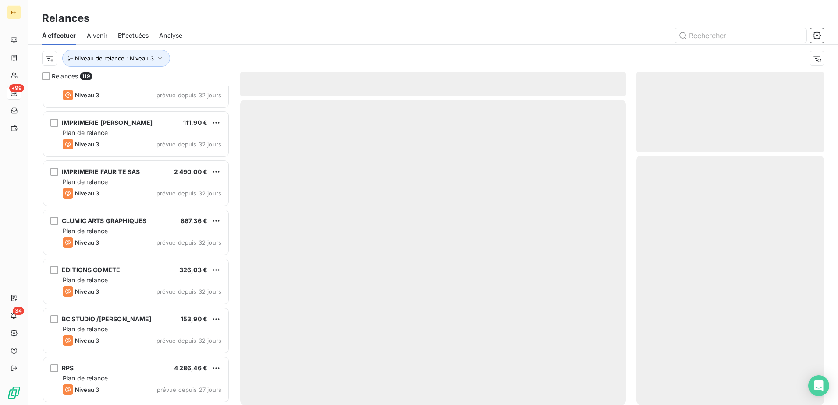
scroll to position [5524, 0]
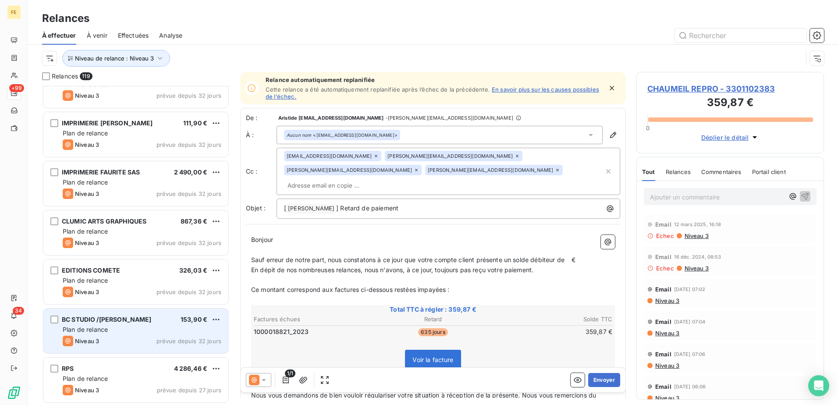
click at [155, 334] on div "BC STUDIO /[PERSON_NAME] 153,90 € Plan de relance Niveau 3 prévue depuis 32 jou…" at bounding box center [135, 331] width 185 height 45
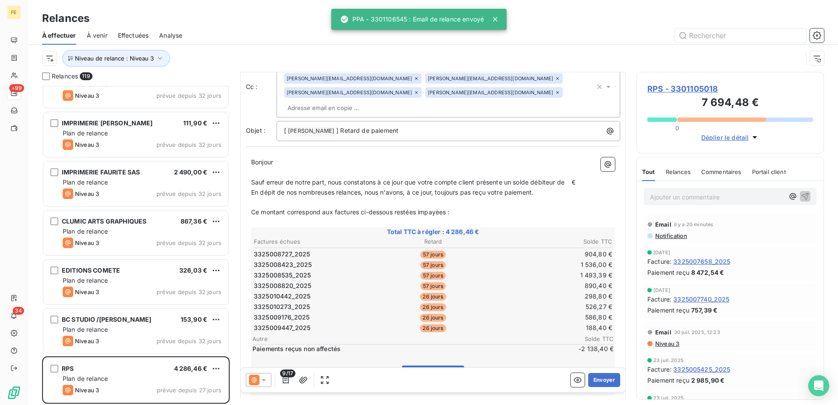
scroll to position [176, 0]
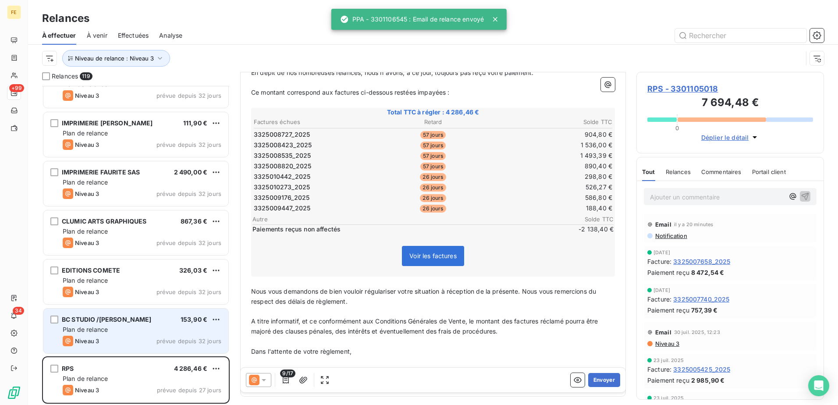
click at [134, 336] on div "Niveau 3 prévue depuis 32 jours" at bounding box center [142, 341] width 159 height 11
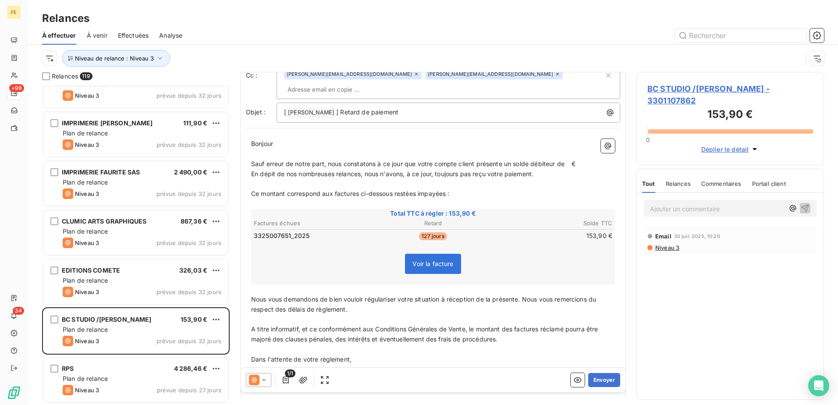
scroll to position [45, 0]
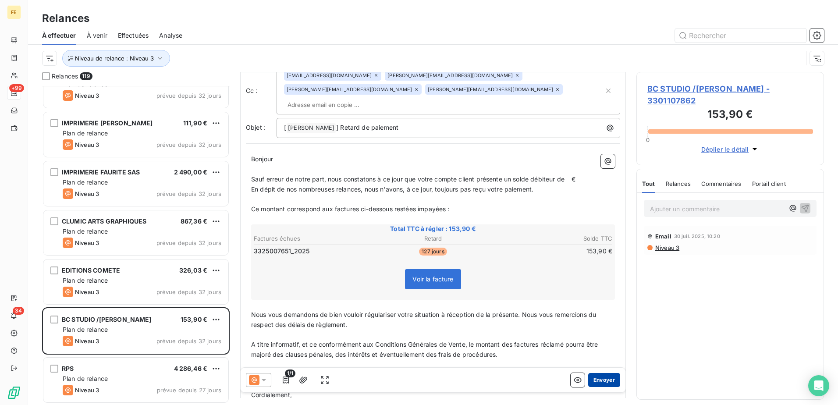
click at [588, 382] on button "Envoyer" at bounding box center [604, 380] width 32 height 14
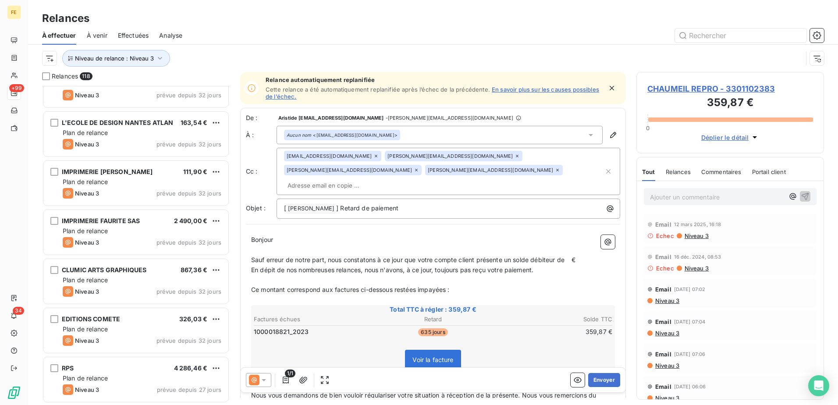
scroll to position [5474, 0]
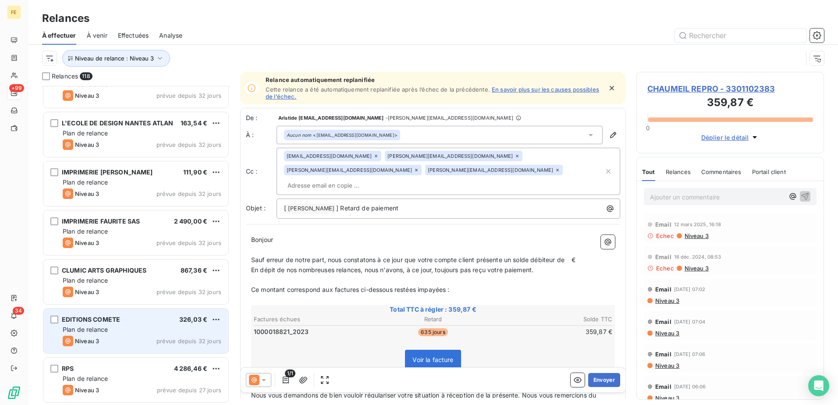
click at [137, 313] on div "EDITIONS COMETE 326,03 € Plan de relance Niveau 3 prévue depuis 32 jours" at bounding box center [135, 331] width 185 height 45
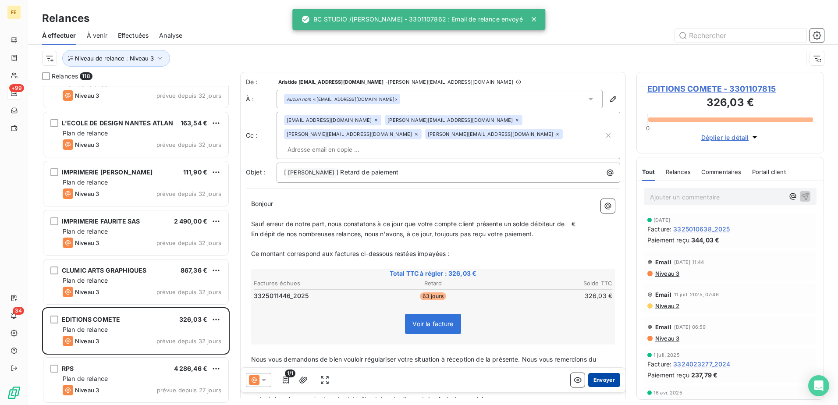
click at [598, 385] on button "Envoyer" at bounding box center [604, 380] width 32 height 14
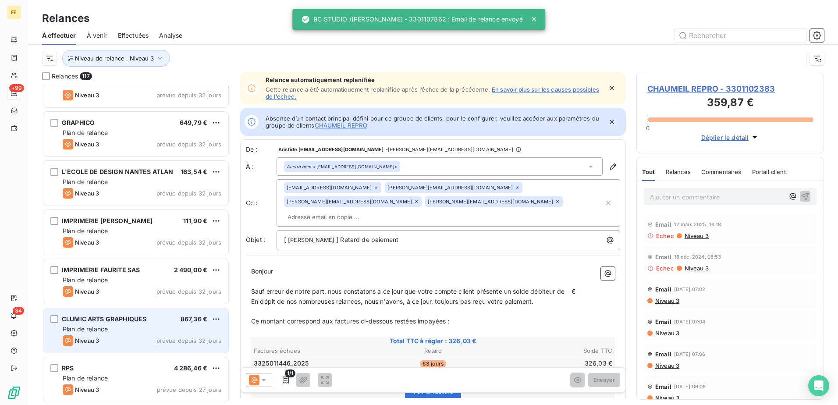
scroll to position [5425, 0]
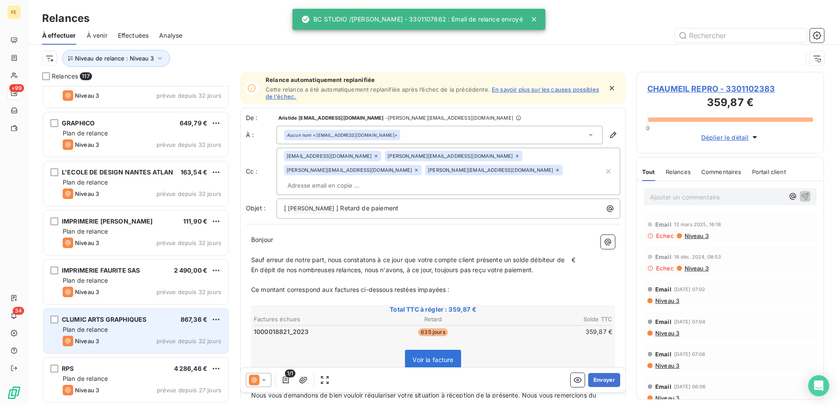
click at [160, 325] on div "Plan de relance" at bounding box center [142, 329] width 159 height 9
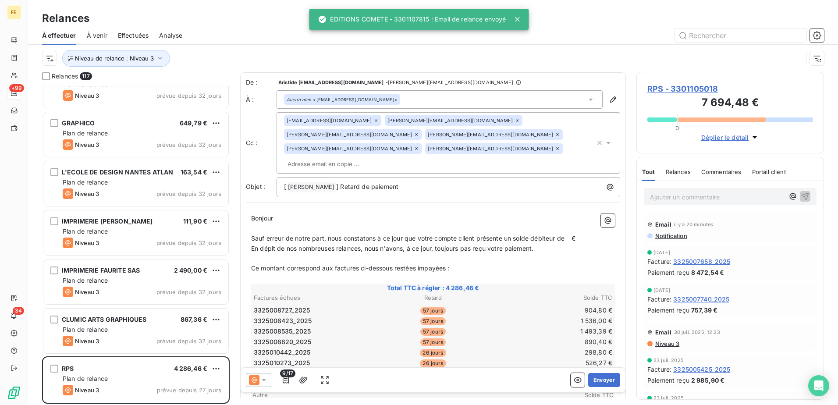
scroll to position [196, 0]
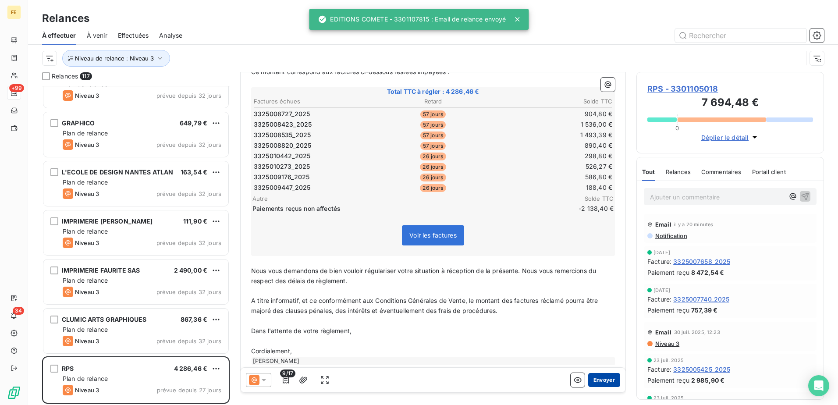
click at [600, 375] on button "Envoyer" at bounding box center [604, 380] width 32 height 14
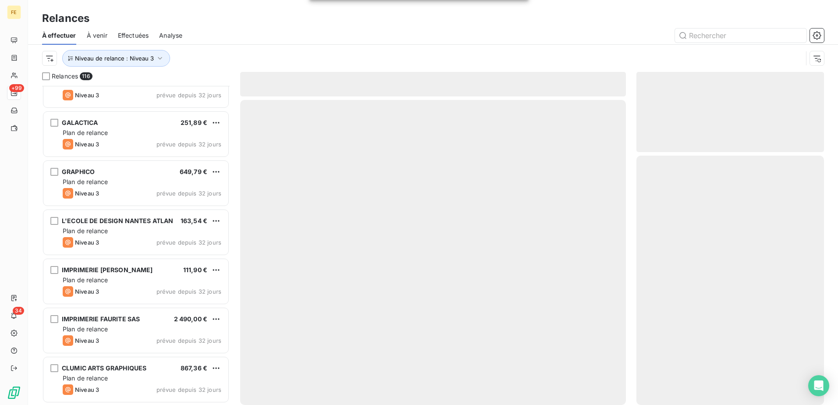
scroll to position [5376, 0]
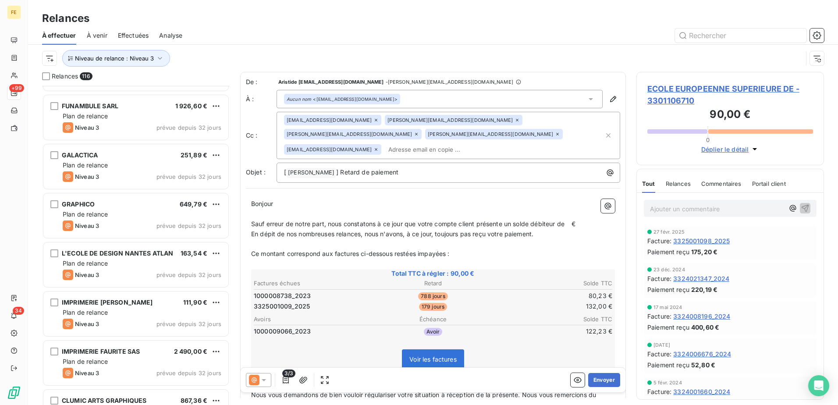
scroll to position [5377, 0]
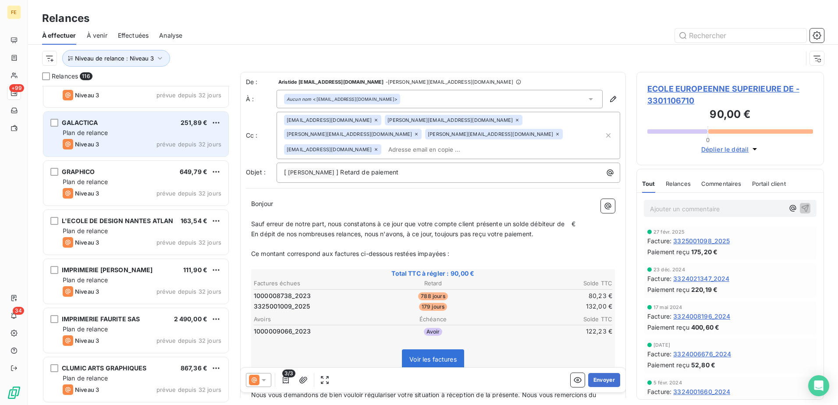
click at [133, 133] on div "Plan de relance" at bounding box center [142, 132] width 159 height 9
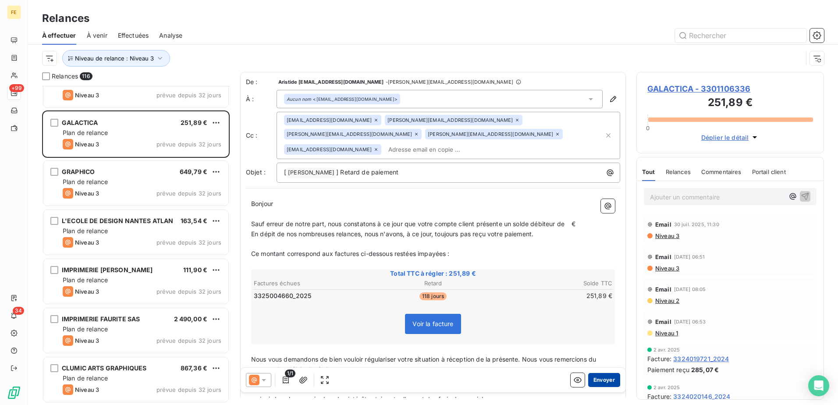
click at [605, 377] on button "Envoyer" at bounding box center [604, 380] width 32 height 14
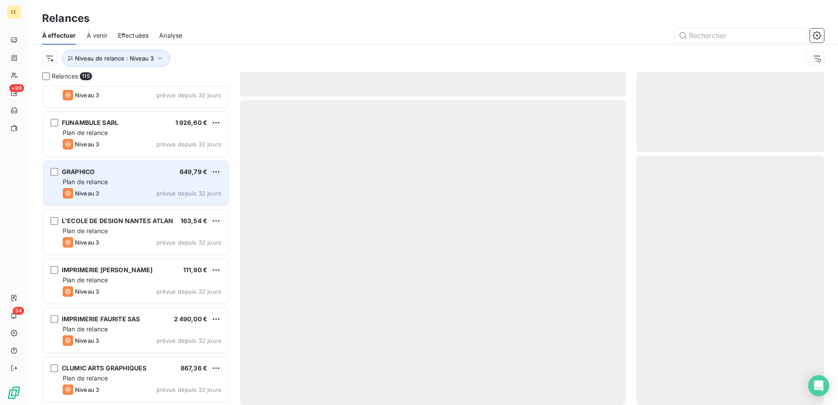
scroll to position [5327, 0]
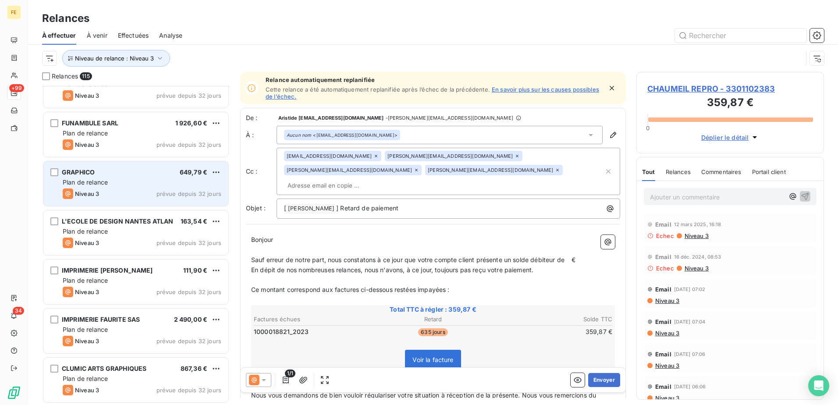
click at [109, 191] on div "Niveau 3 prévue depuis 32 jours" at bounding box center [142, 194] width 159 height 11
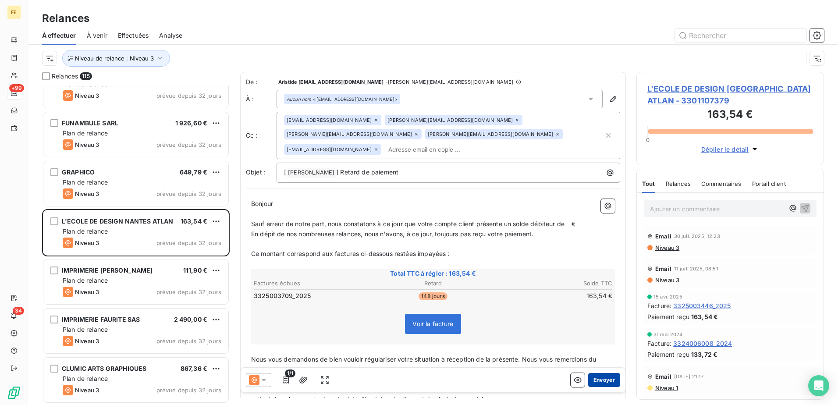
click at [593, 377] on button "Envoyer" at bounding box center [604, 380] width 32 height 14
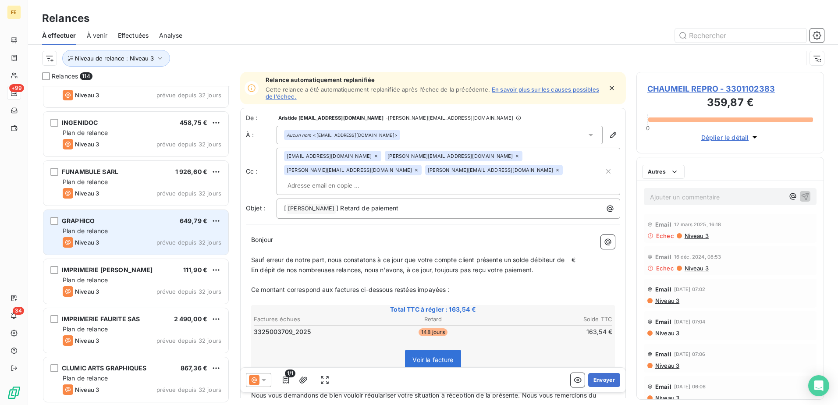
scroll to position [5278, 0]
click at [139, 236] on div "GRAPHICO 649,79 € Plan de relance Niveau 3 prévue depuis 32 jours" at bounding box center [135, 232] width 185 height 45
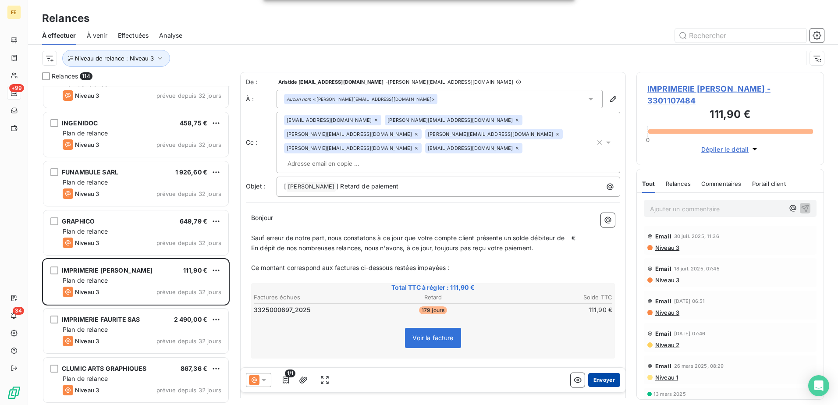
click at [595, 379] on button "Envoyer" at bounding box center [604, 380] width 32 height 14
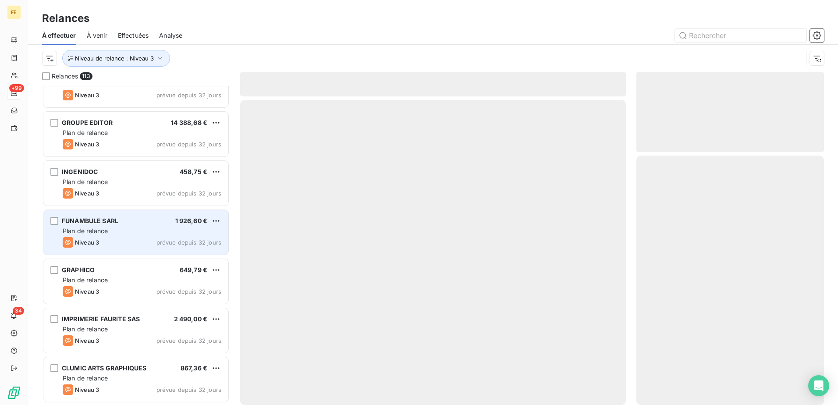
scroll to position [5229, 0]
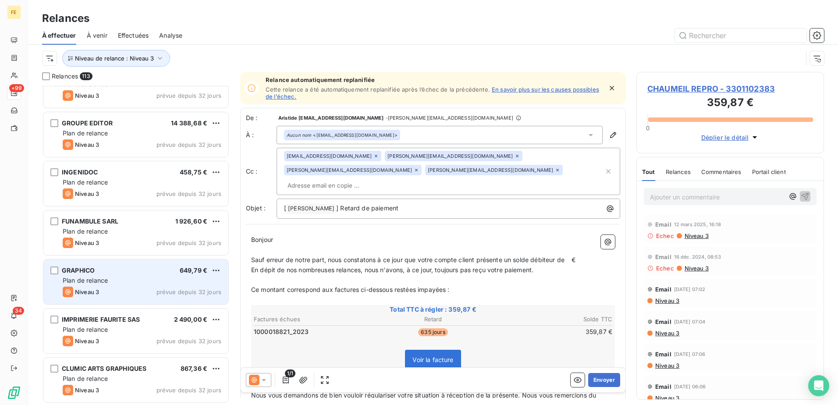
click at [118, 273] on div "GRAPHICO 649,79 €" at bounding box center [142, 271] width 159 height 8
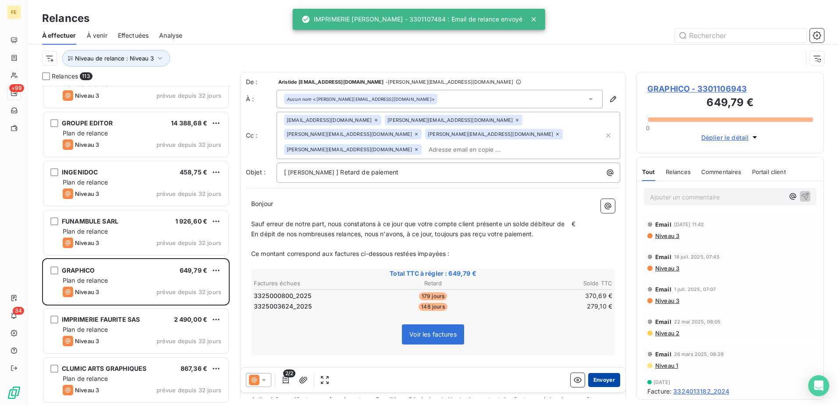
click at [596, 379] on button "Envoyer" at bounding box center [604, 380] width 32 height 14
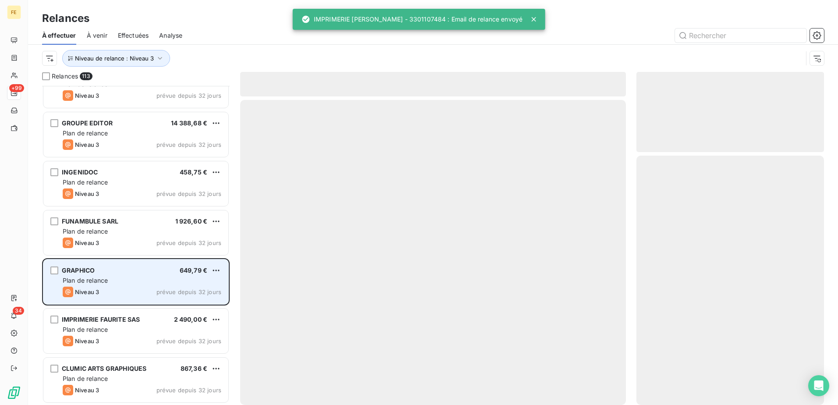
scroll to position [5180, 0]
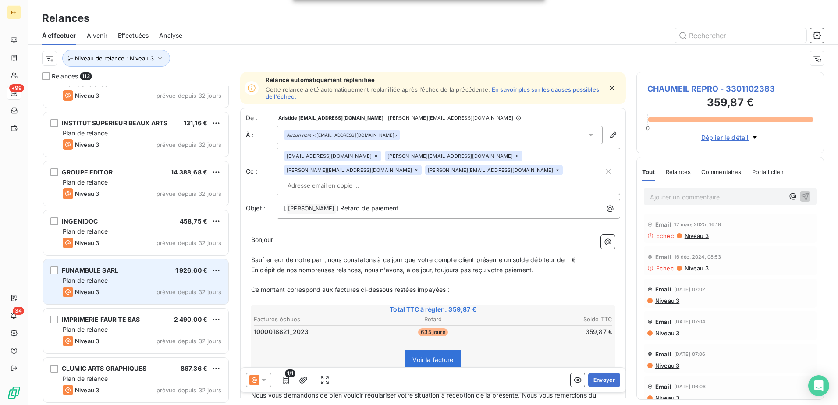
click at [130, 281] on div "Plan de relance" at bounding box center [142, 280] width 159 height 9
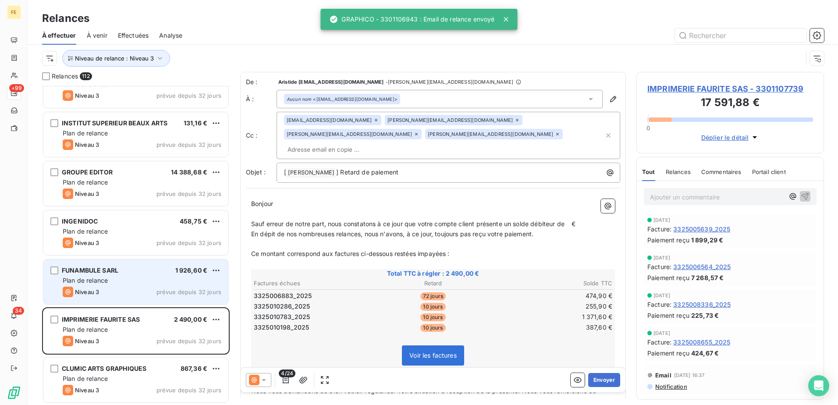
click at [175, 288] on div "Niveau 3 prévue depuis 32 jours" at bounding box center [142, 292] width 159 height 11
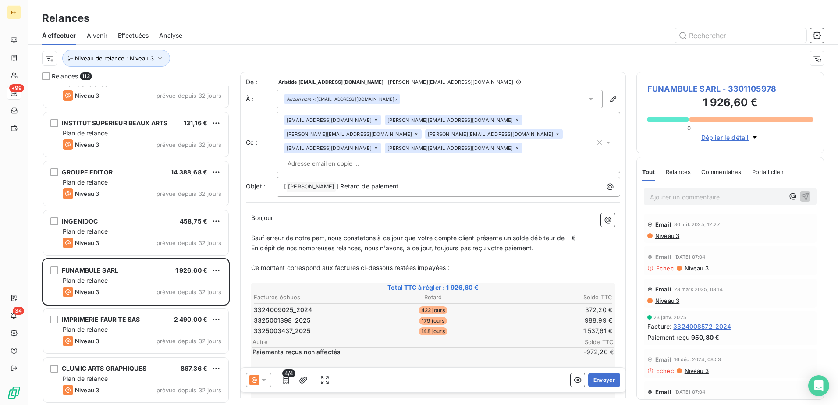
scroll to position [44, 0]
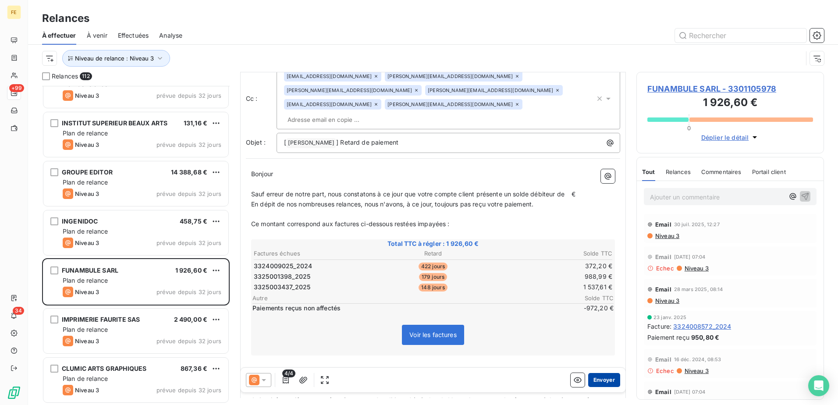
click at [598, 381] on button "Envoyer" at bounding box center [604, 380] width 32 height 14
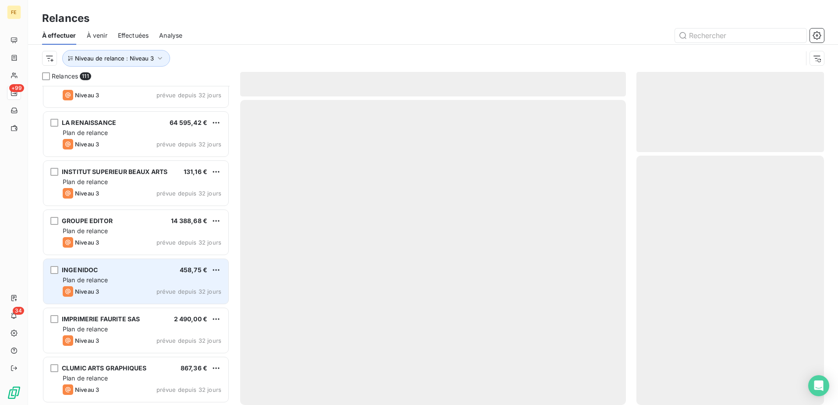
scroll to position [5131, 0]
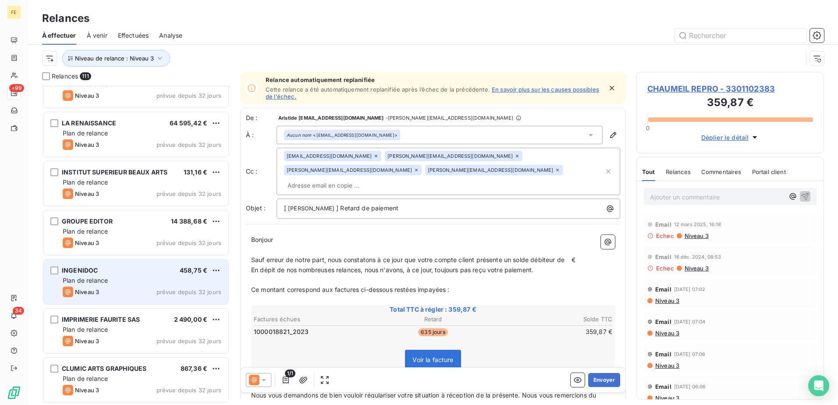
click at [124, 269] on div "INGENIDOC 458,75 €" at bounding box center [142, 271] width 159 height 8
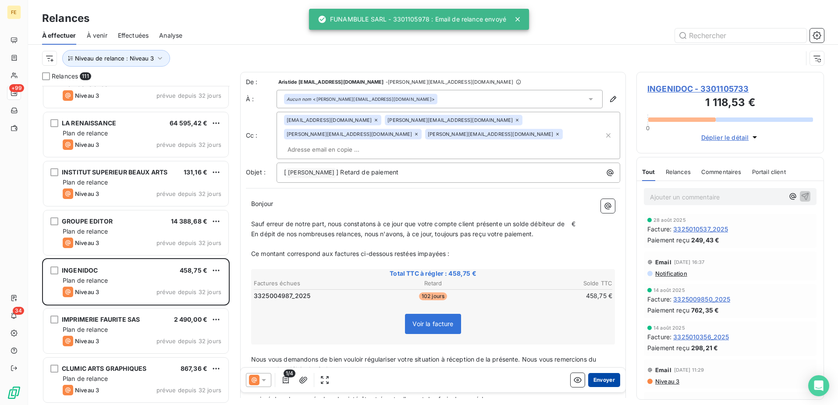
click at [599, 377] on button "Envoyer" at bounding box center [604, 380] width 32 height 14
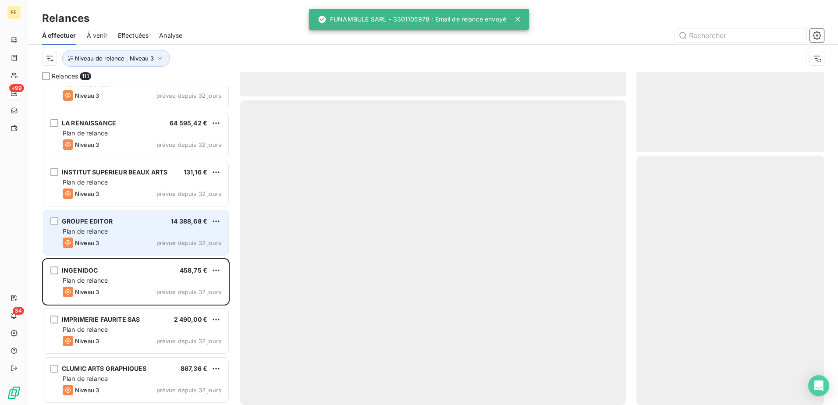
scroll to position [5082, 0]
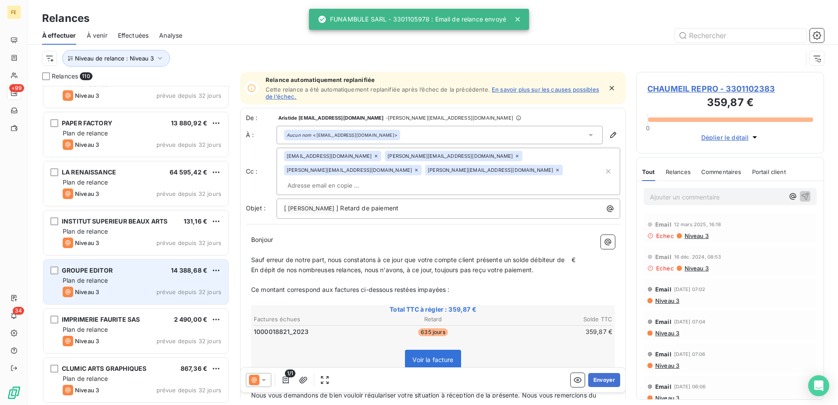
click at [138, 287] on div "Niveau 3 prévue depuis 32 jours" at bounding box center [142, 292] width 159 height 11
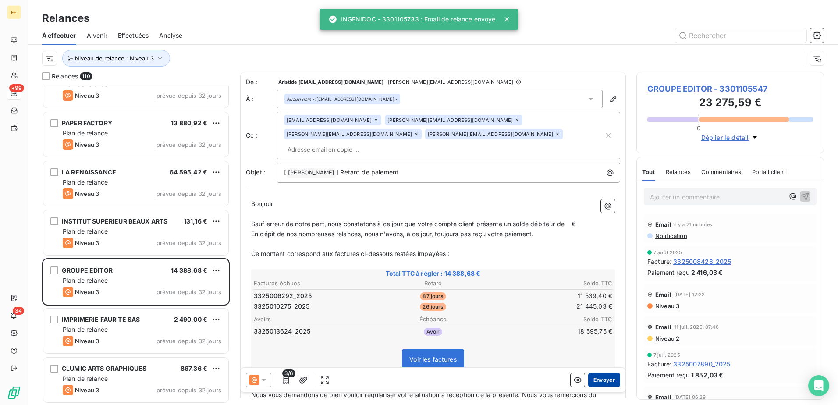
click at [601, 377] on button "Envoyer" at bounding box center [604, 380] width 32 height 14
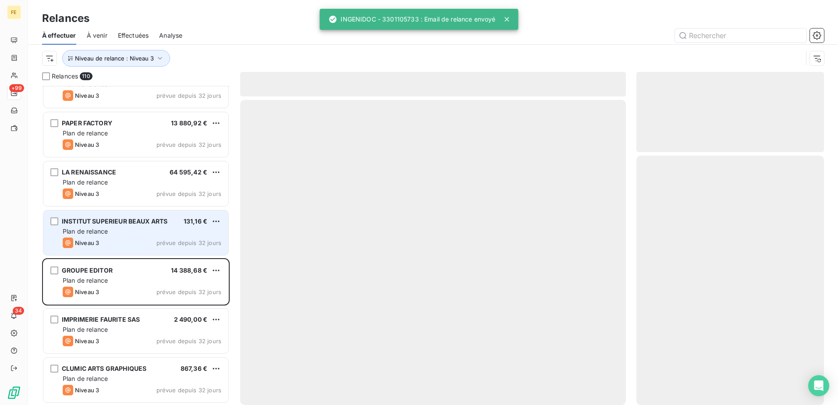
scroll to position [5033, 0]
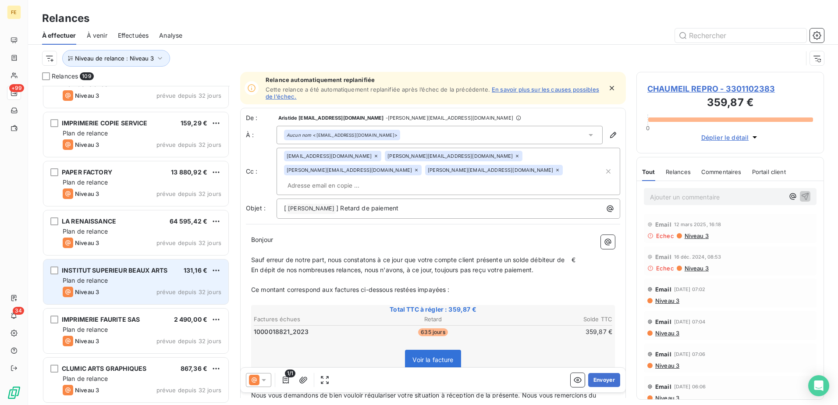
drag, startPoint x: 128, startPoint y: 302, endPoint x: 221, endPoint y: 302, distance: 92.9
click at [128, 302] on div "INSTITUT SUPERIEUR BEAUX ARTS 131,16 € Plan de relance Niveau 3 prévue depuis 3…" at bounding box center [135, 282] width 185 height 45
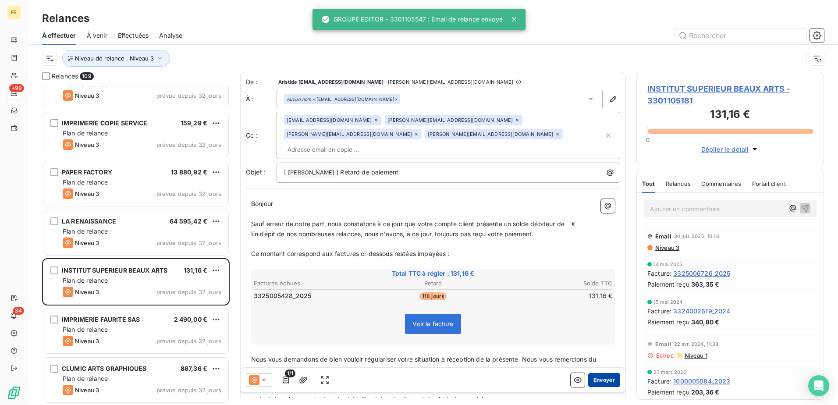
click at [599, 381] on button "Envoyer" at bounding box center [604, 380] width 32 height 14
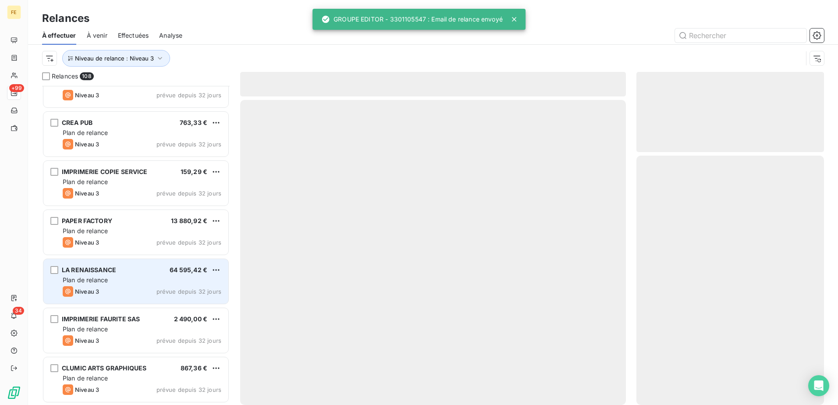
scroll to position [4983, 0]
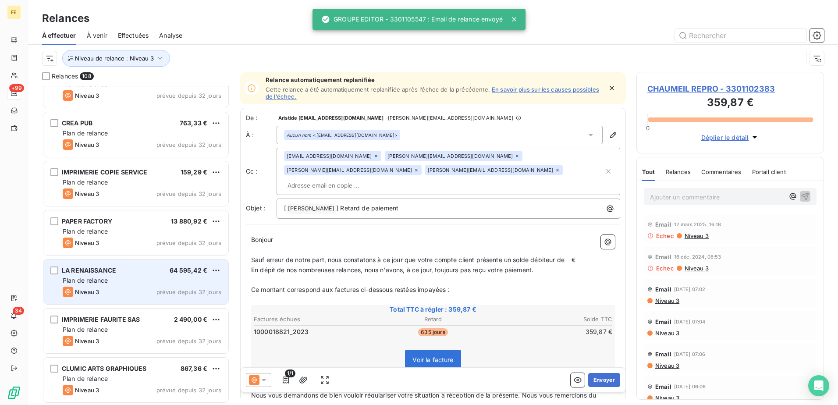
click at [149, 269] on div "LA RENAISSANCE 64 595,42 €" at bounding box center [142, 271] width 159 height 8
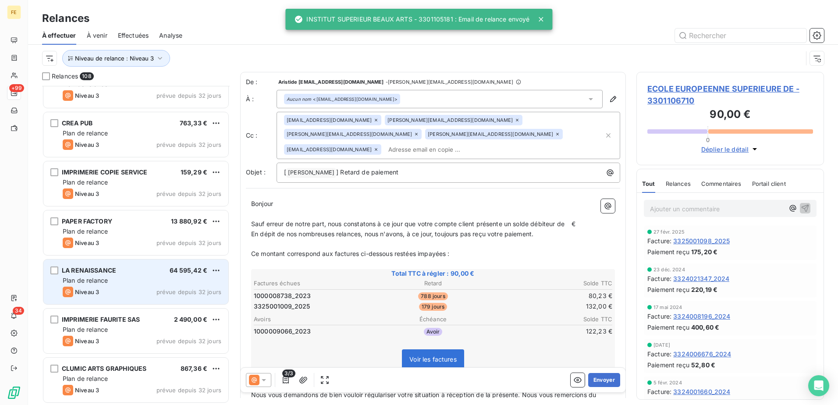
click at [137, 289] on div "Niveau 3 prévue depuis 32 jours" at bounding box center [142, 292] width 159 height 11
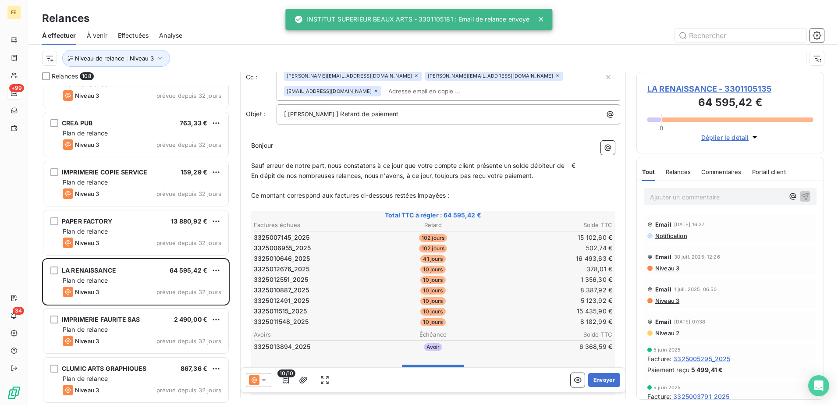
scroll to position [198, 0]
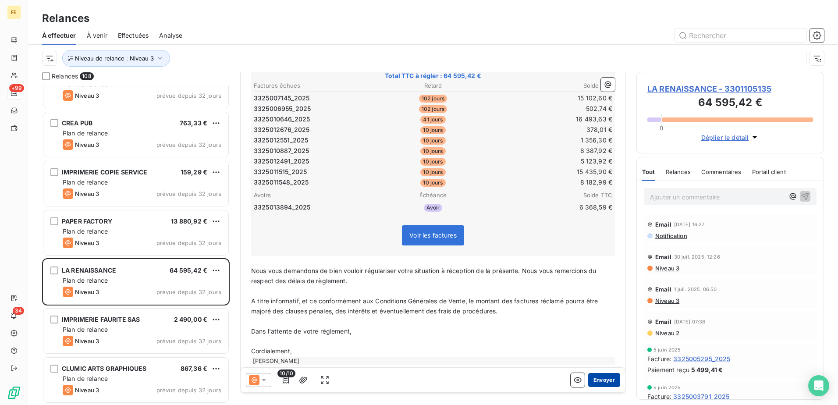
click at [598, 380] on button "Envoyer" at bounding box center [604, 380] width 32 height 14
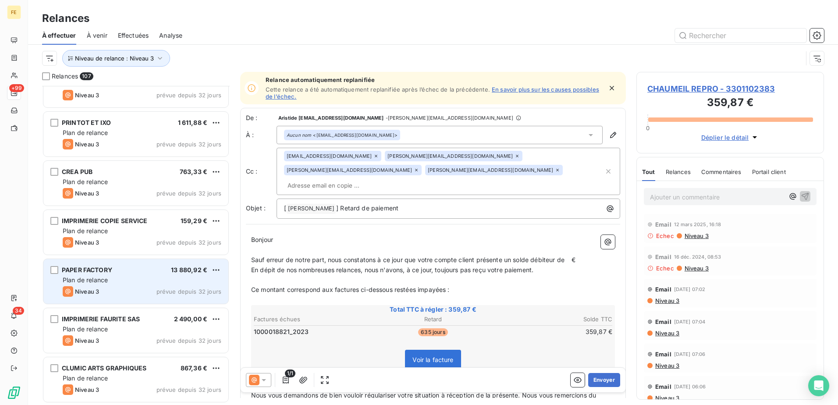
scroll to position [4934, 0]
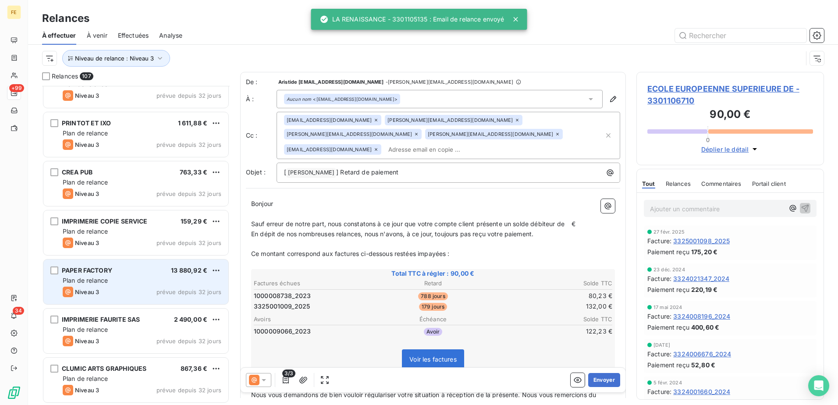
click at [137, 301] on div "PAPER FACTORY 13 880,92 € Plan de relance Niveau 3 prévue depuis 32 jours" at bounding box center [135, 282] width 185 height 45
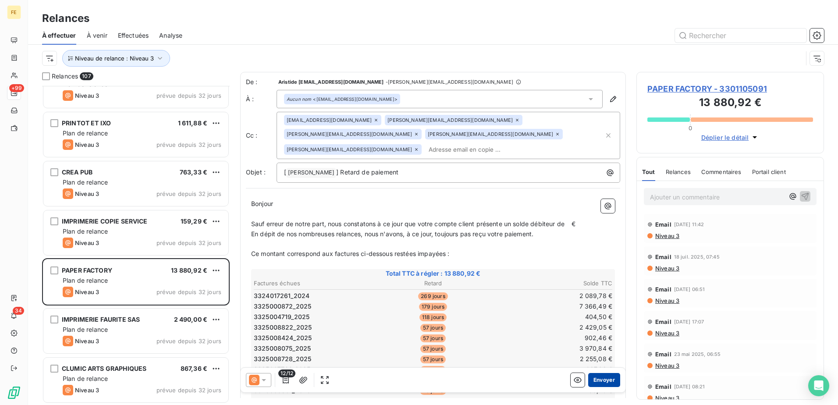
click at [595, 382] on button "Envoyer" at bounding box center [604, 380] width 32 height 14
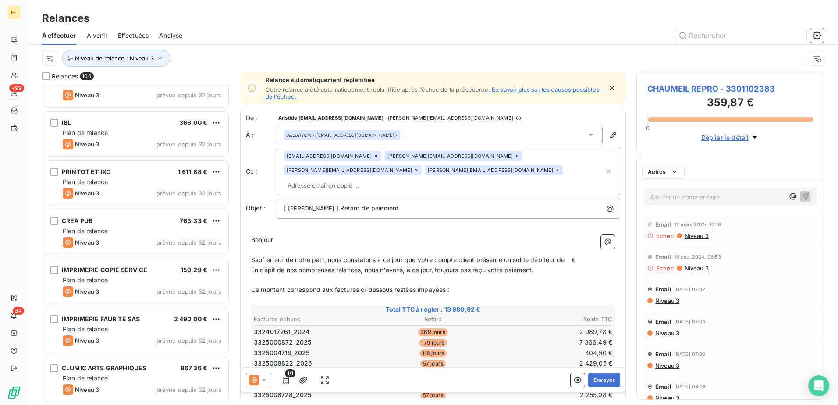
scroll to position [4885, 0]
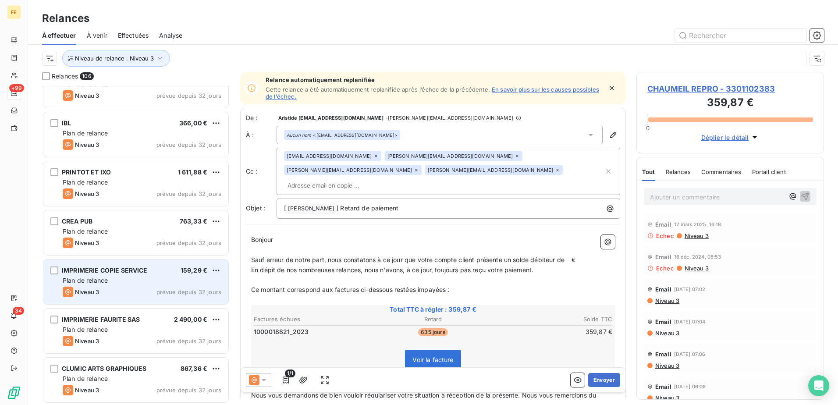
click at [165, 279] on div "Plan de relance" at bounding box center [142, 280] width 159 height 9
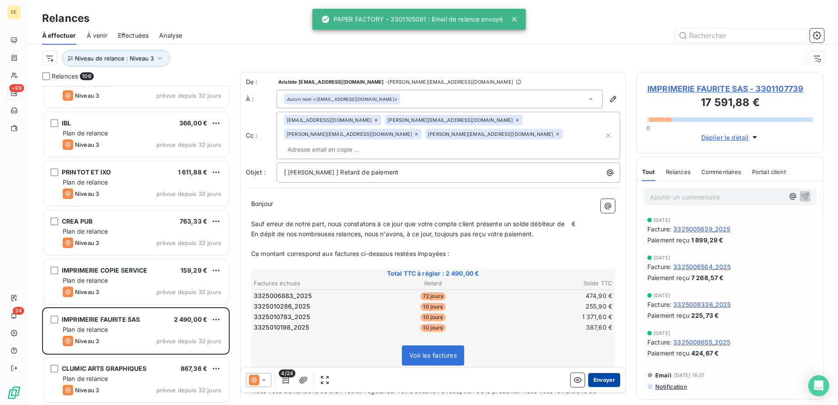
click at [598, 381] on button "Envoyer" at bounding box center [604, 380] width 32 height 14
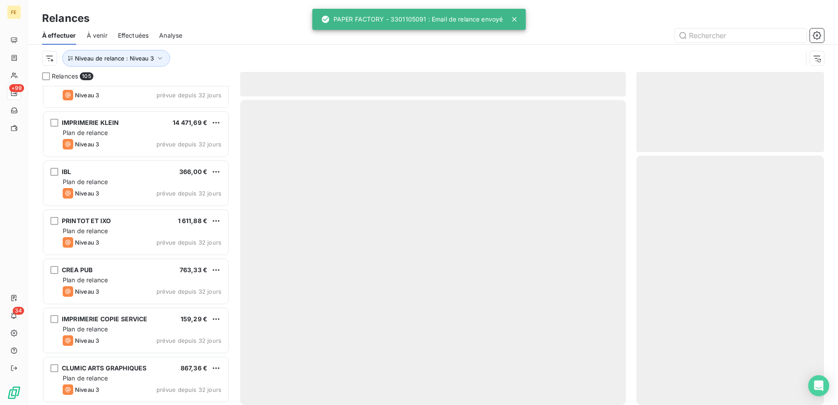
scroll to position [4836, 0]
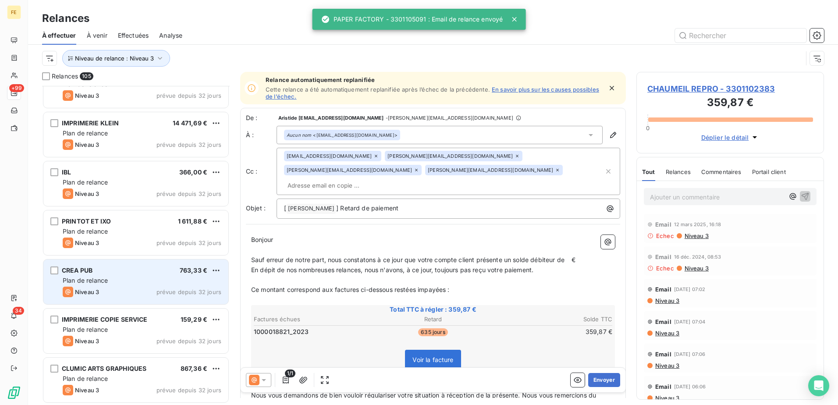
click at [159, 291] on span "prévue depuis 32 jours" at bounding box center [189, 291] width 65 height 7
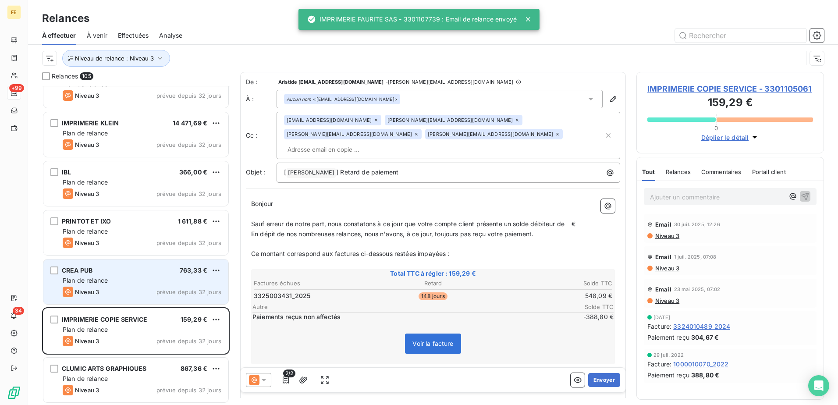
click at [96, 271] on div "CREA PUB 763,33 €" at bounding box center [142, 271] width 159 height 8
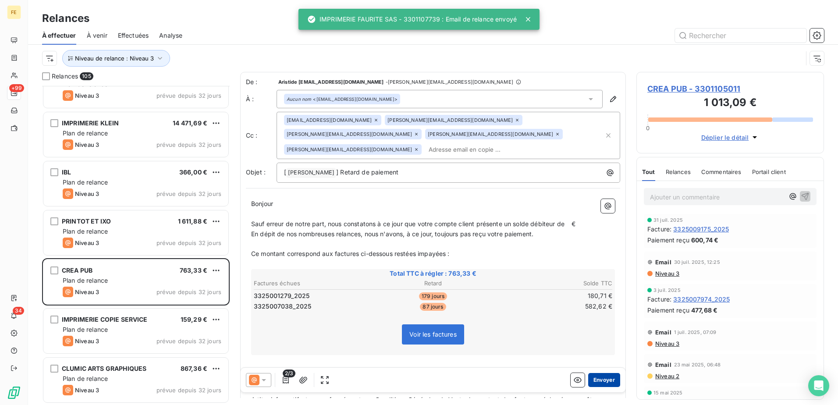
click at [605, 383] on button "Envoyer" at bounding box center [604, 380] width 32 height 14
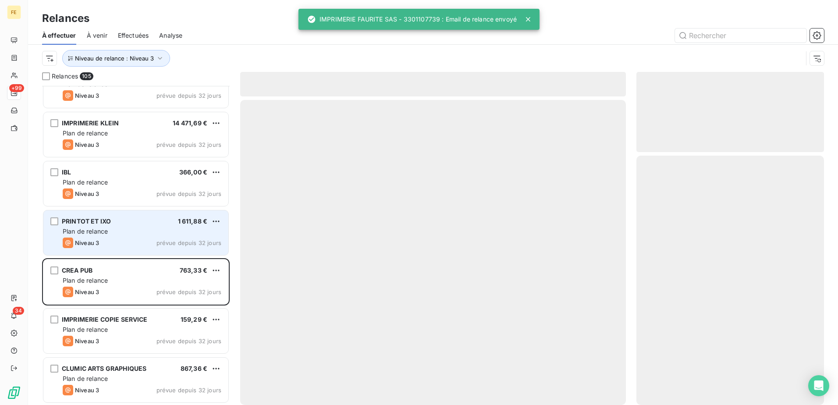
scroll to position [4787, 0]
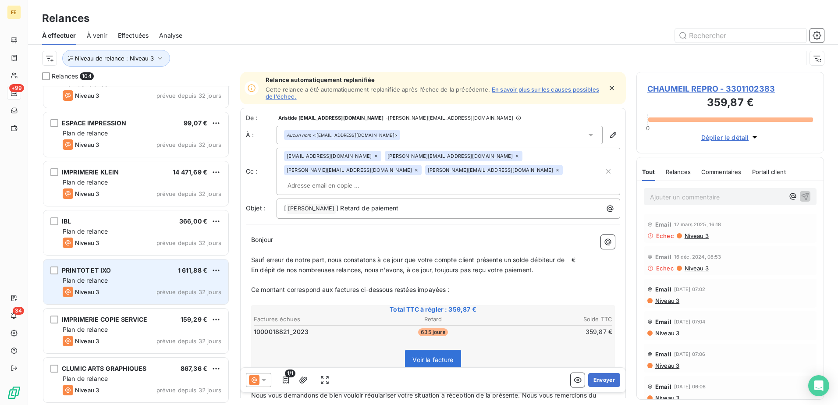
click at [149, 272] on div "PRINTOT ET IXO 1 611,88 €" at bounding box center [142, 271] width 159 height 8
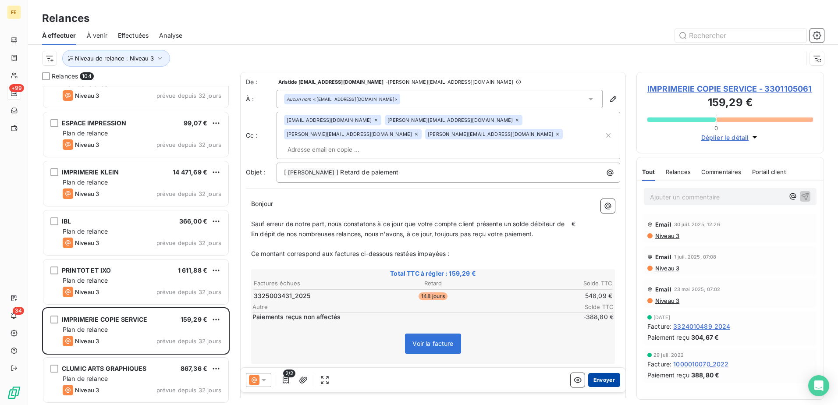
click at [603, 380] on button "Envoyer" at bounding box center [604, 380] width 32 height 14
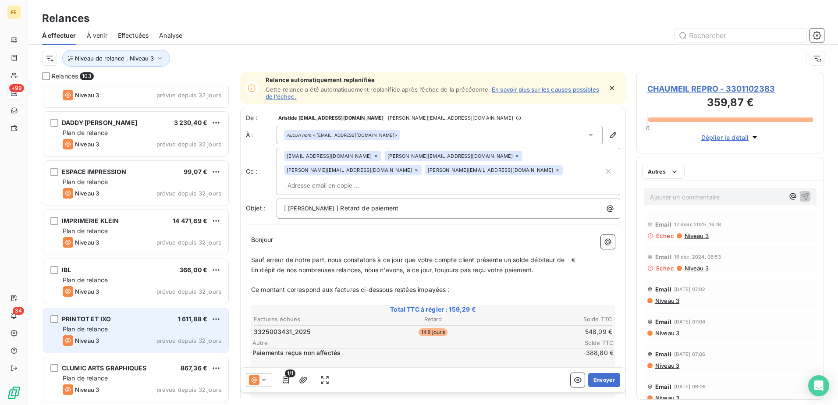
scroll to position [4738, 0]
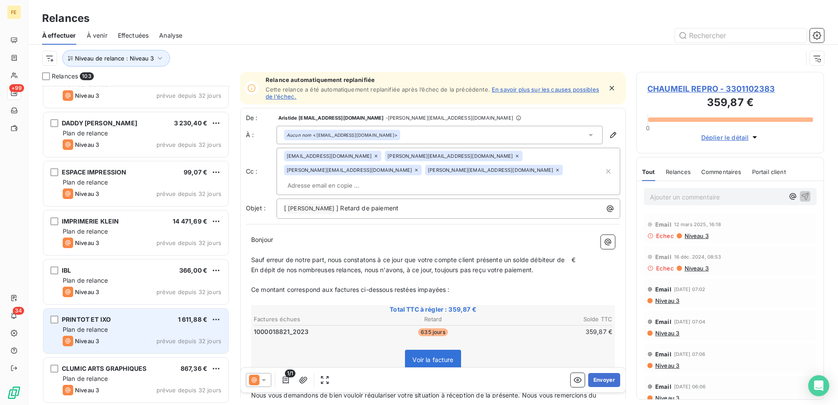
click at [140, 324] on div "PRINTOT ET IXO 1 611,88 € Plan de relance Niveau 3 prévue depuis 32 jours" at bounding box center [135, 331] width 185 height 45
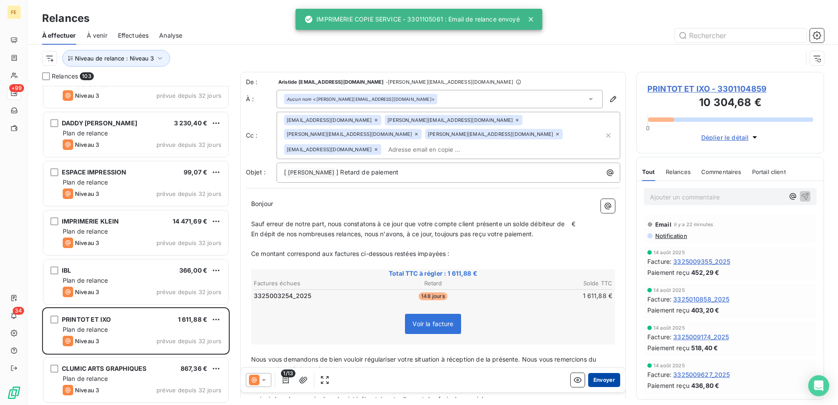
click at [591, 377] on button "Envoyer" at bounding box center [604, 380] width 32 height 14
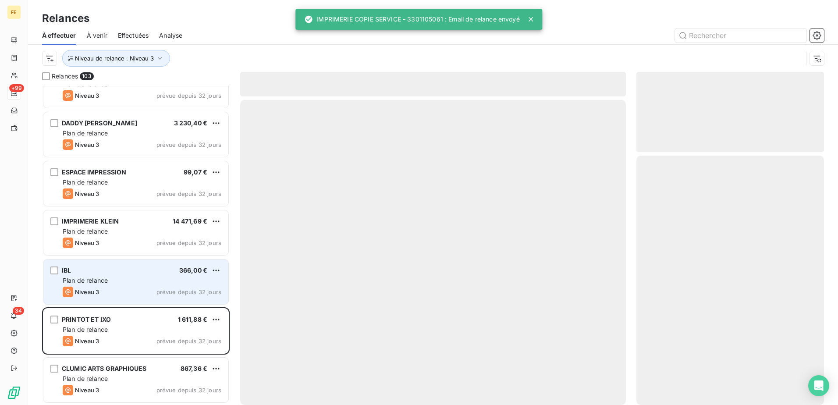
scroll to position [4689, 0]
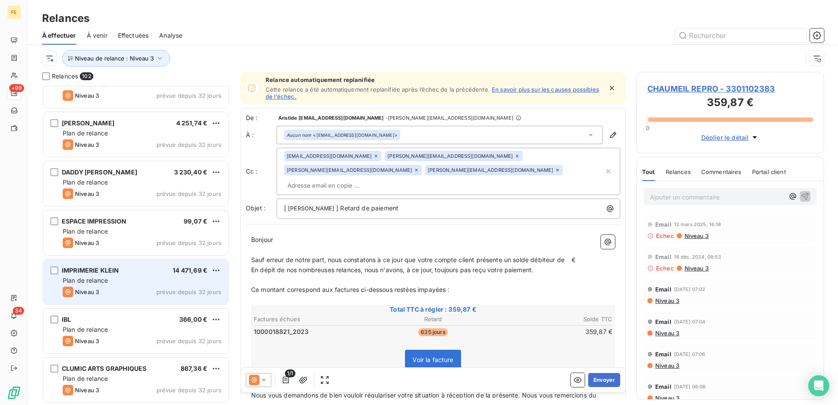
click at [168, 288] on div "Niveau 3 prévue depuis 32 jours" at bounding box center [142, 292] width 159 height 11
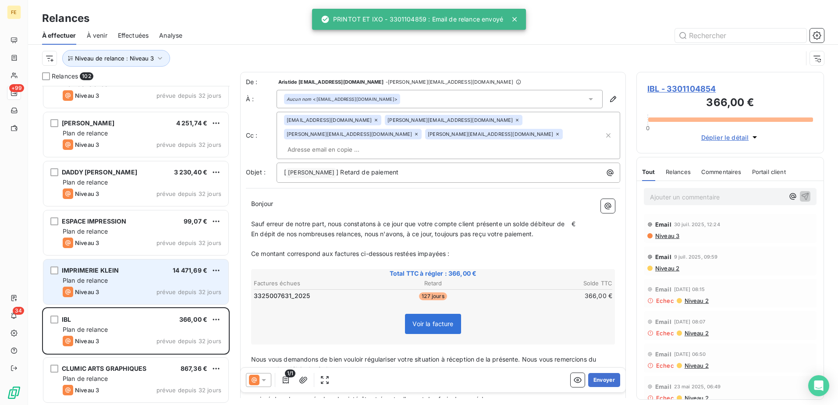
click at [167, 288] on div "Niveau 3 prévue depuis 32 jours" at bounding box center [142, 292] width 159 height 11
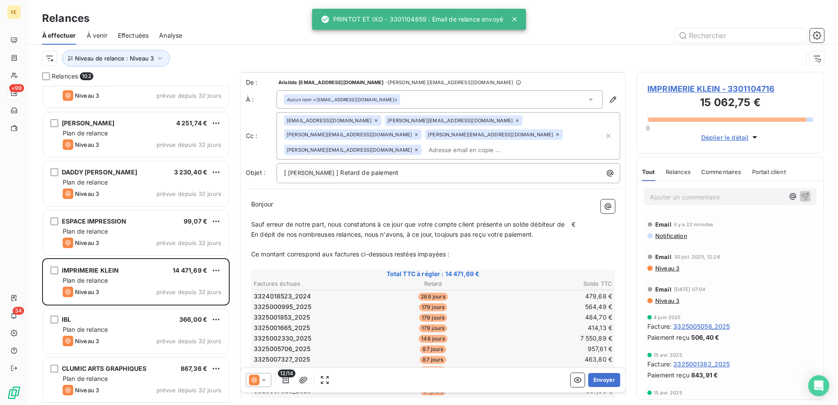
scroll to position [132, 0]
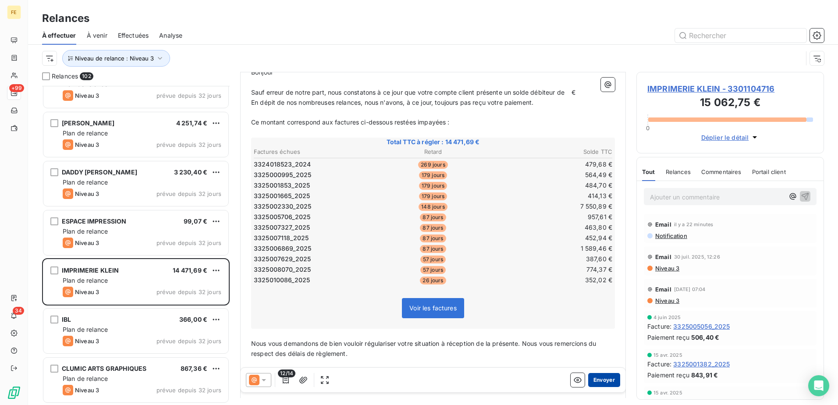
click at [594, 382] on button "Envoyer" at bounding box center [604, 380] width 32 height 14
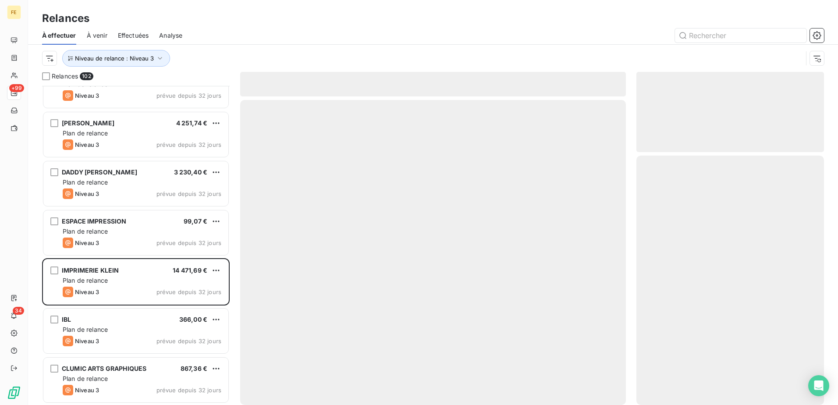
scroll to position [4640, 0]
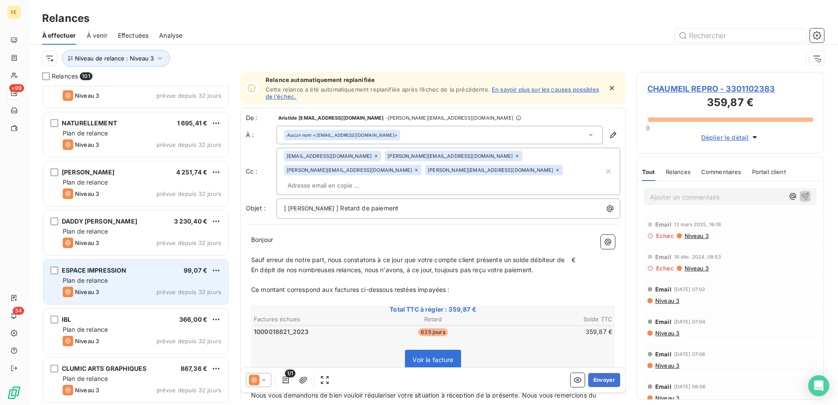
click at [148, 288] on div "Niveau 3 prévue depuis 32 jours" at bounding box center [142, 292] width 159 height 11
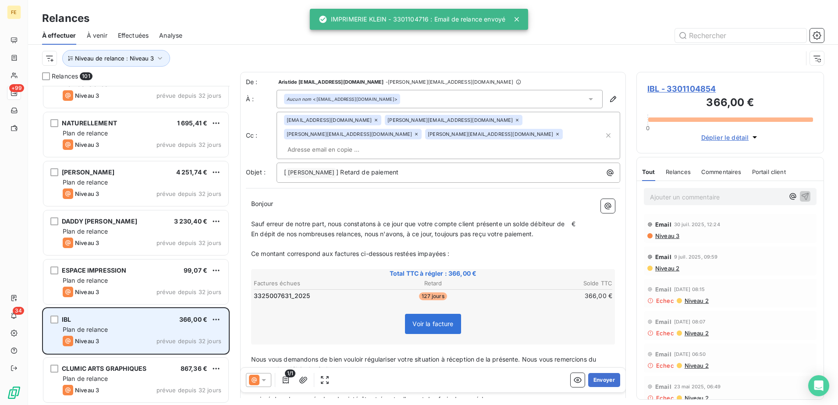
click at [138, 325] on div "IBL 366,00 € Plan de relance Niveau 3 prévue depuis 32 jours" at bounding box center [135, 331] width 185 height 45
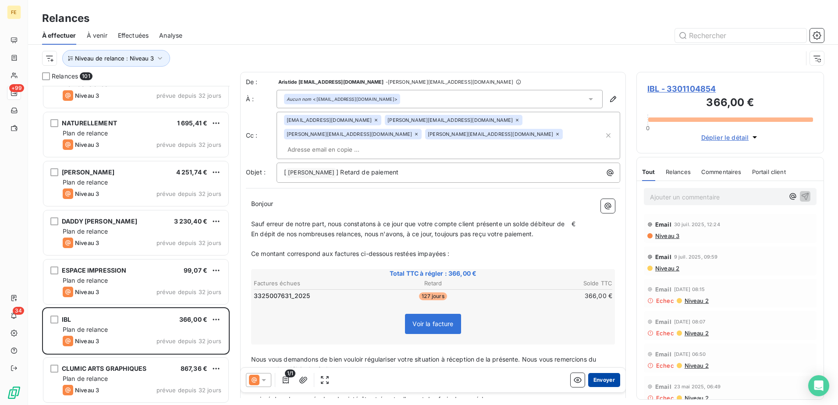
click at [602, 377] on button "Envoyer" at bounding box center [604, 380] width 32 height 14
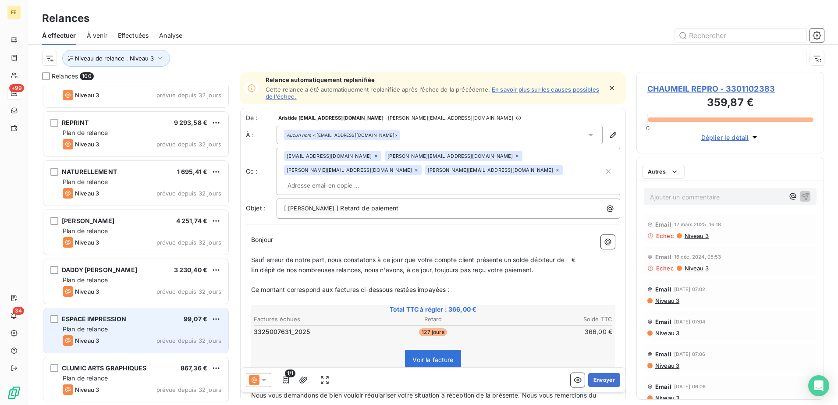
scroll to position [4591, 0]
click at [145, 333] on div "Plan de relance" at bounding box center [142, 329] width 159 height 9
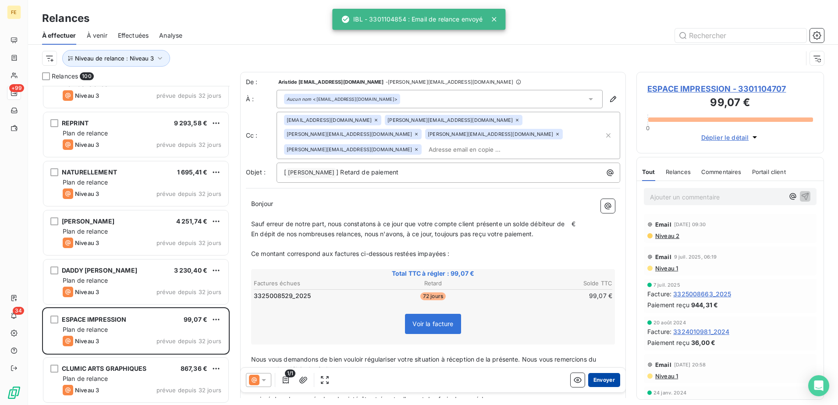
click at [596, 384] on button "Envoyer" at bounding box center [604, 380] width 32 height 14
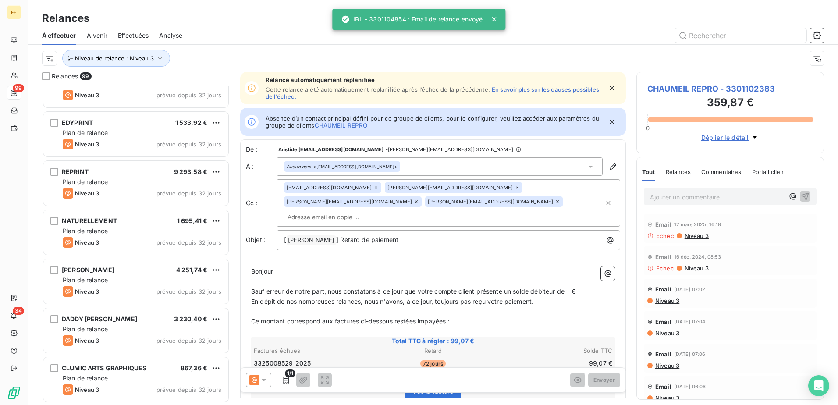
scroll to position [4542, 0]
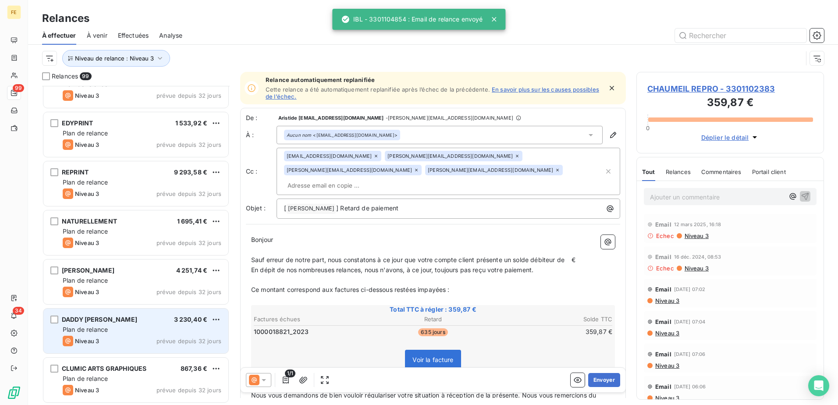
click at [86, 317] on span "DADDY [PERSON_NAME]" at bounding box center [99, 319] width 75 height 7
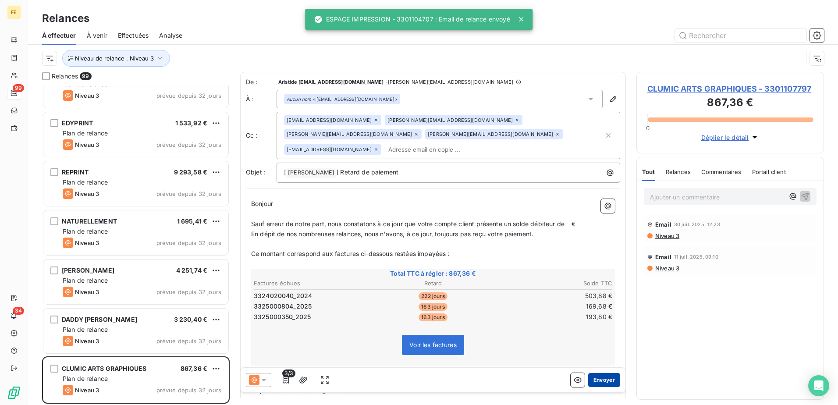
click at [595, 380] on button "Envoyer" at bounding box center [604, 380] width 32 height 14
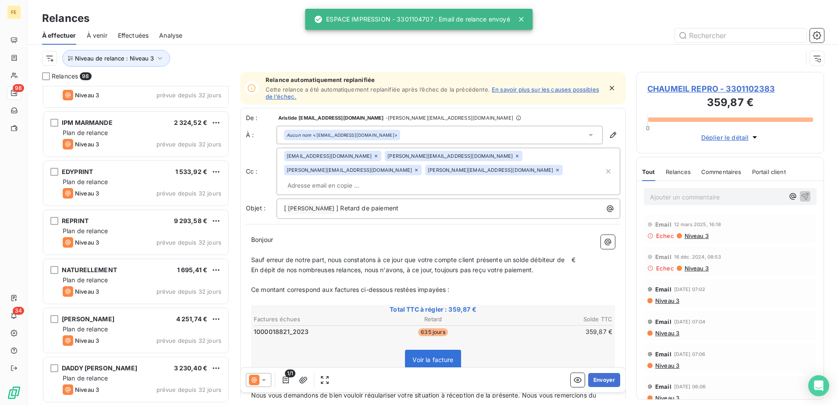
scroll to position [4492, 0]
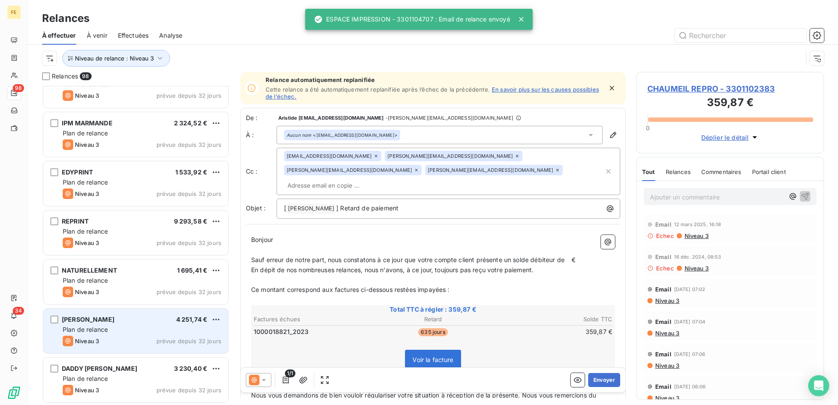
click at [138, 334] on div "[PERSON_NAME] 4 251,74 € Plan de relance Niveau 3 prévue depuis 32 jours" at bounding box center [135, 331] width 185 height 45
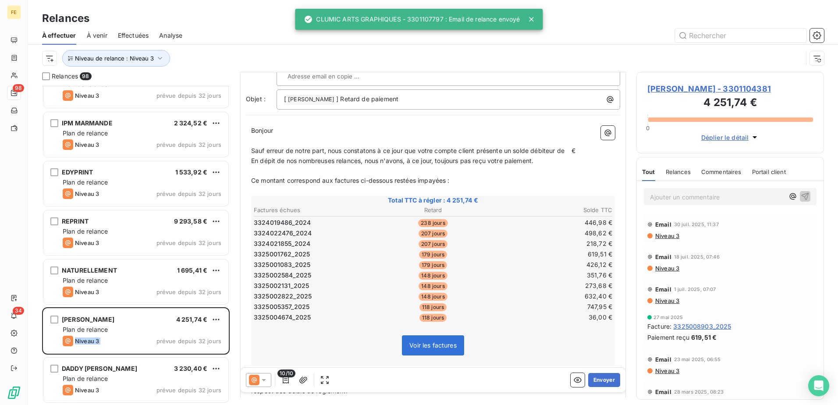
scroll to position [184, 0]
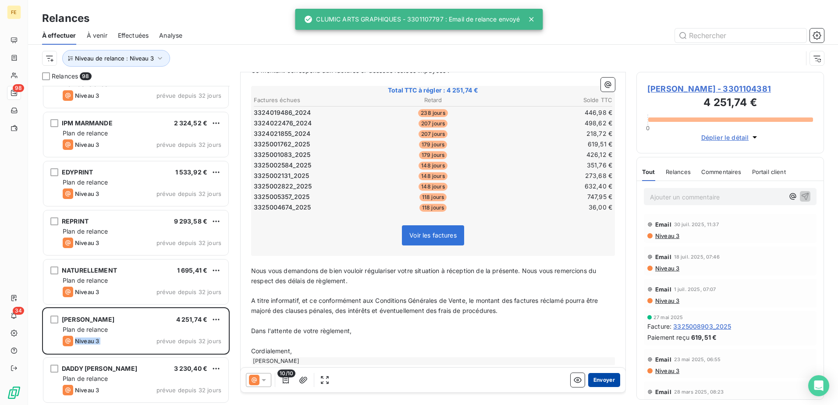
click at [608, 382] on button "Envoyer" at bounding box center [604, 380] width 32 height 14
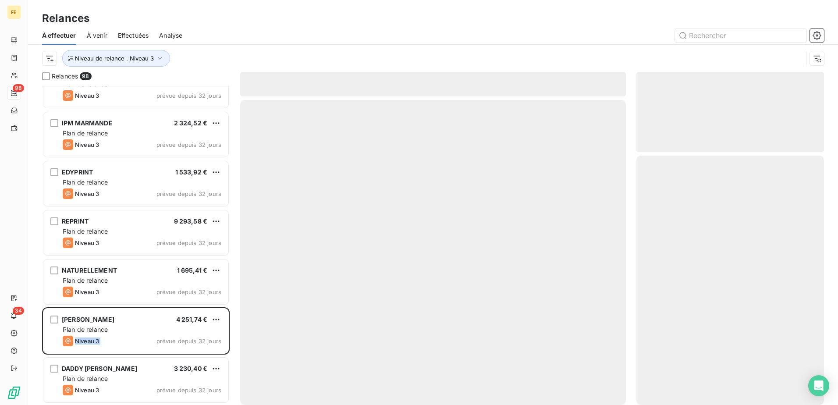
scroll to position [4443, 0]
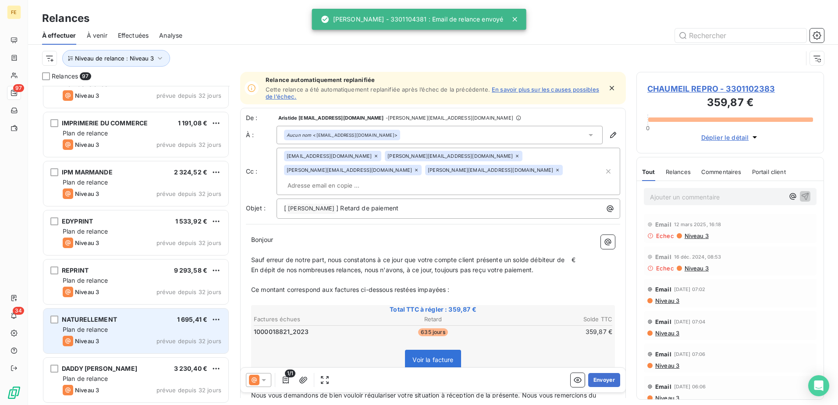
click at [175, 340] on span "prévue depuis 32 jours" at bounding box center [189, 341] width 65 height 7
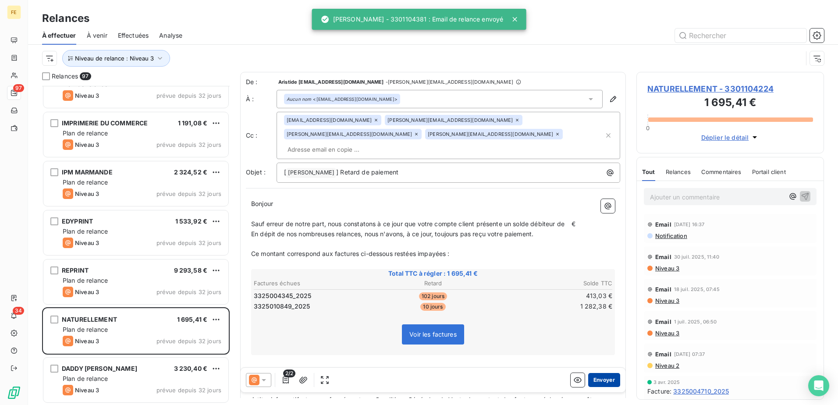
click at [598, 383] on button "Envoyer" at bounding box center [604, 380] width 32 height 14
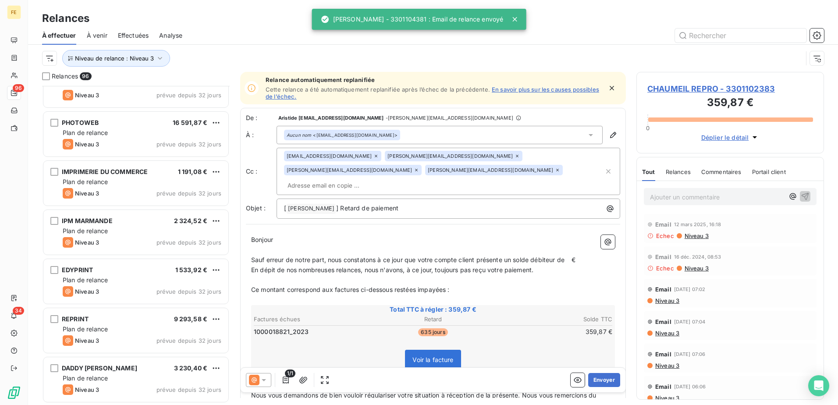
scroll to position [4394, 0]
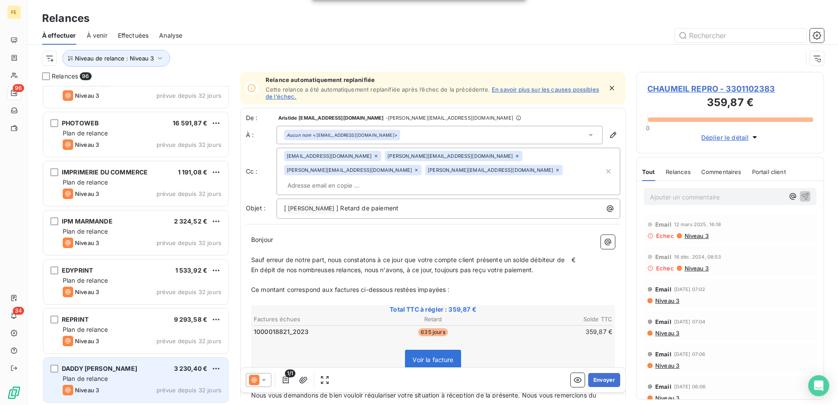
click at [186, 361] on div "DADDY [PERSON_NAME] 3 230,40 € Plan de relance Niveau 3 prévue depuis 32 jours" at bounding box center [135, 380] width 185 height 45
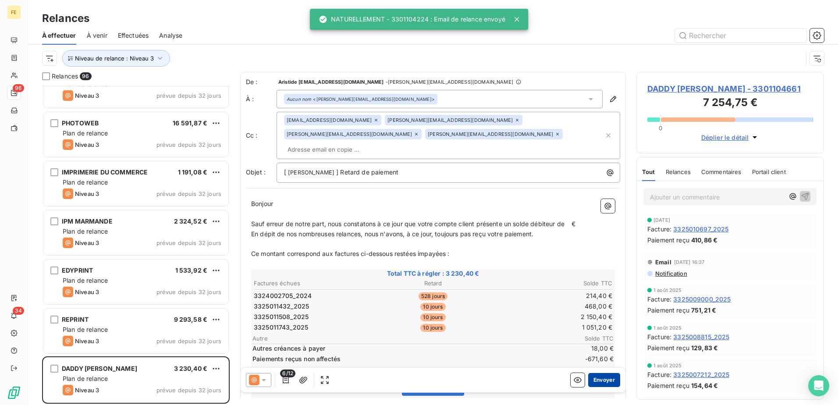
click at [601, 378] on button "Envoyer" at bounding box center [604, 380] width 32 height 14
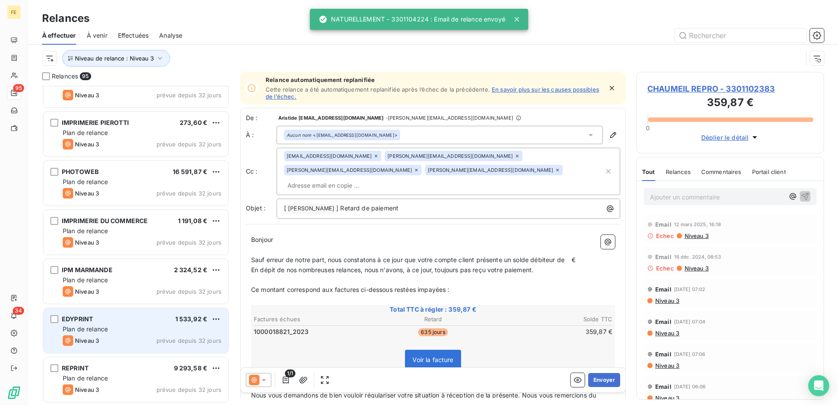
scroll to position [4345, 0]
click at [172, 341] on span "prévue depuis 32 jours" at bounding box center [189, 341] width 65 height 7
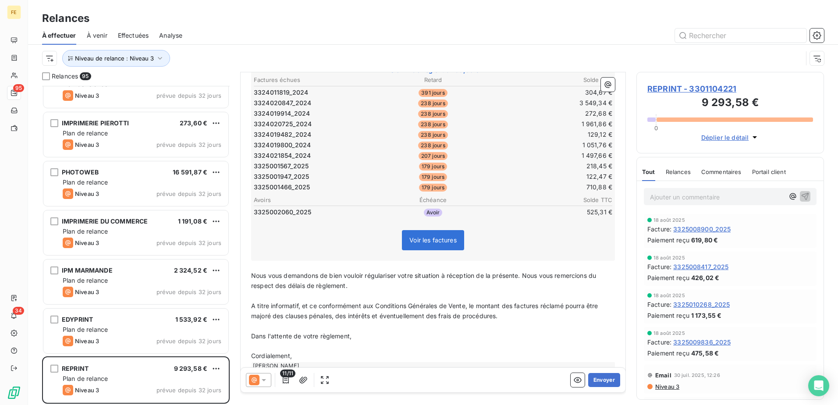
scroll to position [209, 0]
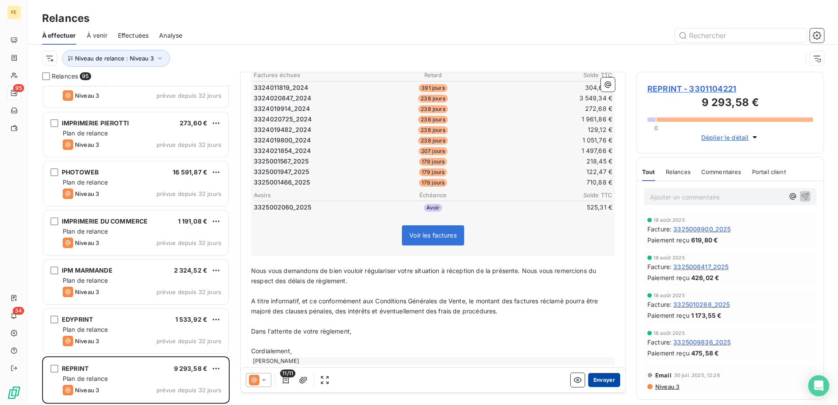
click at [597, 377] on button "Envoyer" at bounding box center [604, 380] width 32 height 14
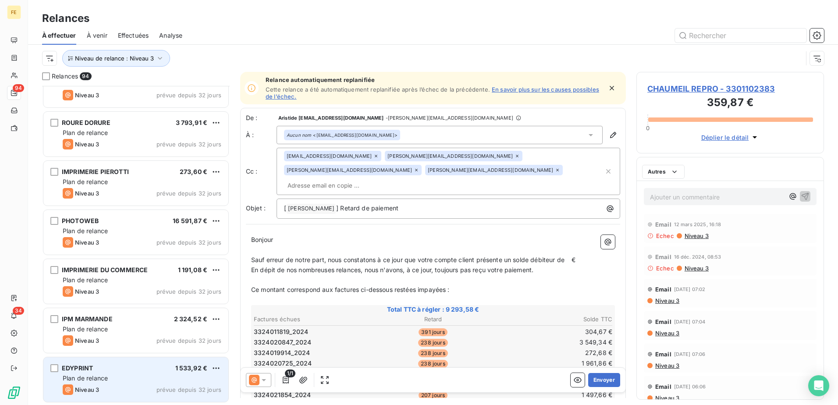
scroll to position [4296, 0]
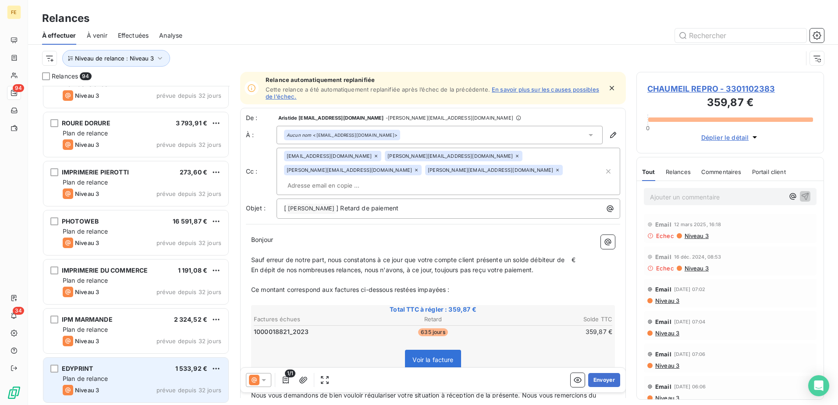
click at [117, 384] on div "EDYPRINT 1 533,92 € Plan de relance Niveau 3 prévue depuis 32 jours" at bounding box center [135, 380] width 185 height 45
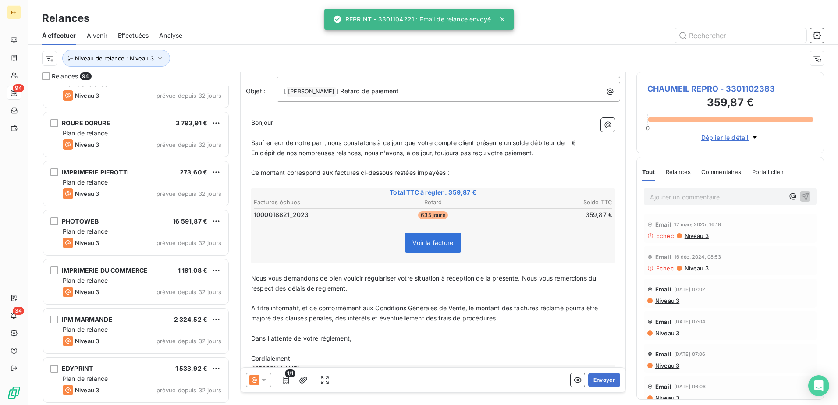
scroll to position [125, 0]
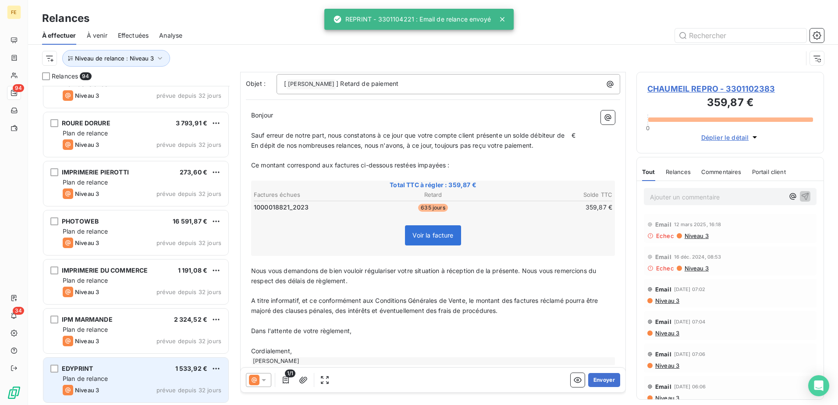
click at [166, 381] on div "Plan de relance" at bounding box center [142, 378] width 159 height 9
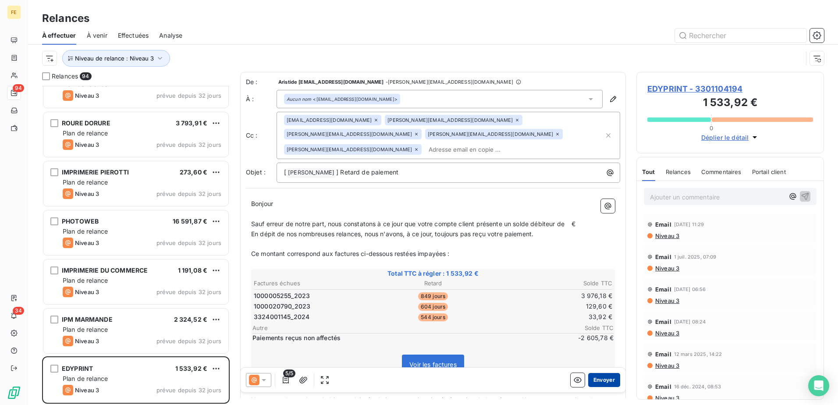
click at [598, 382] on button "Envoyer" at bounding box center [604, 380] width 32 height 14
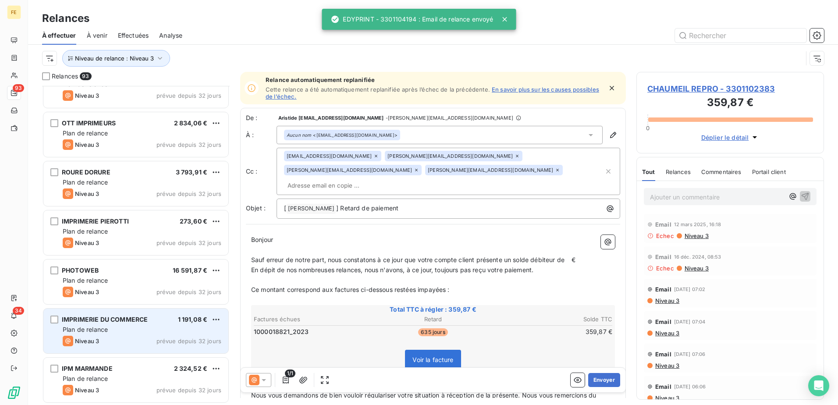
scroll to position [4247, 0]
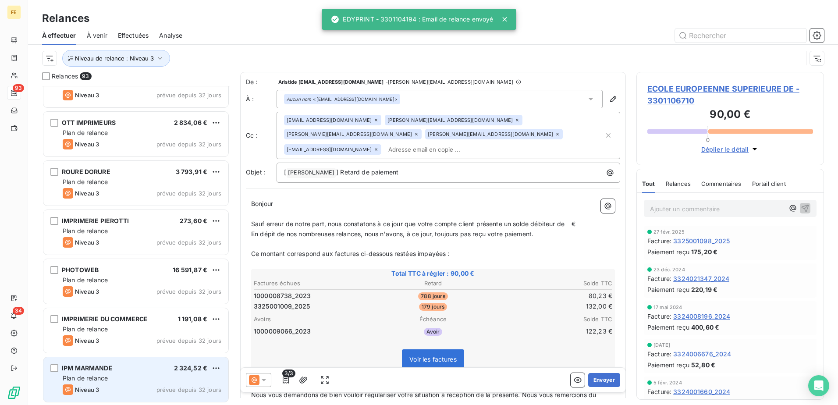
click at [138, 359] on div "IPM MARMANDE 2 324,52 € Plan de relance Niveau 3 prévue depuis 32 jours" at bounding box center [135, 379] width 185 height 45
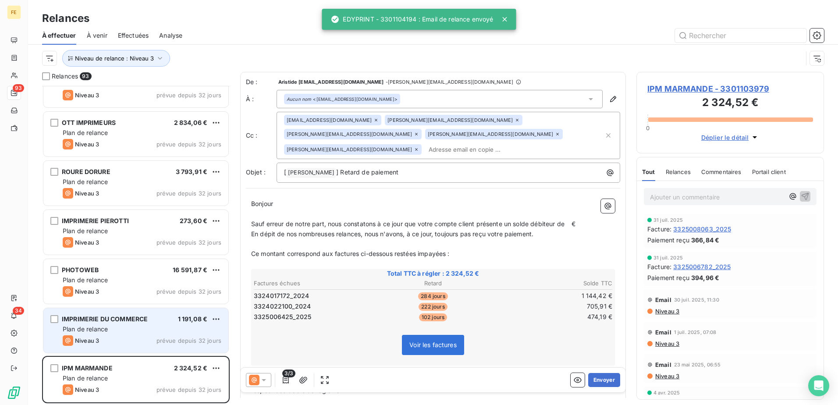
click at [184, 338] on span "prévue depuis 32 jours" at bounding box center [189, 340] width 65 height 7
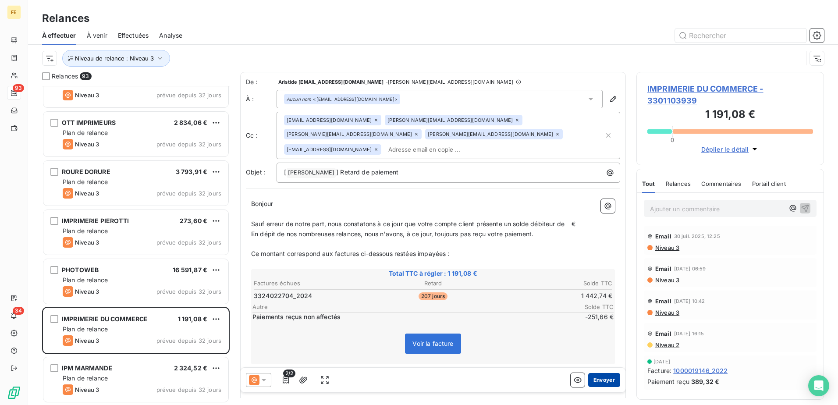
click at [597, 385] on button "Envoyer" at bounding box center [604, 380] width 32 height 14
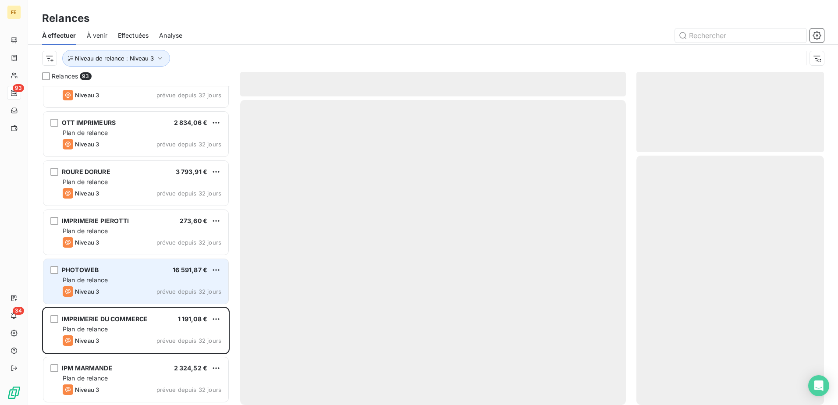
scroll to position [4198, 0]
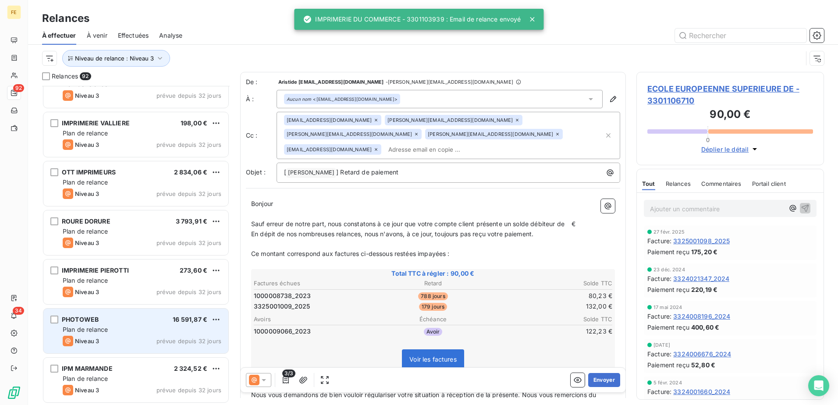
click at [129, 324] on div "PHOTOWEB 16 591,87 € Plan de relance Niveau 3 prévue depuis 32 jours" at bounding box center [135, 331] width 185 height 45
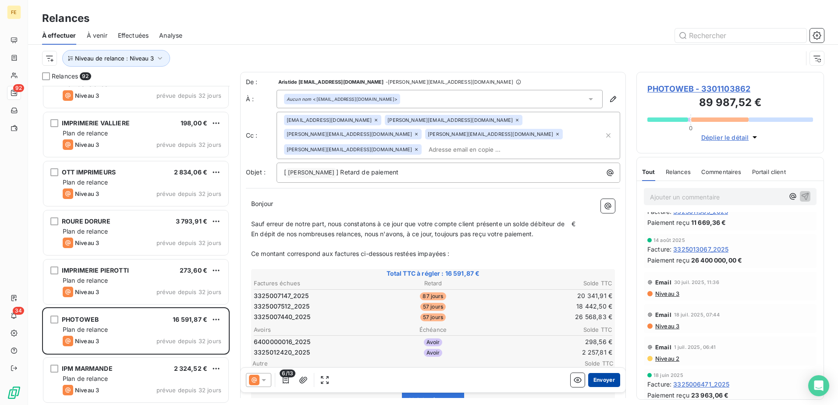
click at [594, 381] on button "Envoyer" at bounding box center [604, 380] width 32 height 14
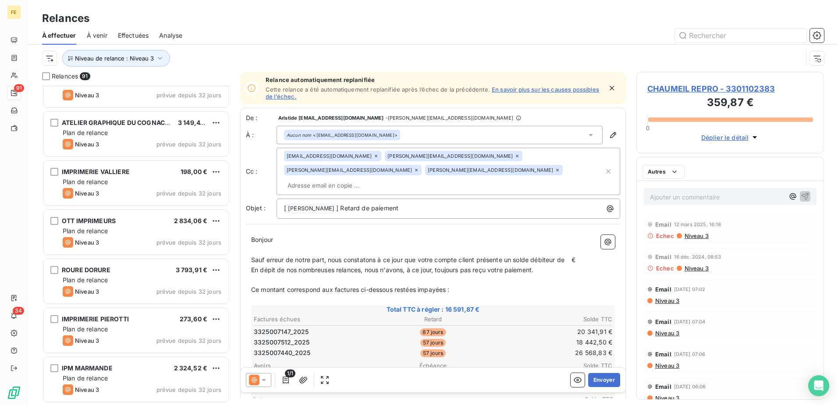
scroll to position [4149, 0]
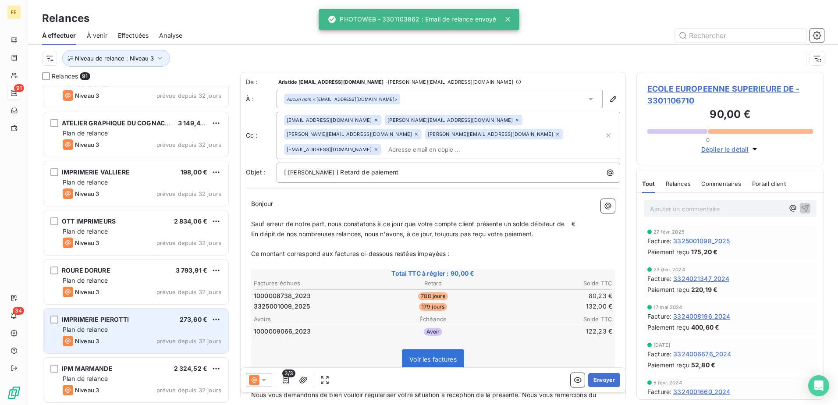
click at [164, 340] on span "prévue depuis 32 jours" at bounding box center [189, 341] width 65 height 7
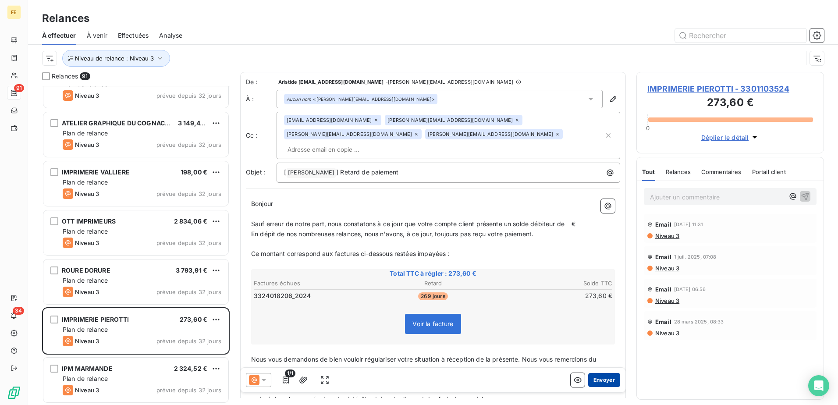
click at [593, 380] on button "Envoyer" at bounding box center [604, 380] width 32 height 14
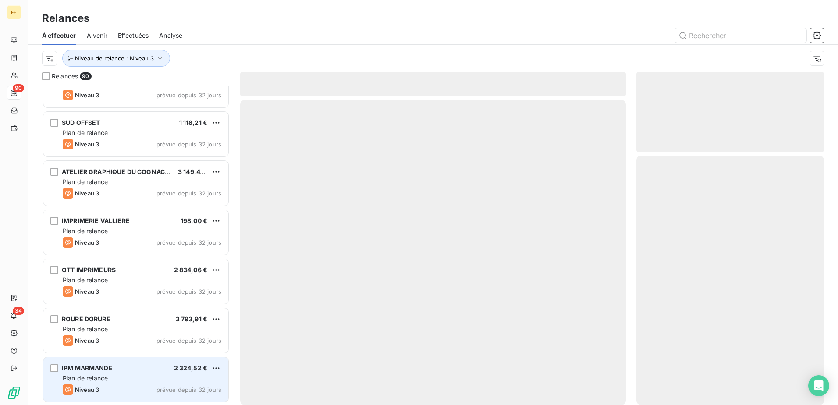
scroll to position [4100, 0]
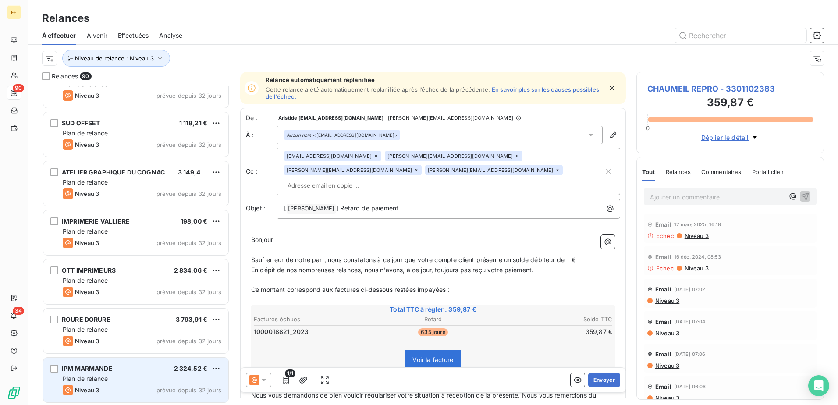
click at [140, 377] on div "Plan de relance" at bounding box center [142, 378] width 159 height 9
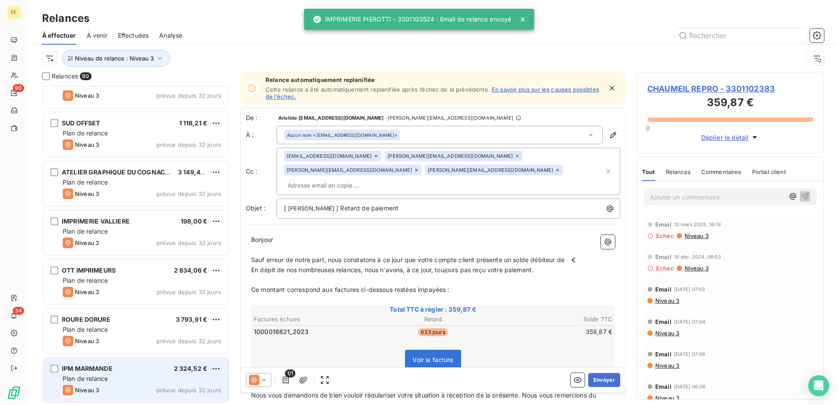
click at [146, 375] on div "Plan de relance" at bounding box center [142, 378] width 159 height 9
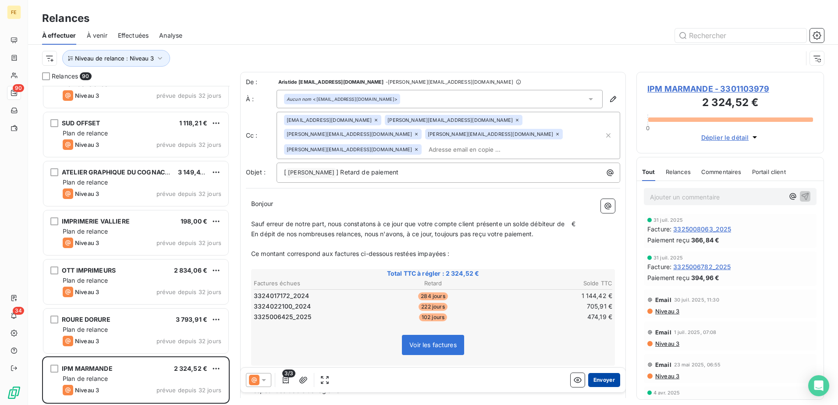
click at [596, 378] on button "Envoyer" at bounding box center [604, 380] width 32 height 14
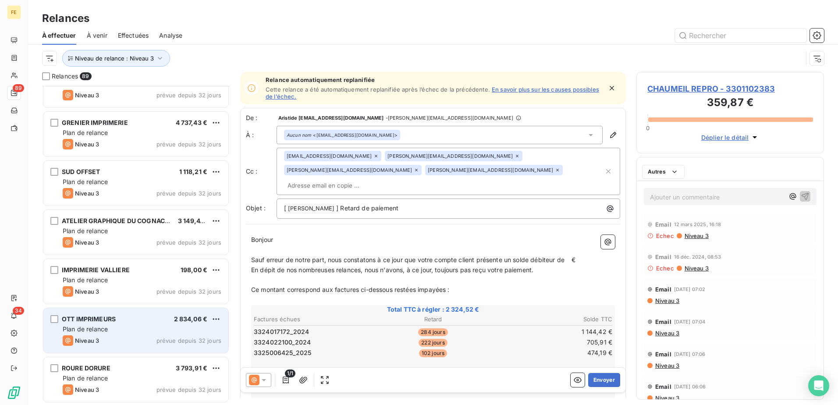
scroll to position [4051, 0]
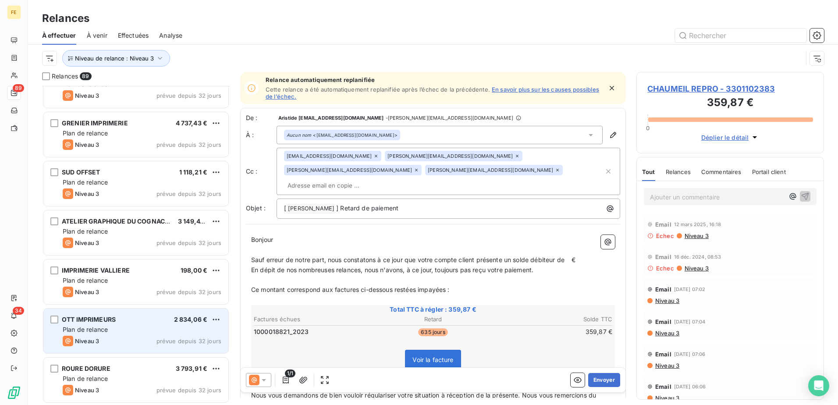
click at [119, 346] on div "OTT IMPRIMEURS 2 834,06 € Plan de relance Niveau 3 prévue depuis 32 jours" at bounding box center [135, 331] width 185 height 45
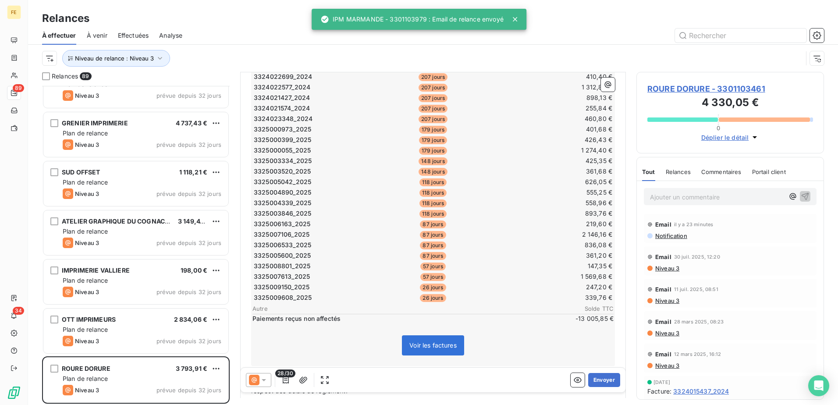
scroll to position [263, 0]
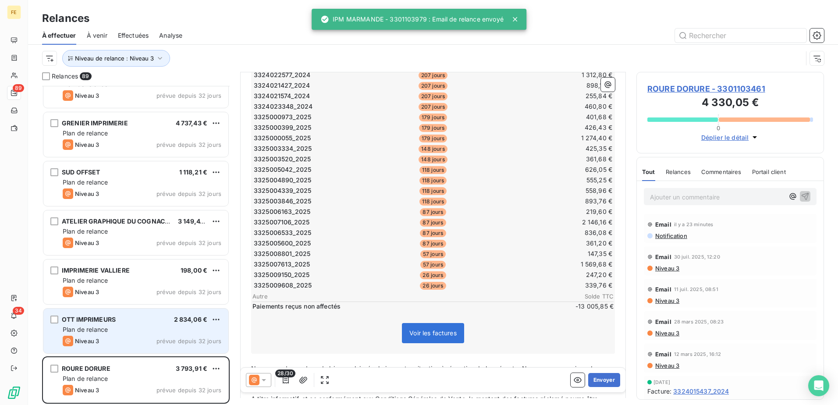
click at [131, 327] on div "Plan de relance" at bounding box center [142, 329] width 159 height 9
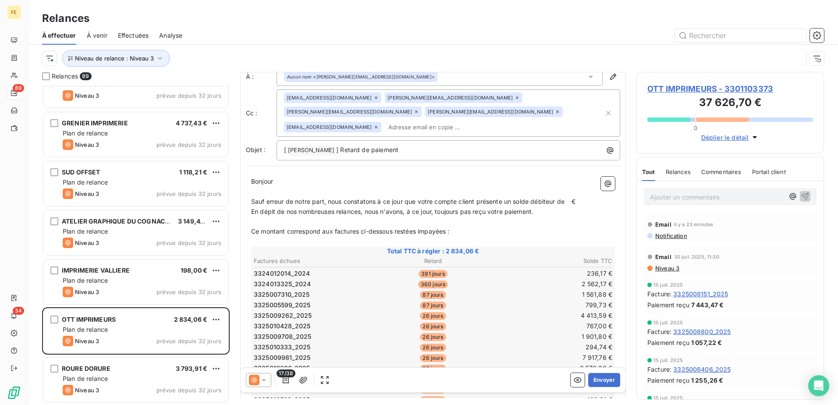
scroll to position [13, 0]
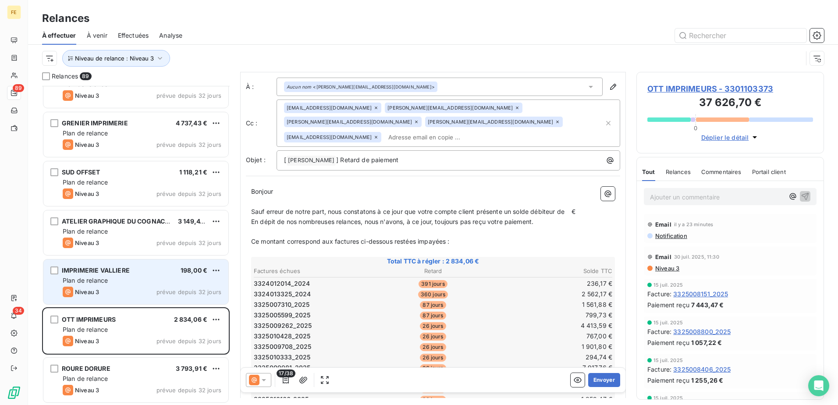
click at [142, 274] on div "IMPRIMERIE VALLIERE 198,00 € Plan de relance Niveau 3 prévue depuis 32 jours" at bounding box center [135, 282] width 185 height 45
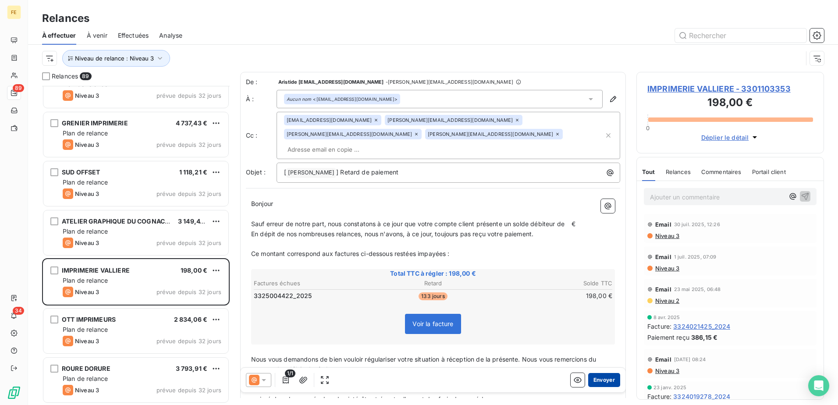
click at [608, 377] on button "Envoyer" at bounding box center [604, 380] width 32 height 14
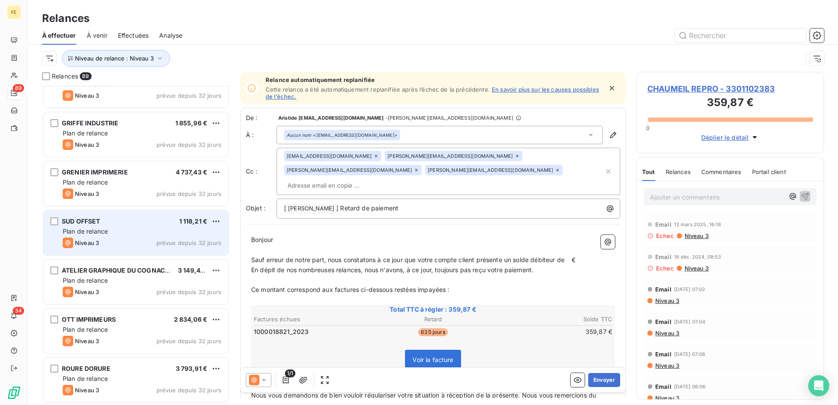
click at [140, 246] on div "Niveau 3 prévue depuis 32 jours" at bounding box center [142, 243] width 159 height 11
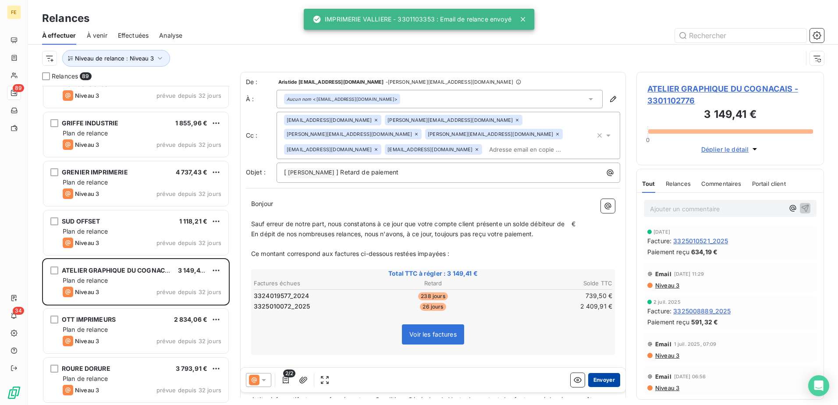
click at [606, 381] on button "Envoyer" at bounding box center [604, 380] width 32 height 14
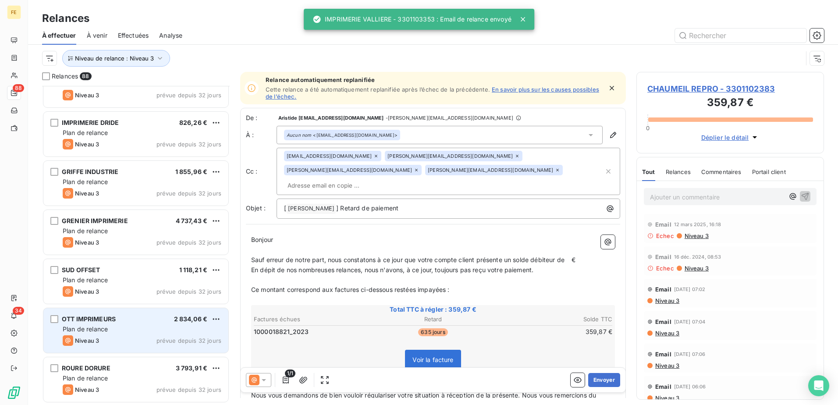
scroll to position [4001, 0]
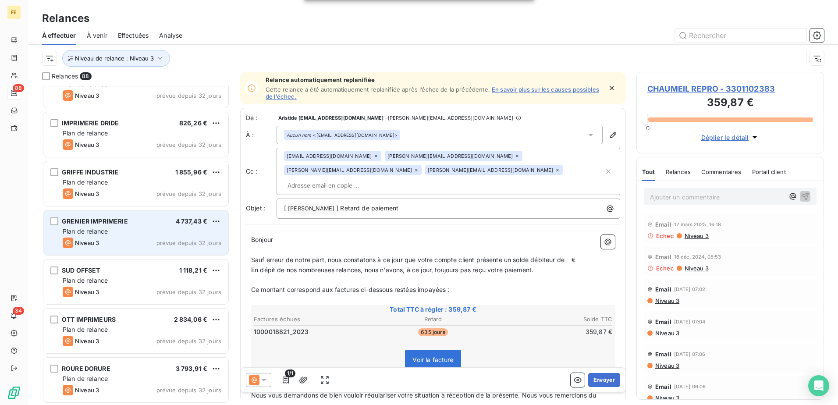
drag, startPoint x: 115, startPoint y: 233, endPoint x: 138, endPoint y: 241, distance: 24.3
click at [115, 233] on div "Plan de relance" at bounding box center [142, 231] width 159 height 9
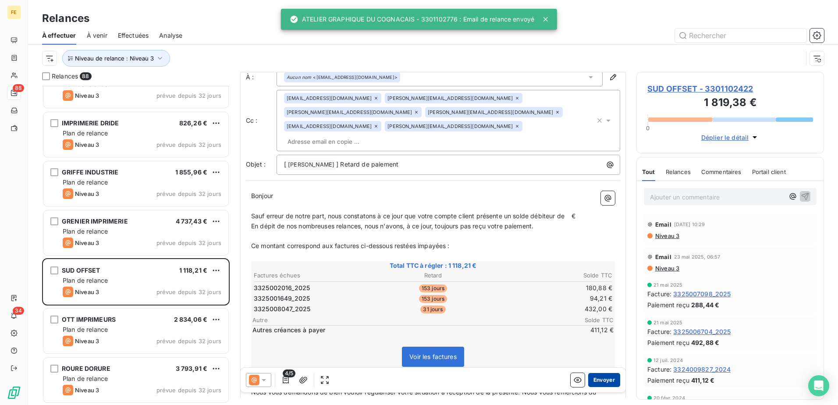
scroll to position [44, 0]
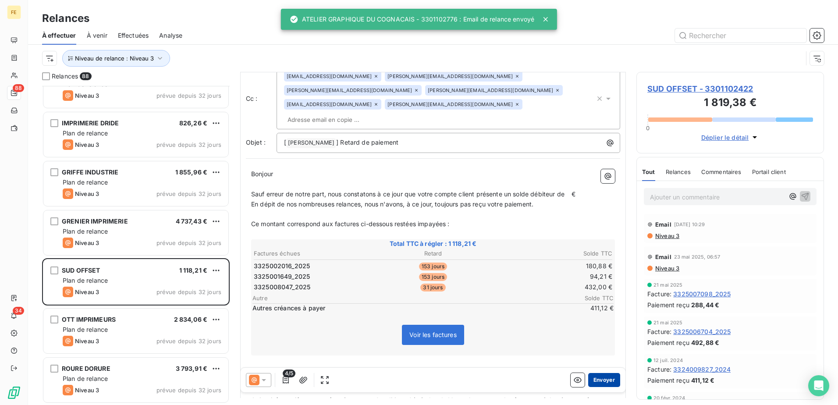
click at [604, 376] on button "Envoyer" at bounding box center [604, 380] width 32 height 14
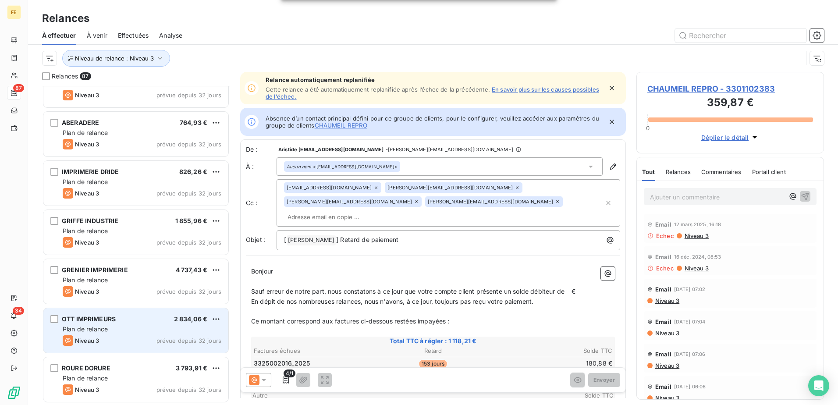
scroll to position [3952, 0]
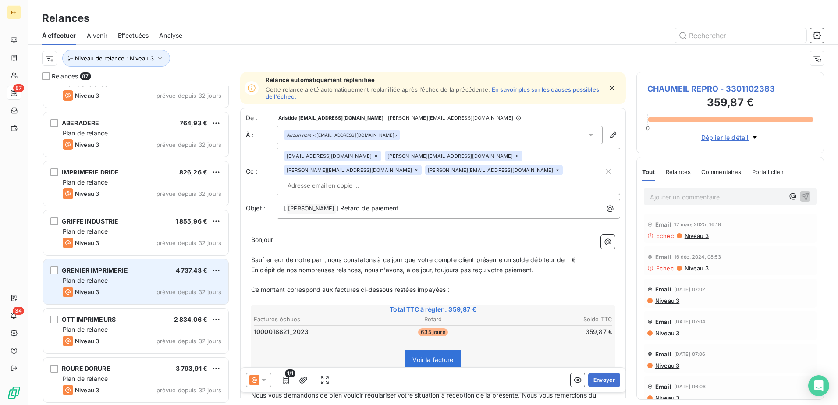
click at [128, 274] on div "GRENIER IMPRIMERIE 4 737,43 €" at bounding box center [142, 271] width 159 height 8
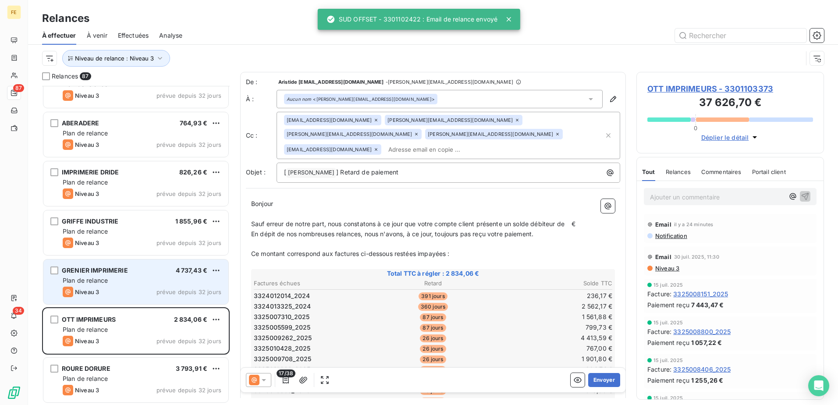
click at [140, 297] on div "GRENIER IMPRIMERIE 4 737,43 € Plan de relance Niveau 3 prévue depuis 32 jours" at bounding box center [135, 282] width 185 height 45
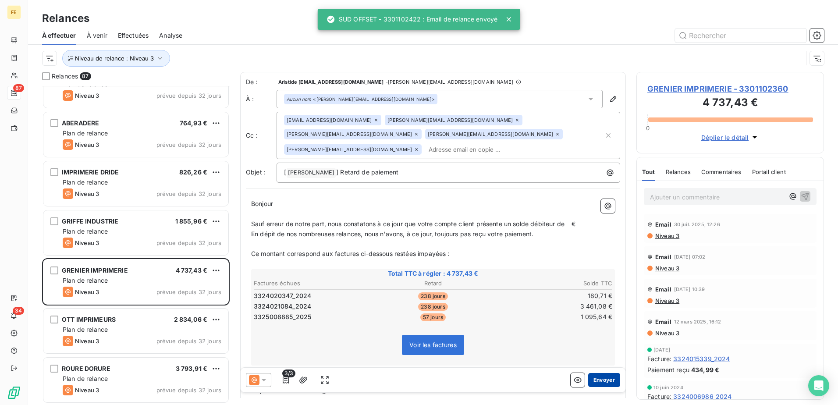
click at [595, 377] on button "Envoyer" at bounding box center [604, 380] width 32 height 14
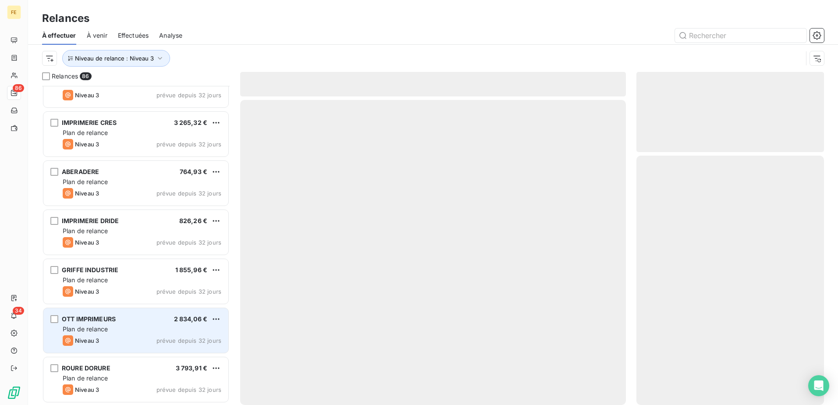
scroll to position [3903, 0]
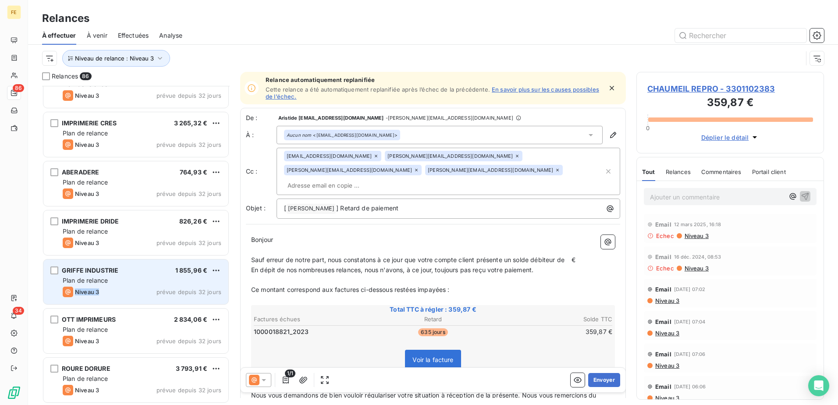
click at [123, 285] on div "GRIFFE INDUSTRIE 1 855,96 € Plan de relance Niveau 3 prévue depuis 32 jours" at bounding box center [135, 282] width 185 height 45
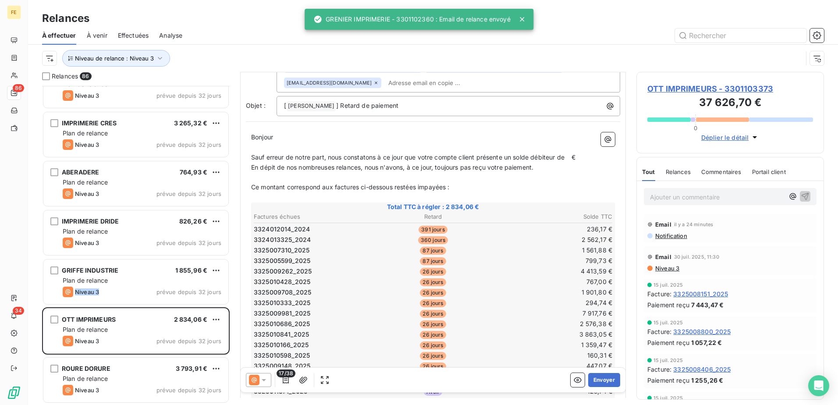
scroll to position [0, 0]
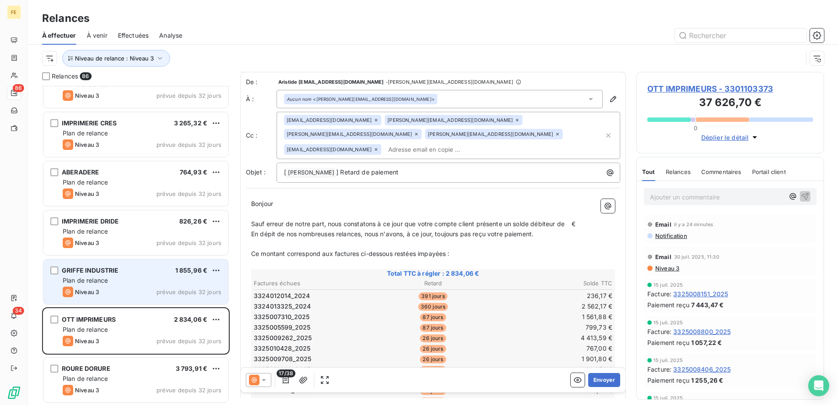
click at [95, 275] on div "GRIFFE INDUSTRIE 1 855,96 € Plan de relance Niveau 3 prévue depuis 32 jours" at bounding box center [135, 282] width 185 height 45
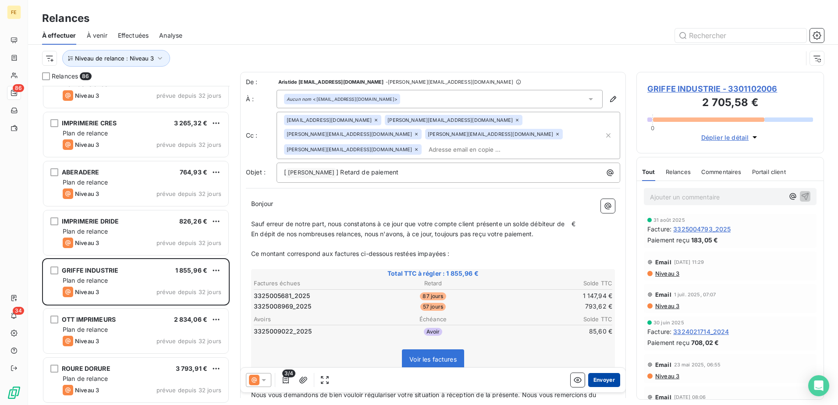
click at [597, 380] on button "Envoyer" at bounding box center [604, 380] width 32 height 14
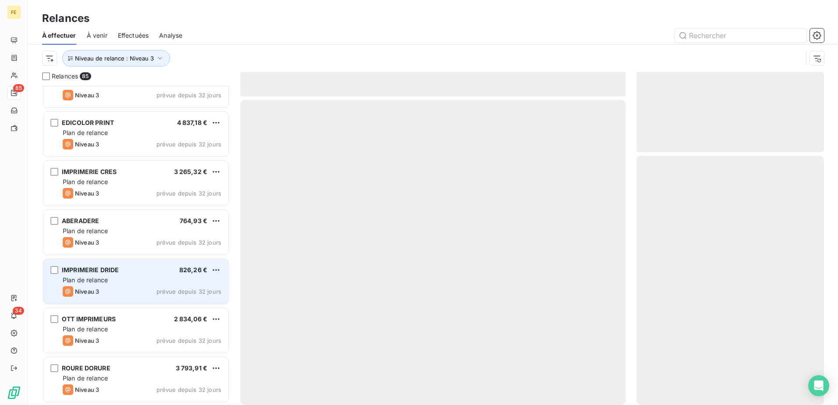
scroll to position [3854, 0]
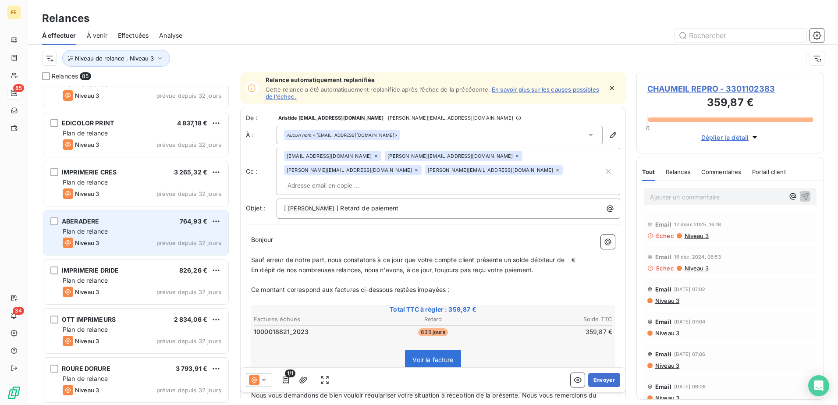
click at [122, 252] on div "ABERADERE 764,93 € Plan de relance Niveau 3 prévue depuis 32 jours" at bounding box center [135, 232] width 185 height 45
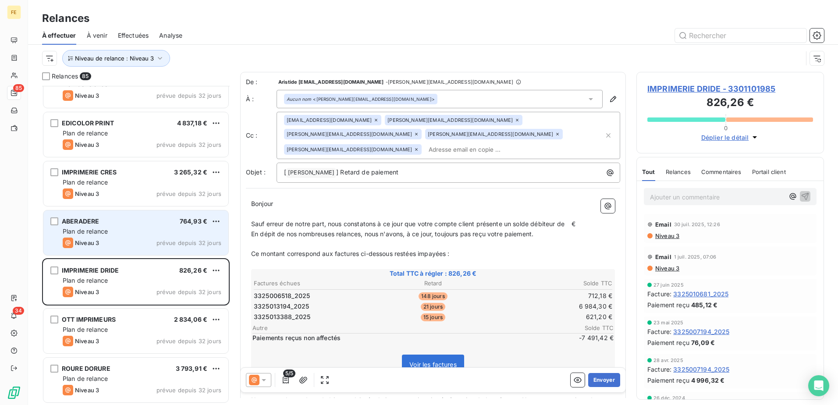
click at [142, 245] on div "Niveau 3 prévue depuis 32 jours" at bounding box center [142, 243] width 159 height 11
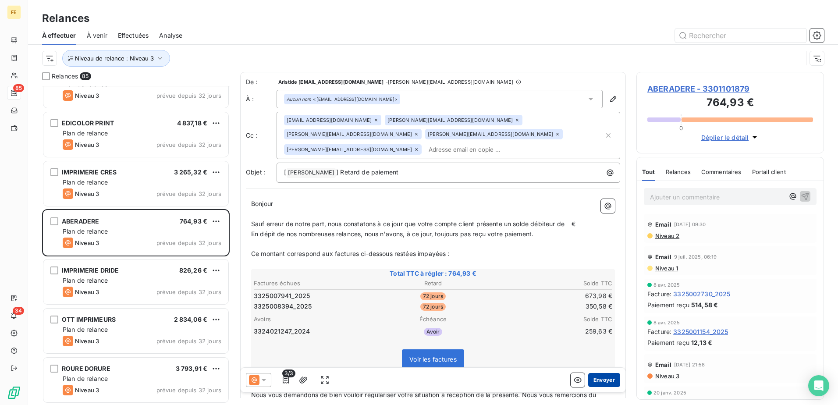
click at [601, 377] on button "Envoyer" at bounding box center [604, 380] width 32 height 14
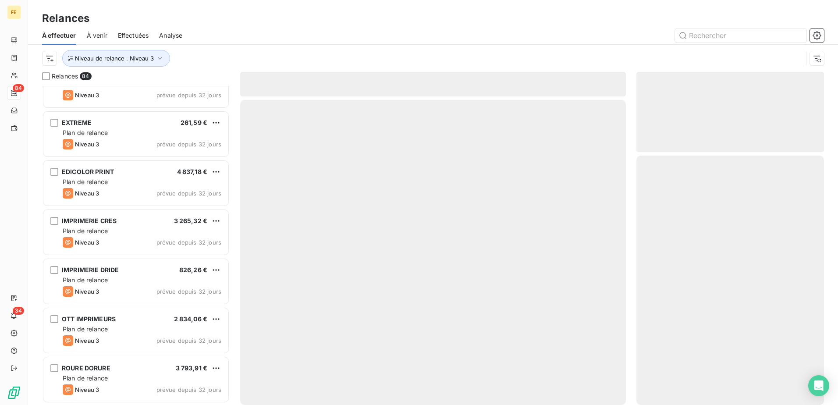
scroll to position [3805, 0]
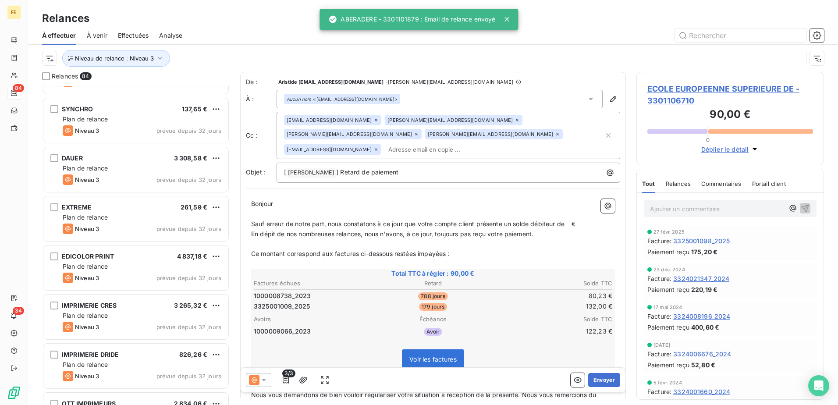
scroll to position [3717, 0]
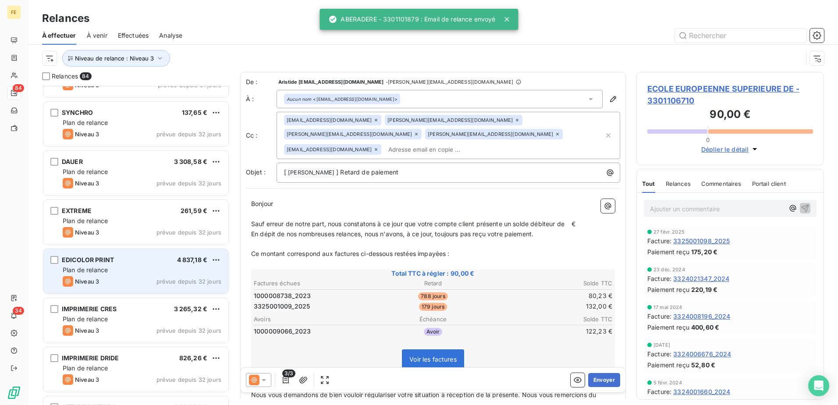
click at [148, 279] on div "Niveau 3 prévue depuis 32 jours" at bounding box center [142, 281] width 159 height 11
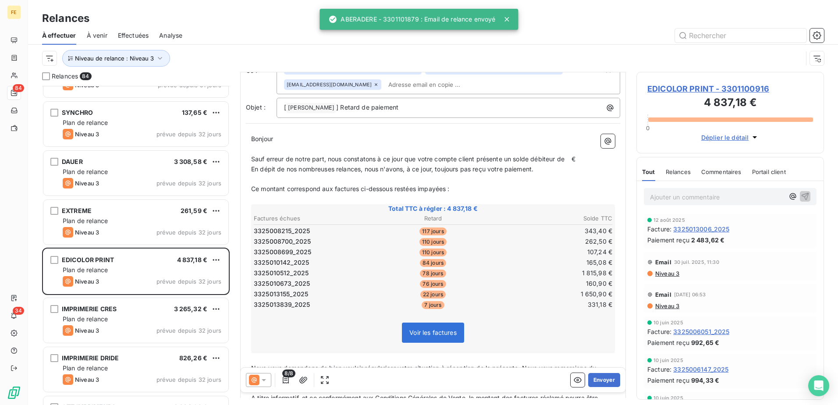
scroll to position [163, 0]
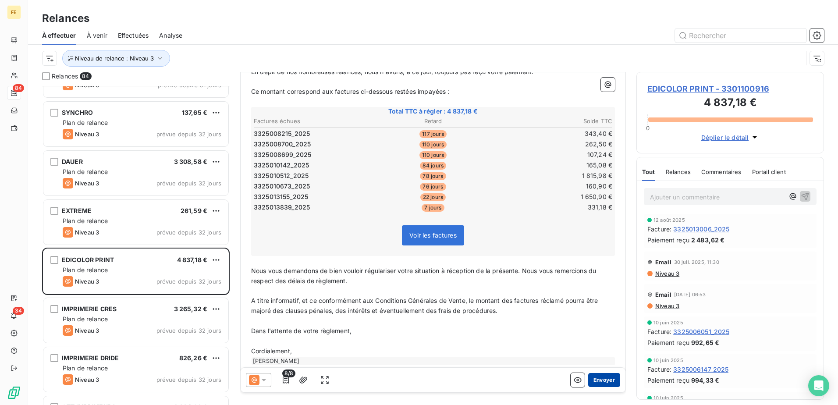
click at [598, 381] on button "Envoyer" at bounding box center [604, 380] width 32 height 14
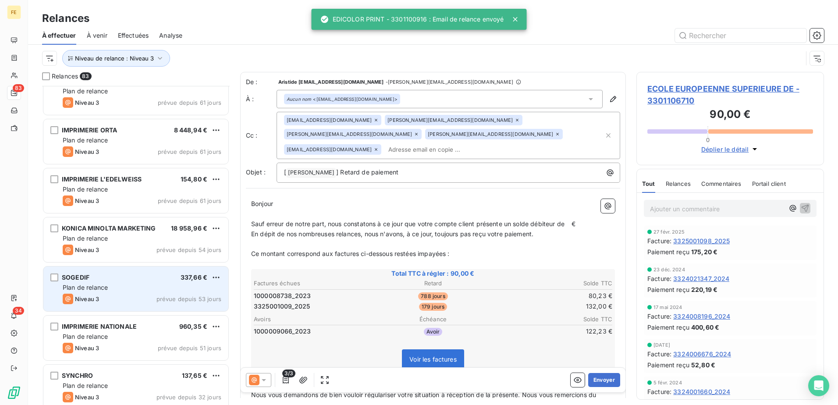
scroll to position [3586, 0]
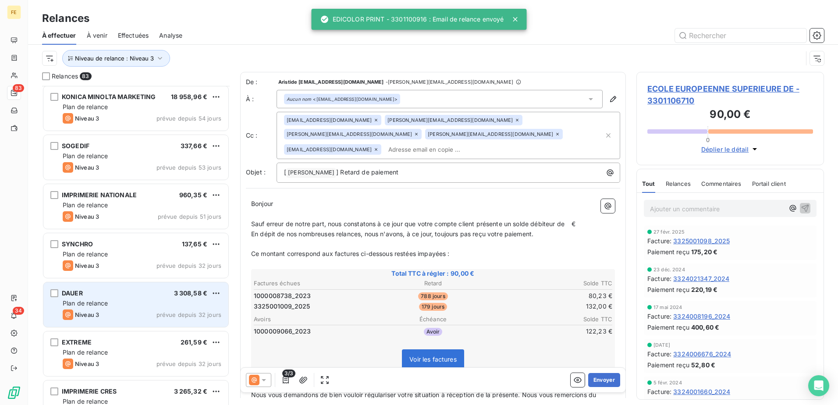
click at [146, 310] on div "Niveau 3 prévue depuis 32 jours" at bounding box center [142, 314] width 159 height 11
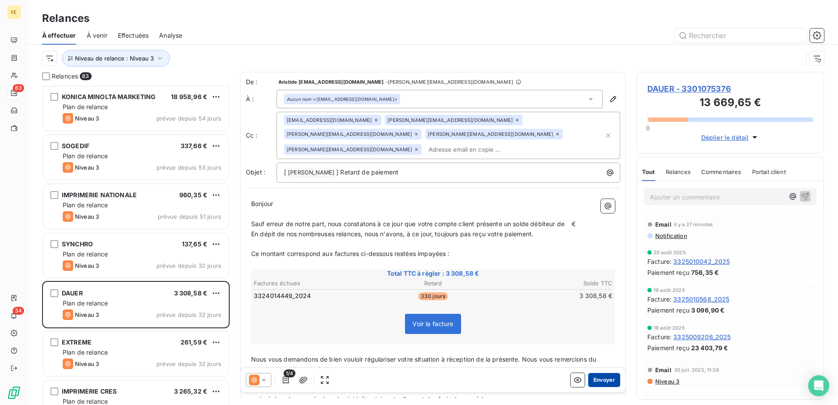
click at [602, 377] on button "Envoyer" at bounding box center [604, 380] width 32 height 14
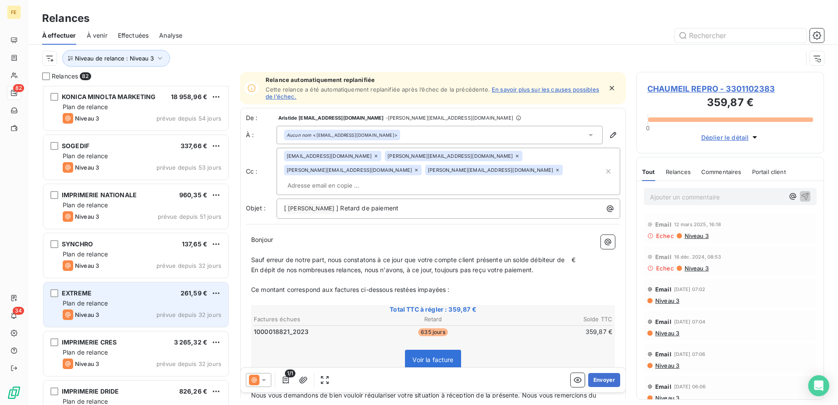
click at [185, 306] on div "Plan de relance" at bounding box center [142, 303] width 159 height 9
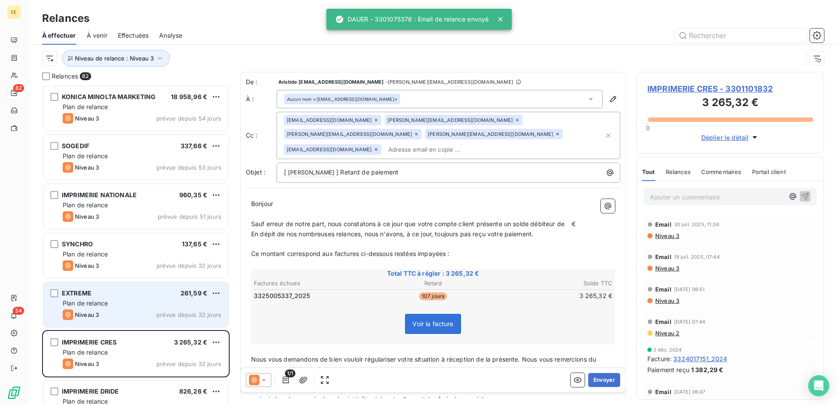
click at [176, 308] on div "EXTREME 261,59 € Plan de relance Niveau 3 prévue depuis 32 jours" at bounding box center [135, 304] width 185 height 45
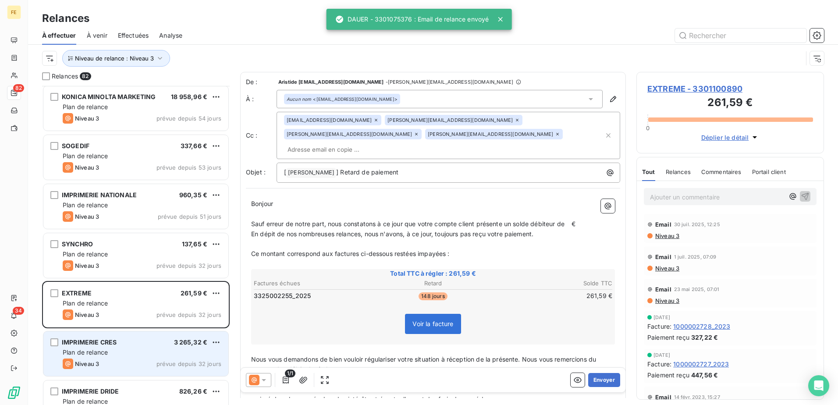
click at [146, 351] on div "Plan de relance" at bounding box center [142, 352] width 159 height 9
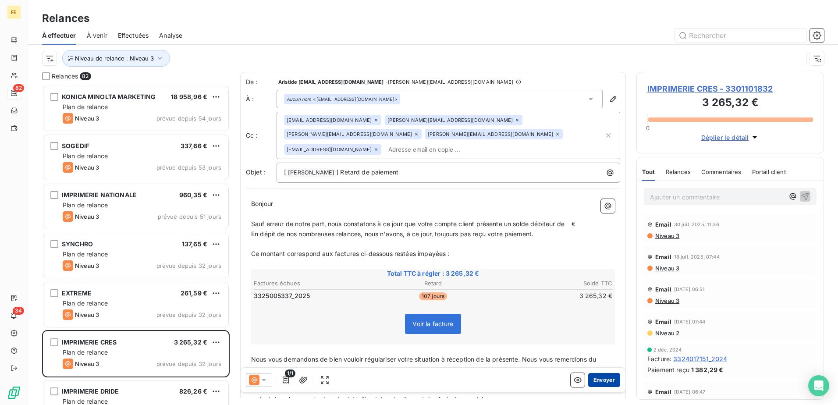
click at [601, 382] on button "Envoyer" at bounding box center [604, 380] width 32 height 14
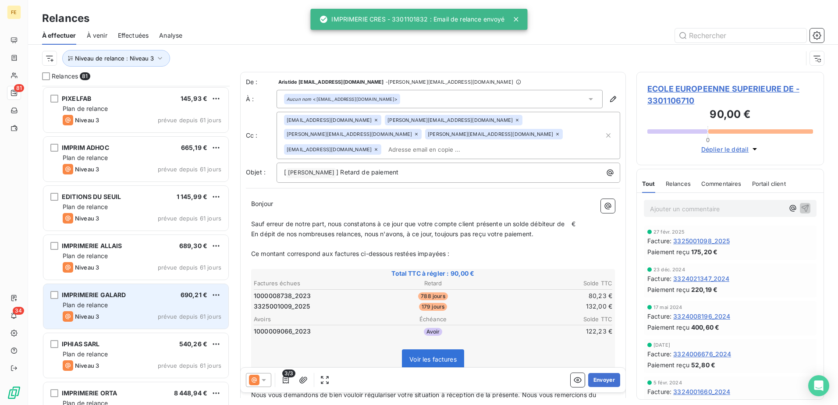
scroll to position [3279, 0]
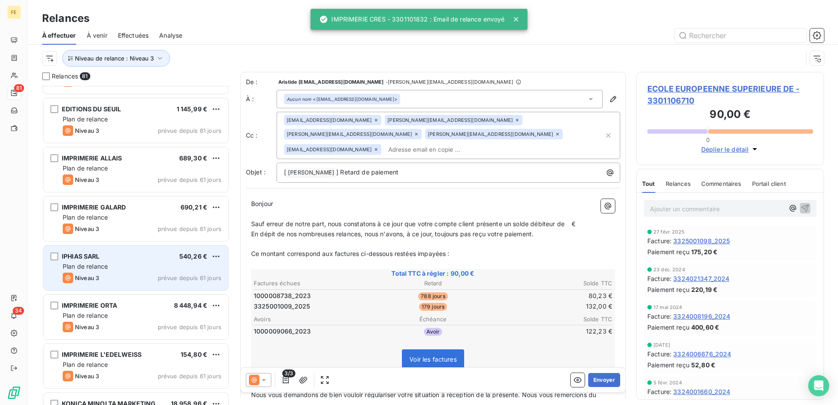
click at [133, 268] on div "Plan de relance" at bounding box center [142, 266] width 159 height 9
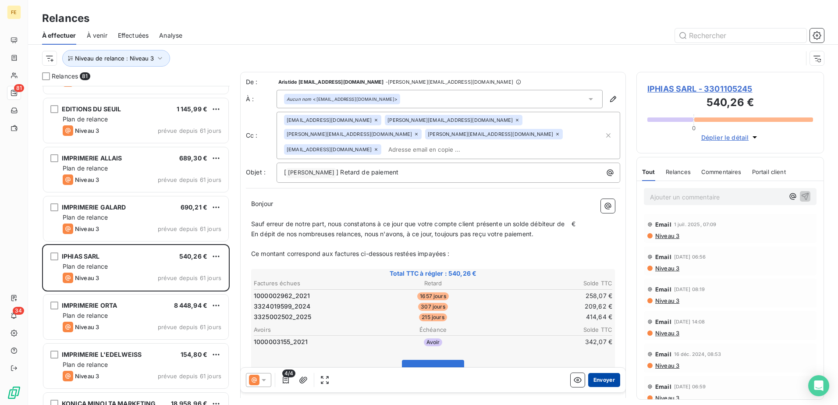
click at [600, 379] on button "Envoyer" at bounding box center [604, 380] width 32 height 14
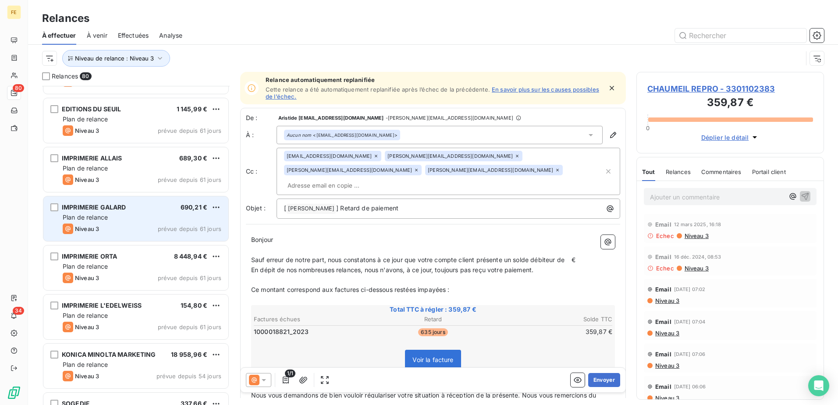
click at [146, 224] on div "Niveau 3 prévue depuis 61 jours" at bounding box center [142, 229] width 159 height 11
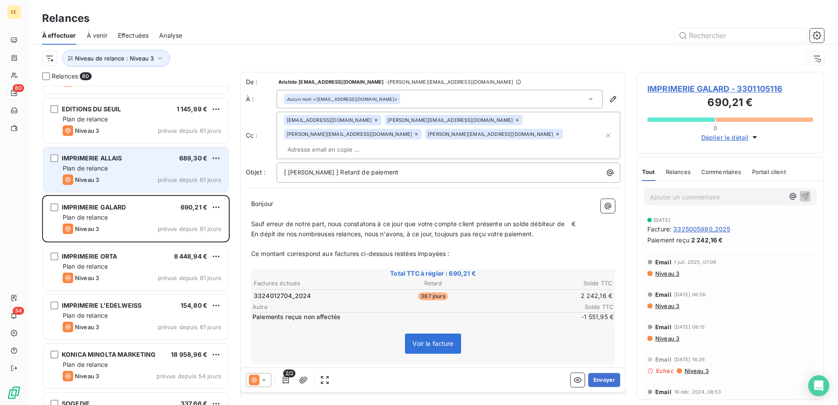
click at [153, 182] on div "Niveau 3 prévue depuis 61 jours" at bounding box center [142, 179] width 159 height 11
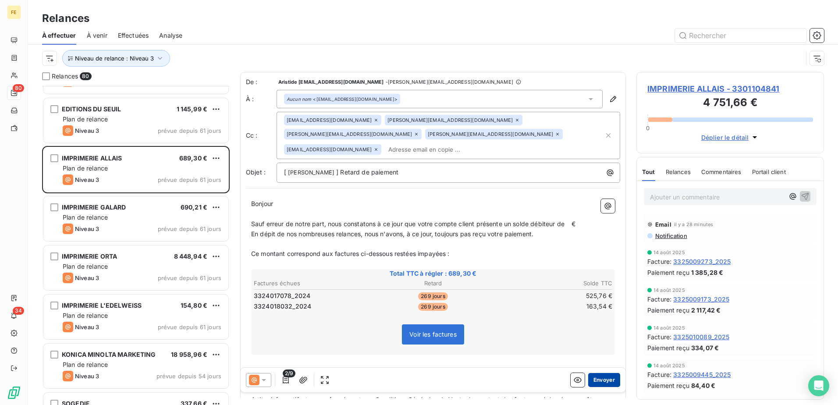
click at [603, 378] on button "Envoyer" at bounding box center [604, 380] width 32 height 14
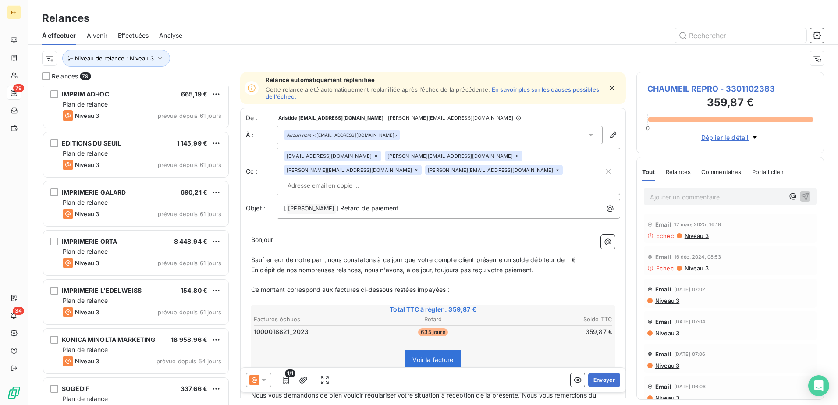
scroll to position [3191, 0]
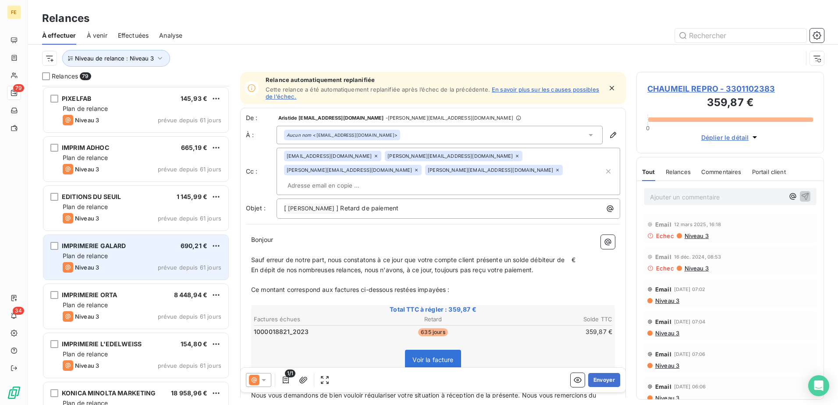
click at [152, 238] on div "IMPRIMERIE GALARD 690,21 € Plan de relance Niveau 3 prévue depuis 61 jours" at bounding box center [135, 257] width 185 height 45
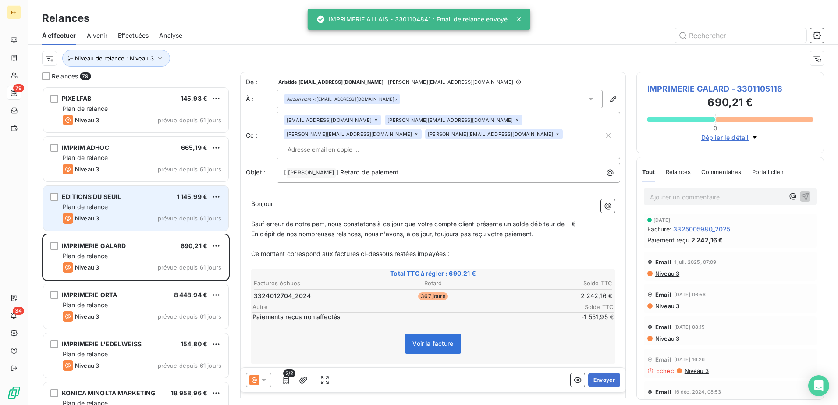
click at [149, 219] on div "Niveau 3 prévue depuis 61 jours" at bounding box center [142, 218] width 159 height 11
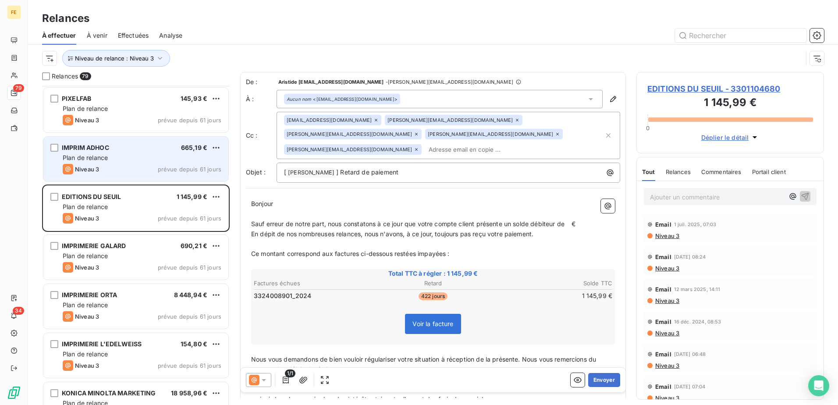
click at [146, 158] on div "Plan de relance" at bounding box center [142, 157] width 159 height 9
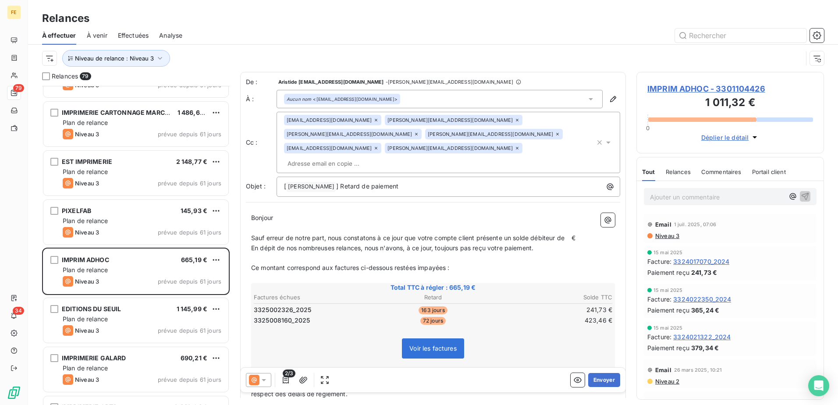
scroll to position [3060, 0]
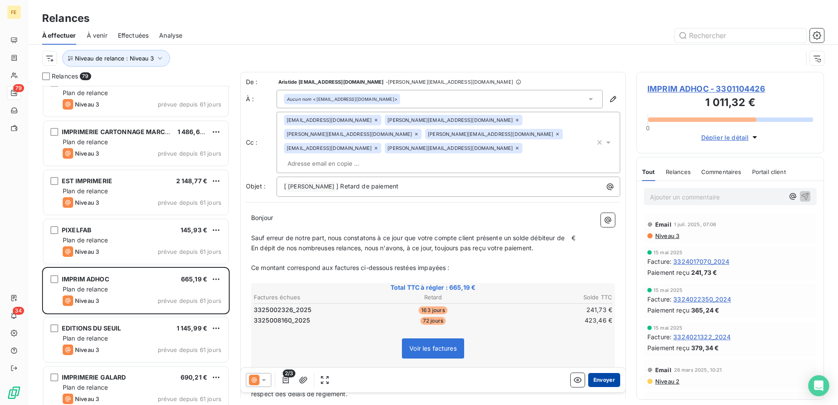
click at [600, 376] on button "Envoyer" at bounding box center [604, 380] width 32 height 14
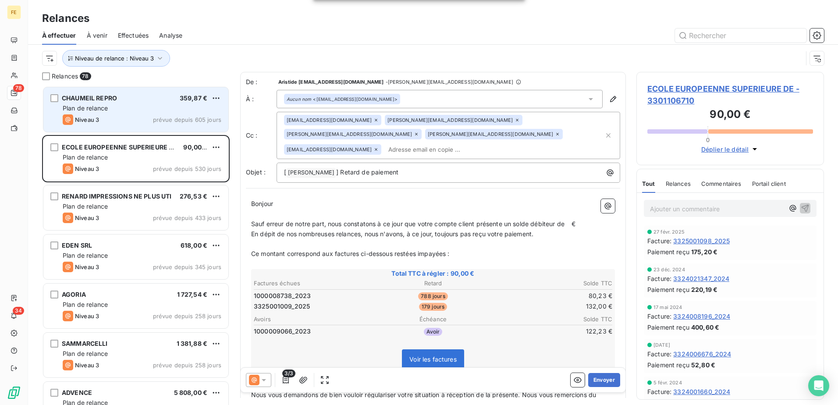
click at [142, 110] on div "Plan de relance" at bounding box center [142, 108] width 159 height 9
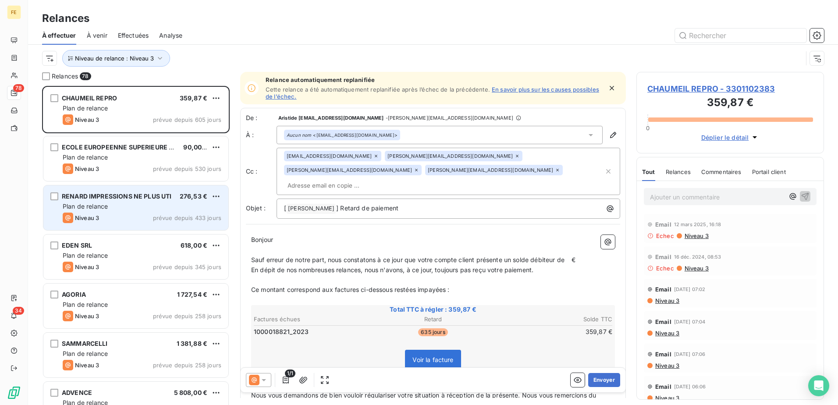
drag, startPoint x: 154, startPoint y: 164, endPoint x: 160, endPoint y: 192, distance: 29.5
click at [154, 164] on div "Niveau 3 prévue depuis 530 jours" at bounding box center [142, 169] width 159 height 11
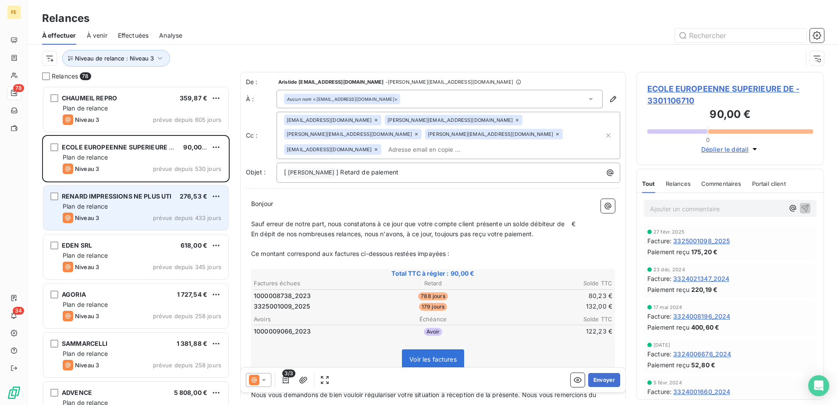
click at [159, 209] on div "Plan de relance" at bounding box center [142, 206] width 159 height 9
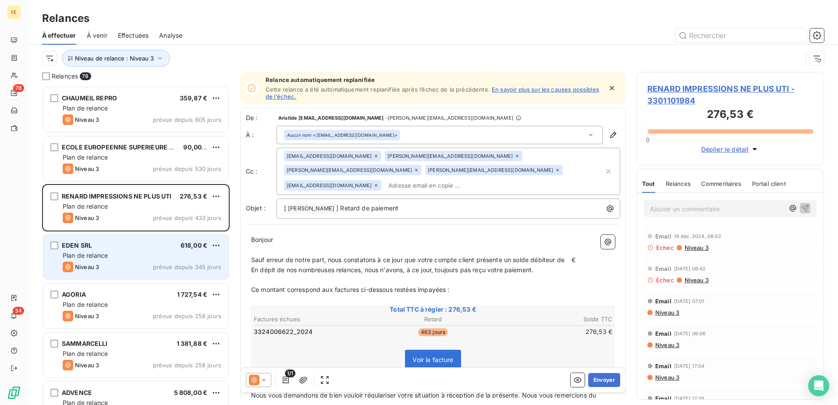
click at [157, 253] on div "Plan de relance" at bounding box center [142, 255] width 159 height 9
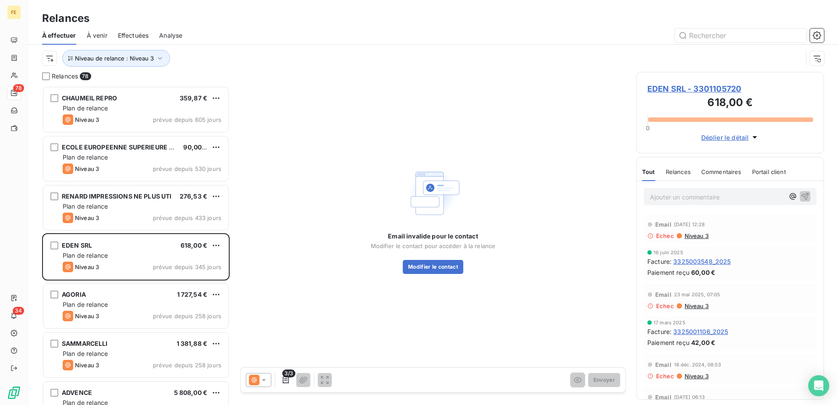
scroll to position [44, 0]
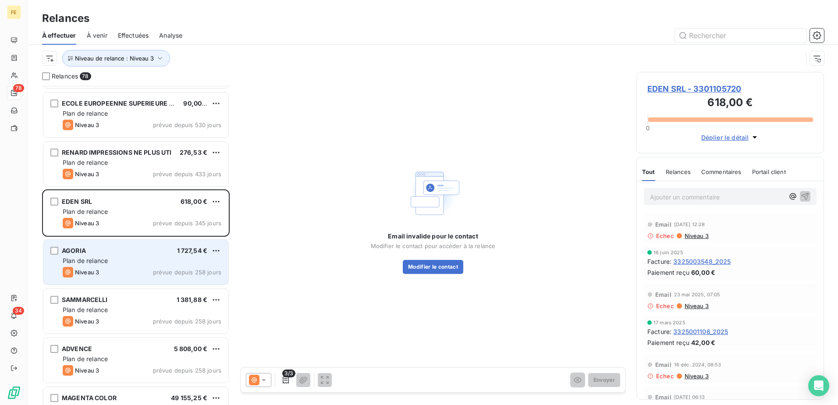
click at [137, 267] on div "AGORIA 1 727,54 € Plan de relance Niveau 3 prévue depuis 258 jours" at bounding box center [135, 262] width 185 height 45
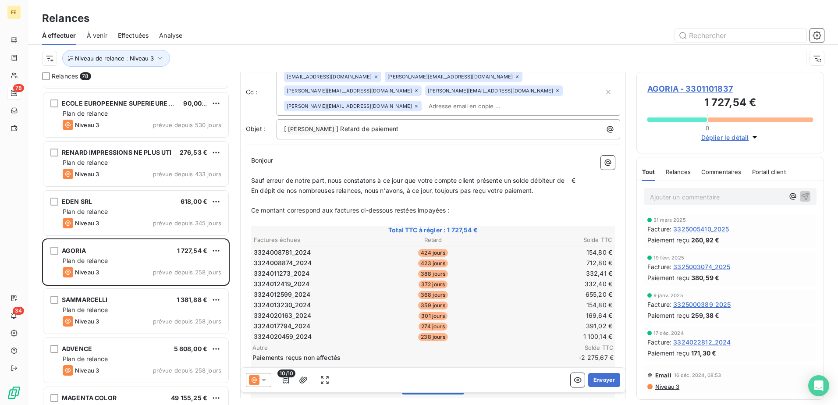
scroll to position [44, 0]
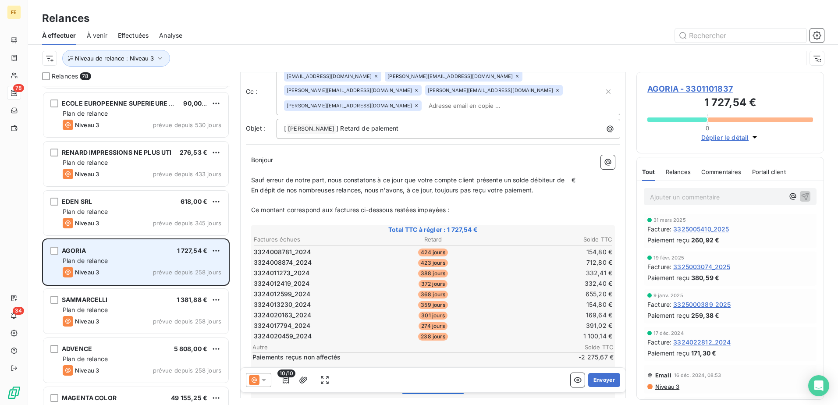
click at [141, 278] on div "AGORIA 1 727,54 € Plan de relance Niveau 3 prévue depuis 258 jours" at bounding box center [135, 262] width 185 height 45
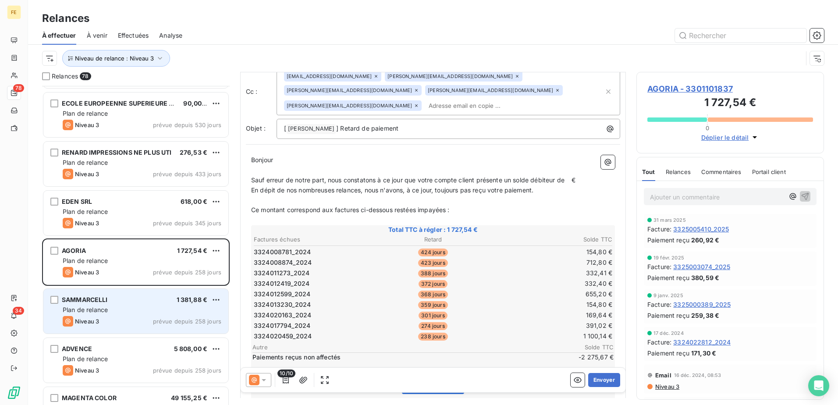
click at [141, 308] on div "Plan de relance" at bounding box center [142, 310] width 159 height 9
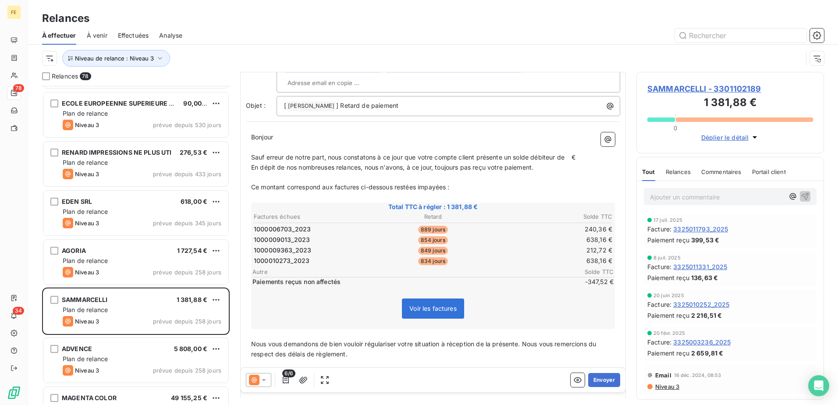
scroll to position [88, 0]
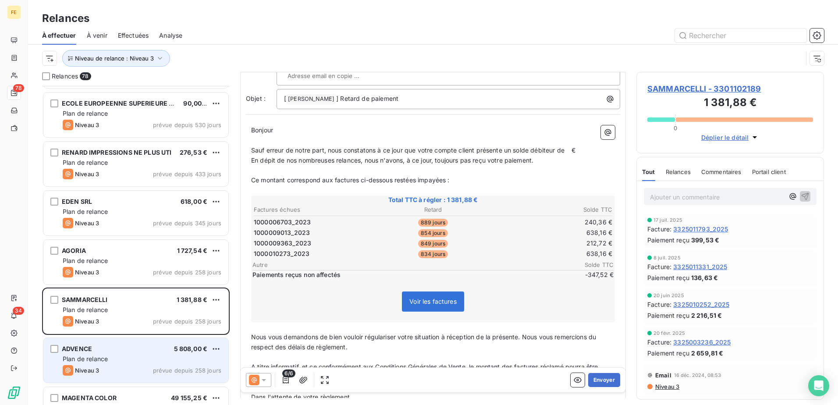
click at [130, 357] on div "Plan de relance" at bounding box center [142, 359] width 159 height 9
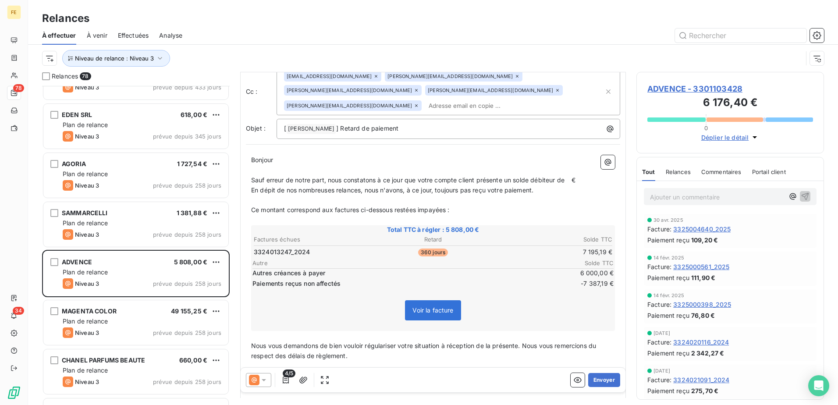
scroll to position [132, 0]
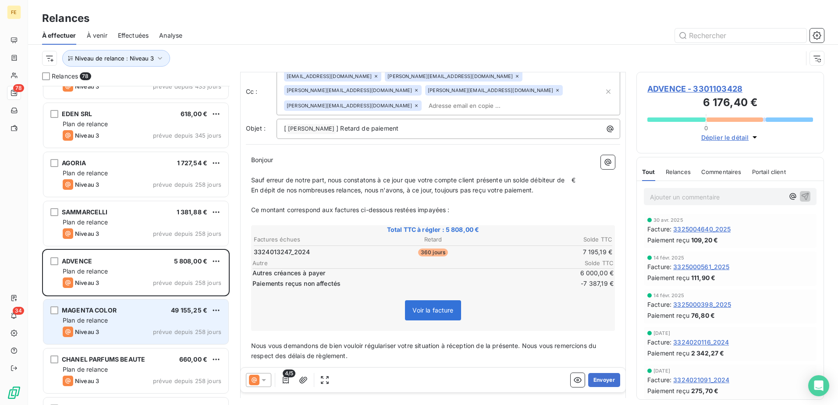
click at [121, 321] on div "Plan de relance" at bounding box center [142, 320] width 159 height 9
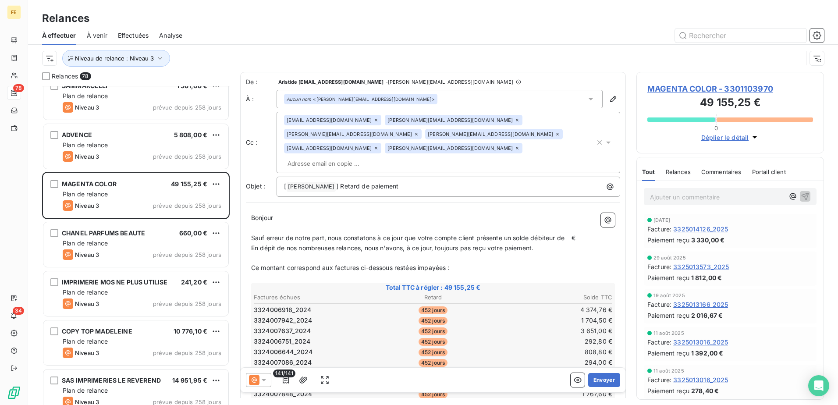
scroll to position [263, 0]
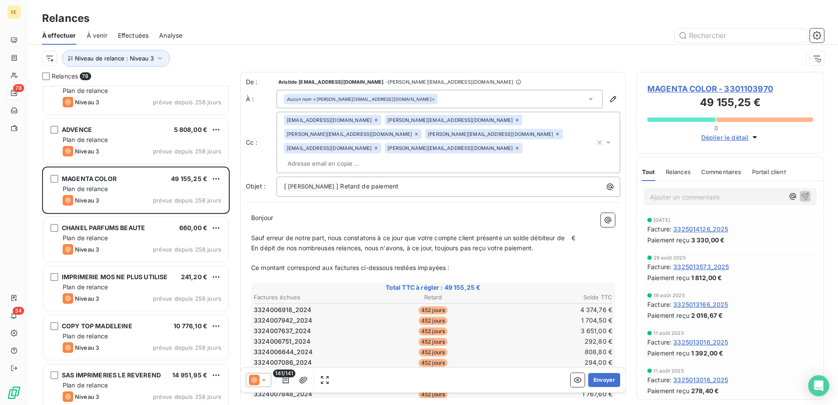
click at [555, 132] on icon at bounding box center [557, 134] width 5 height 5
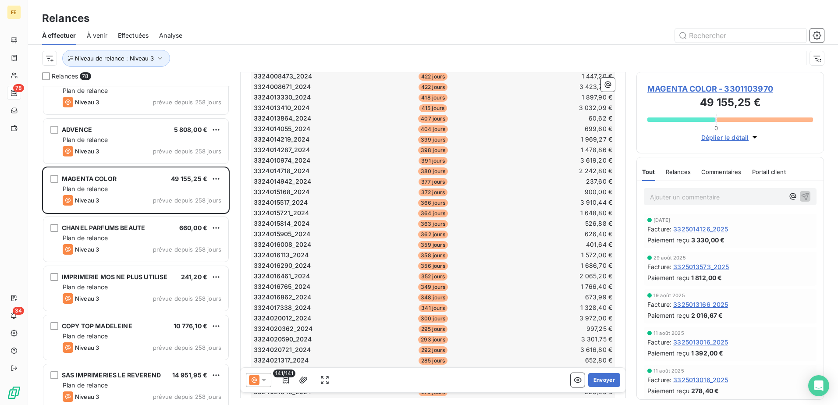
scroll to position [571, 0]
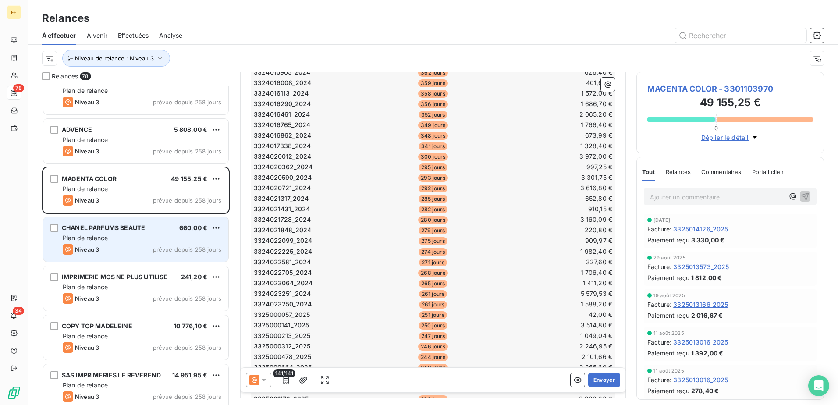
click at [160, 243] on div "CHANEL PARFUMS BEAUTE 660,00 € Plan de relance Niveau 3 prévue depuis 258 jours" at bounding box center [135, 239] width 185 height 45
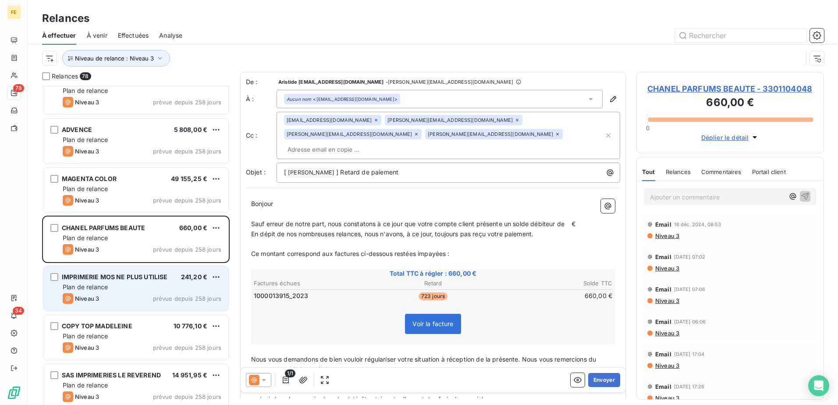
scroll to position [351, 0]
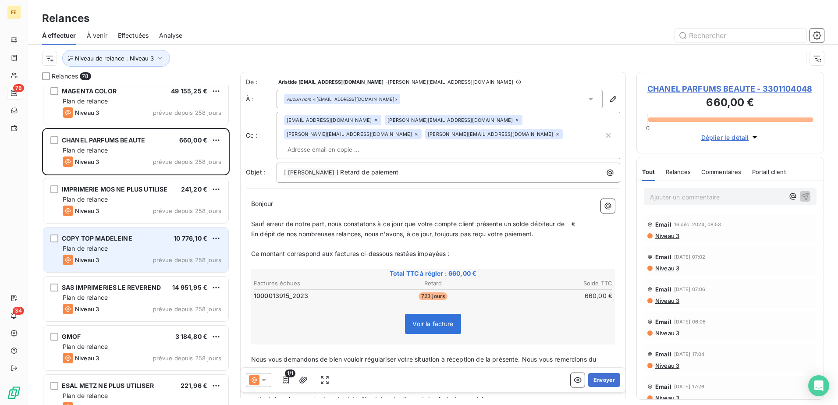
click at [141, 257] on div "Niveau 3 prévue depuis 258 jours" at bounding box center [142, 260] width 159 height 11
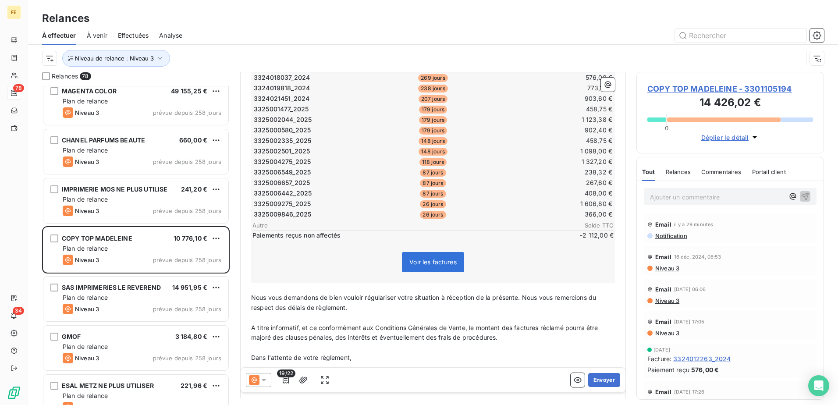
scroll to position [263, 0]
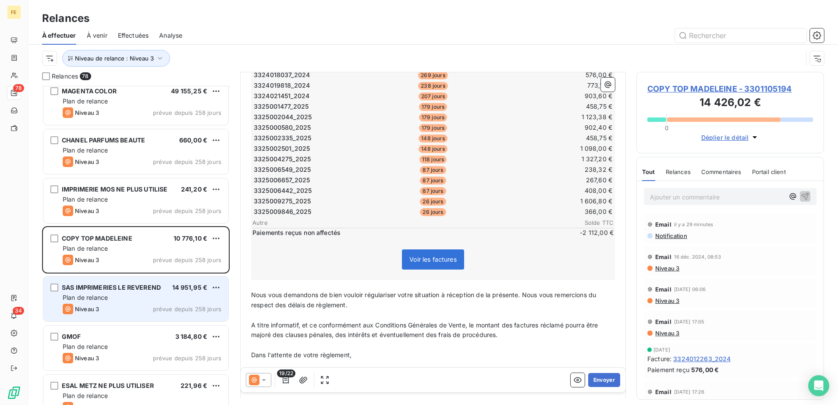
click at [115, 278] on div "SAS IMPRIMERIES LE REVEREND 14 951,95 € Plan de relance Niveau 3 prévue depuis …" at bounding box center [135, 299] width 185 height 45
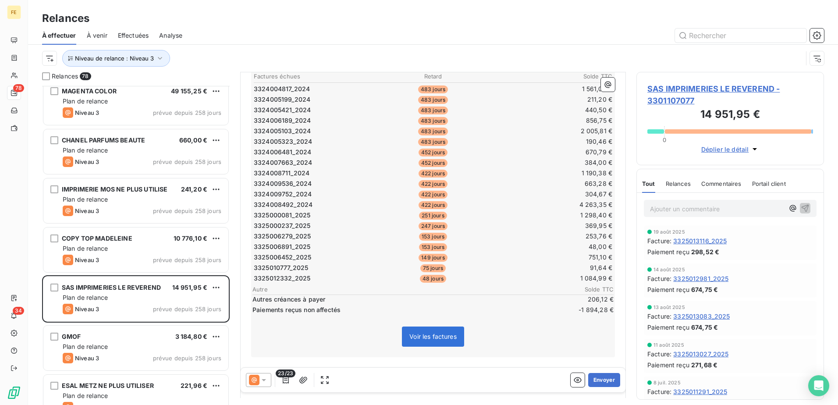
scroll to position [220, 0]
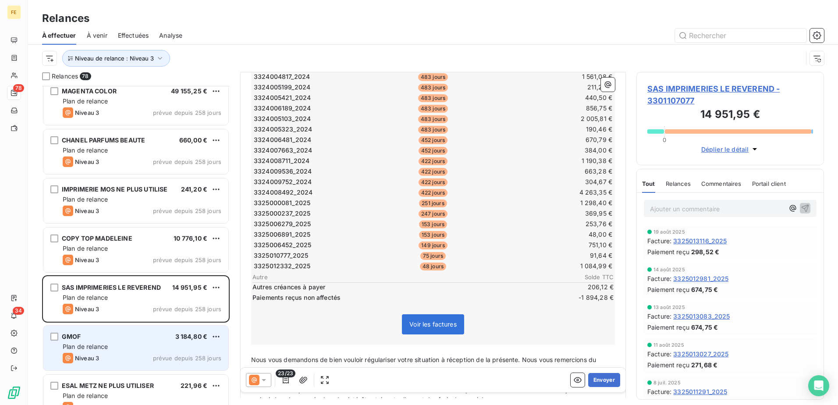
click at [106, 338] on div "GMOF 3 184,80 €" at bounding box center [142, 337] width 159 height 8
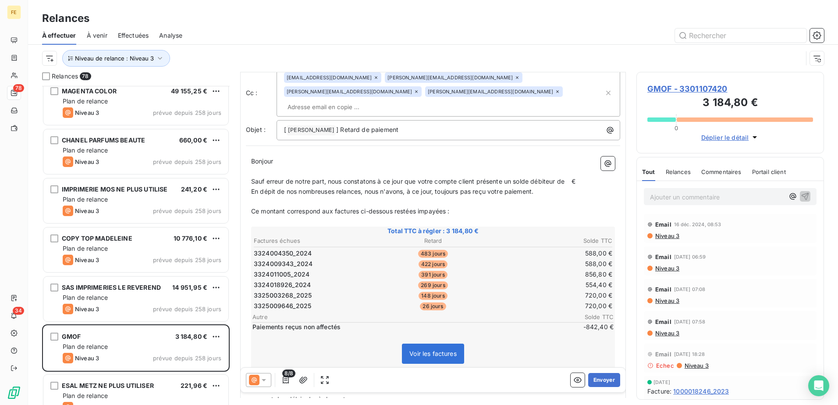
scroll to position [44, 0]
click at [599, 384] on button "Envoyer" at bounding box center [604, 380] width 32 height 14
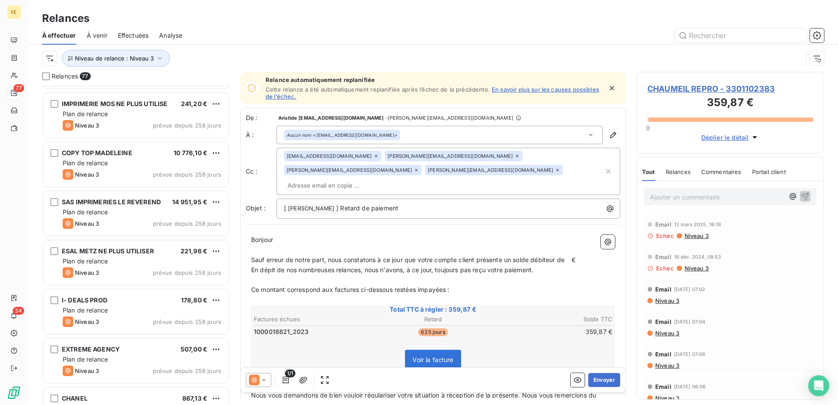
scroll to position [439, 0]
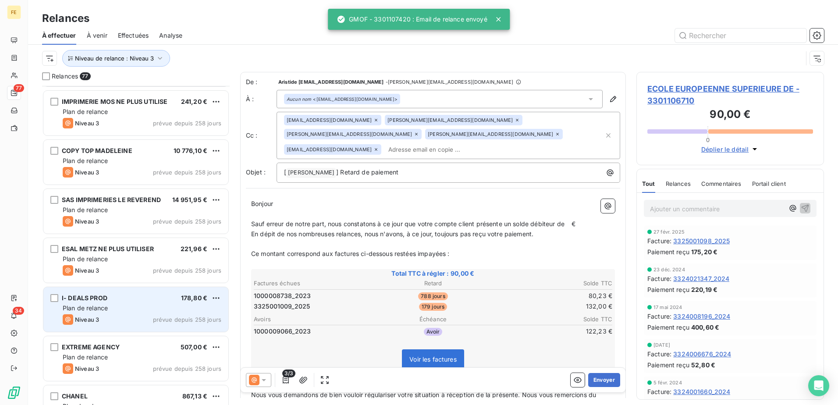
drag, startPoint x: 147, startPoint y: 276, endPoint x: 146, endPoint y: 303, distance: 27.2
click at [147, 276] on div "ESAL METZ NE PLUS UTILISER 221,96 € Plan de relance Niveau 3 prévue depuis 258 …" at bounding box center [135, 260] width 185 height 45
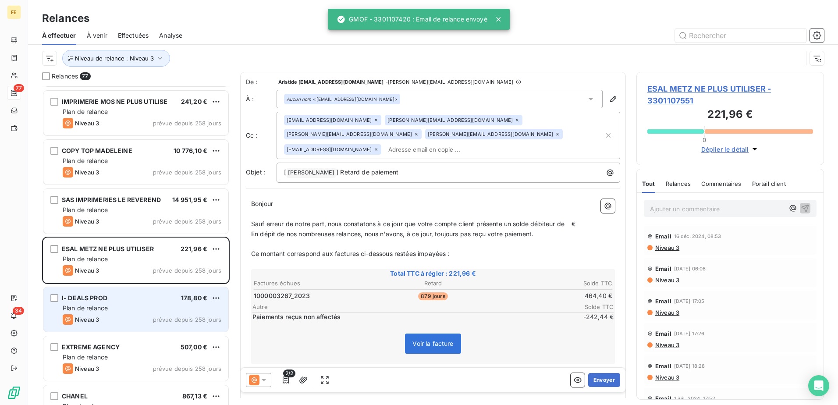
click at [143, 306] on div "Plan de relance" at bounding box center [142, 308] width 159 height 9
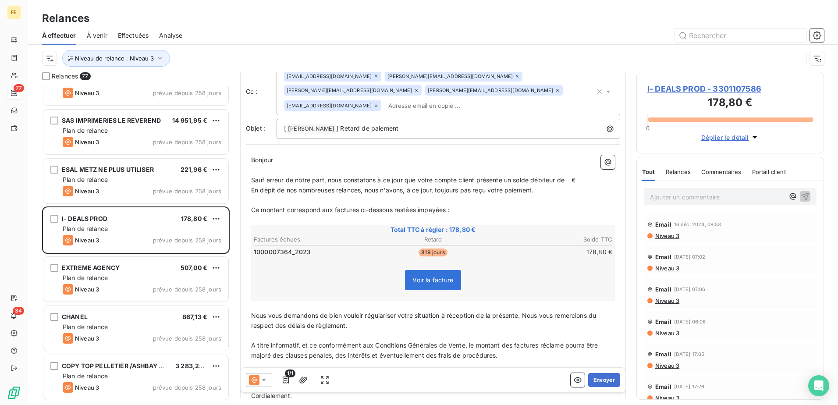
scroll to position [526, 0]
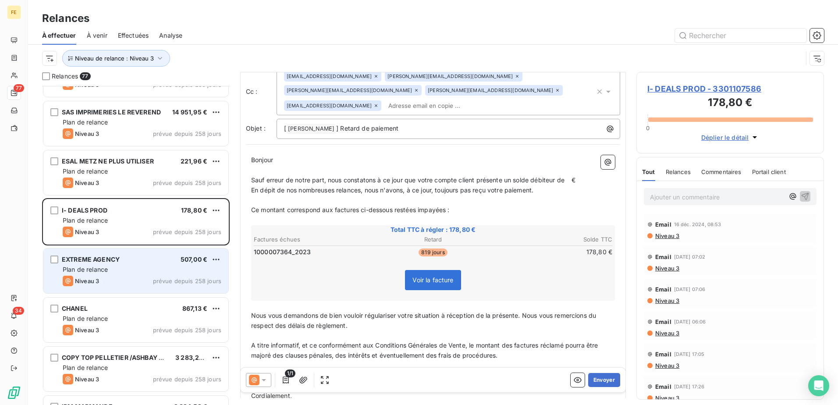
click at [128, 282] on div "Niveau 3 prévue depuis 258 jours" at bounding box center [142, 281] width 159 height 11
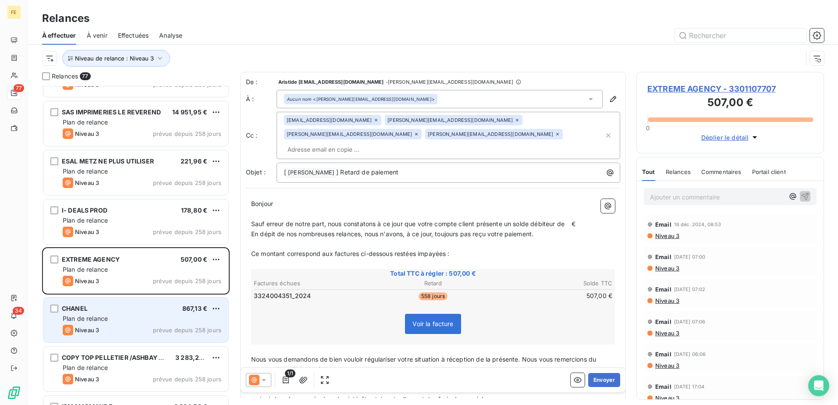
click at [125, 322] on div "Plan de relance" at bounding box center [142, 318] width 159 height 9
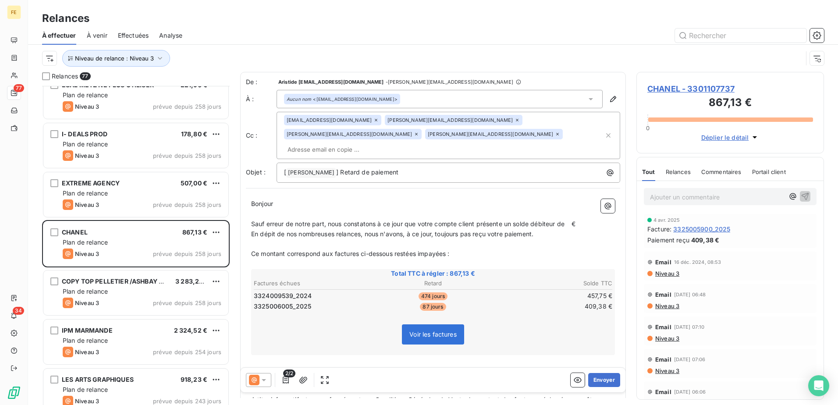
scroll to position [614, 0]
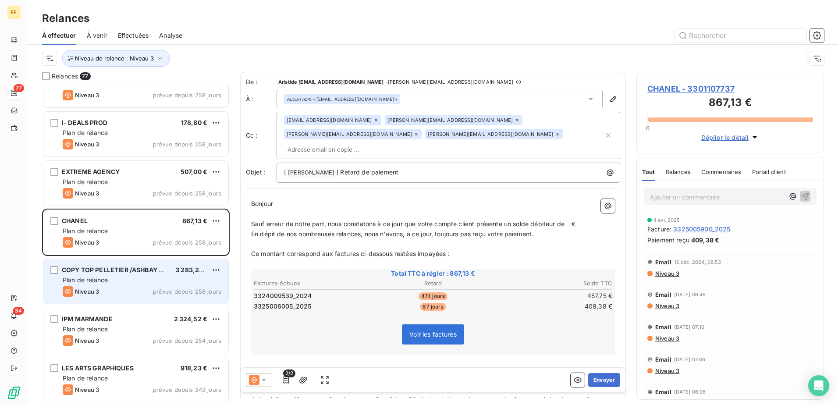
click at [165, 286] on div "COPY TOP PELLETIER /ASHBAY COM 3 283,20 € Plan de relance Niveau 3 prévue depui…" at bounding box center [135, 281] width 185 height 45
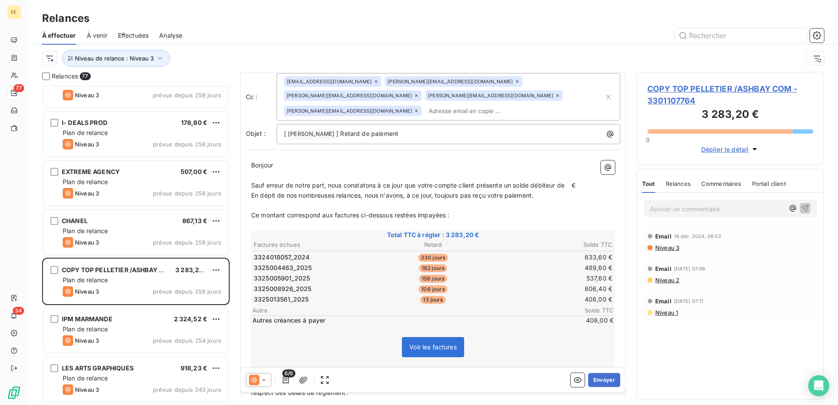
scroll to position [132, 0]
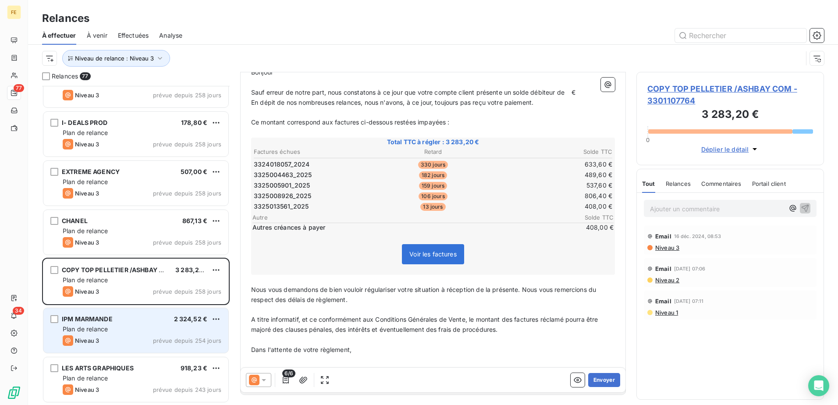
click at [119, 324] on div "IPM MARMANDE 2 324,52 € Plan de relance Niveau 3 prévue depuis 254 jours" at bounding box center [135, 330] width 185 height 45
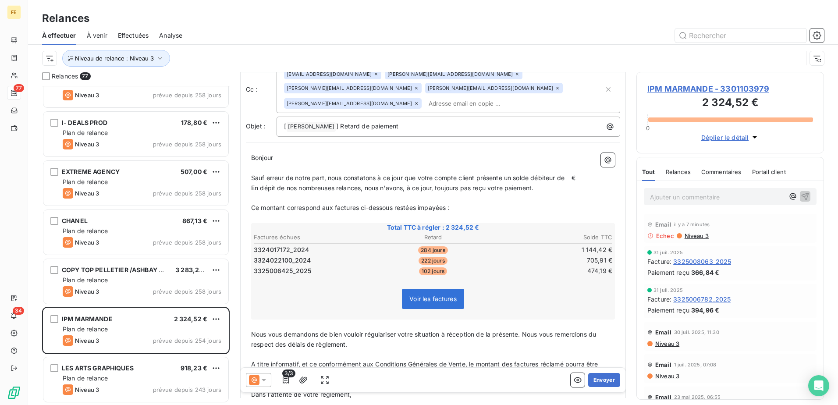
scroll to position [88, 0]
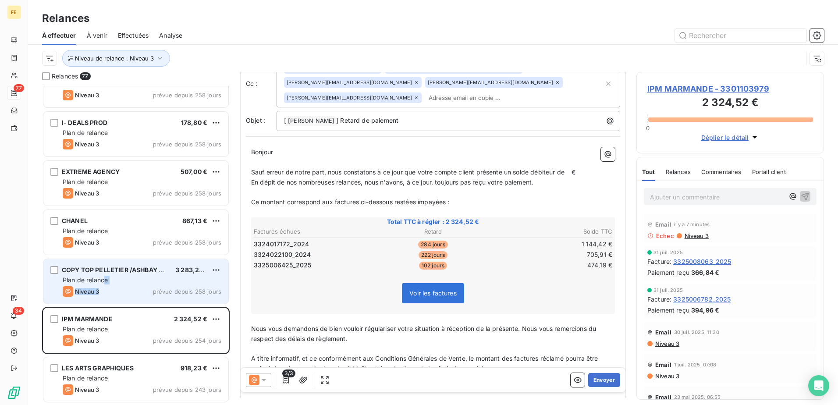
click at [105, 285] on div "COPY TOP PELLETIER /ASHBAY COM 3 283,20 € Plan de relance Niveau 3 prévue depui…" at bounding box center [135, 281] width 185 height 45
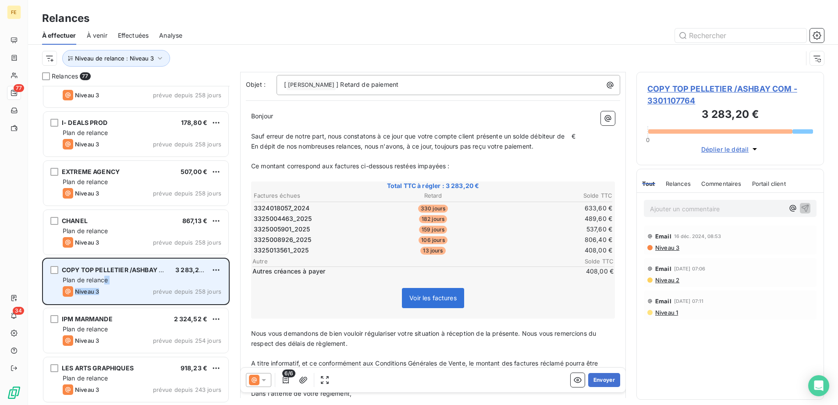
scroll to position [57, 0]
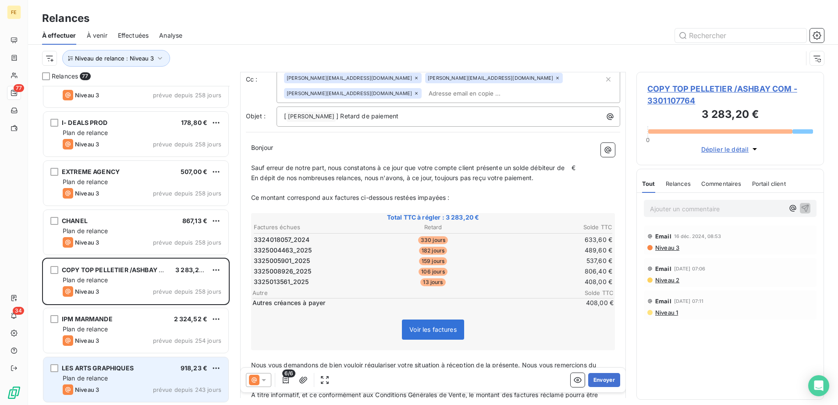
drag, startPoint x: 129, startPoint y: 385, endPoint x: 130, endPoint y: 371, distance: 14.1
click at [128, 385] on div "Niveau 3 prévue depuis 243 jours" at bounding box center [142, 389] width 159 height 11
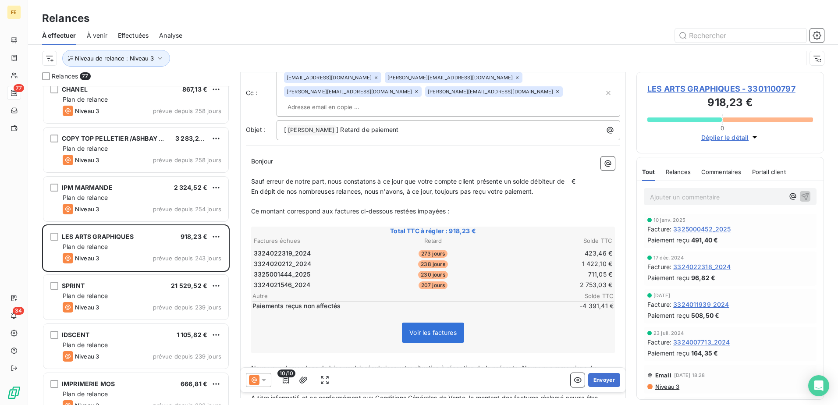
scroll to position [44, 0]
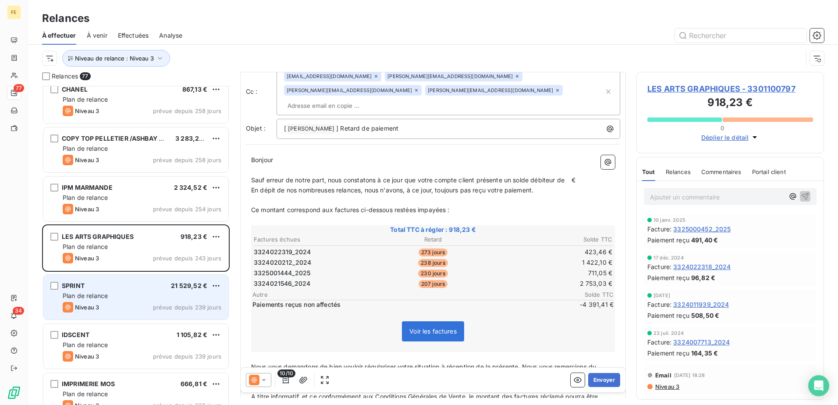
click at [125, 309] on div "Niveau 3 prévue depuis 239 jours" at bounding box center [142, 307] width 159 height 11
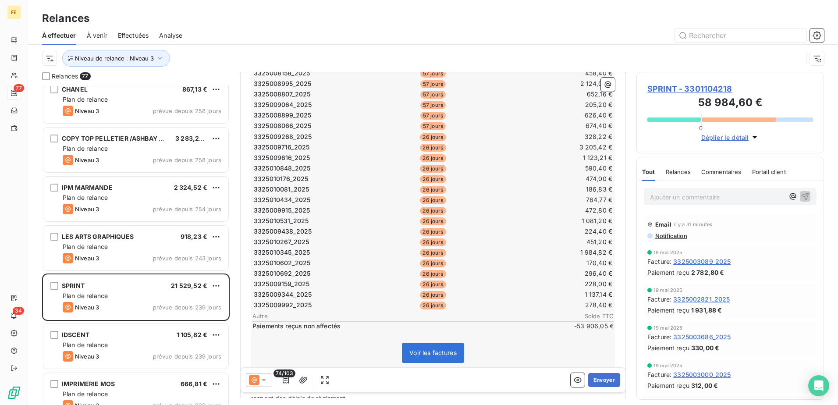
scroll to position [804, 0]
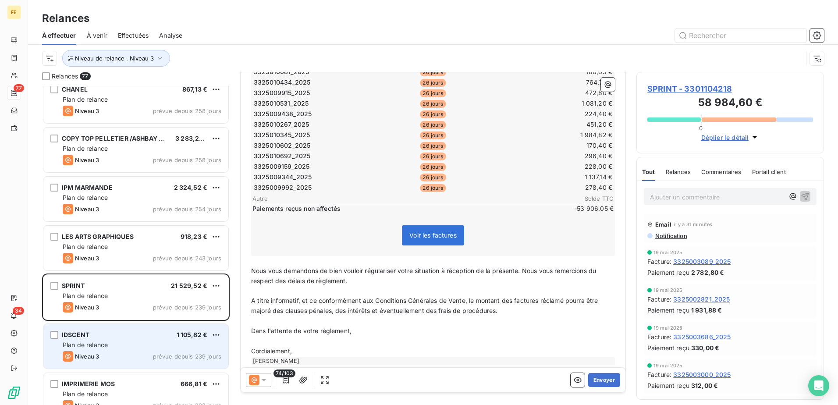
click at [161, 341] on div "Plan de relance" at bounding box center [142, 345] width 159 height 9
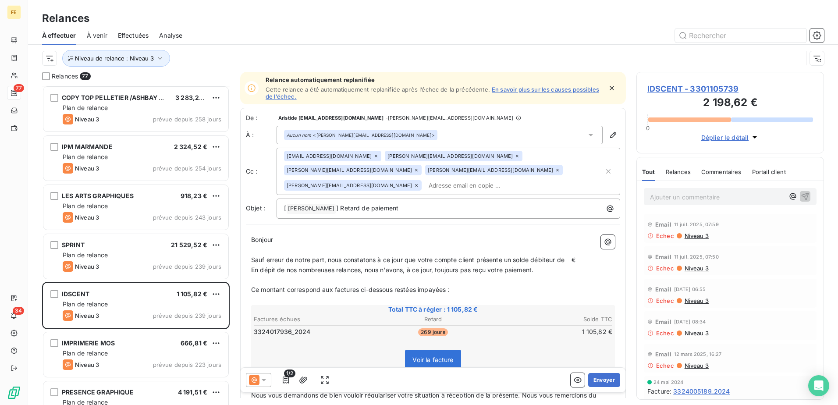
scroll to position [833, 0]
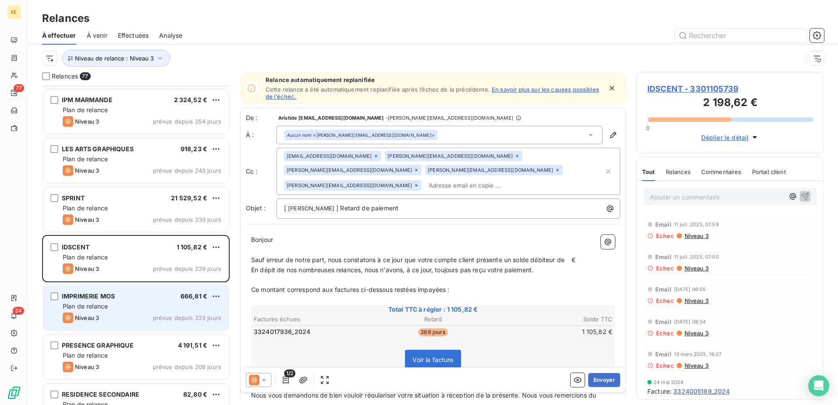
click at [128, 313] on div "Niveau 3 prévue depuis 223 jours" at bounding box center [142, 318] width 159 height 11
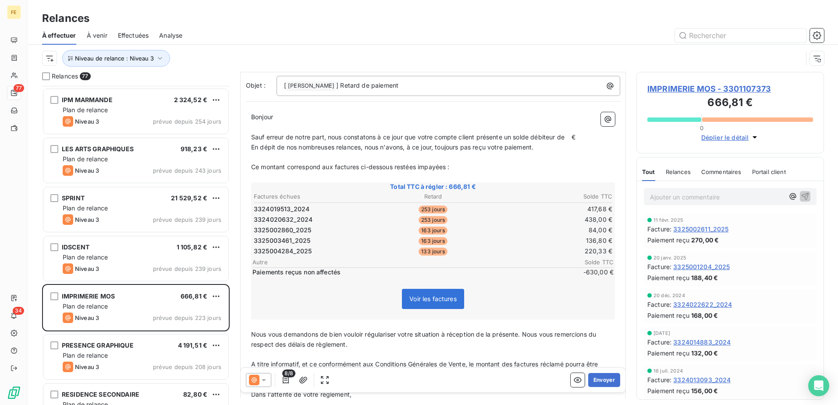
scroll to position [88, 0]
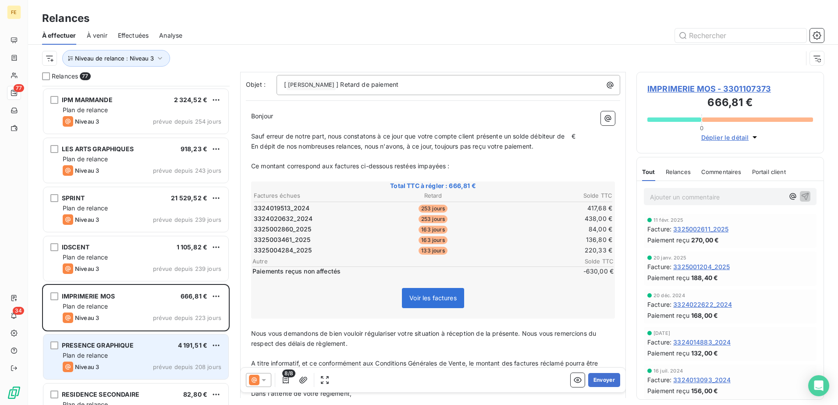
click at [139, 349] on div "PRESENCE GRAPHIQUE 4 191,51 €" at bounding box center [142, 345] width 159 height 8
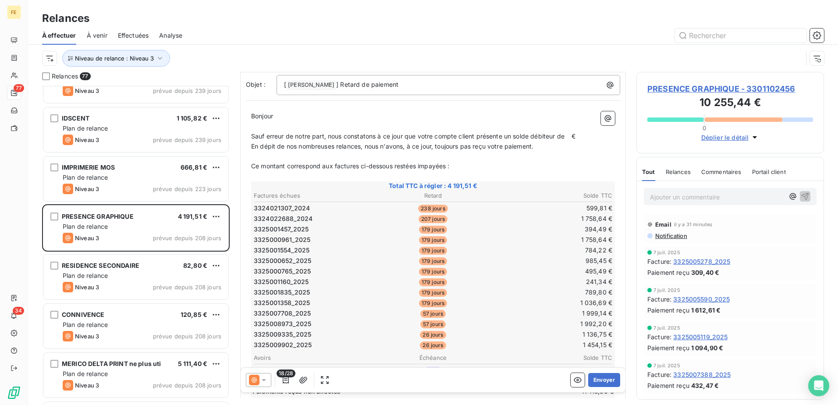
scroll to position [965, 0]
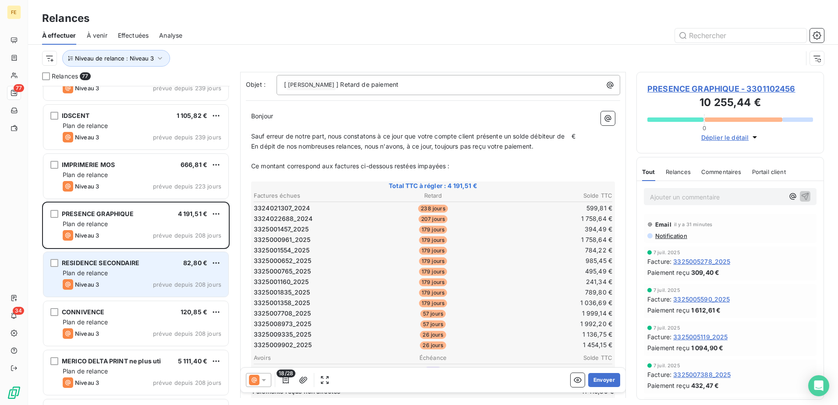
click at [150, 282] on div "Niveau 3 prévue depuis 208 jours" at bounding box center [142, 284] width 159 height 11
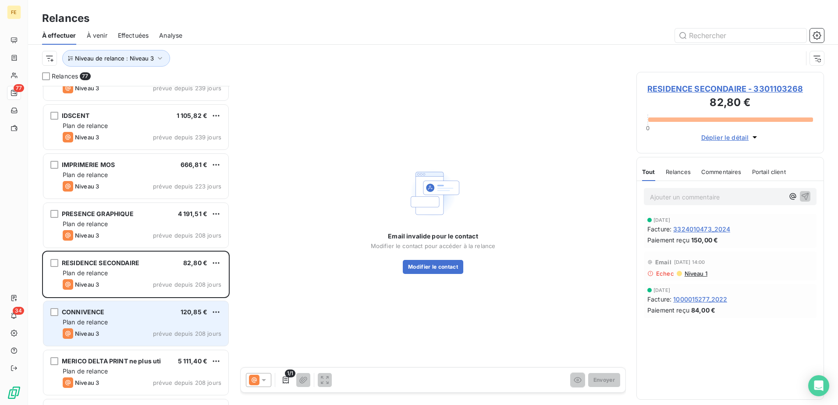
click at [152, 331] on div "Niveau 3 prévue depuis 208 jours" at bounding box center [142, 333] width 159 height 11
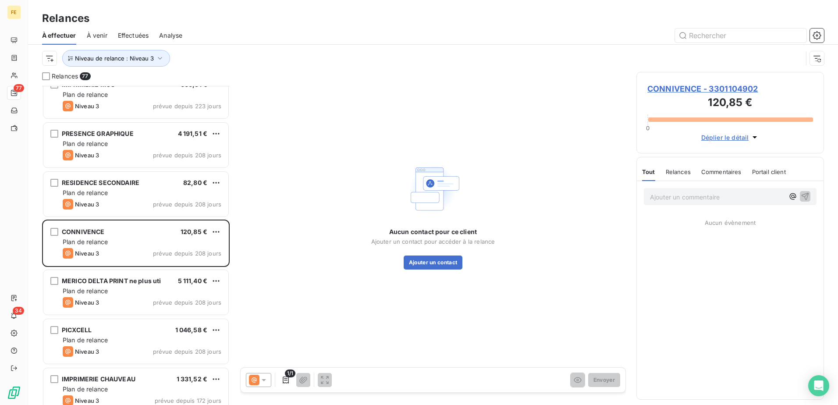
scroll to position [1053, 0]
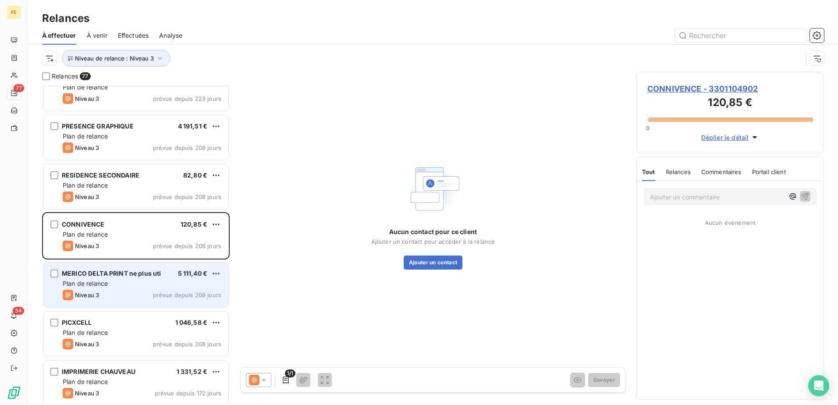
click at [128, 292] on div "Niveau 3 prévue depuis 208 jours" at bounding box center [142, 295] width 159 height 11
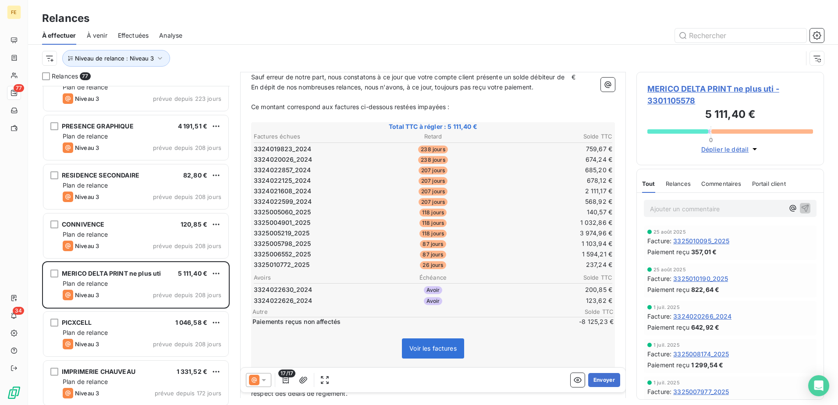
scroll to position [176, 0]
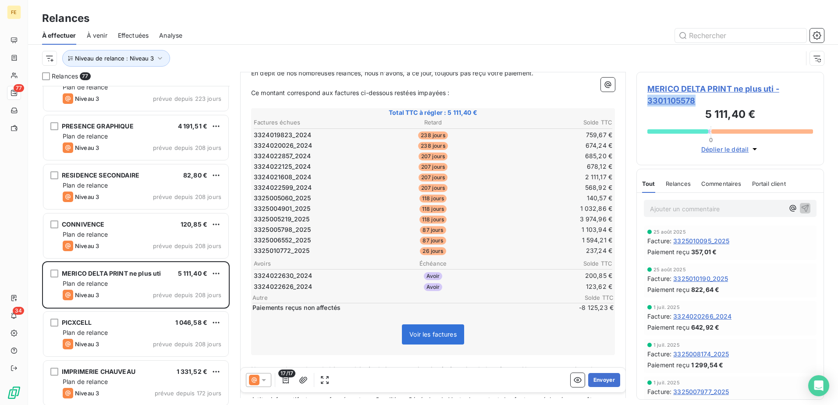
drag, startPoint x: 699, startPoint y: 98, endPoint x: 650, endPoint y: 98, distance: 49.5
click at [650, 98] on span "MERICO DELTA PRINT ne plus uti - 3301105578" at bounding box center [730, 95] width 166 height 24
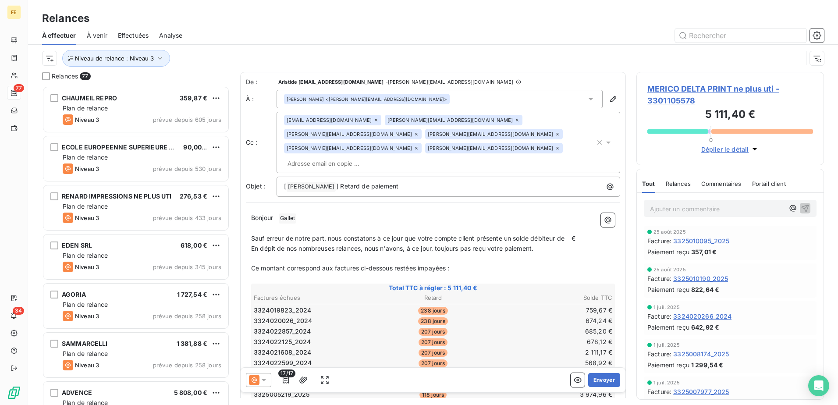
scroll to position [313, 181]
click at [598, 381] on button "Envoyer" at bounding box center [604, 380] width 32 height 14
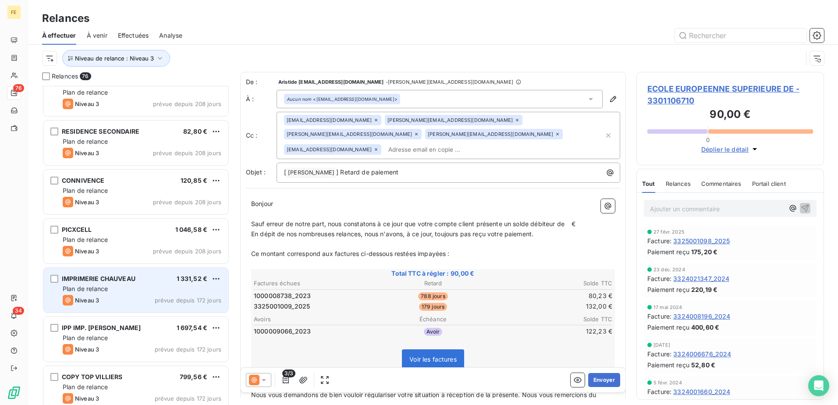
scroll to position [1184, 0]
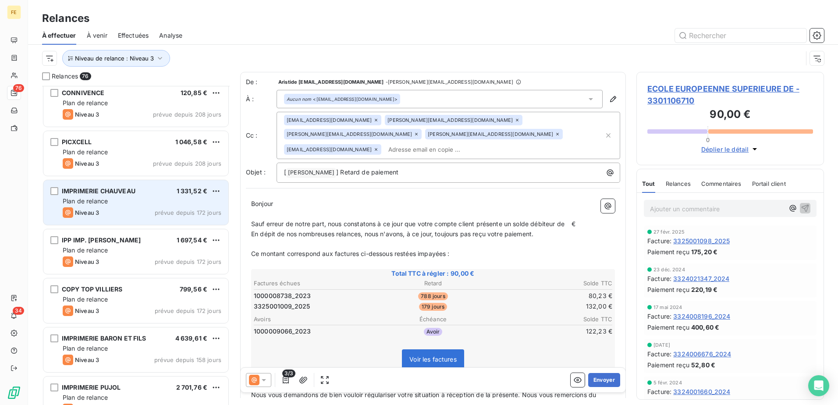
click at [123, 220] on div "IMPRIMERIE CHAUVEAU 1 331,52 € Plan de relance Niveau 3 prévue depuis 172 jours" at bounding box center [135, 202] width 185 height 45
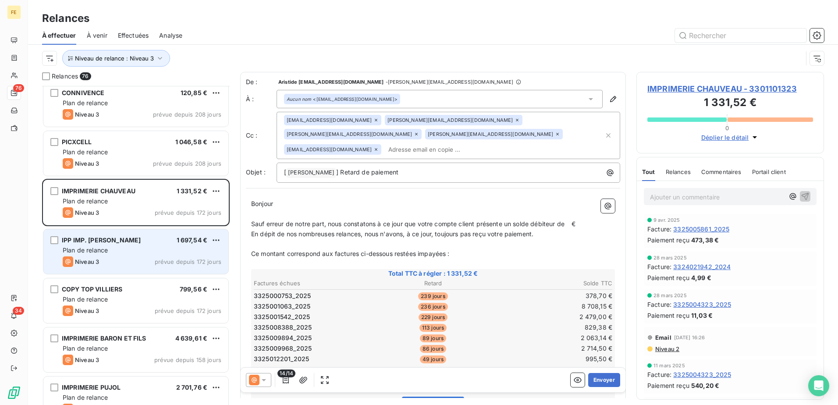
click at [144, 265] on div "Niveau 3 prévue depuis 172 jours" at bounding box center [142, 261] width 159 height 11
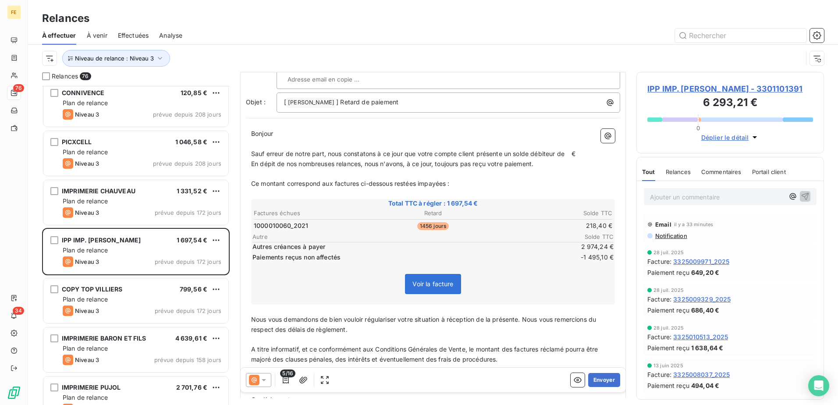
scroll to position [88, 0]
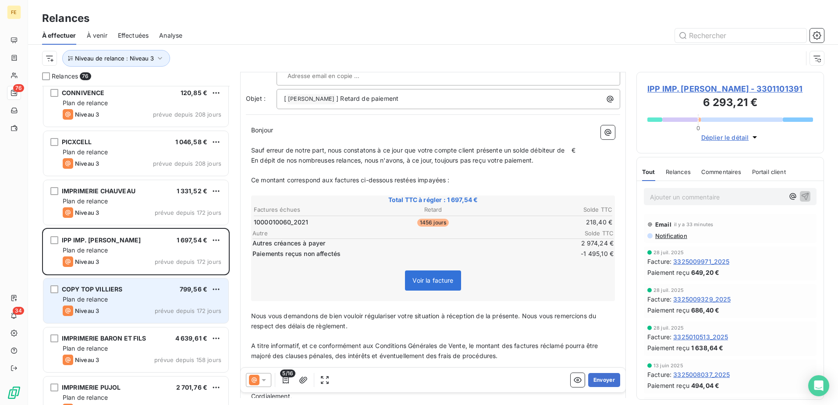
click at [113, 307] on div "Niveau 3 prévue depuis 172 jours" at bounding box center [142, 311] width 159 height 11
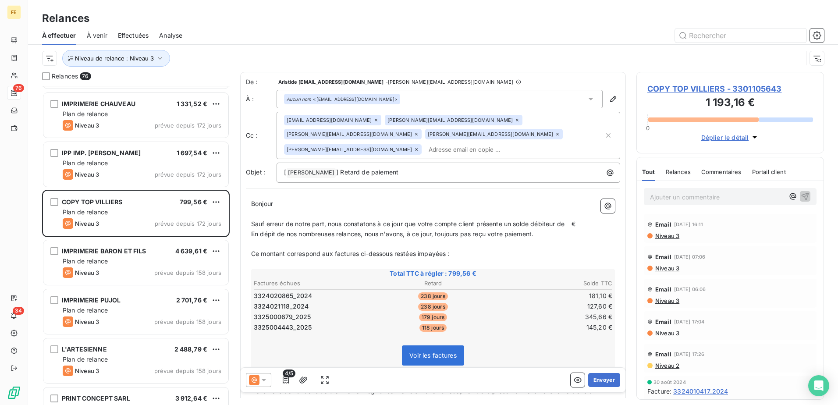
scroll to position [1272, 0]
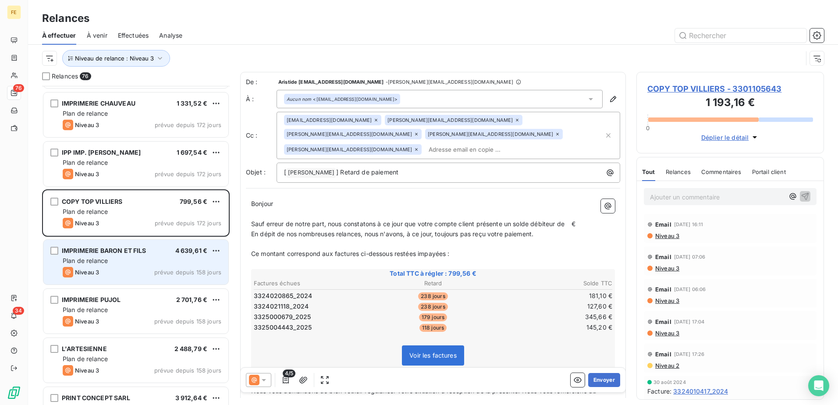
click at [116, 261] on div "Plan de relance" at bounding box center [142, 260] width 159 height 9
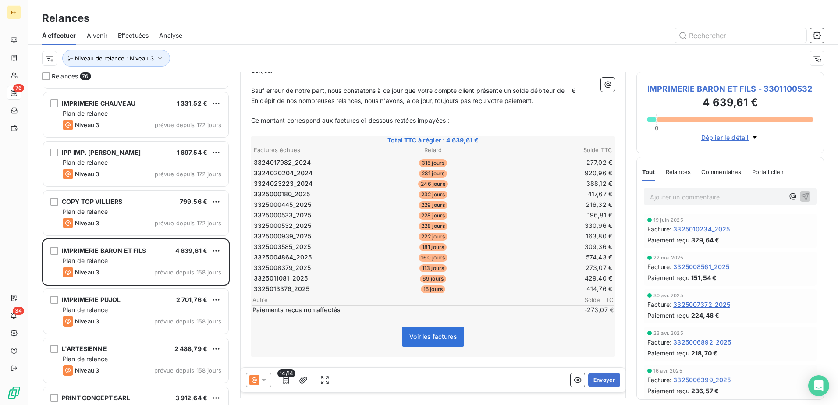
scroll to position [176, 0]
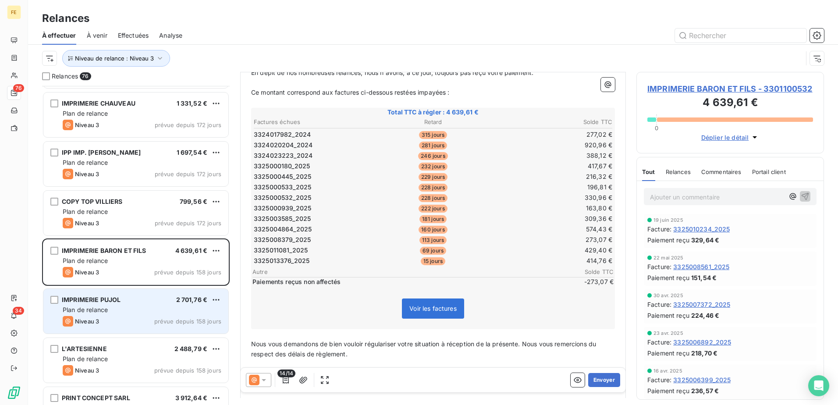
click at [168, 322] on span "prévue depuis 158 jours" at bounding box center [187, 321] width 67 height 7
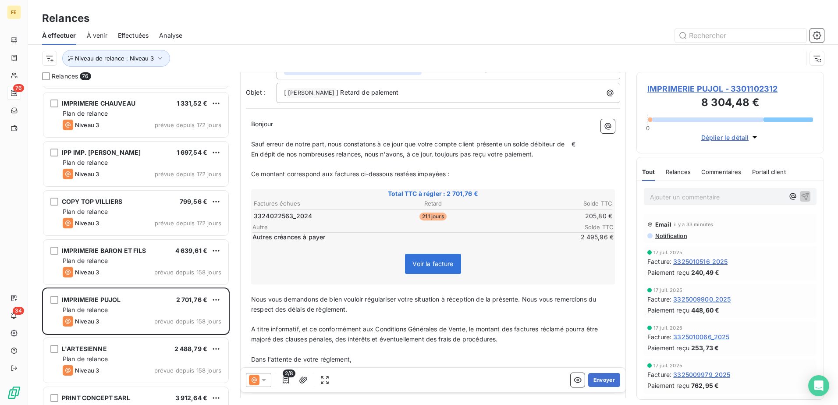
scroll to position [88, 0]
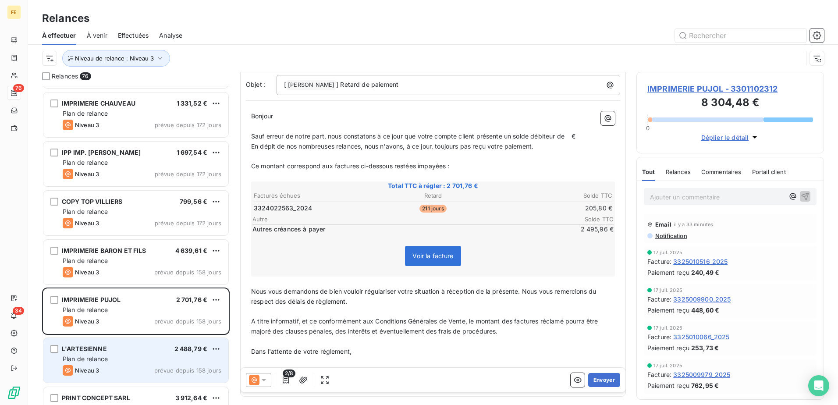
drag, startPoint x: 126, startPoint y: 356, endPoint x: 132, endPoint y: 338, distance: 18.0
click at [126, 356] on div "Plan de relance" at bounding box center [142, 359] width 159 height 9
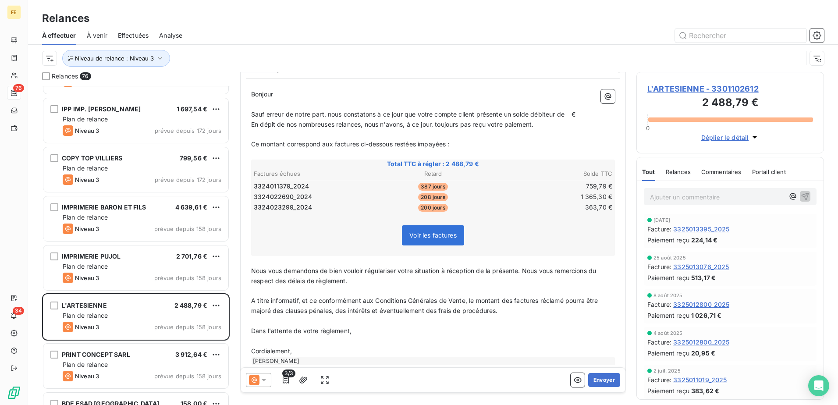
scroll to position [1403, 0]
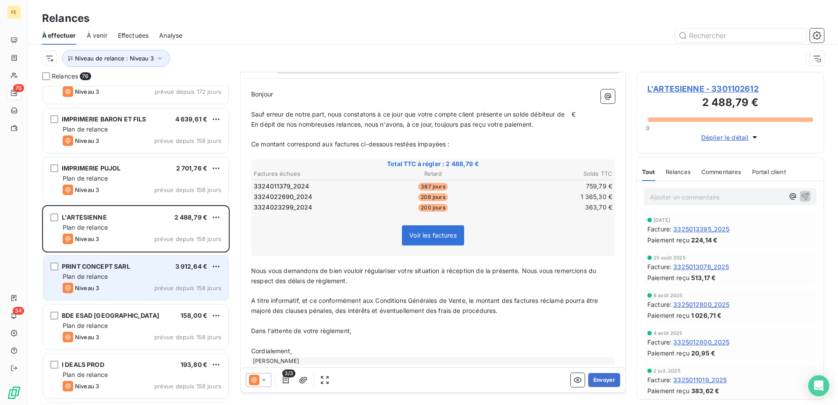
click at [160, 297] on div "PRINT CONCEPT SARL 3 912,64 € Plan de relance Niveau 3 prévue depuis 158 jours" at bounding box center [135, 278] width 185 height 45
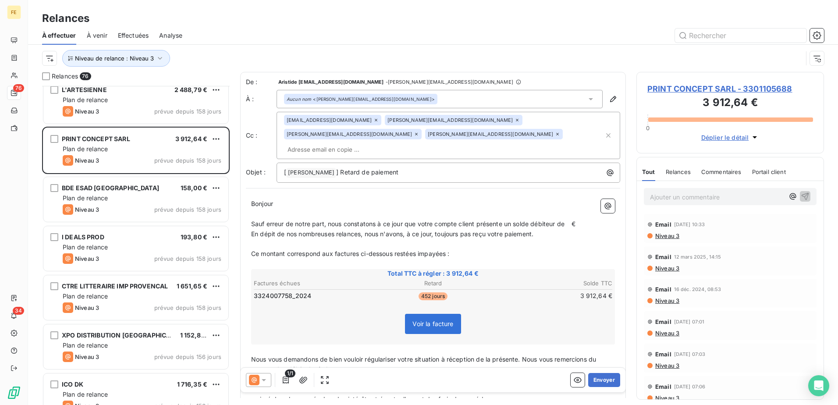
scroll to position [1535, 0]
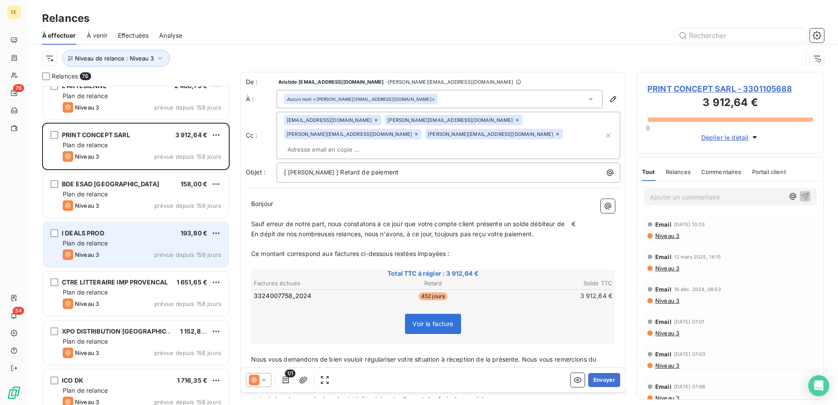
click at [134, 245] on div "Plan de relance" at bounding box center [142, 243] width 159 height 9
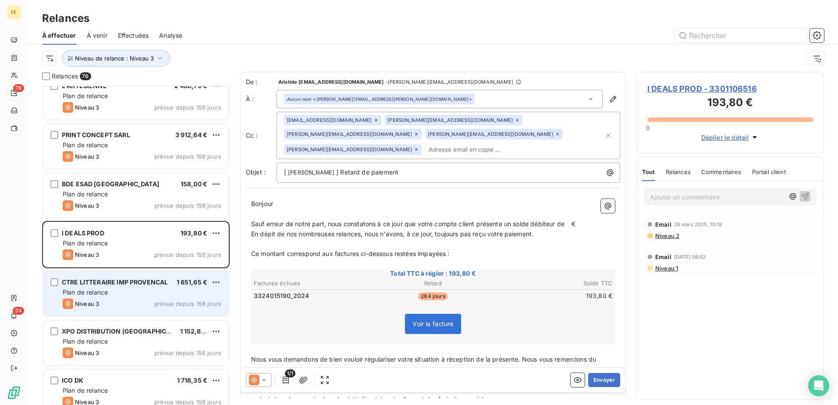
click at [126, 302] on div "Niveau 3 prévue depuis 158 jours" at bounding box center [142, 304] width 159 height 11
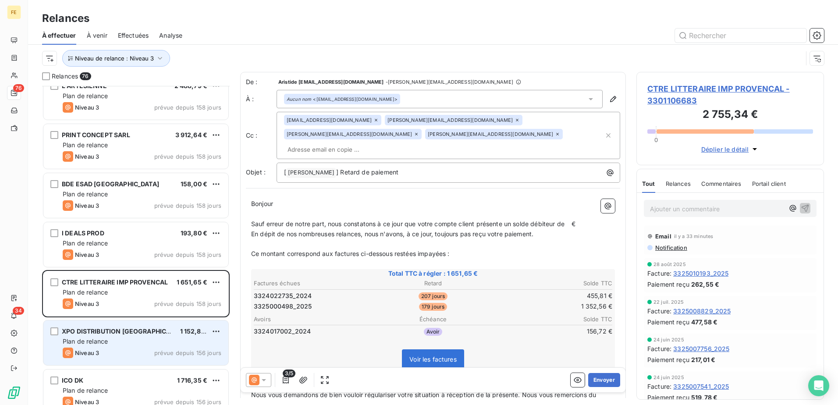
scroll to position [1579, 0]
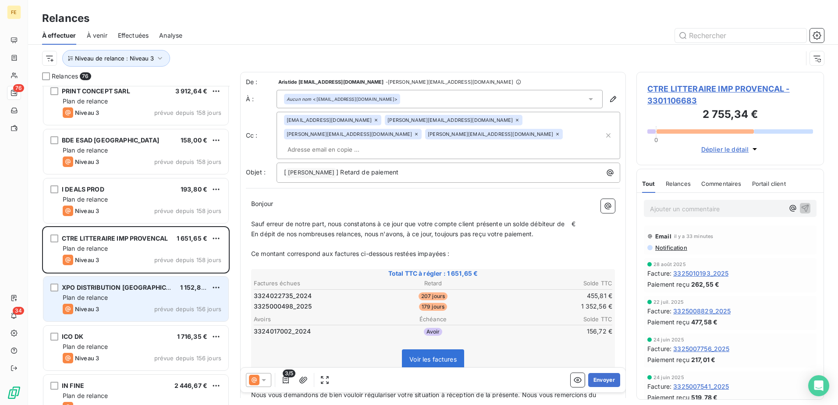
drag, startPoint x: 139, startPoint y: 306, endPoint x: 137, endPoint y: 316, distance: 10.3
click at [140, 306] on div "Niveau 3 prévue depuis 156 jours" at bounding box center [142, 309] width 159 height 11
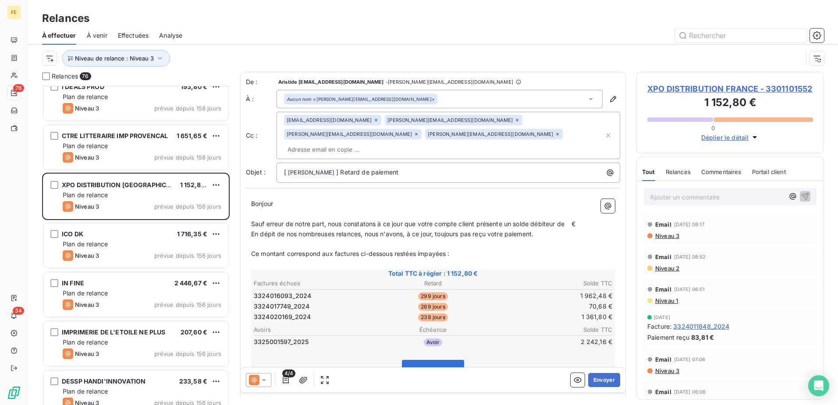
scroll to position [1710, 0]
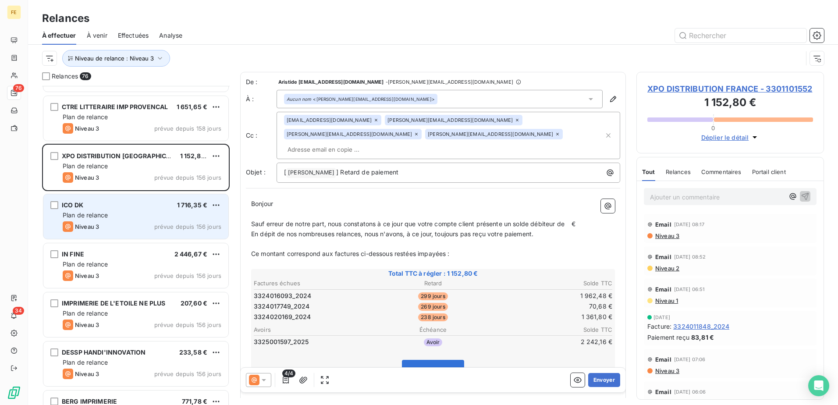
click at [137, 204] on div "ICO DK 1 716,35 €" at bounding box center [142, 205] width 159 height 8
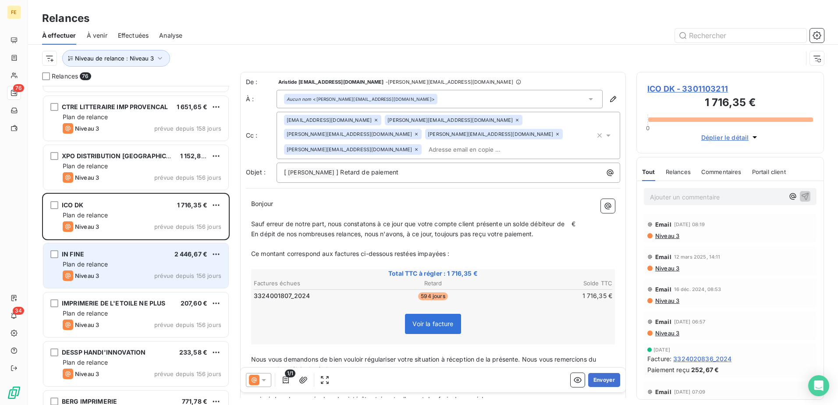
click at [123, 274] on div "Niveau 3 prévue depuis 156 jours" at bounding box center [142, 275] width 159 height 11
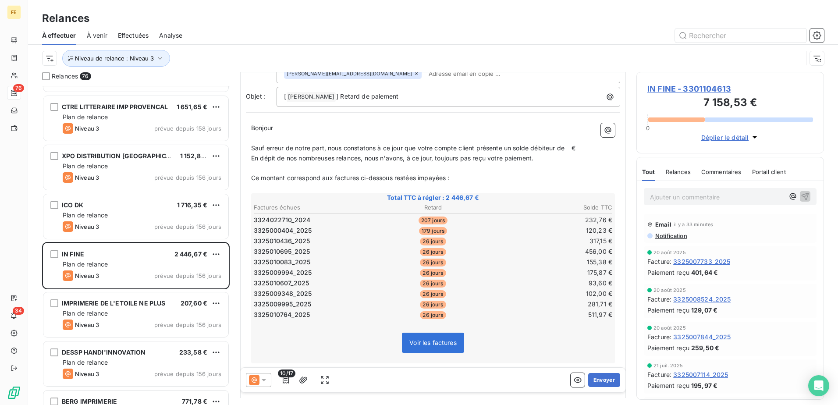
scroll to position [184, 0]
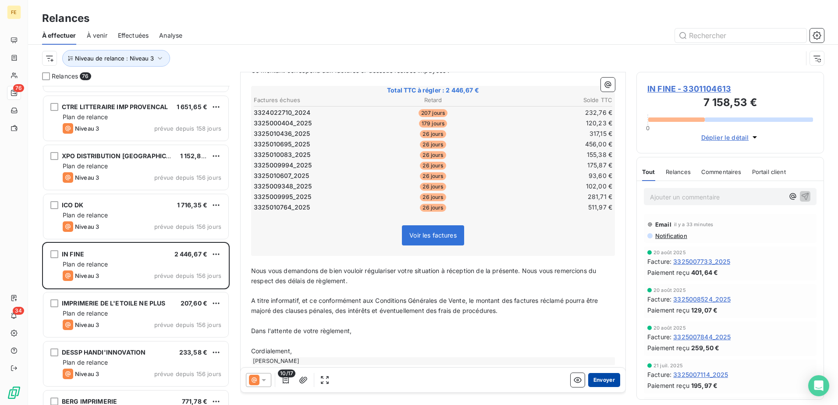
click at [595, 379] on button "Envoyer" at bounding box center [604, 380] width 32 height 14
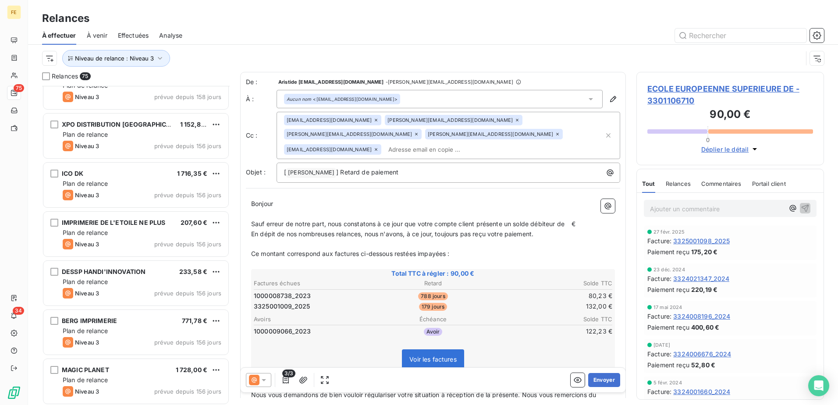
scroll to position [1798, 0]
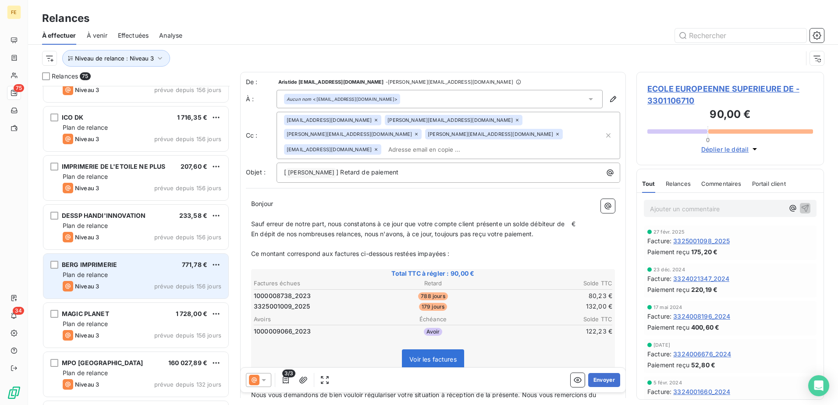
click at [138, 288] on div "Niveau 3 prévue depuis 156 jours" at bounding box center [142, 286] width 159 height 11
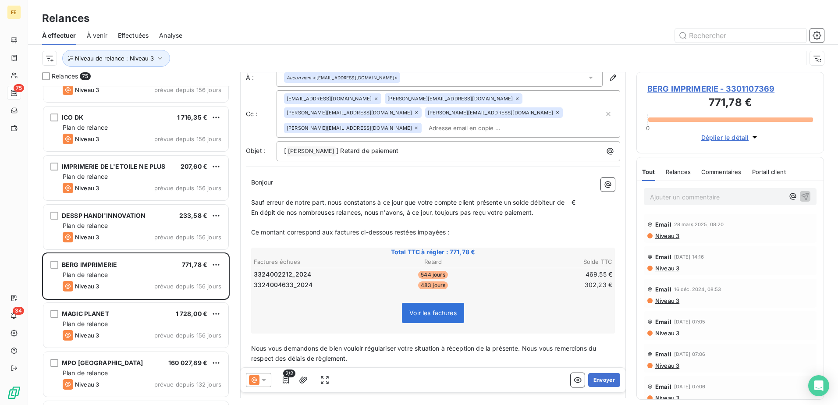
scroll to position [88, 0]
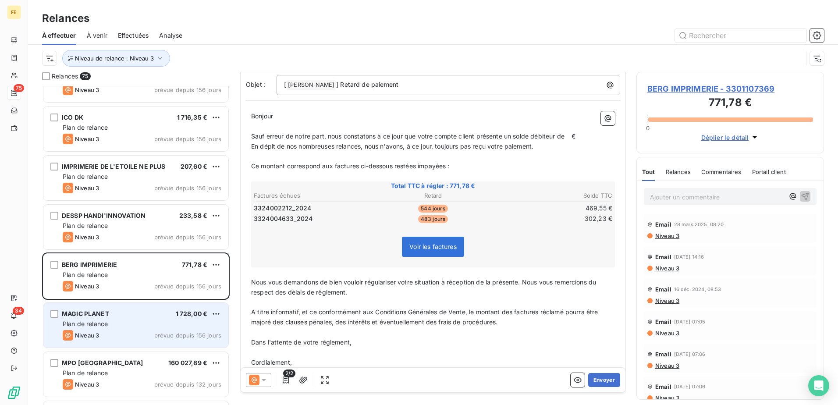
click at [142, 319] on div "MAGIC PLANET 1 728,00 € Plan de relance Niveau 3 prévue depuis 156 jours" at bounding box center [135, 325] width 185 height 45
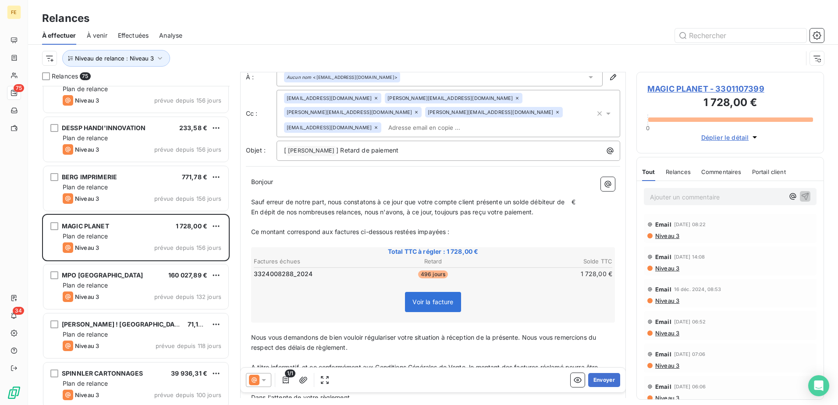
scroll to position [44, 0]
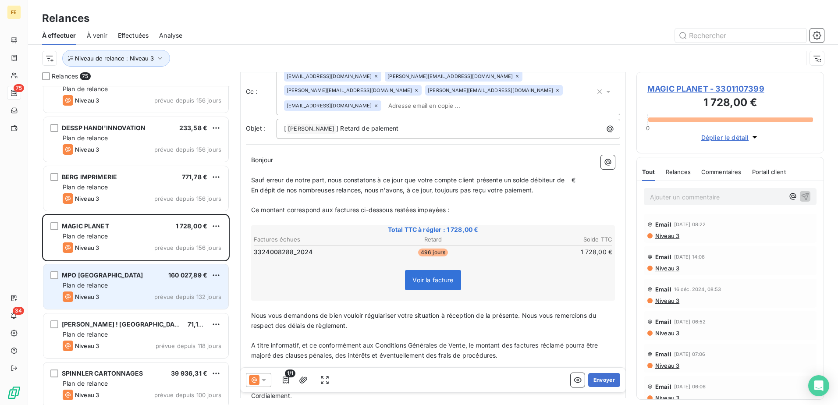
click at [131, 286] on div "Plan de relance" at bounding box center [142, 285] width 159 height 9
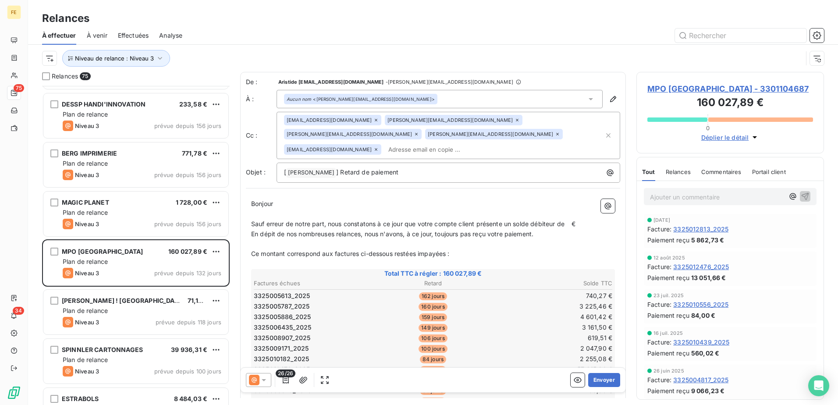
scroll to position [1973, 0]
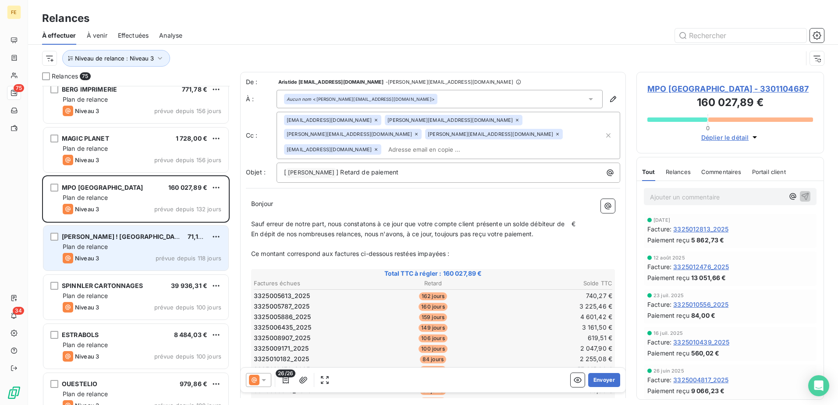
click at [131, 257] on div "Niveau 3 prévue depuis 118 jours" at bounding box center [142, 258] width 159 height 11
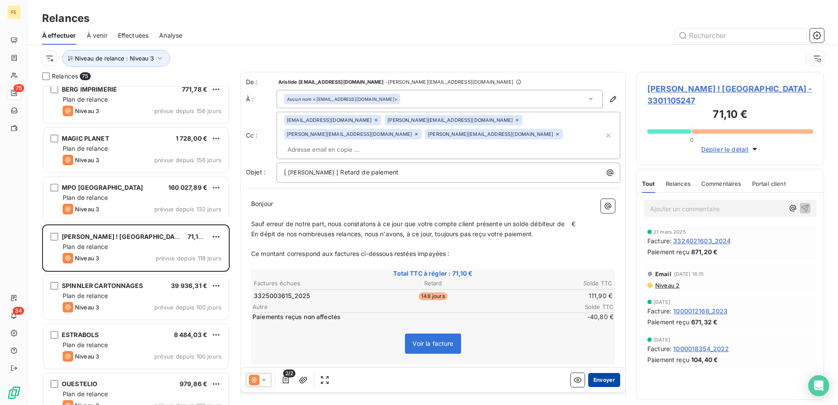
click at [596, 379] on button "Envoyer" at bounding box center [604, 380] width 32 height 14
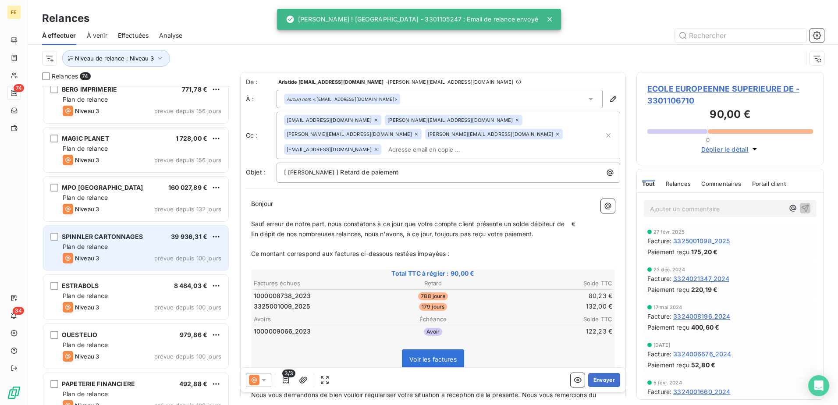
click at [118, 245] on div "Plan de relance" at bounding box center [142, 246] width 159 height 9
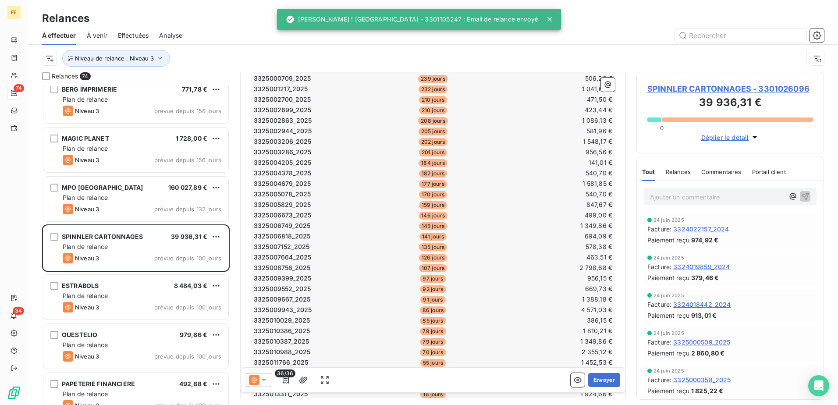
scroll to position [480, 0]
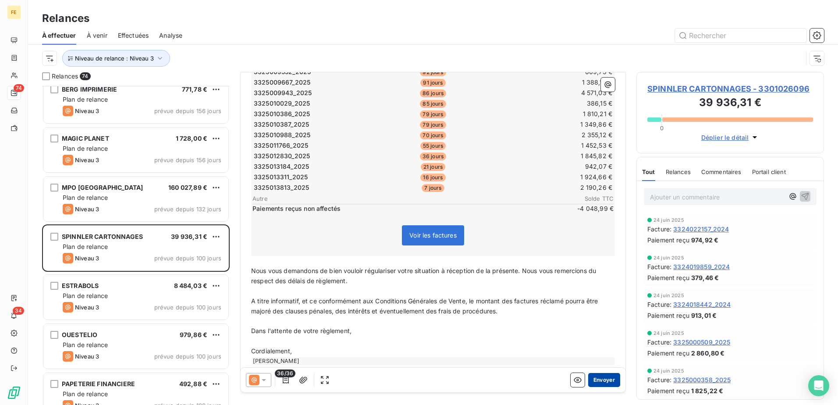
click at [596, 385] on button "Envoyer" at bounding box center [604, 380] width 32 height 14
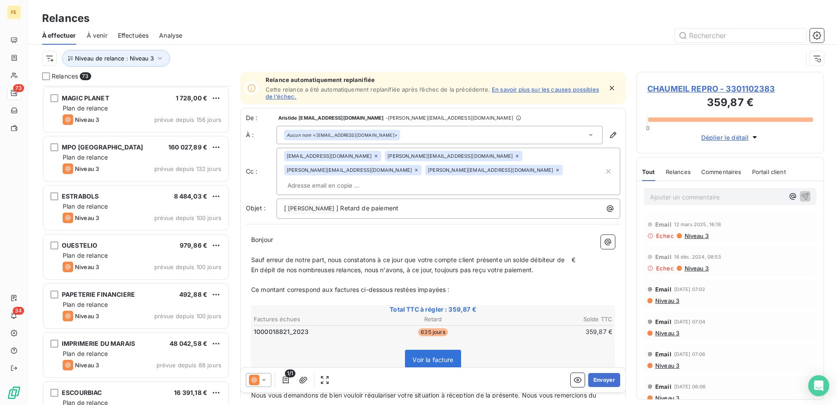
scroll to position [2061, 0]
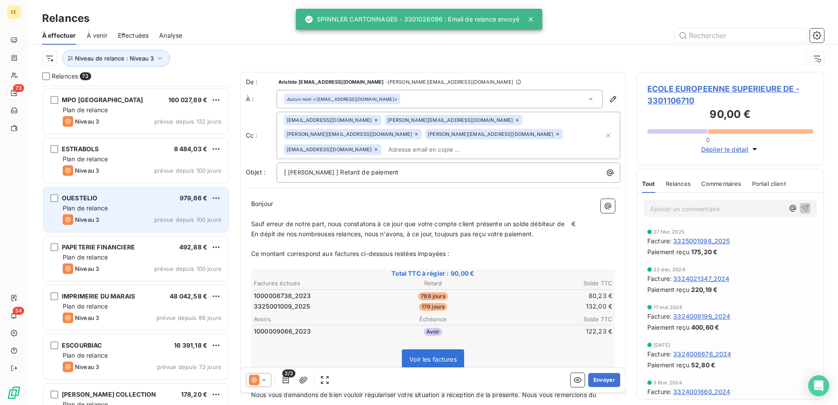
click at [130, 206] on div "Plan de relance" at bounding box center [142, 208] width 159 height 9
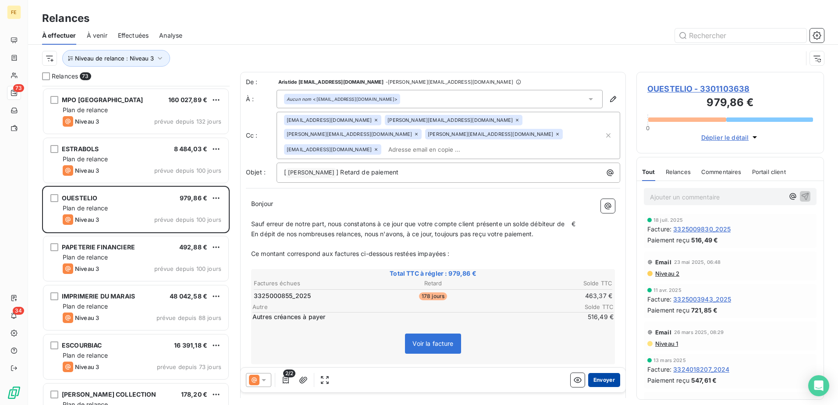
click at [601, 384] on button "Envoyer" at bounding box center [604, 380] width 32 height 14
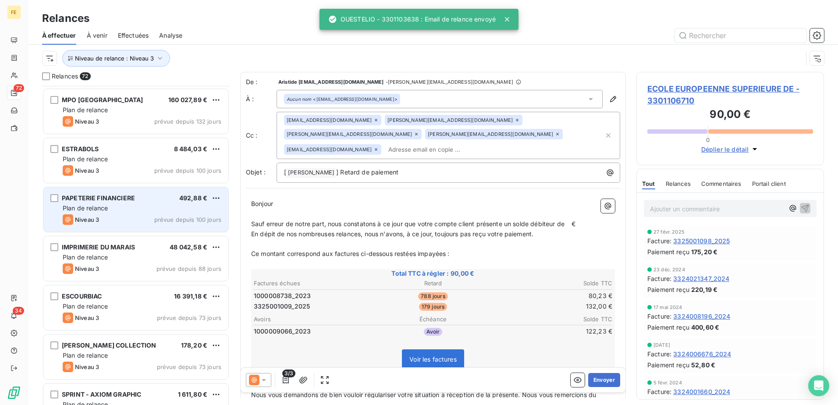
click at [117, 217] on div "Niveau 3 prévue depuis 100 jours" at bounding box center [142, 219] width 159 height 11
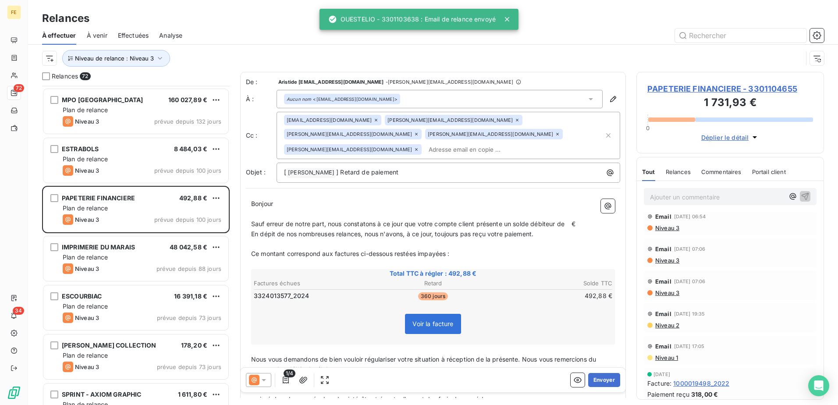
scroll to position [175, 0]
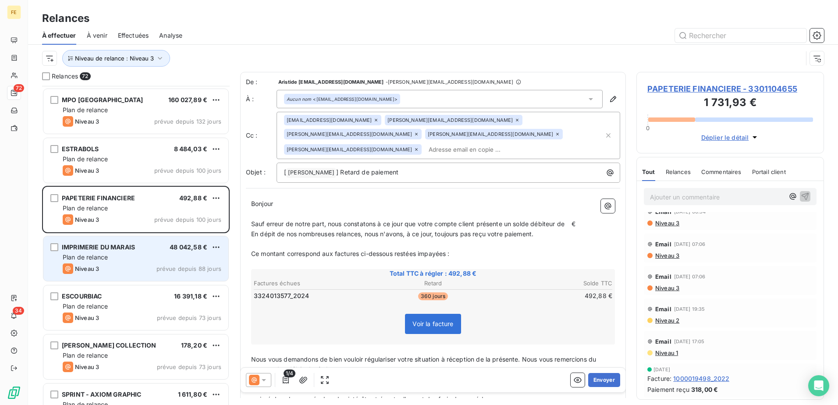
click at [107, 263] on div "IMPRIMERIE DU MARAIS 48 042,58 € Plan de relance Niveau 3 prévue depuis 88 jours" at bounding box center [135, 258] width 185 height 45
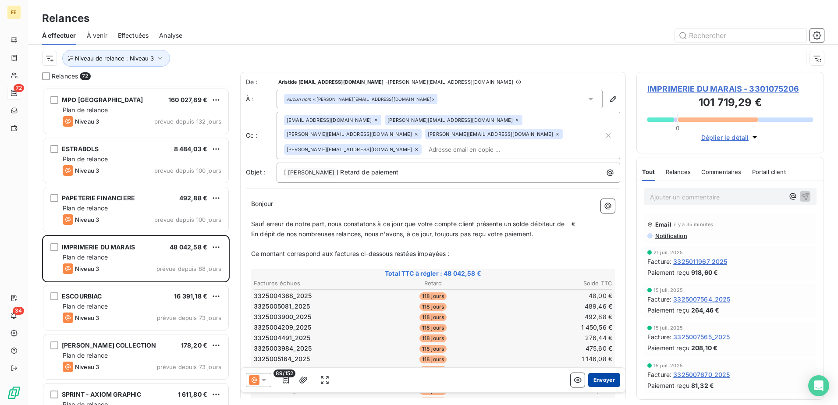
click at [596, 385] on button "Envoyer" at bounding box center [604, 380] width 32 height 14
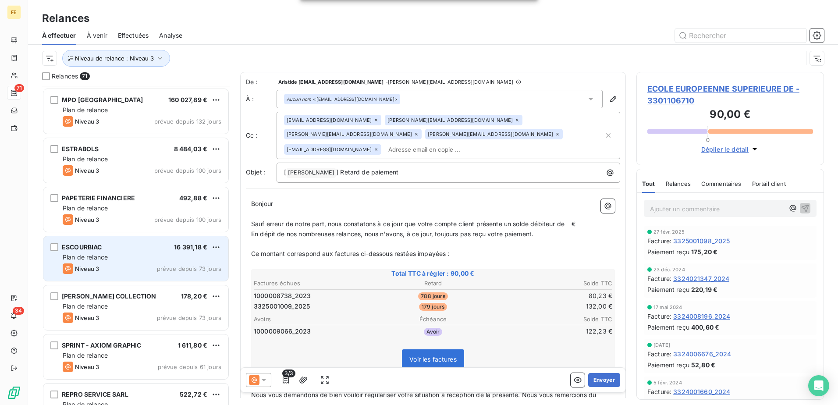
scroll to position [2105, 0]
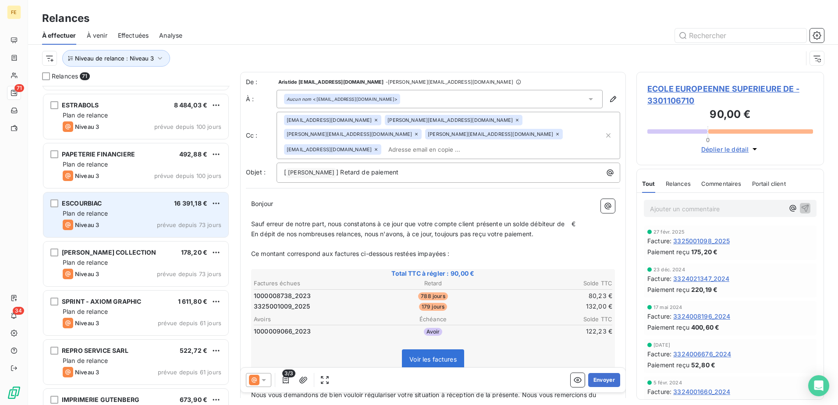
click at [135, 216] on div "Plan de relance" at bounding box center [142, 213] width 159 height 9
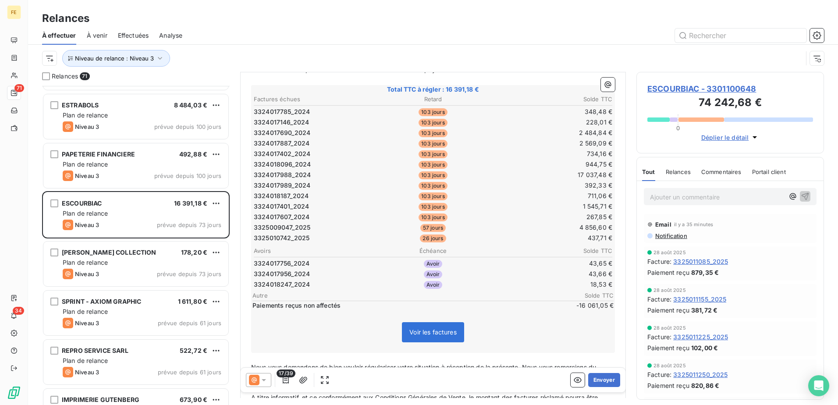
scroll to position [132, 0]
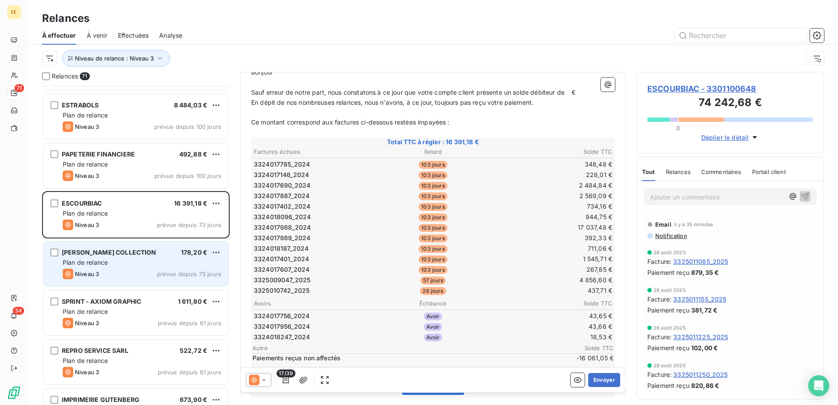
click at [142, 272] on div "Niveau 3 prévue depuis 73 jours" at bounding box center [142, 274] width 159 height 11
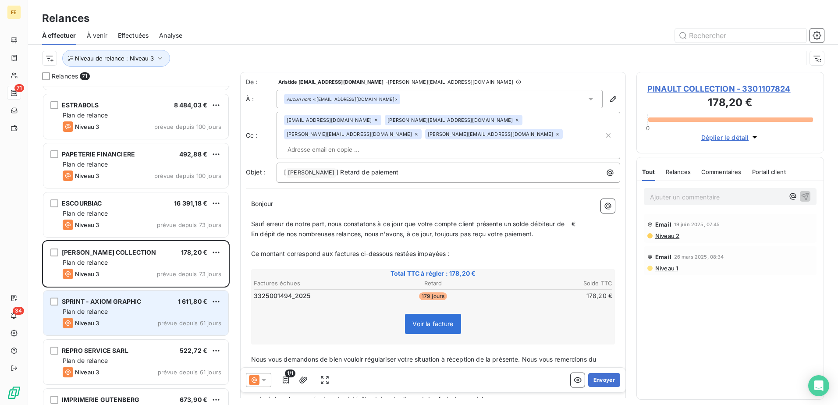
click at [149, 306] on div "SPRINT - AXIOM GRAPHIC 1 611,80 € Plan de relance Niveau 3 prévue depuis 61 jou…" at bounding box center [135, 313] width 185 height 45
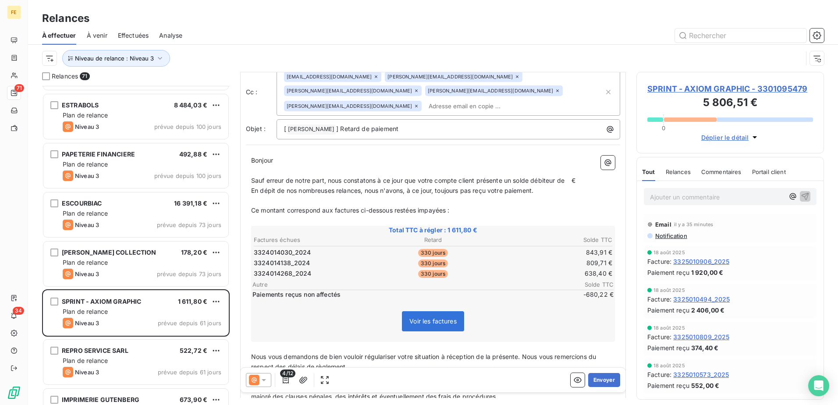
scroll to position [130, 0]
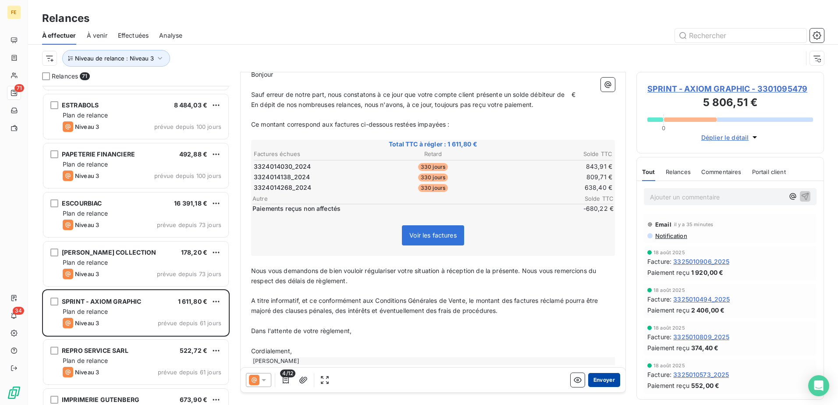
drag, startPoint x: 596, startPoint y: 376, endPoint x: 587, endPoint y: 381, distance: 10.6
click at [595, 377] on button "Envoyer" at bounding box center [604, 380] width 32 height 14
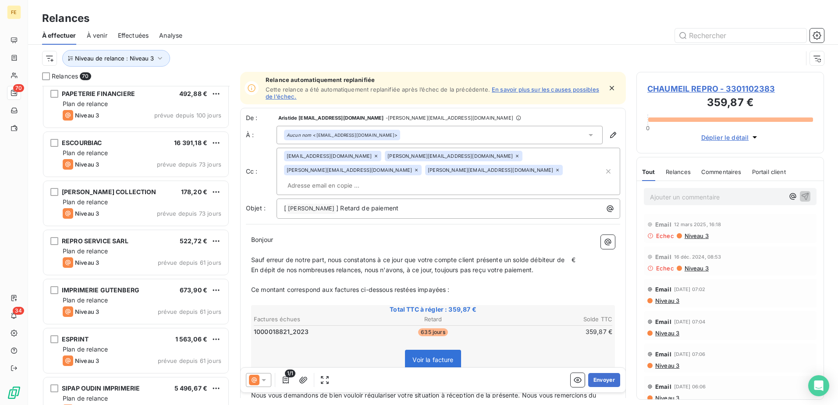
scroll to position [2192, 0]
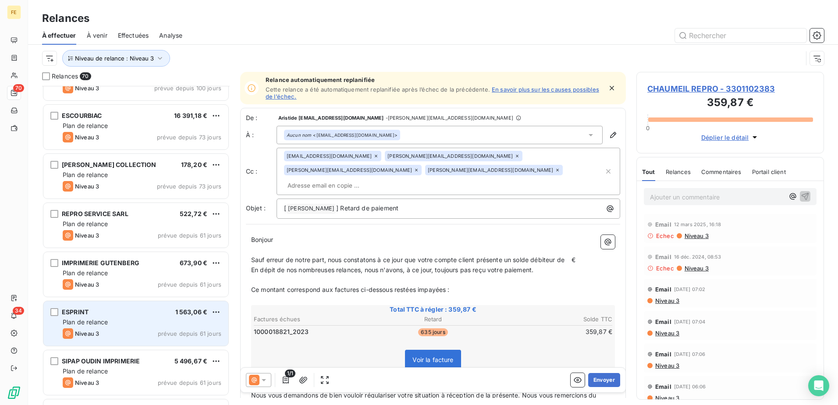
click at [143, 325] on div "Plan de relance" at bounding box center [142, 322] width 159 height 9
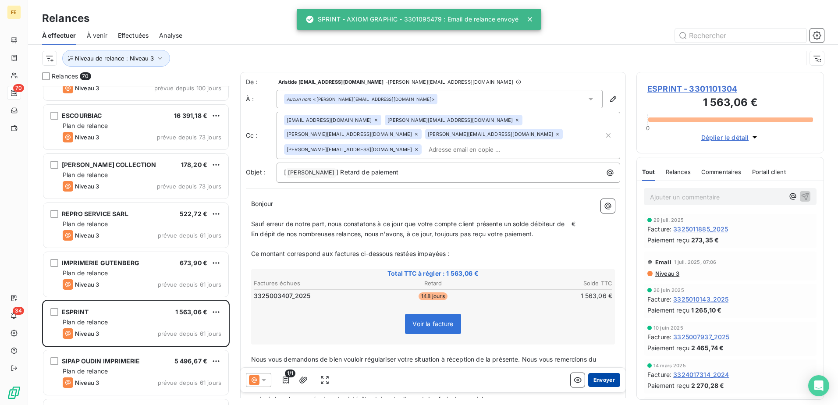
click at [593, 382] on button "Envoyer" at bounding box center [604, 380] width 32 height 14
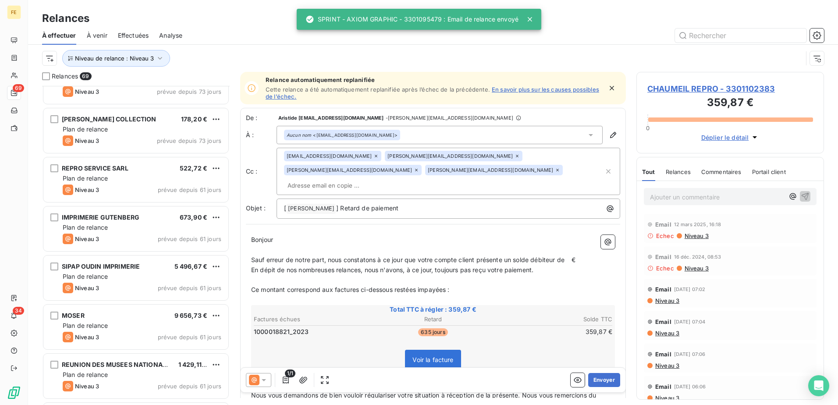
scroll to position [2280, 0]
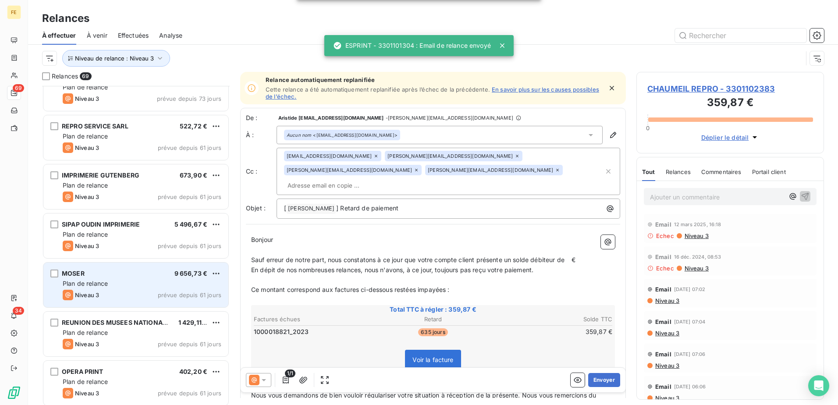
click at [116, 289] on div "MOSER 9 656,73 € Plan de relance Niveau 3 prévue depuis 61 jours" at bounding box center [135, 285] width 185 height 45
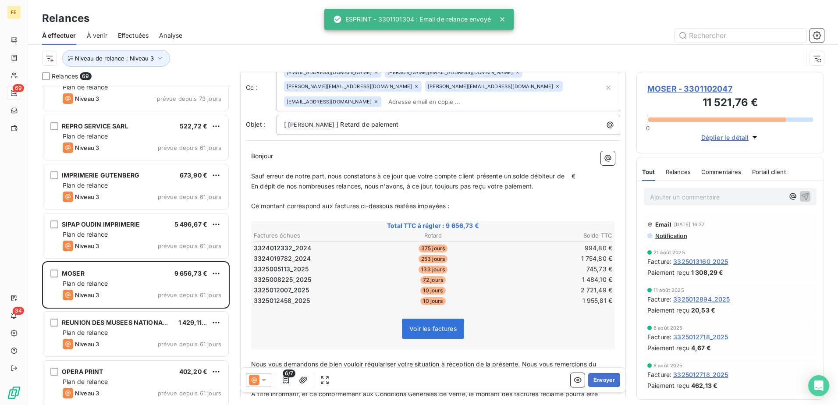
scroll to position [132, 0]
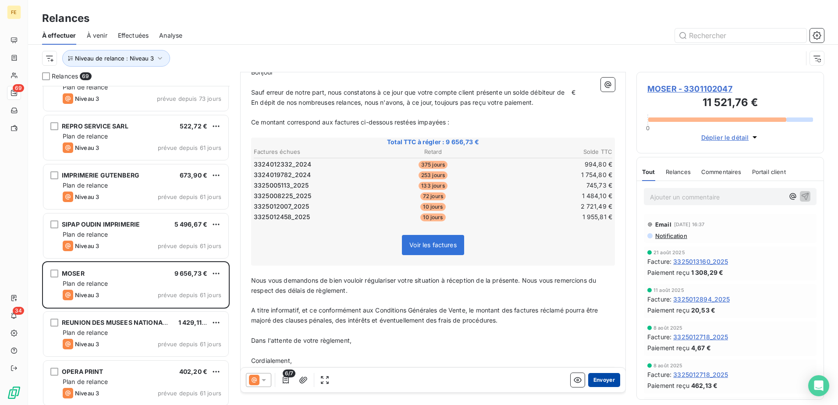
click at [600, 379] on button "Envoyer" at bounding box center [604, 380] width 32 height 14
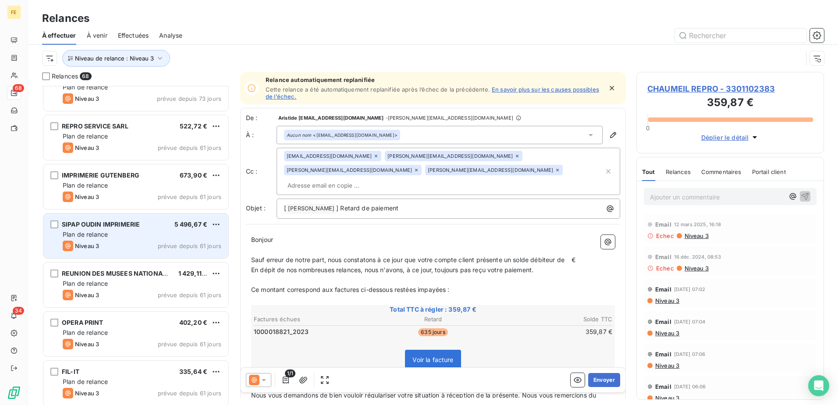
click at [141, 245] on div "Niveau 3 prévue depuis 61 jours" at bounding box center [142, 246] width 159 height 11
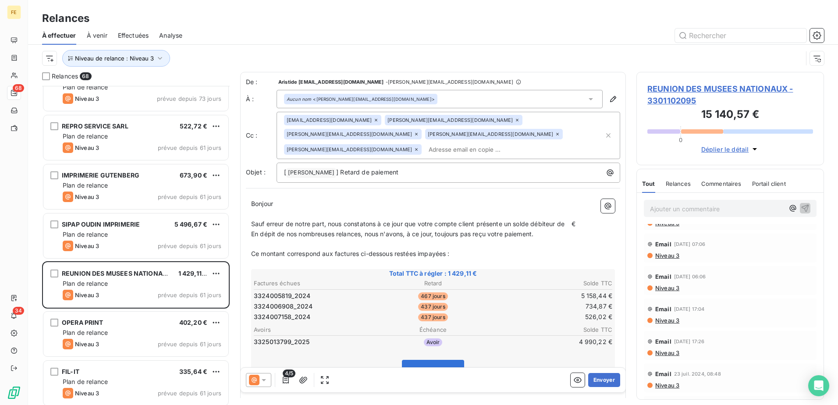
scroll to position [438, 0]
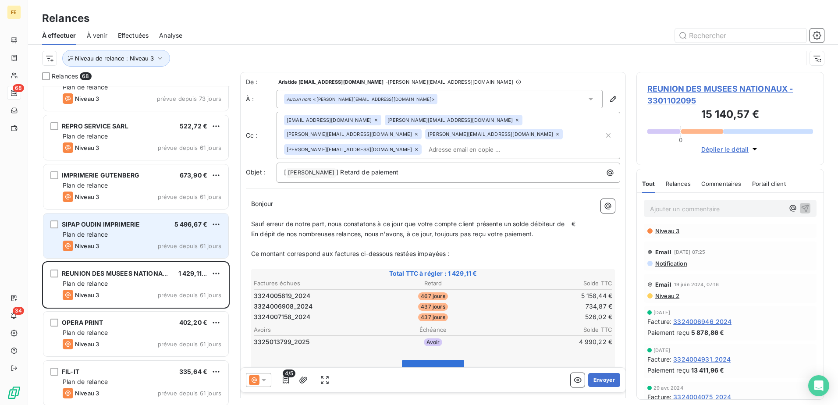
click at [119, 217] on div "SIPAP OUDIN IMPRIMERIE 5 496,67 € Plan de relance Niveau 3 prévue depuis 61 jou…" at bounding box center [135, 235] width 185 height 45
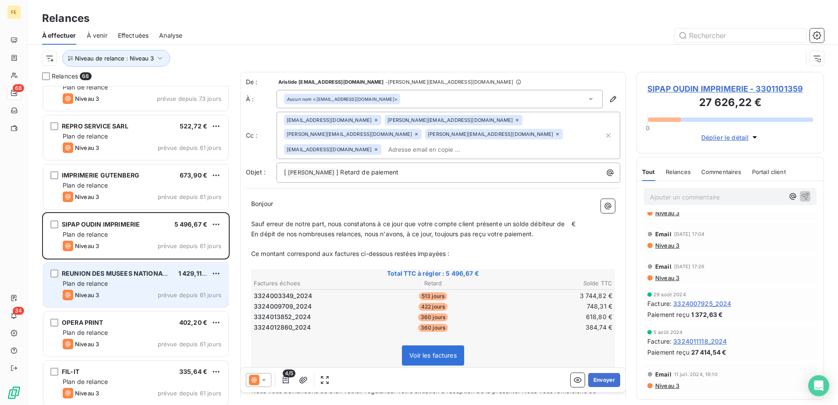
click at [145, 300] on div "REUNION DES MUSEES NATIONAUX 1 429,11 € Plan de relance Niveau 3 prévue depuis …" at bounding box center [135, 285] width 185 height 45
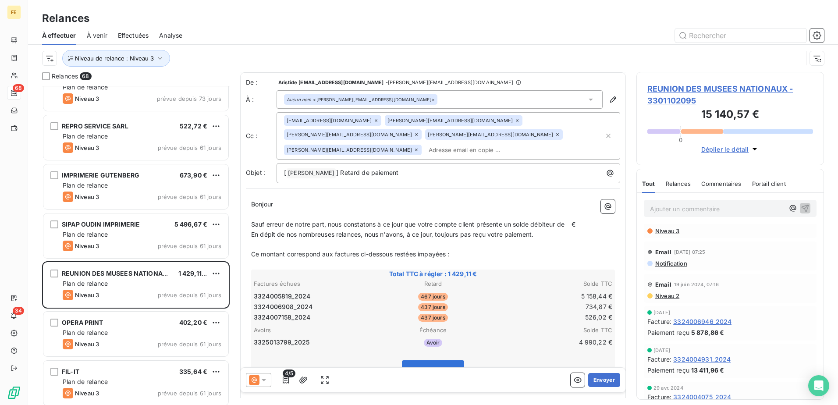
scroll to position [44, 0]
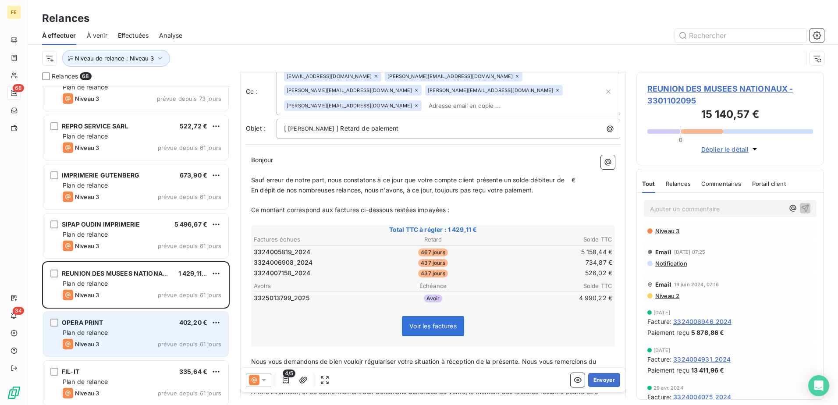
click at [145, 335] on div "Plan de relance" at bounding box center [142, 332] width 159 height 9
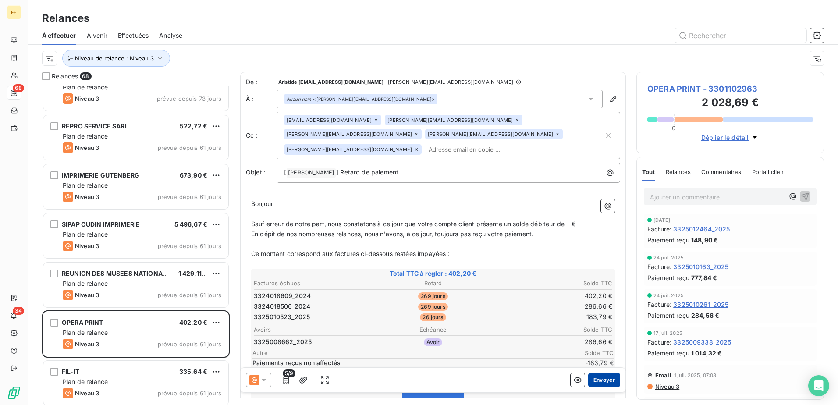
click at [603, 378] on button "Envoyer" at bounding box center [604, 380] width 32 height 14
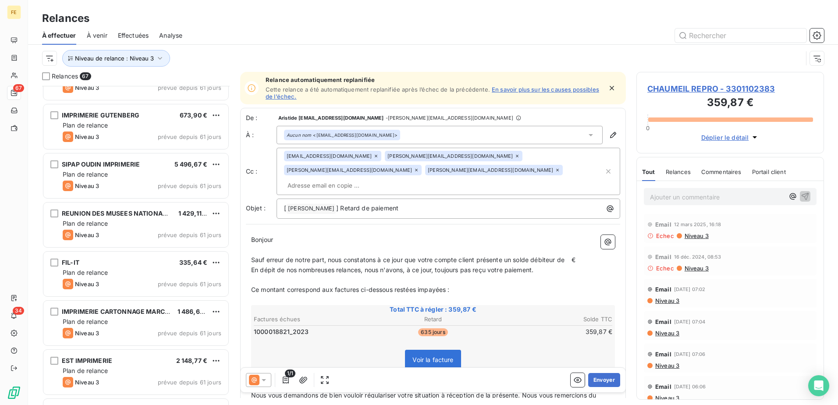
scroll to position [2368, 0]
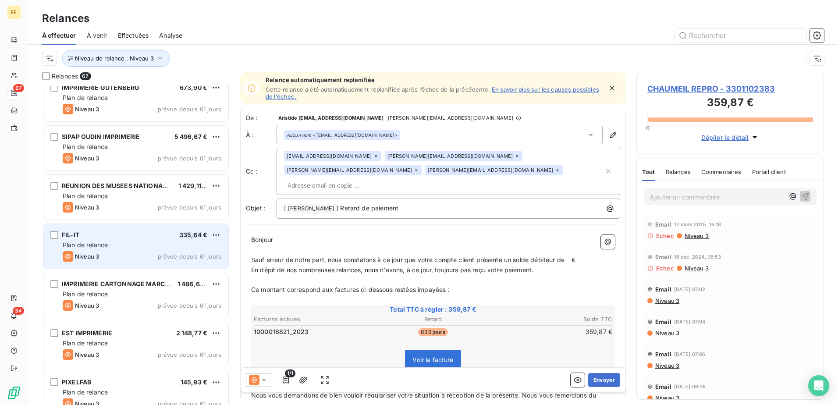
click at [140, 252] on div "Niveau 3 prévue depuis 61 jours" at bounding box center [142, 256] width 159 height 11
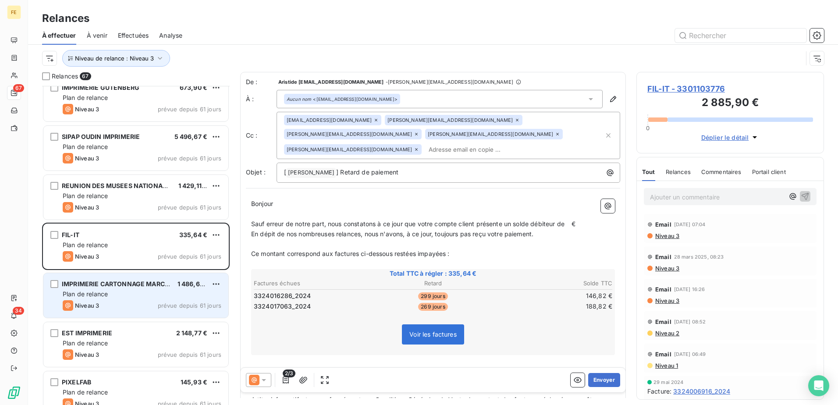
click at [127, 309] on div "Niveau 3 prévue depuis 61 jours" at bounding box center [142, 305] width 159 height 11
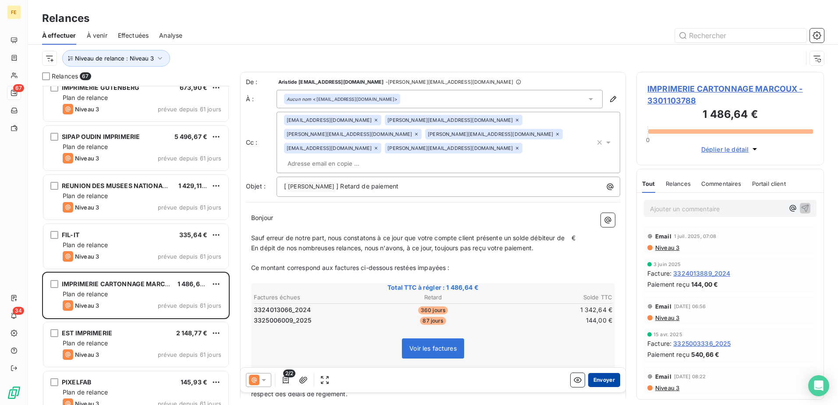
click at [597, 381] on button "Envoyer" at bounding box center [604, 380] width 32 height 14
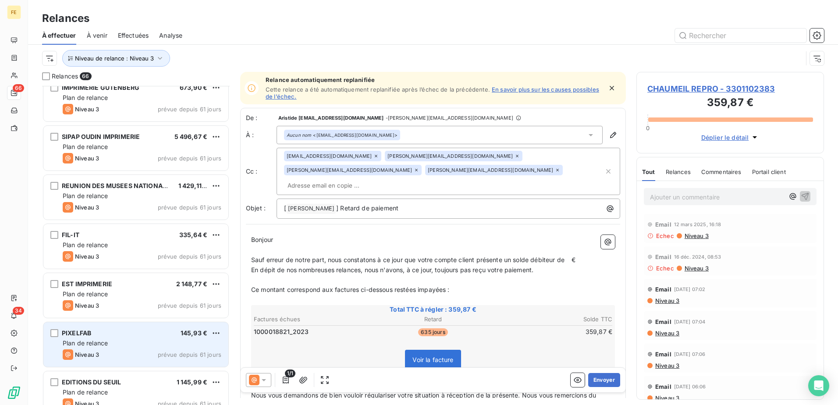
click at [155, 339] on div "Plan de relance" at bounding box center [142, 343] width 159 height 9
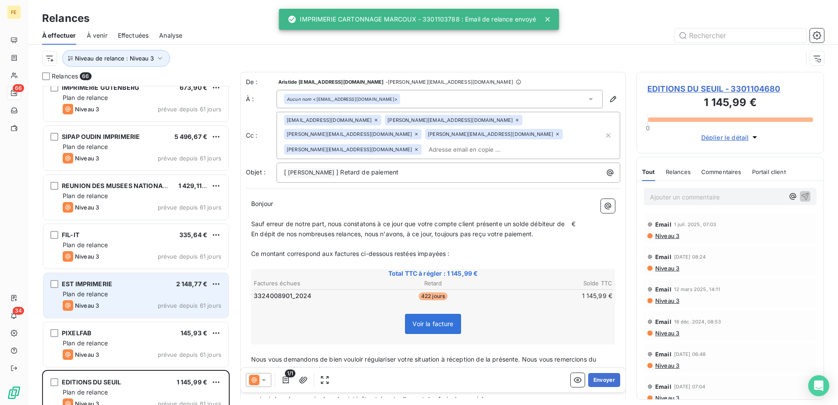
click at [150, 309] on div "Niveau 3 prévue depuis 61 jours" at bounding box center [142, 305] width 159 height 11
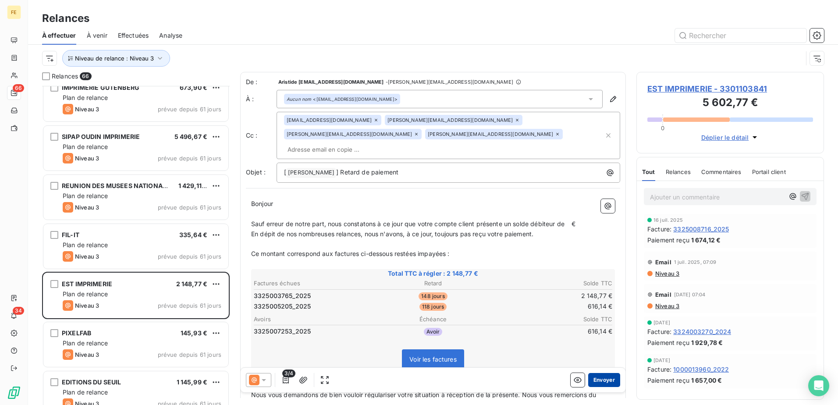
click at [602, 383] on button "Envoyer" at bounding box center [604, 380] width 32 height 14
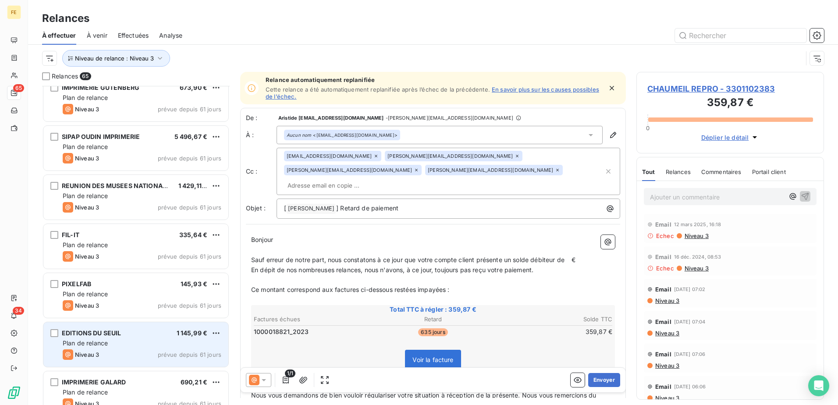
scroll to position [2412, 0]
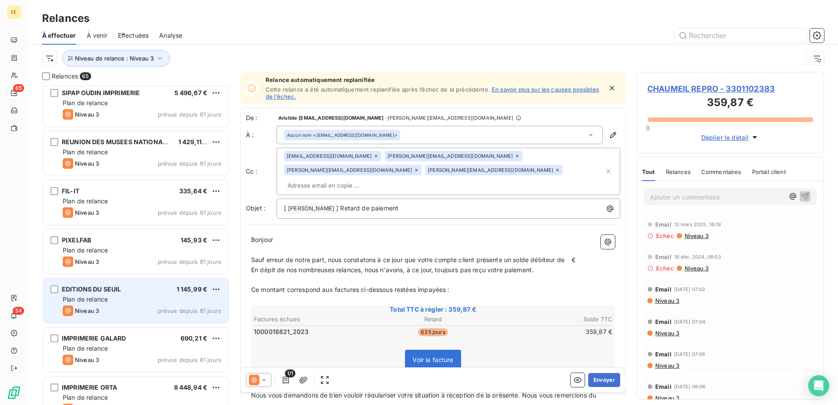
click at [141, 315] on div "Niveau 3 prévue depuis 61 jours" at bounding box center [142, 311] width 159 height 11
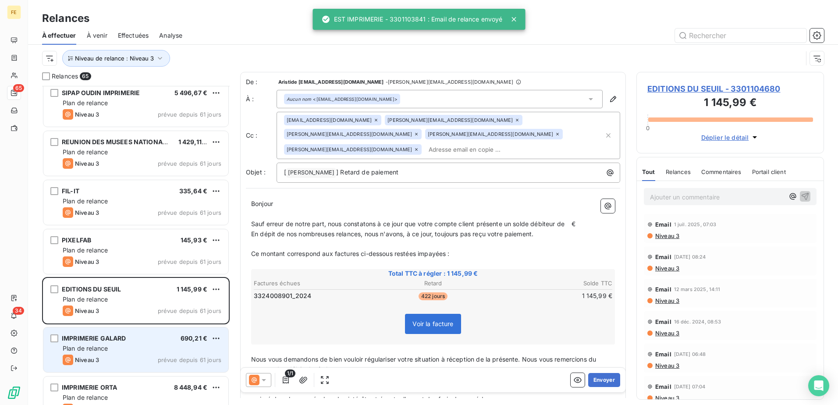
click at [123, 345] on div "Plan de relance" at bounding box center [142, 348] width 159 height 9
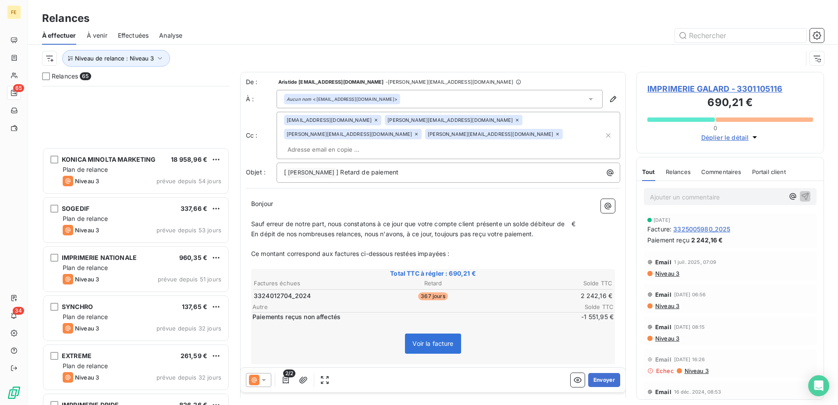
scroll to position [2873, 0]
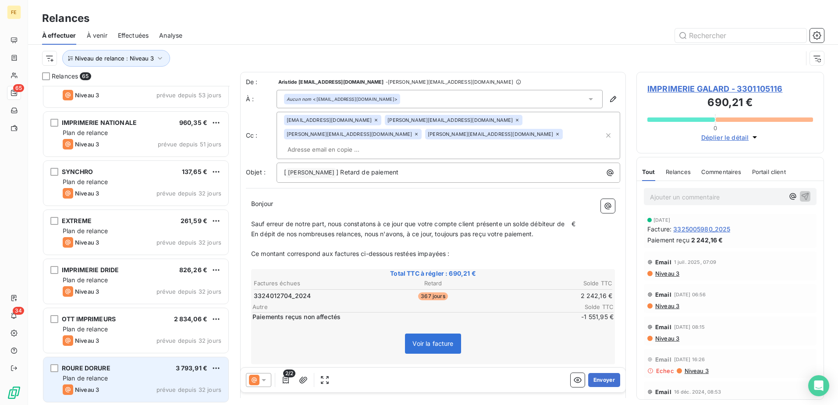
click at [145, 378] on div "Plan de relance" at bounding box center [142, 378] width 159 height 9
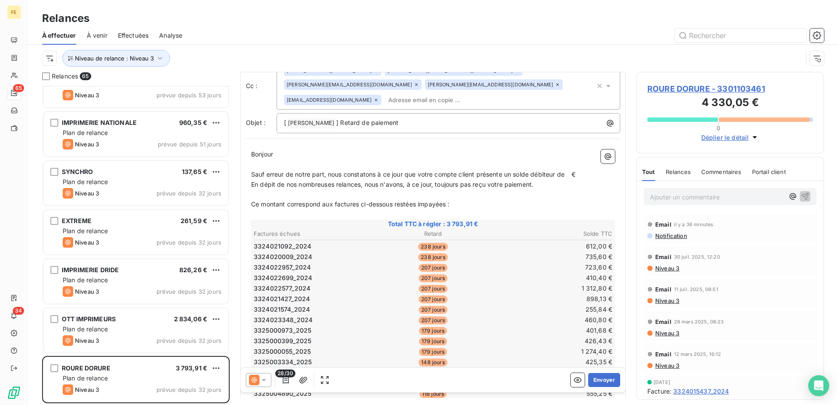
scroll to position [44, 0]
